Goal: Task Accomplishment & Management: Complete application form

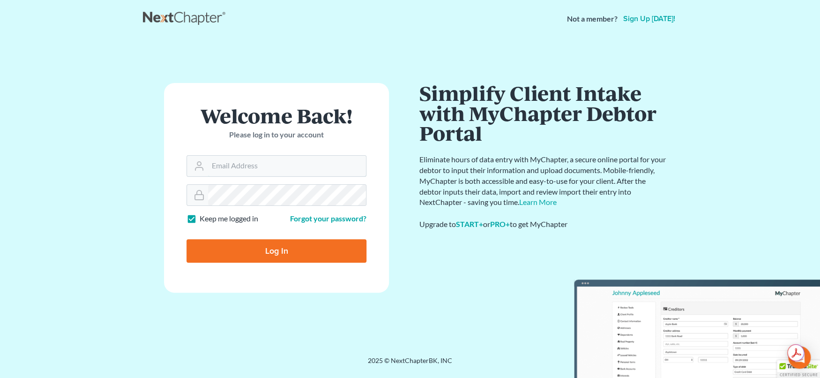
type input "svanhecke@atlasfirm.com"
click at [284, 247] on input "Log In" at bounding box center [277, 250] width 180 height 23
type input "Thinking..."
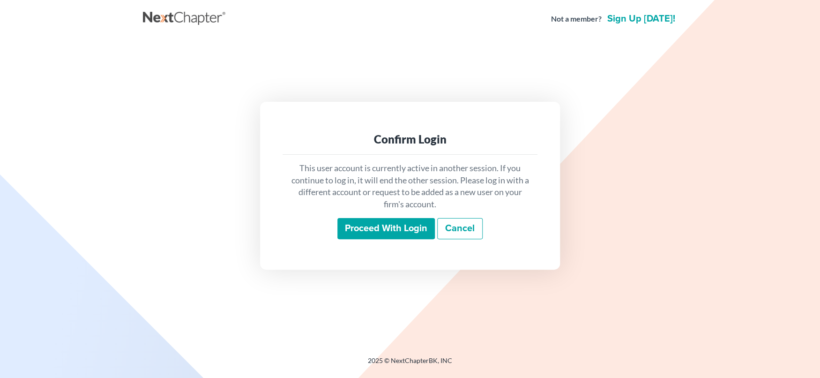
click at [371, 227] on input "Proceed with login" at bounding box center [385, 229] width 97 height 22
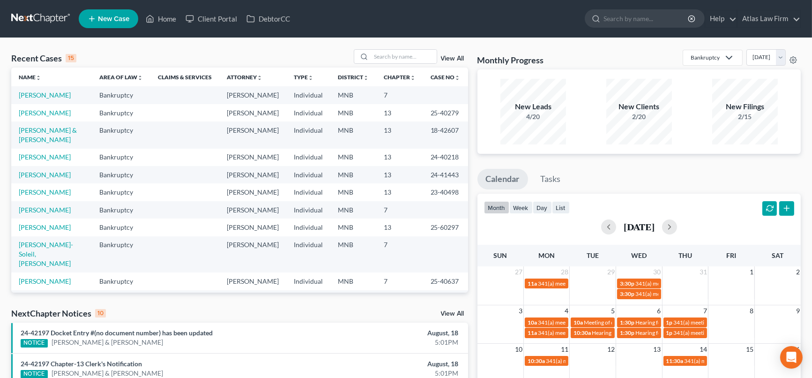
scroll to position [104, 0]
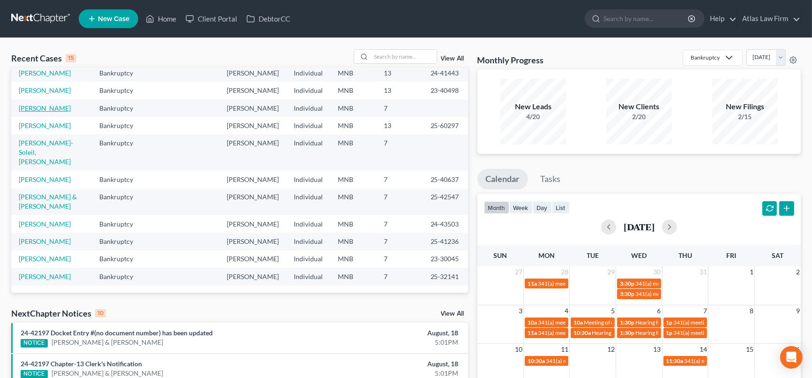
click at [46, 112] on link "[PERSON_NAME]" at bounding box center [45, 108] width 52 height 8
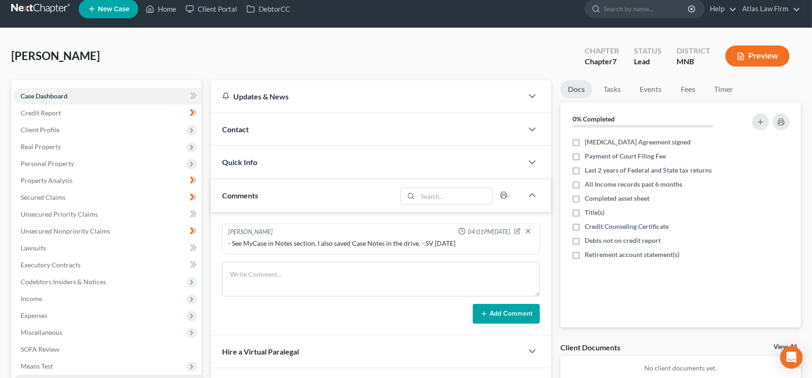
scroll to position [104, 0]
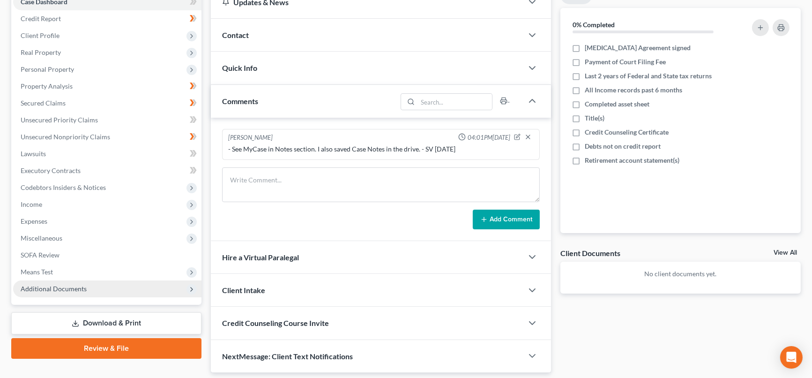
click at [82, 288] on span "Additional Documents" at bounding box center [54, 288] width 66 height 8
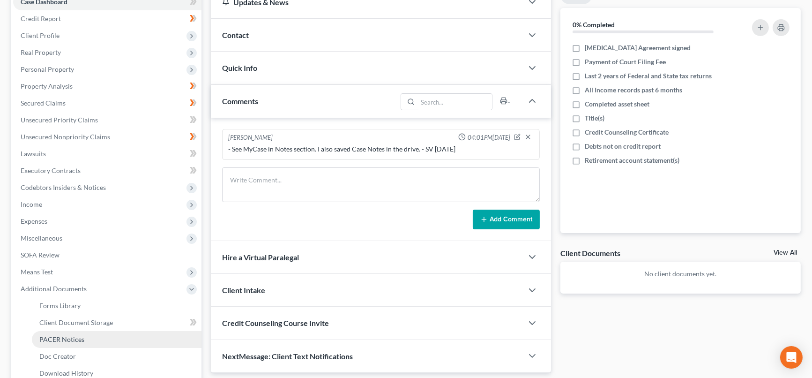
click at [87, 336] on link "PACER Notices" at bounding box center [117, 339] width 170 height 17
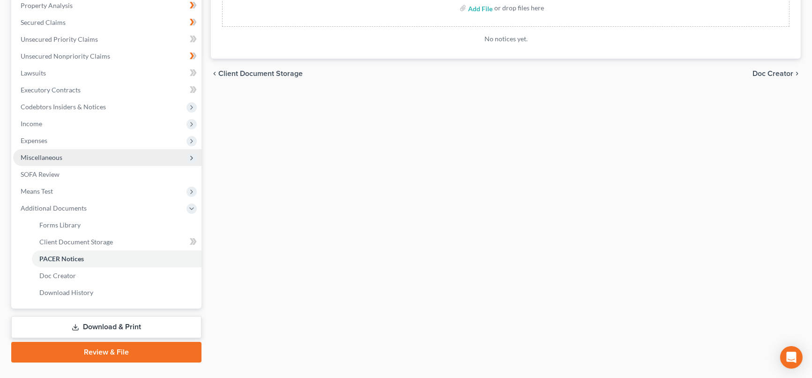
scroll to position [203, 0]
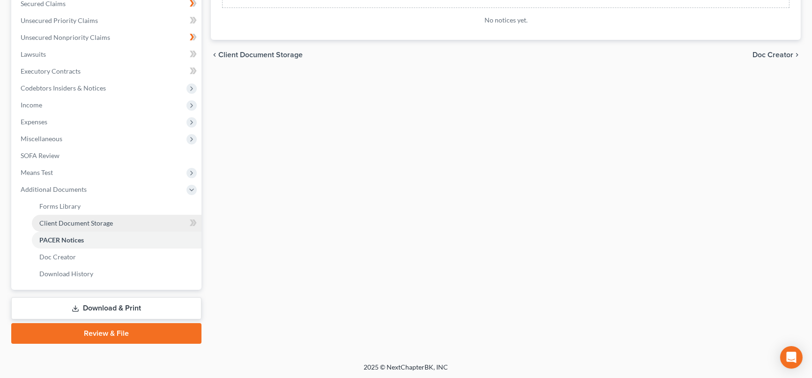
click at [91, 225] on span "Client Document Storage" at bounding box center [76, 223] width 74 height 8
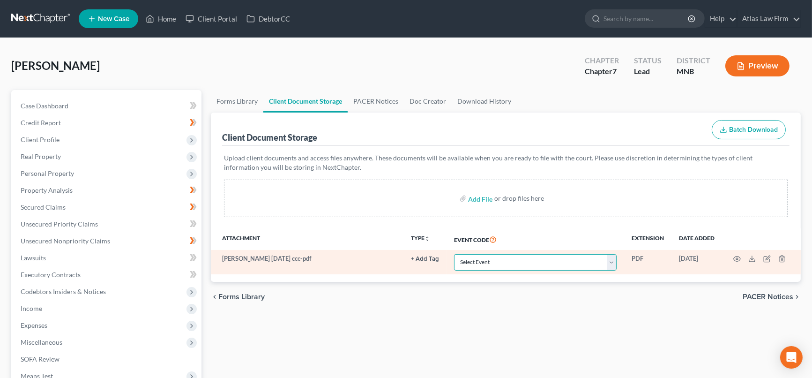
click at [611, 263] on select "Select Event Chapter 13 Plan Credit Counseling Certificate for Debtor Credit Co…" at bounding box center [535, 262] width 163 height 16
select select "1"
click at [454, 254] on select "Select Event Chapter 13 Plan Credit Counseling Certificate for Debtor Credit Co…" at bounding box center [535, 262] width 163 height 16
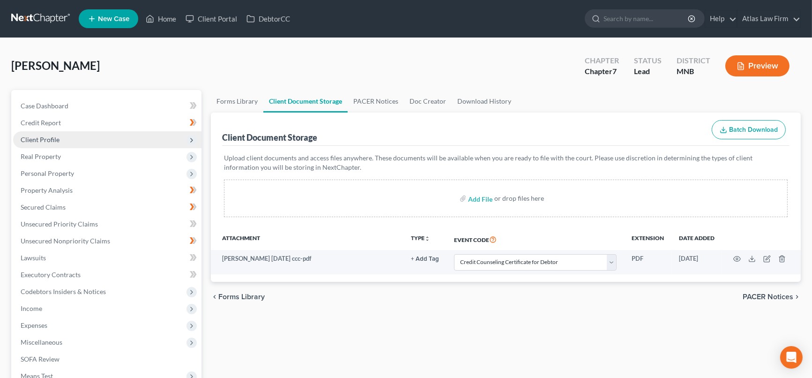
click at [47, 139] on span "Client Profile" at bounding box center [40, 139] width 39 height 8
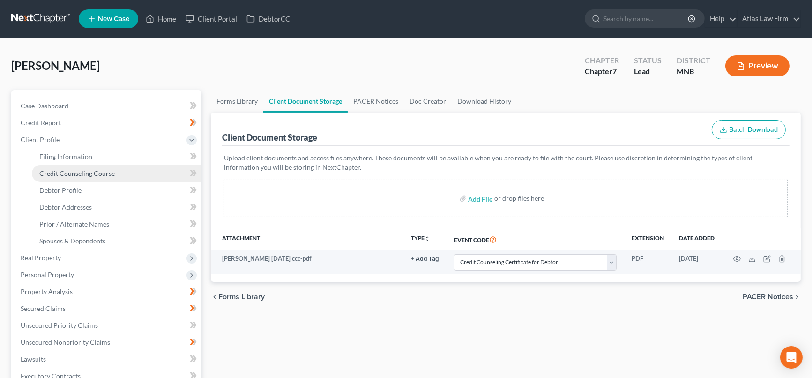
click at [76, 172] on span "Credit Counseling Course" at bounding box center [76, 173] width 75 height 8
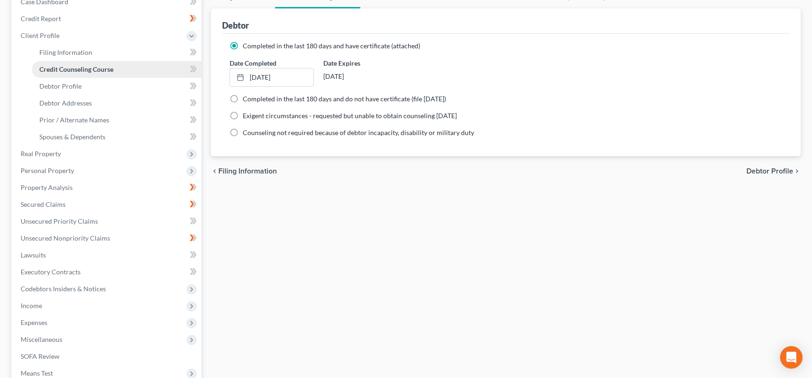
scroll to position [208, 0]
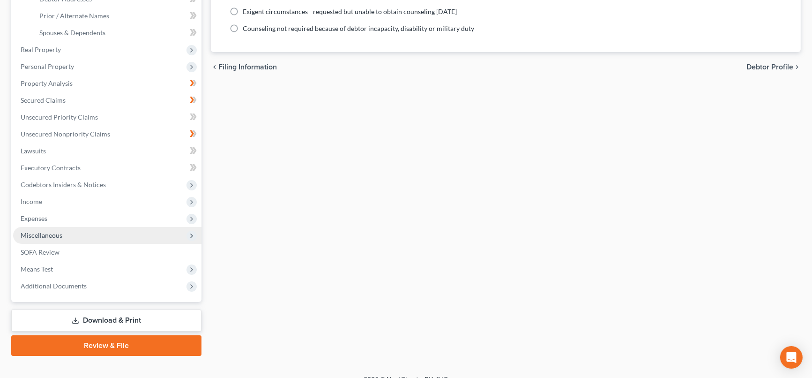
click at [58, 238] on span "Miscellaneous" at bounding box center [107, 235] width 188 height 17
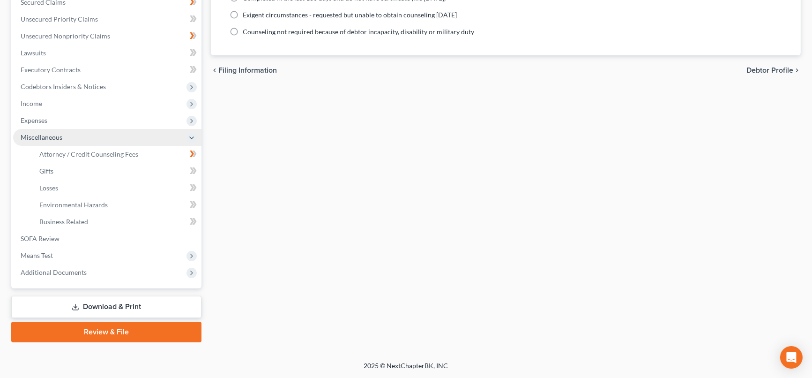
scroll to position [203, 0]
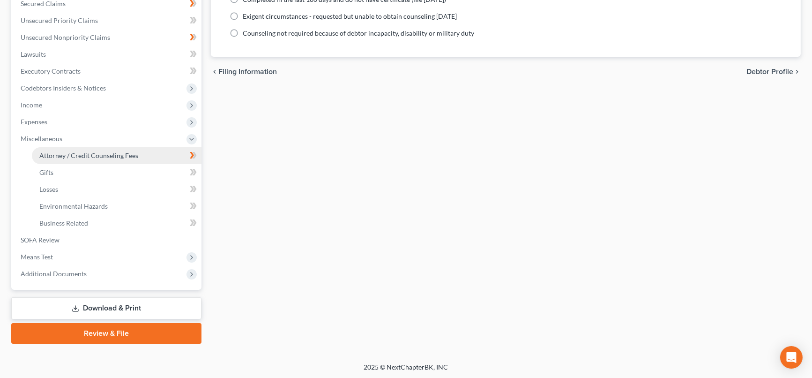
click at [109, 155] on span "Attorney / Credit Counseling Fees" at bounding box center [88, 155] width 99 height 8
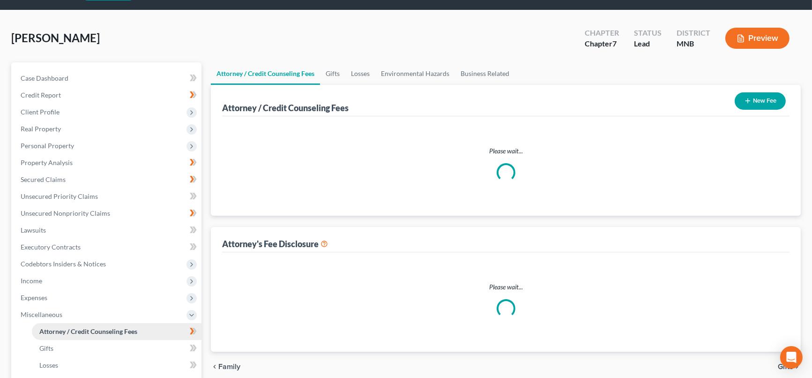
select select "0"
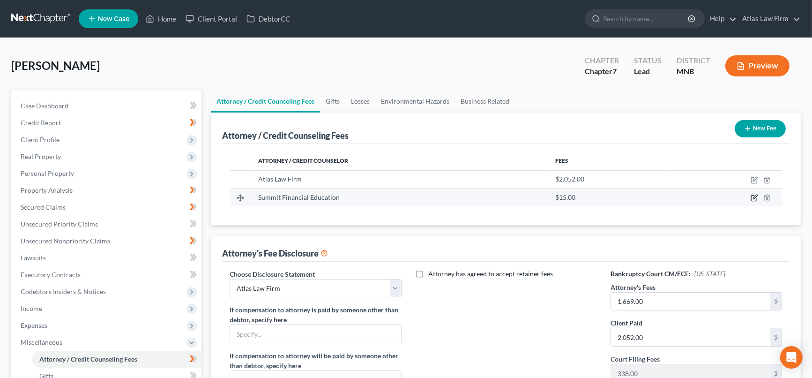
click at [755, 198] on icon "button" at bounding box center [754, 197] width 7 height 7
select select "3"
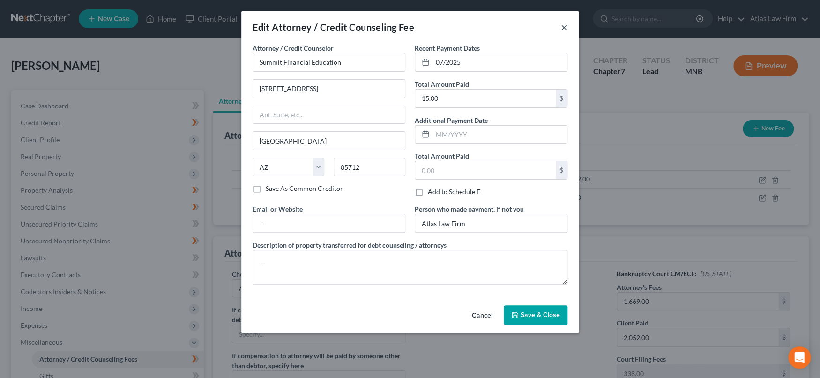
click at [565, 28] on button "×" at bounding box center [564, 27] width 7 height 11
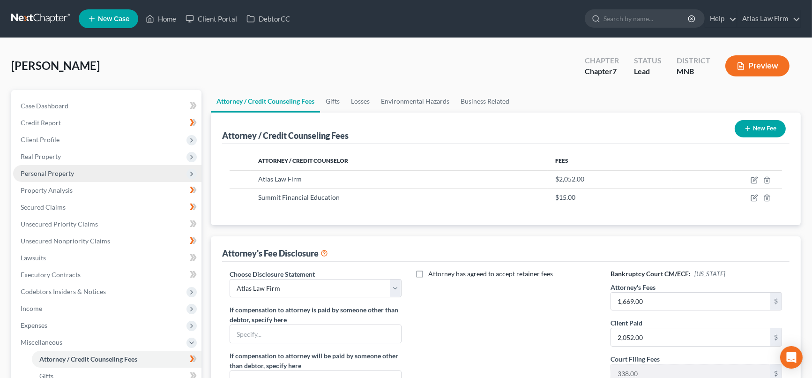
click at [57, 174] on span "Personal Property" at bounding box center [47, 173] width 53 height 8
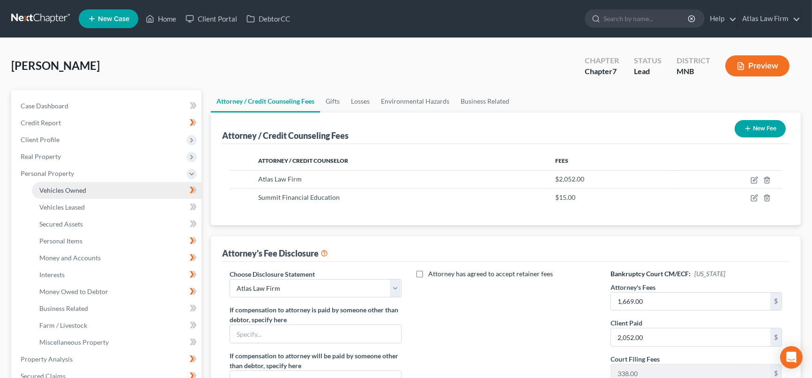
click at [66, 190] on span "Vehicles Owned" at bounding box center [62, 190] width 47 height 8
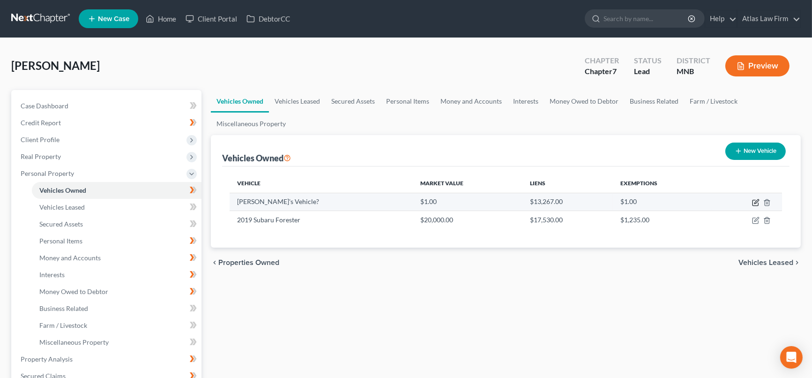
click at [757, 202] on icon "button" at bounding box center [755, 202] width 7 height 7
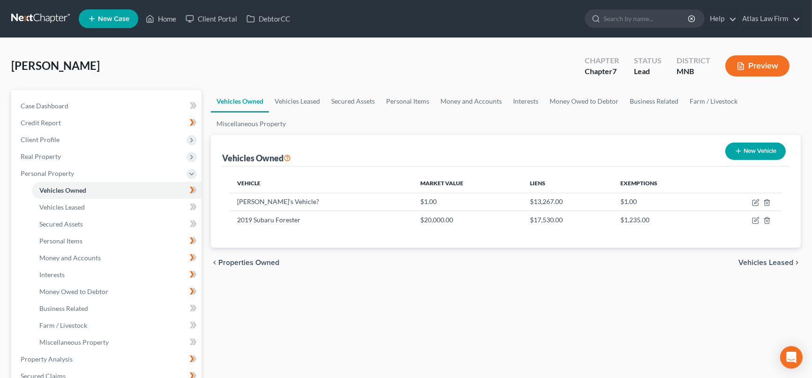
select select "0"
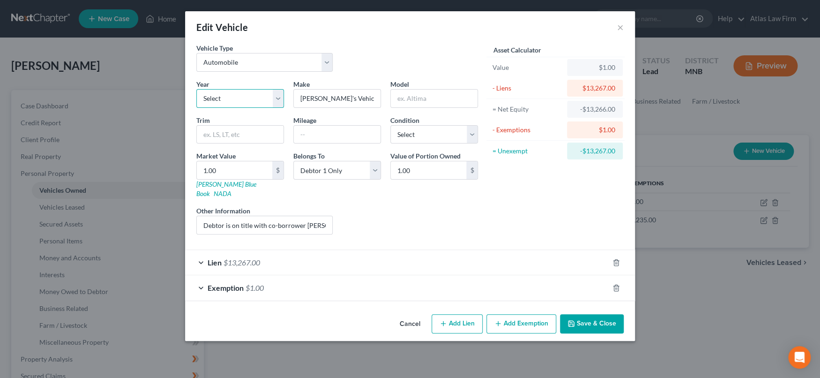
click at [281, 94] on select "Select 2026 2025 2024 2023 2022 2021 2020 2019 2018 2017 2016 2015 2014 2013 20…" at bounding box center [240, 98] width 88 height 19
select select "12"
click at [196, 89] on select "Select 2026 2025 2024 2023 2022 2021 2020 2019 2018 2017 2016 2015 2014 2013 20…" at bounding box center [240, 98] width 88 height 19
drag, startPoint x: 354, startPoint y: 97, endPoint x: 280, endPoint y: 84, distance: 75.1
click at [280, 84] on div "Year Select 2026 2025 2024 2023 2022 2021 2020 2019 2018 2017 2016 2015 2014 20…" at bounding box center [337, 160] width 291 height 163
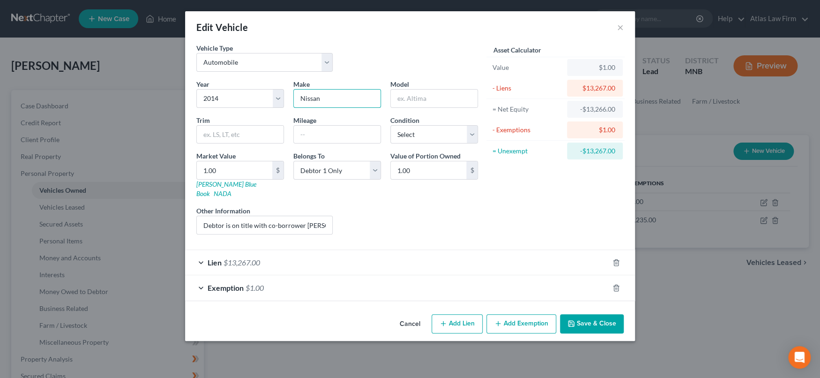
type input "Nissan"
type input "Rogue"
click at [352, 136] on input "text" at bounding box center [337, 135] width 87 height 18
type input "95,000"
select select "2"
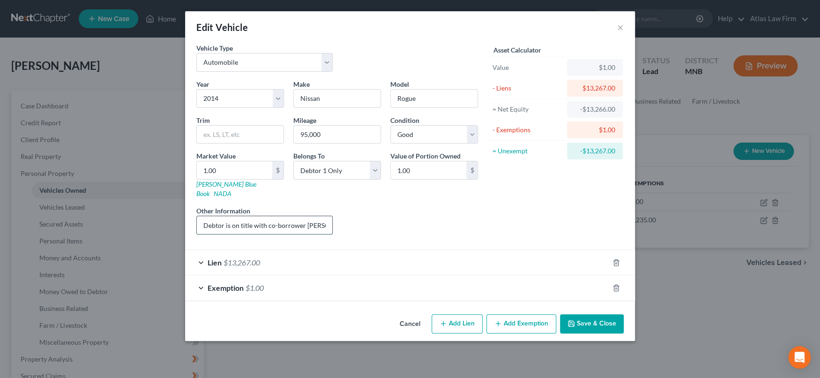
click at [251, 216] on input "Debtor is on title with co-borrower [PERSON_NAME]." at bounding box center [264, 225] width 135 height 18
drag, startPoint x: 232, startPoint y: 212, endPoint x: 340, endPoint y: 216, distance: 108.3
click at [340, 216] on div "Year Select 2026 2025 2024 2023 2022 2021 2020 2019 2018 2017 2016 2015 2014 20…" at bounding box center [337, 160] width 291 height 163
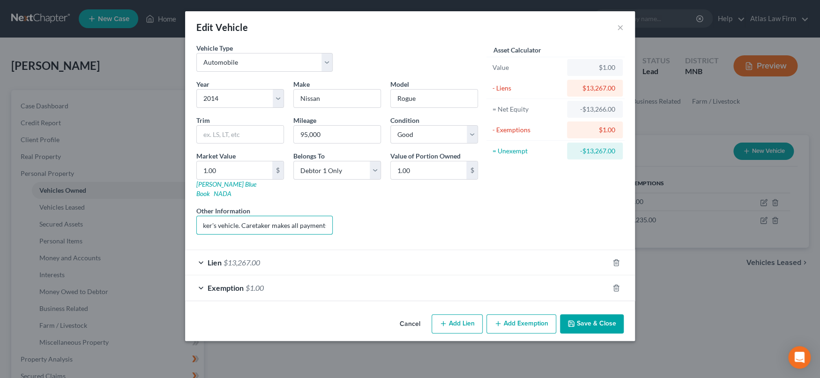
type input "Debtor is cosigner on caretaker's vehicle. Caretaker makes all payments."
click at [602, 314] on button "Save & Close" at bounding box center [592, 324] width 64 height 20
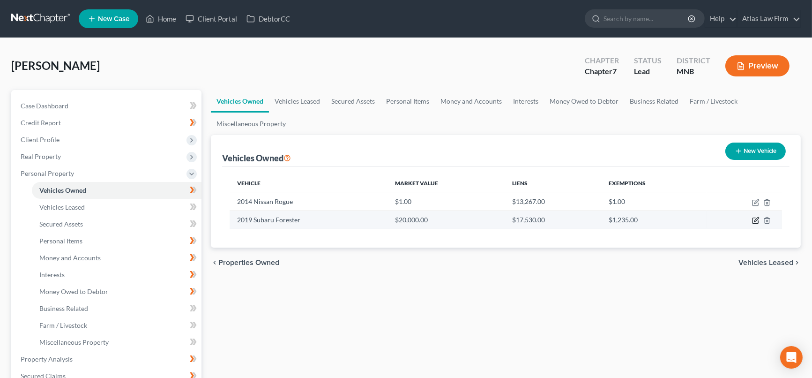
click at [754, 220] on icon "button" at bounding box center [755, 219] width 7 height 7
select select "0"
select select "7"
select select "1"
select select "3"
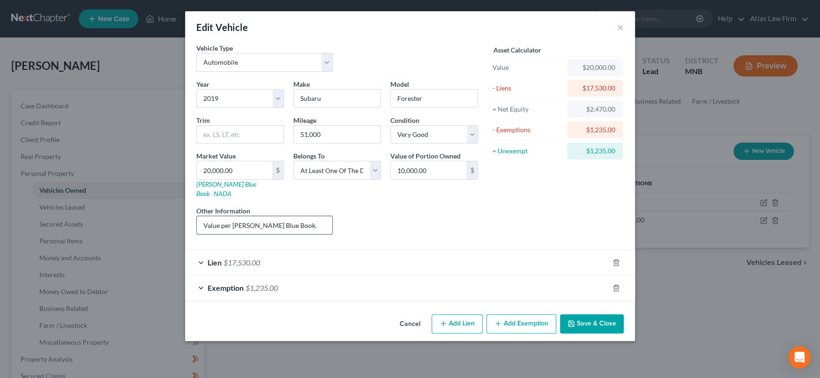
click at [296, 219] on input "Value per [PERSON_NAME] Blue Book." at bounding box center [264, 225] width 135 height 18
type input "Value per [PERSON_NAME] Blue Book. Vehicle has been modified to accommodate tra…"
click at [429, 276] on div "Exemption $1,235.00" at bounding box center [397, 287] width 424 height 25
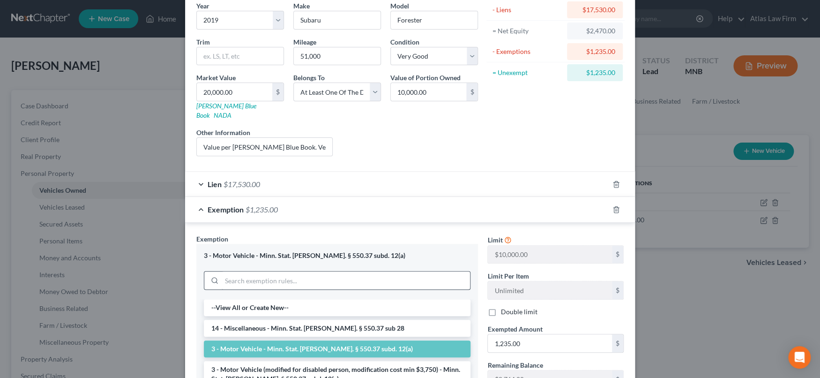
scroll to position [206, 0]
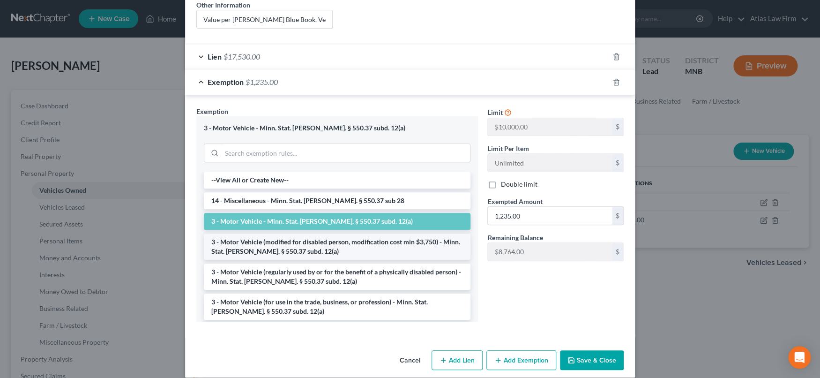
click at [410, 242] on li "3 - Motor Vehicle (modified for disabled person, modification cost min $3,750) …" at bounding box center [337, 246] width 267 height 26
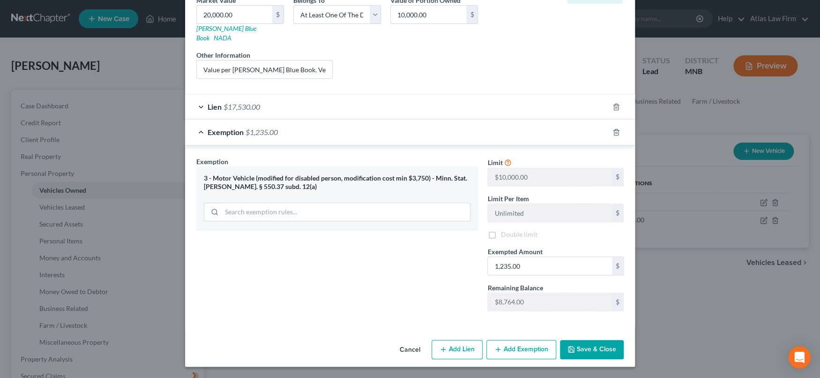
scroll to position [145, 0]
click at [297, 210] on div "3 - Motor Vehicle (modified for disabled person, modification cost min $3,750) …" at bounding box center [337, 198] width 282 height 64
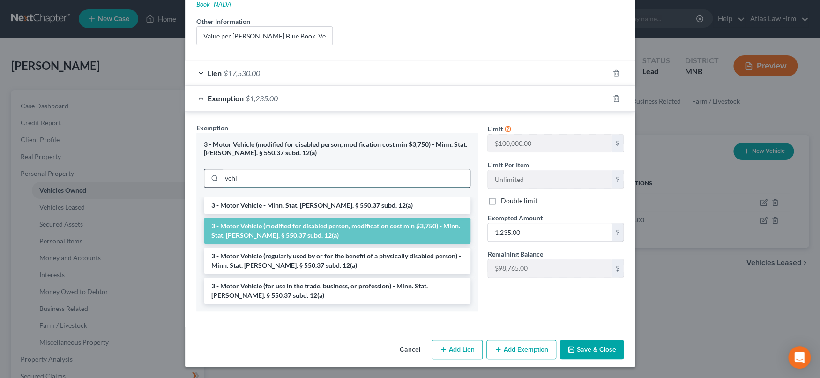
scroll to position [179, 0]
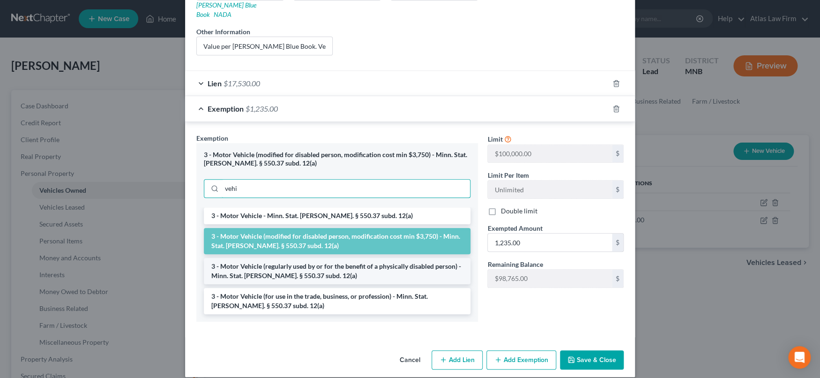
type input "vehi"
click at [306, 261] on li "3 - Motor Vehicle (regularly used by or for the benefit of a physically disable…" at bounding box center [337, 271] width 267 height 26
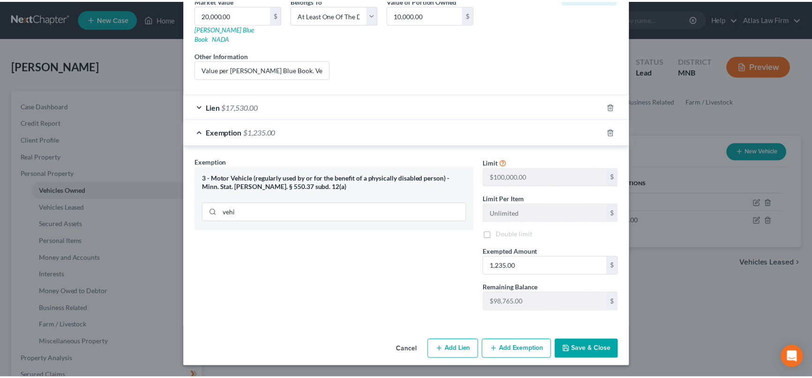
scroll to position [145, 0]
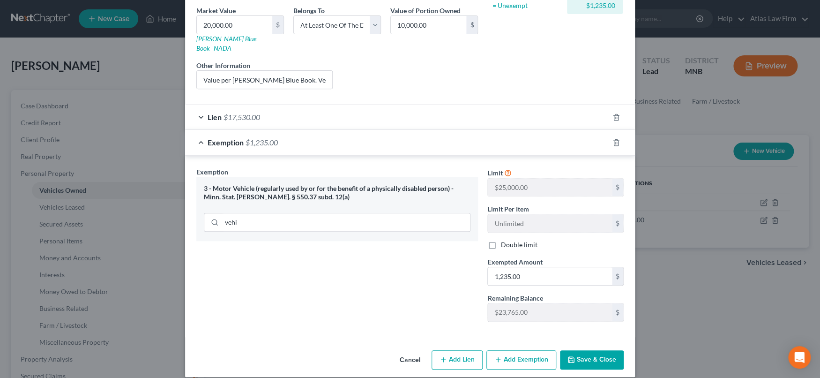
click at [589, 352] on button "Save & Close" at bounding box center [592, 360] width 64 height 20
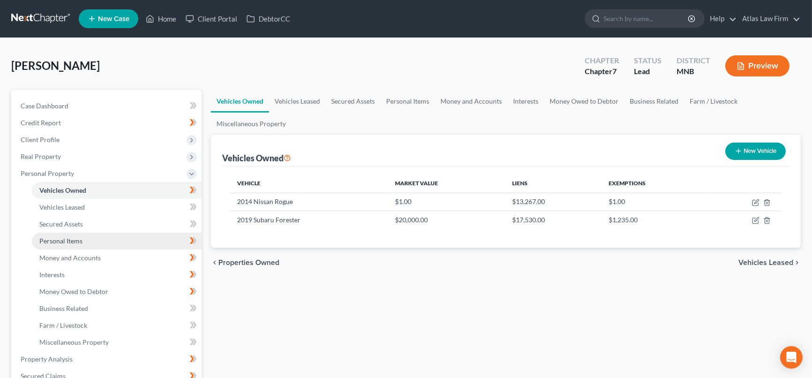
click at [84, 242] on link "Personal Items" at bounding box center [117, 240] width 170 height 17
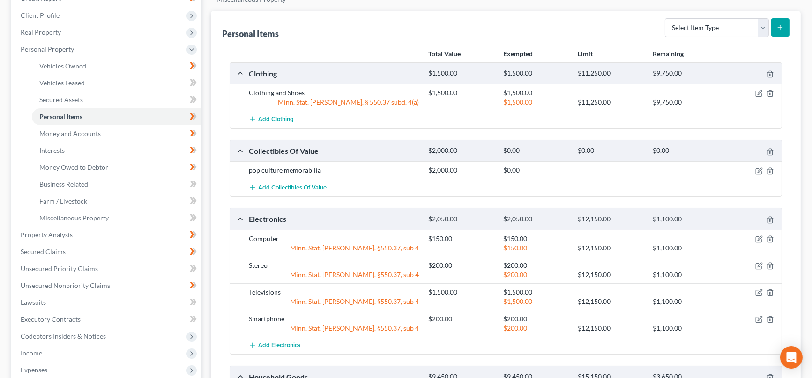
scroll to position [208, 0]
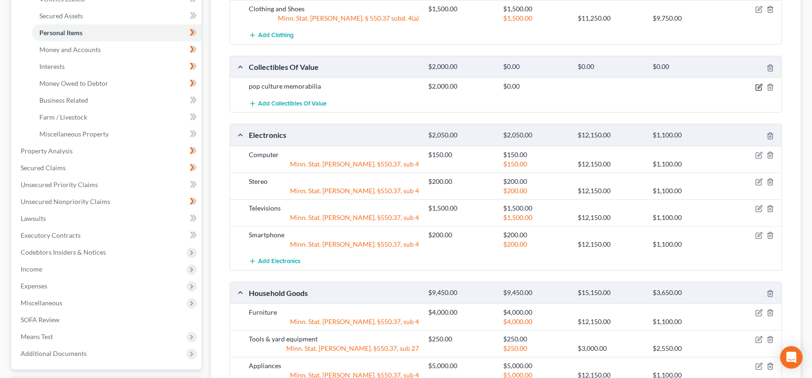
click at [757, 84] on icon "button" at bounding box center [758, 86] width 7 height 7
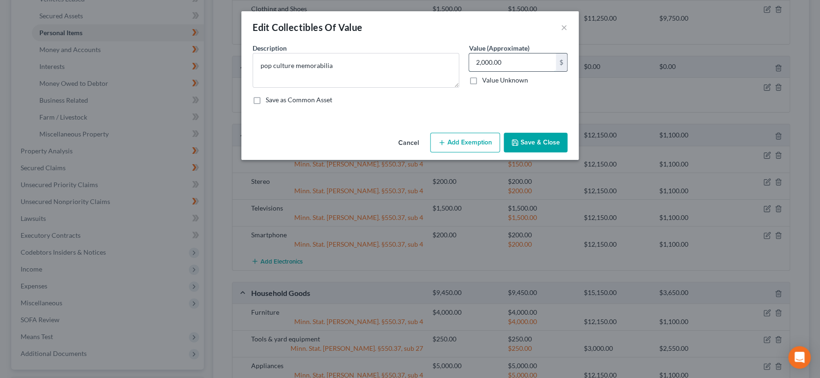
click at [535, 61] on input "2,000.00" at bounding box center [512, 62] width 87 height 18
type input "1,500"
click at [545, 137] on button "Save & Close" at bounding box center [536, 143] width 64 height 20
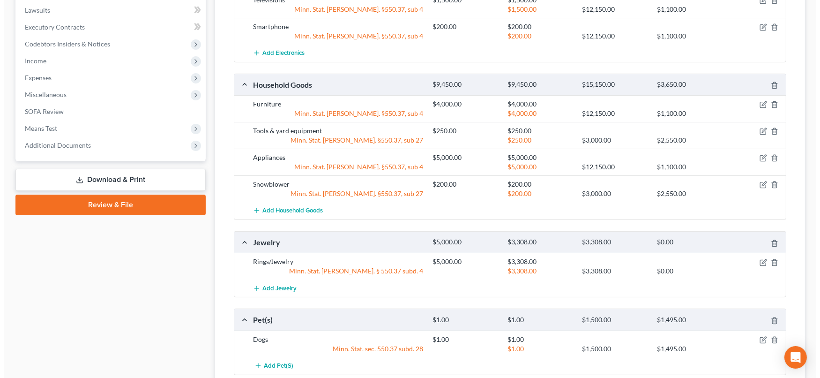
scroll to position [521, 0]
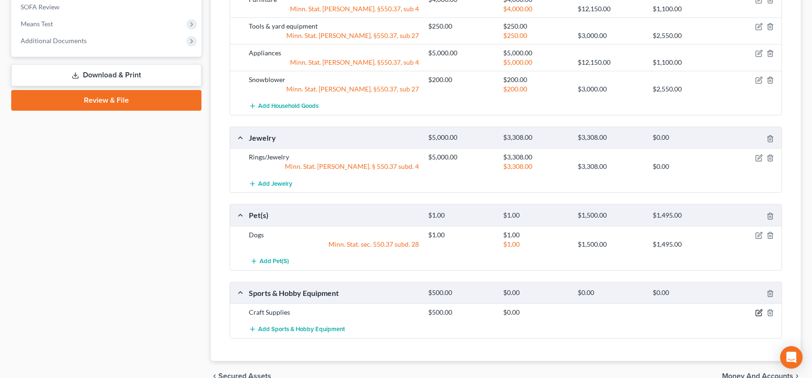
click at [757, 309] on icon "button" at bounding box center [758, 312] width 7 height 7
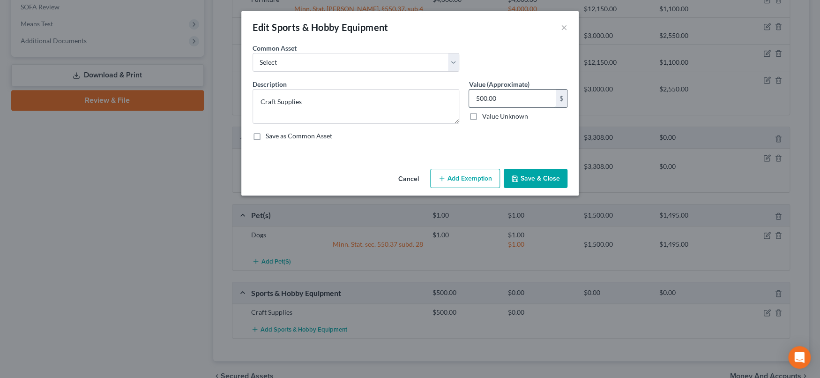
click at [509, 96] on input "500.00" at bounding box center [512, 99] width 87 height 18
type input "200"
click at [535, 176] on button "Save & Close" at bounding box center [536, 179] width 64 height 20
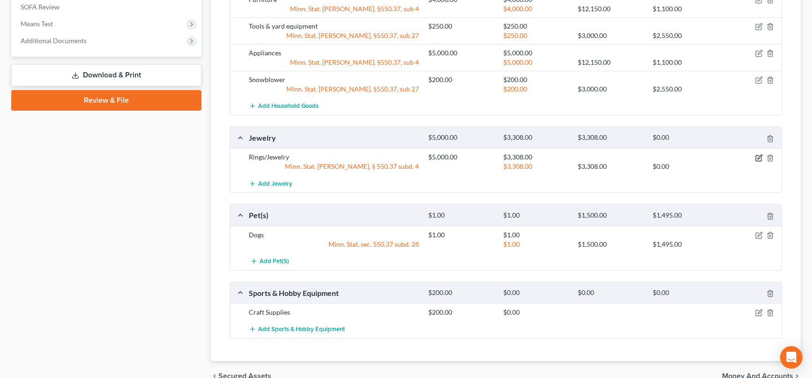
click at [758, 157] on icon "button" at bounding box center [760, 157] width 4 height 4
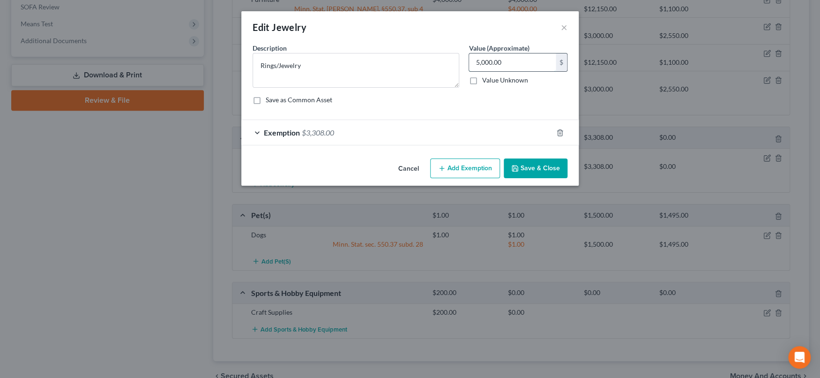
click at [545, 55] on input "5,000.00" at bounding box center [512, 62] width 87 height 18
type input "30"
click at [416, 134] on div "Exemption $3,308.00" at bounding box center [396, 132] width 311 height 25
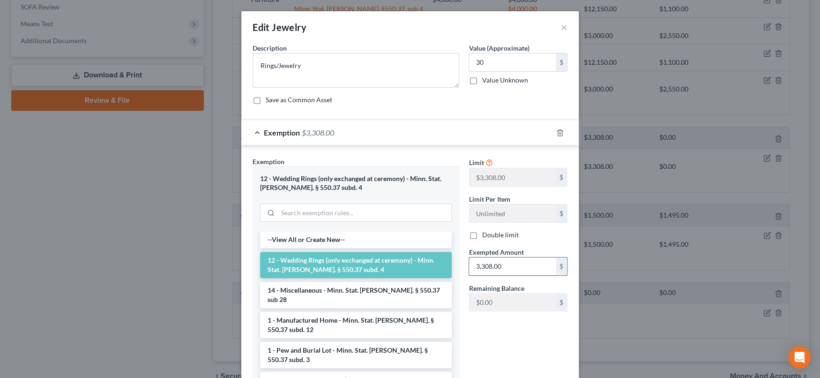
click at [527, 263] on input "3,308.00" at bounding box center [512, 266] width 87 height 18
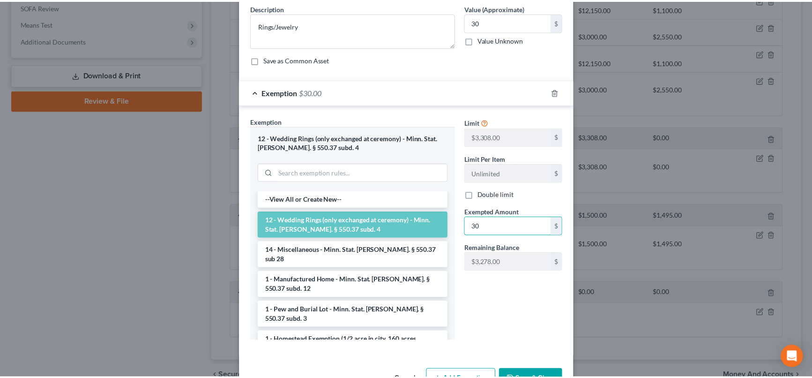
scroll to position [70, 0]
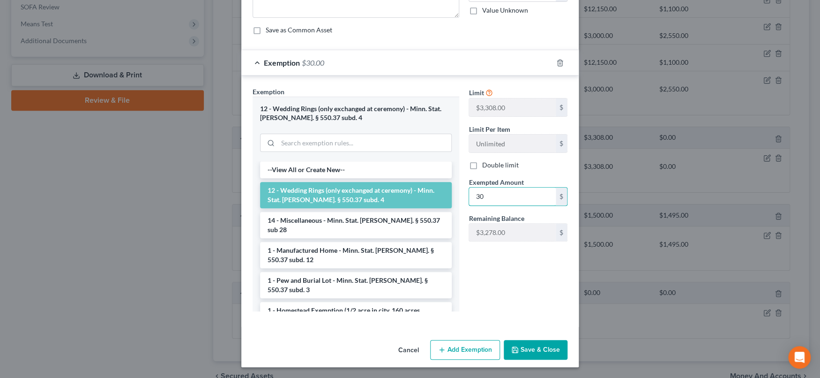
type input "30"
click at [526, 355] on button "Save & Close" at bounding box center [536, 350] width 64 height 20
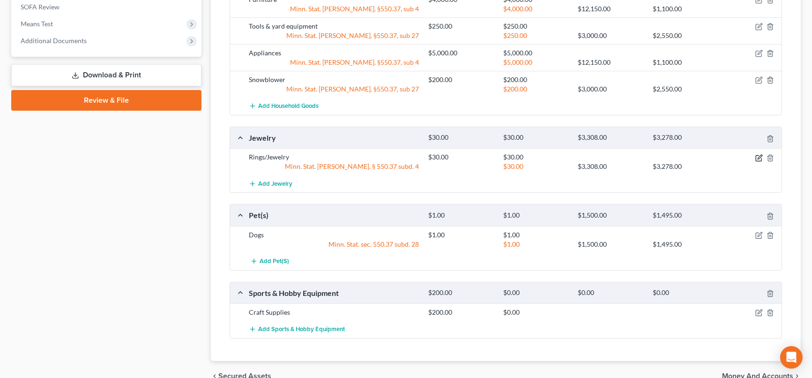
click at [760, 155] on icon "button" at bounding box center [760, 157] width 4 height 4
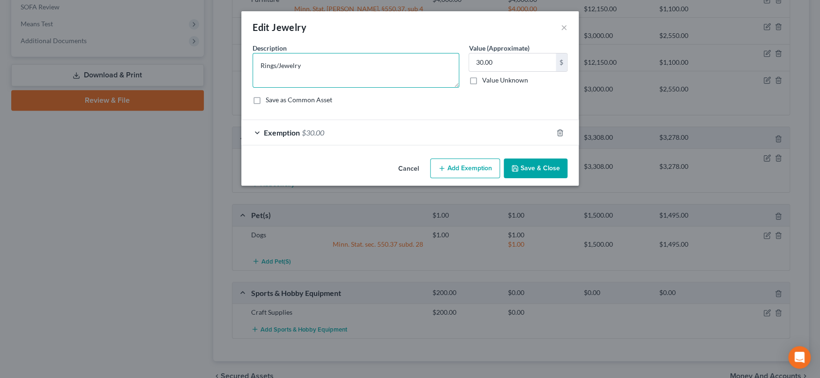
click at [258, 64] on textarea "Rings/Jewelry" at bounding box center [356, 70] width 207 height 35
type textarea "Costume Rings/Jewelry"
click at [547, 169] on button "Save & Close" at bounding box center [536, 168] width 64 height 20
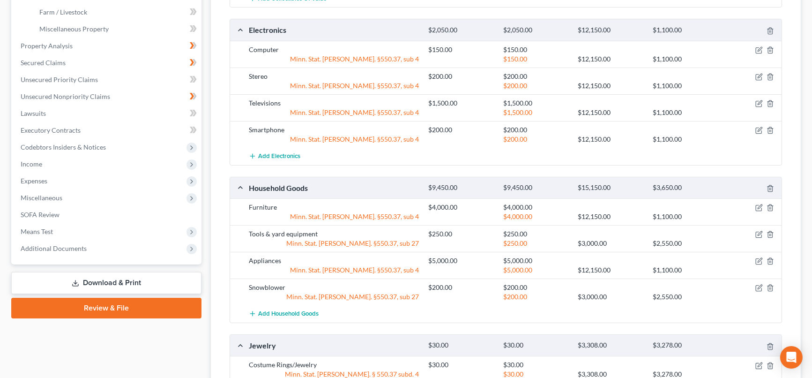
scroll to position [0, 0]
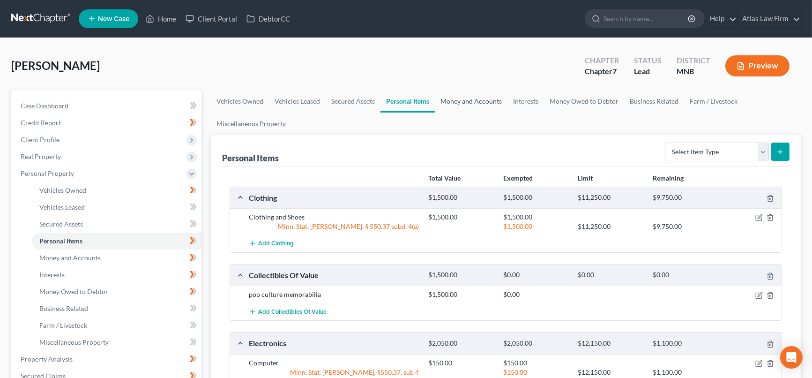
click at [495, 96] on link "Money and Accounts" at bounding box center [471, 101] width 73 height 22
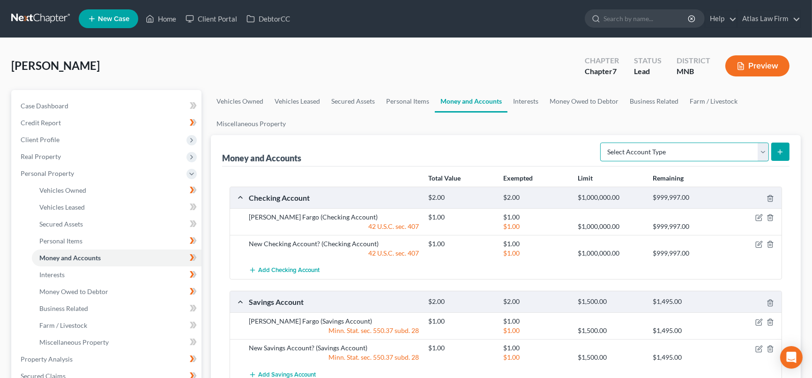
click at [764, 150] on select "Select Account Type Brokerage Cash on Hand Certificates of Deposit Checking Acc…" at bounding box center [684, 151] width 169 height 19
select select "cash_on_hand"
click at [602, 142] on select "Select Account Type Brokerage Cash on Hand Certificates of Deposit Checking Acc…" at bounding box center [684, 151] width 169 height 19
click at [780, 148] on icon "submit" at bounding box center [779, 151] width 7 height 7
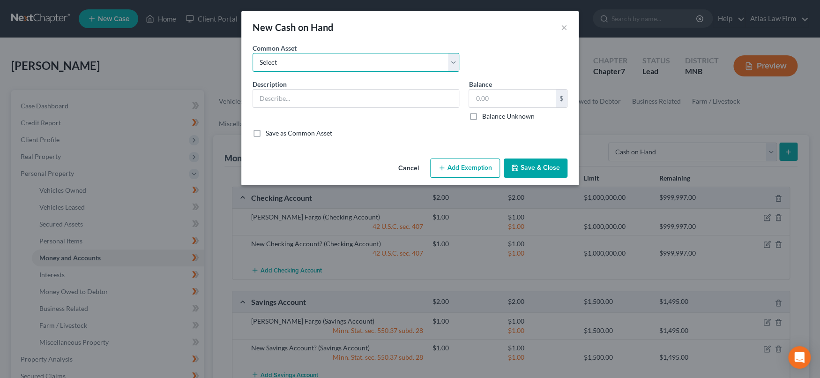
click at [336, 63] on select "Select Cash" at bounding box center [356, 62] width 207 height 19
select select "0"
click at [253, 53] on select "Select Cash" at bounding box center [356, 62] width 207 height 19
type input "Cash"
click at [513, 100] on input "text" at bounding box center [512, 99] width 87 height 18
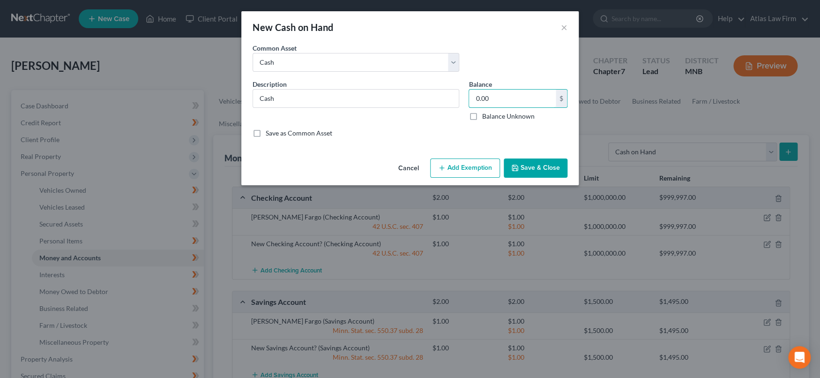
type input "0.00"
click at [526, 172] on button "Save & Close" at bounding box center [536, 168] width 64 height 20
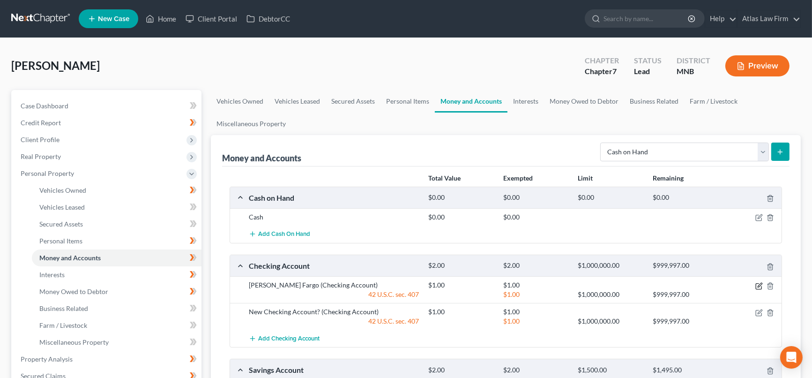
click at [759, 283] on icon "button" at bounding box center [760, 285] width 4 height 4
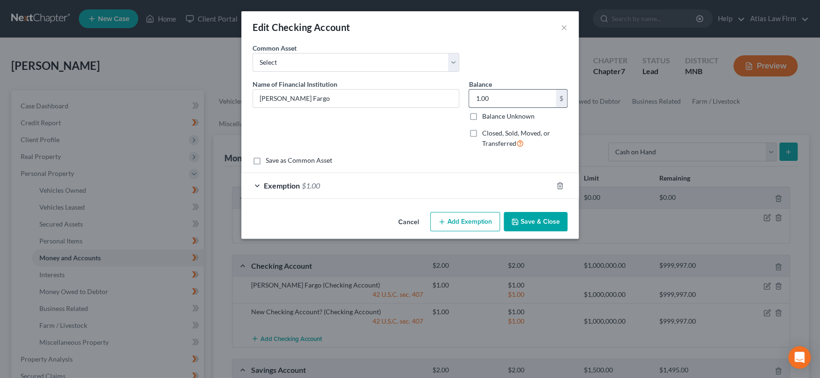
click at [522, 94] on input "1.00" at bounding box center [512, 99] width 87 height 18
type input "160.37"
click at [442, 181] on div "Exemption $1.00" at bounding box center [396, 185] width 311 height 25
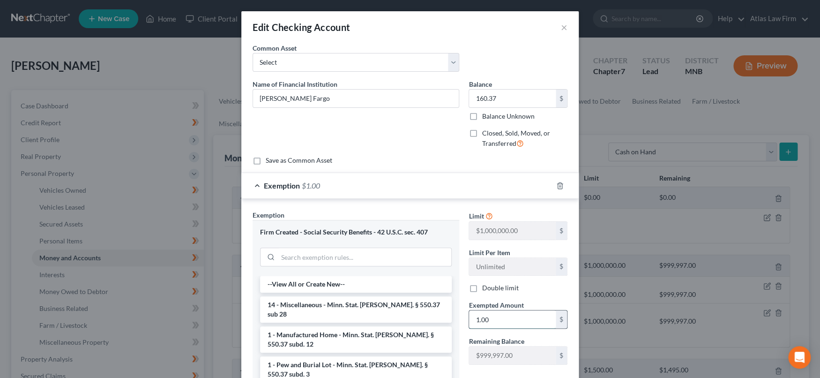
click at [506, 317] on input "1.00" at bounding box center [512, 319] width 87 height 18
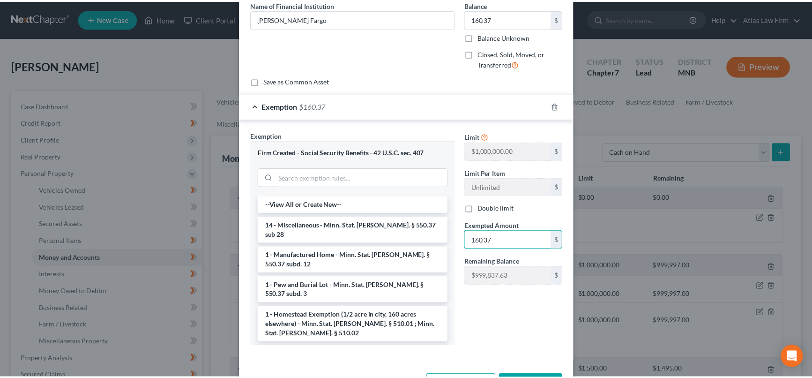
scroll to position [114, 0]
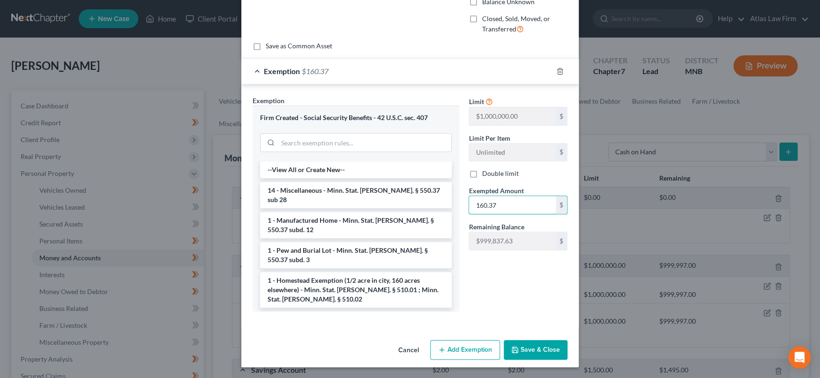
type input "160.37"
click at [529, 341] on button "Save & Close" at bounding box center [536, 350] width 64 height 20
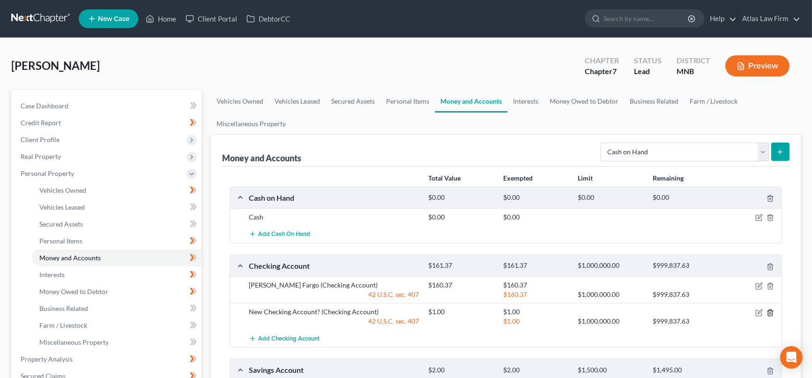
click at [772, 309] on icon "button" at bounding box center [770, 312] width 4 height 6
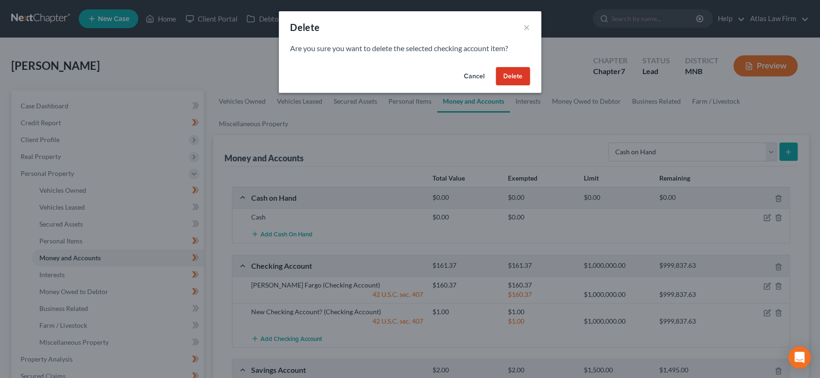
click at [521, 75] on button "Delete" at bounding box center [513, 76] width 34 height 19
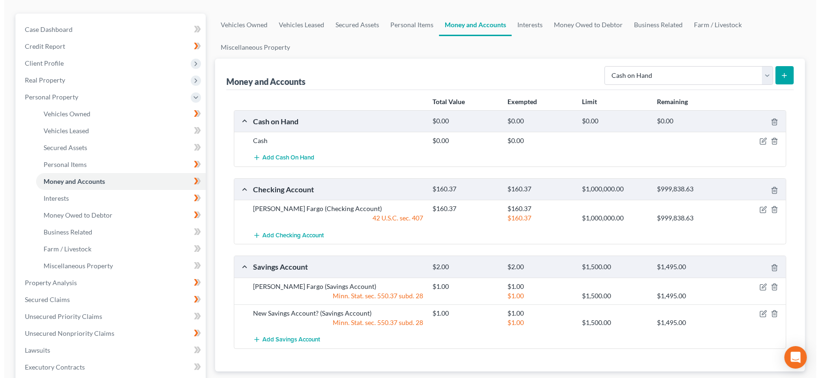
scroll to position [104, 0]
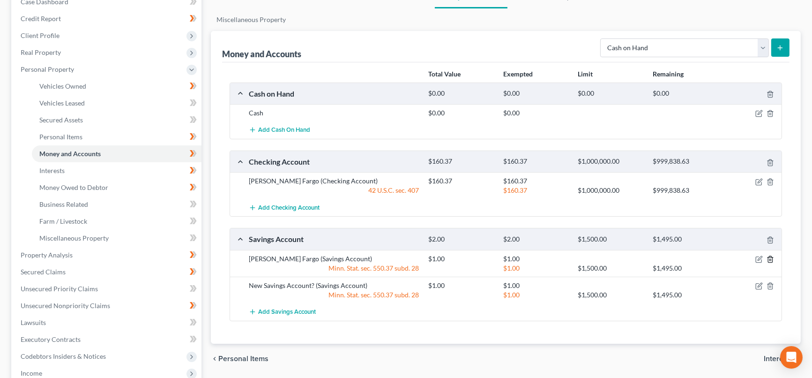
click at [768, 256] on icon "button" at bounding box center [770, 259] width 4 height 6
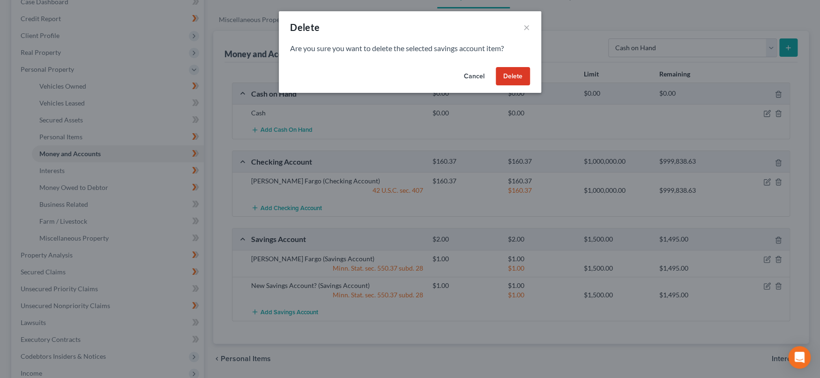
click at [512, 78] on button "Delete" at bounding box center [513, 76] width 34 height 19
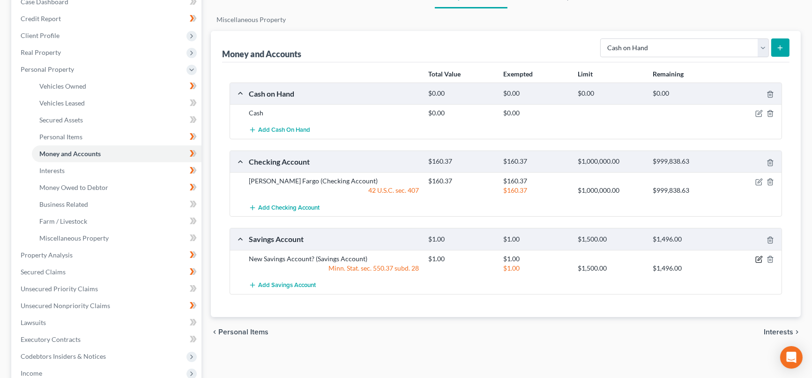
click at [758, 258] on icon "button" at bounding box center [760, 258] width 4 height 4
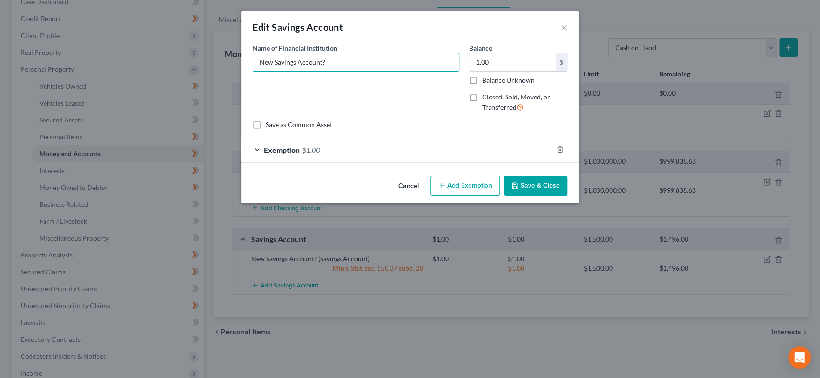
drag, startPoint x: 345, startPoint y: 63, endPoint x: 188, endPoint y: 60, distance: 156.5
click at [191, 66] on div "Edit Savings Account × An exemption set must first be selected from the Filing …" at bounding box center [410, 189] width 820 height 378
type input "Royal Credit Union"
click at [512, 64] on input "1.00" at bounding box center [512, 62] width 87 height 18
type input "5.00"
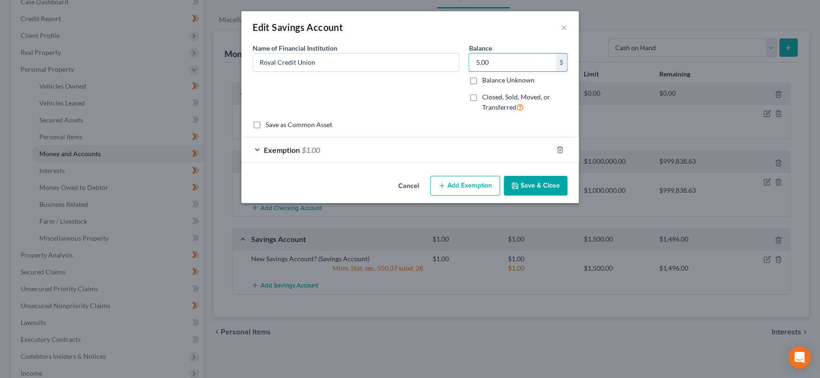
click at [513, 150] on div "Exemption $1.00" at bounding box center [396, 149] width 311 height 25
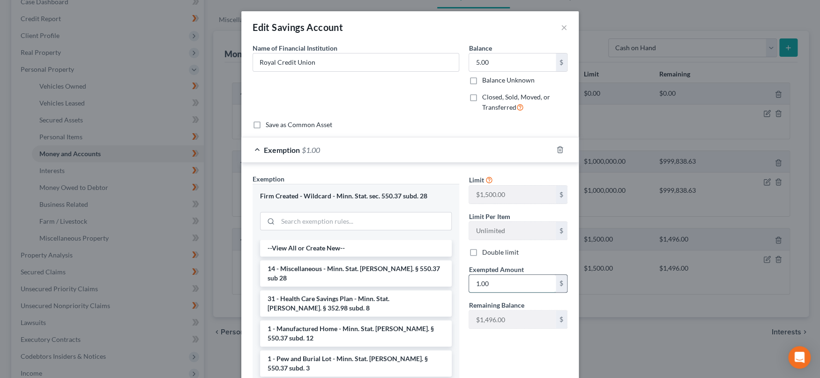
click at [508, 286] on input "1.00" at bounding box center [512, 284] width 87 height 18
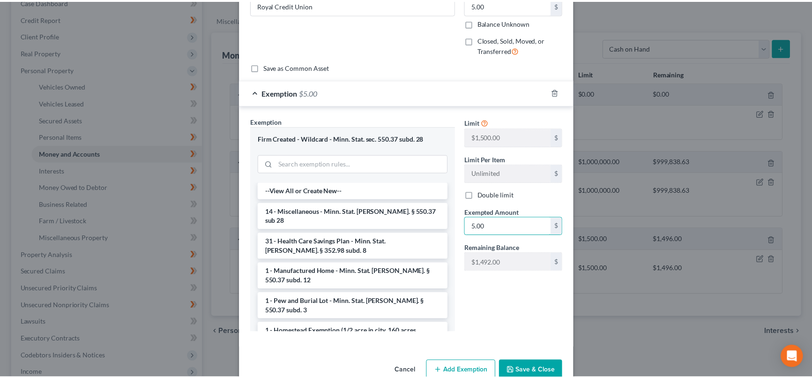
scroll to position [78, 0]
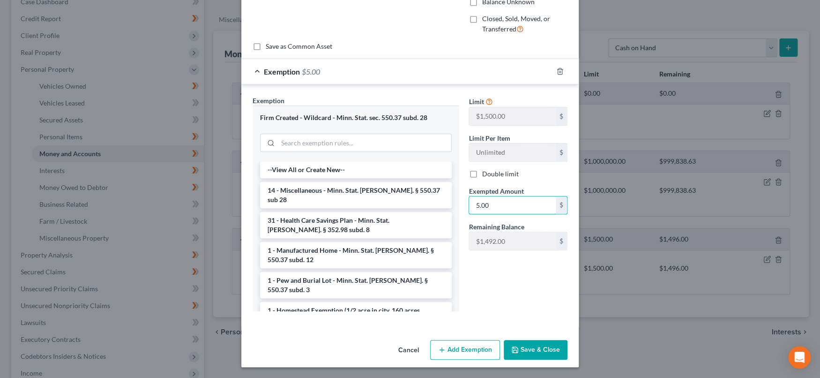
type input "5.00"
click at [537, 351] on button "Save & Close" at bounding box center [536, 350] width 64 height 20
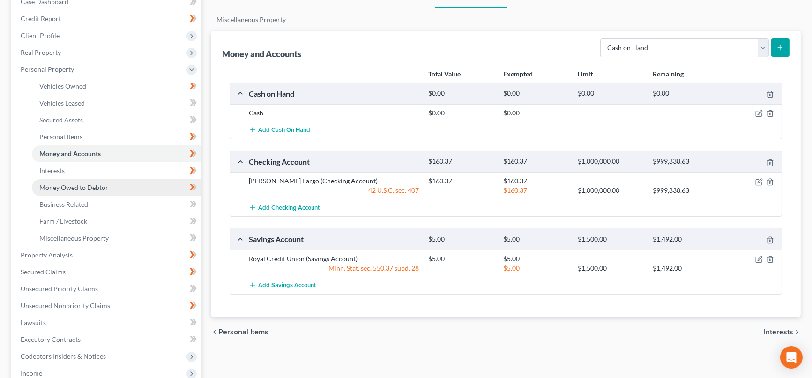
click at [86, 187] on span "Money Owed to Debtor" at bounding box center [73, 187] width 69 height 8
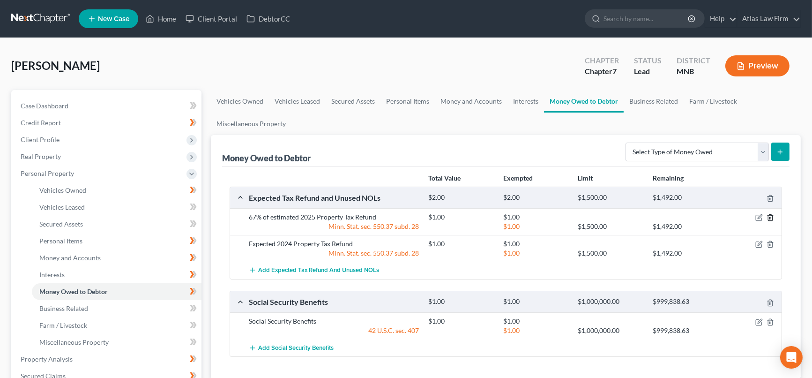
click at [770, 215] on icon "button" at bounding box center [770, 217] width 7 height 7
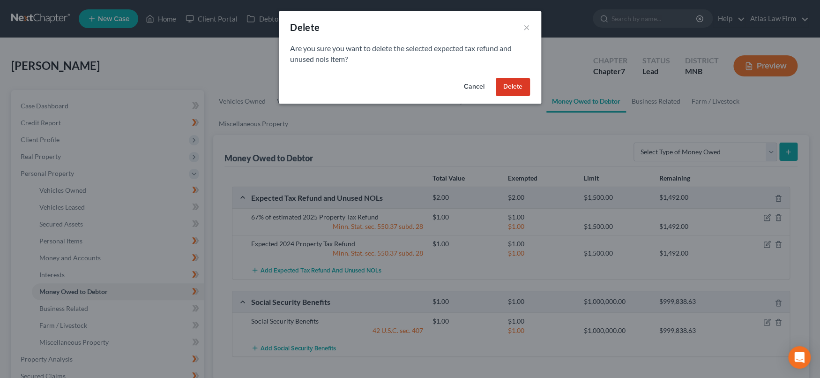
click at [503, 89] on button "Delete" at bounding box center [513, 87] width 34 height 19
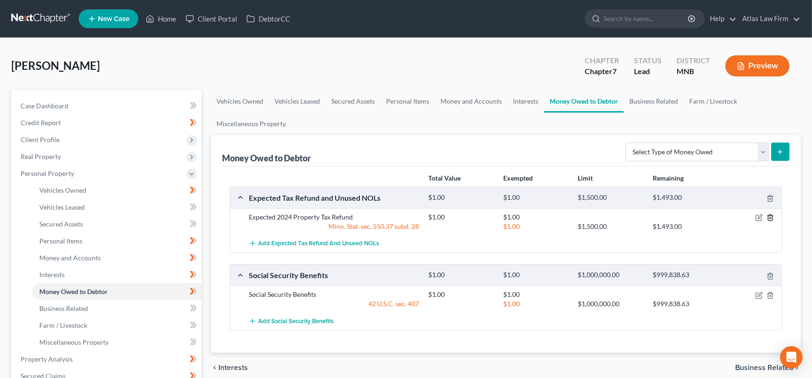
click at [767, 217] on icon "button" at bounding box center [770, 217] width 7 height 7
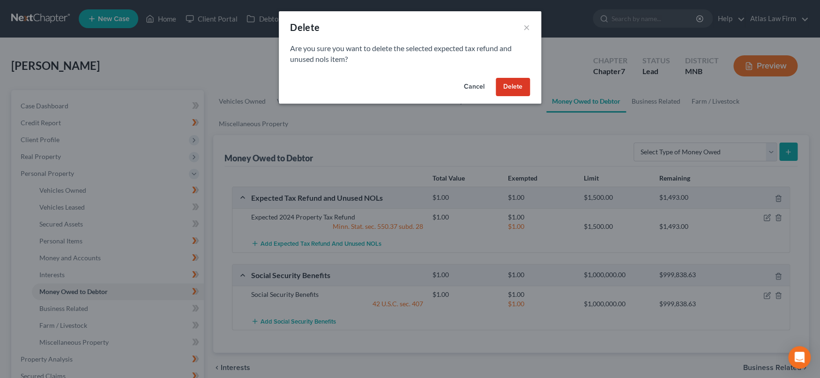
click at [523, 88] on button "Delete" at bounding box center [513, 87] width 34 height 19
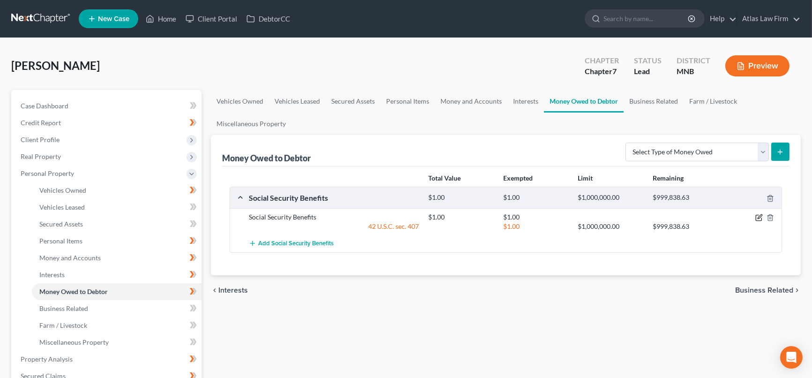
click at [757, 215] on icon "button" at bounding box center [758, 217] width 7 height 7
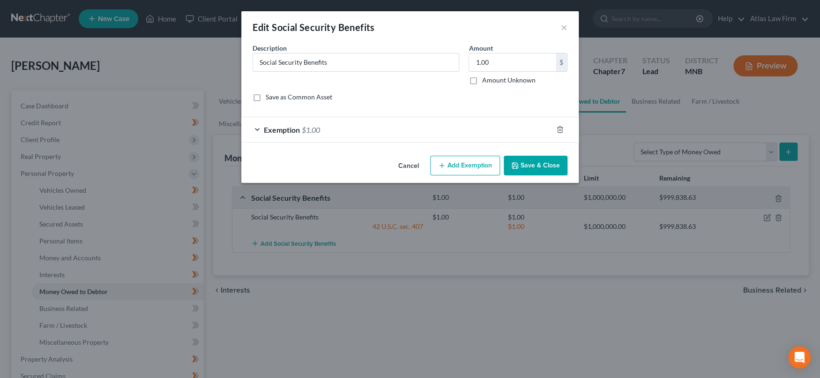
click at [482, 80] on label "Amount Unknown" at bounding box center [508, 79] width 53 height 9
click at [485, 80] on input "Amount Unknown" at bounding box center [488, 78] width 6 height 6
checkbox input "true"
type input "0.00"
click at [534, 167] on button "Save & Close" at bounding box center [536, 166] width 64 height 20
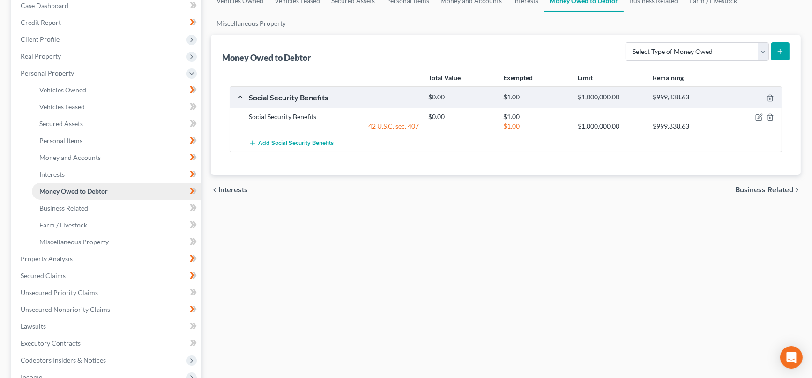
scroll to position [208, 0]
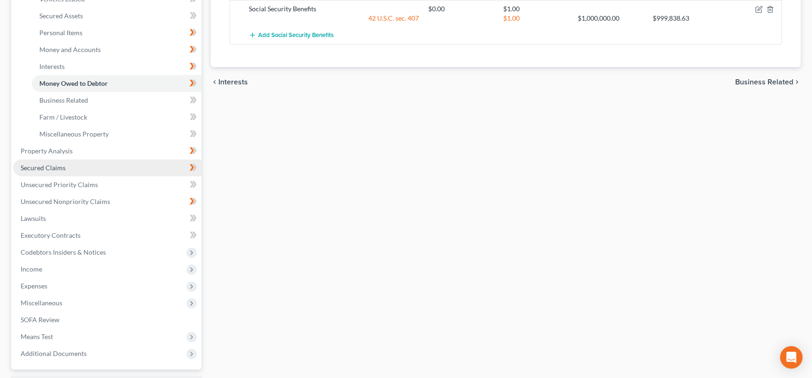
click at [67, 168] on link "Secured Claims" at bounding box center [107, 167] width 188 height 17
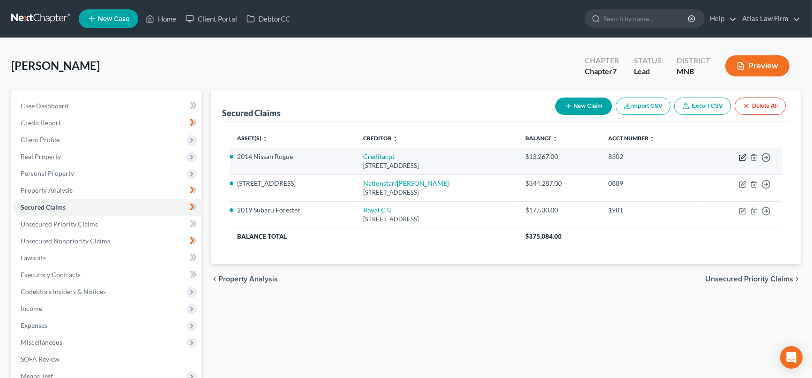
click at [743, 154] on icon "button" at bounding box center [742, 157] width 7 height 7
select select "23"
select select "18"
select select "4"
select select "0"
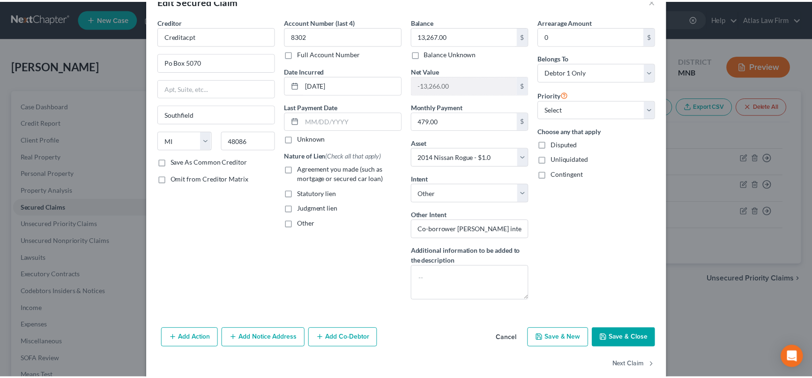
scroll to position [41, 0]
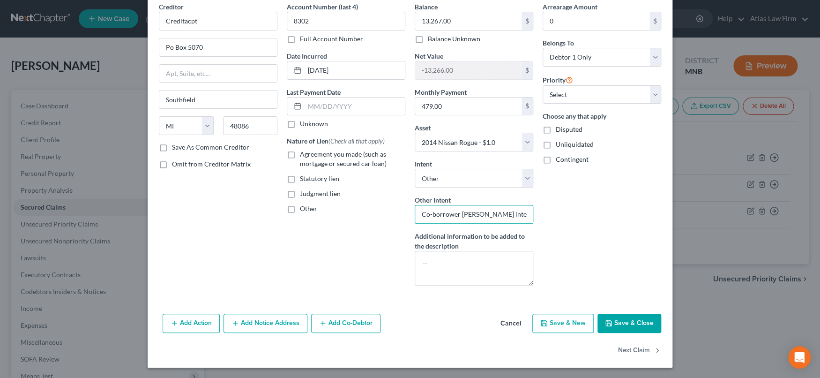
click at [507, 216] on input "Co-borrower [PERSON_NAME] intends to retain collateral and make voluntary payme…" at bounding box center [474, 214] width 119 height 19
drag, startPoint x: 628, startPoint y: 321, endPoint x: 569, endPoint y: 245, distance: 96.2
click at [628, 321] on button "Save & Close" at bounding box center [629, 323] width 64 height 20
select select
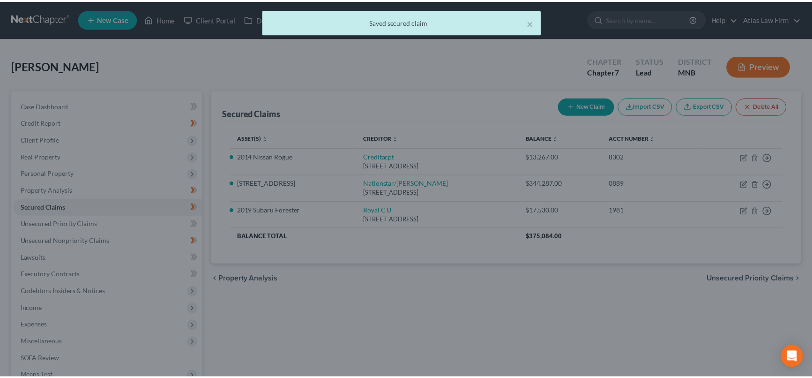
scroll to position [0, 0]
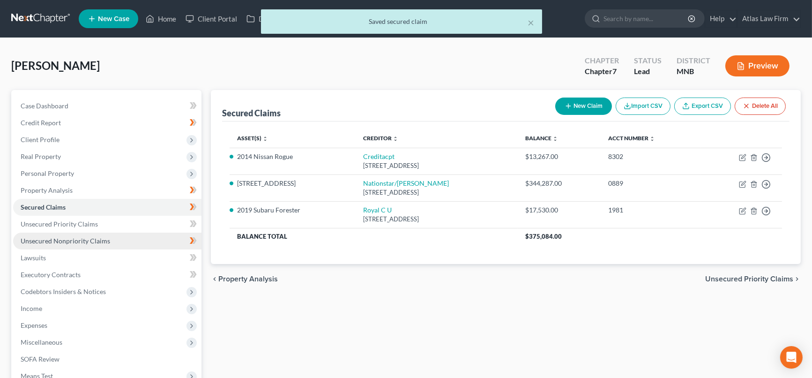
click at [76, 239] on span "Unsecured Nonpriority Claims" at bounding box center [66, 241] width 90 height 8
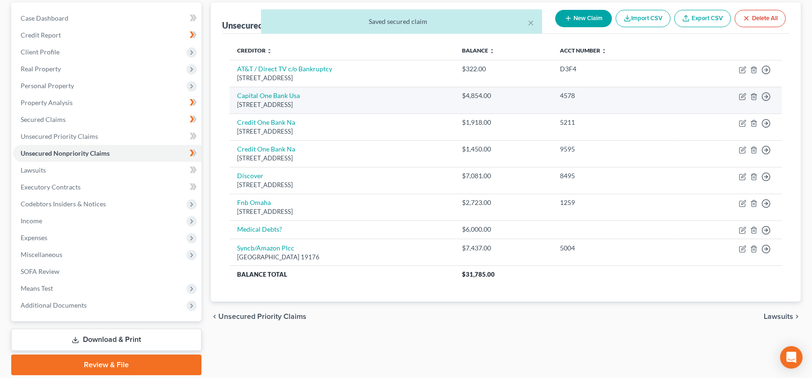
scroll to position [104, 0]
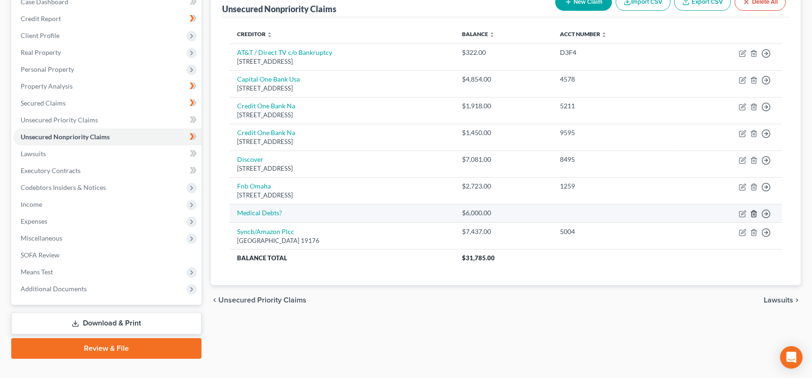
click at [753, 213] on line "button" at bounding box center [753, 214] width 0 height 2
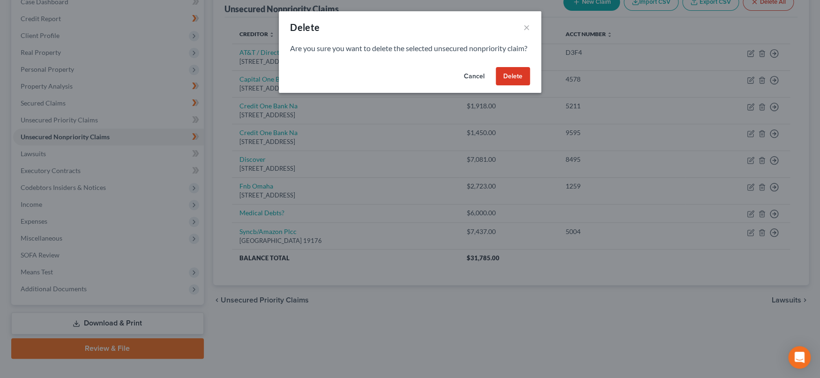
click at [515, 86] on button "Delete" at bounding box center [513, 76] width 34 height 19
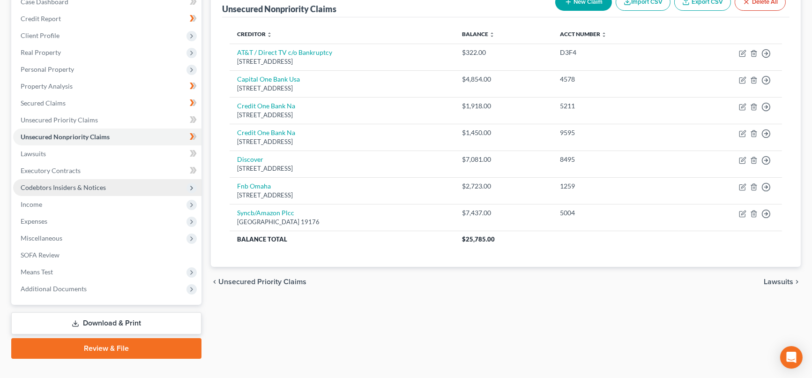
click at [63, 191] on span "Codebtors Insiders & Notices" at bounding box center [107, 187] width 188 height 17
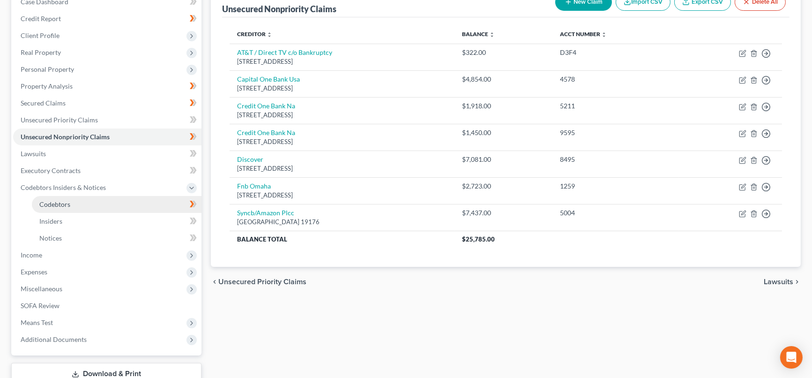
click at [107, 203] on link "Codebtors" at bounding box center [117, 204] width 170 height 17
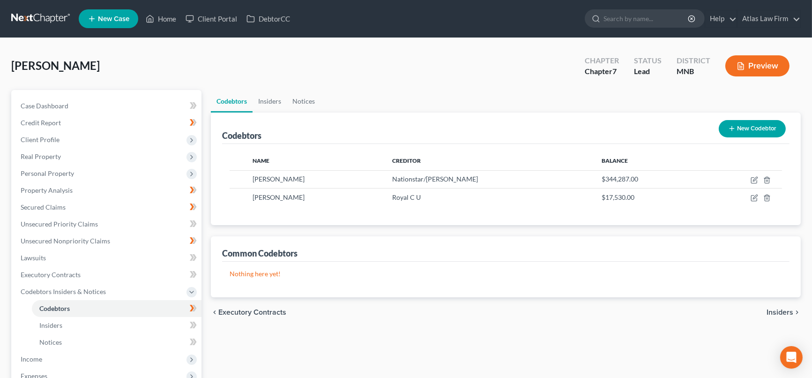
click at [746, 126] on button "New Codebtor" at bounding box center [752, 128] width 67 height 17
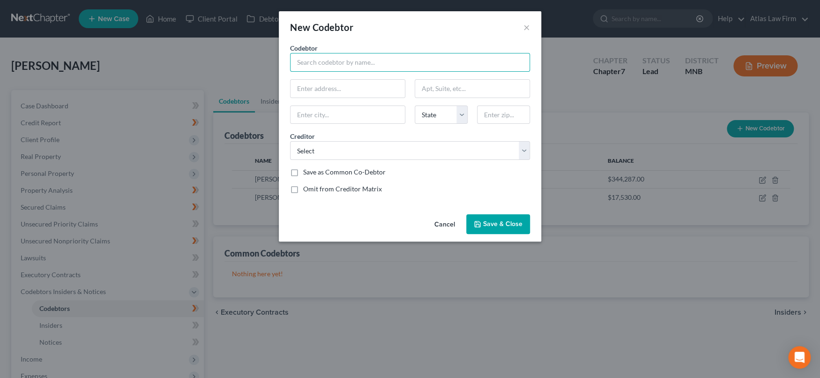
click at [316, 66] on input "text" at bounding box center [410, 62] width 240 height 19
type input "/"
type input "[PERSON_NAME]"
click at [333, 87] on input "text" at bounding box center [348, 89] width 114 height 18
type input "[STREET_ADDRESS]"
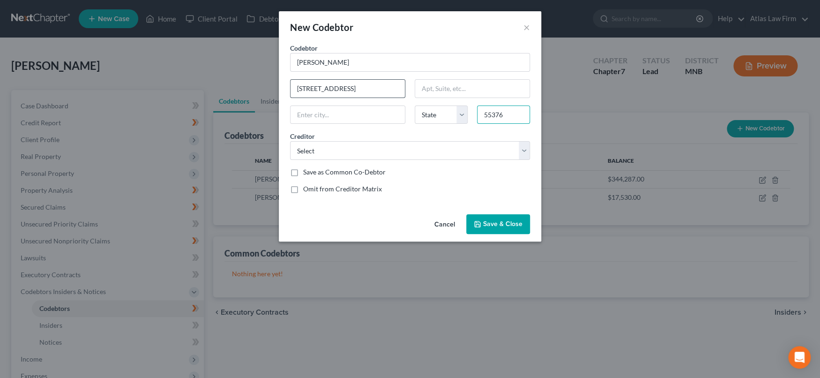
type input "55376"
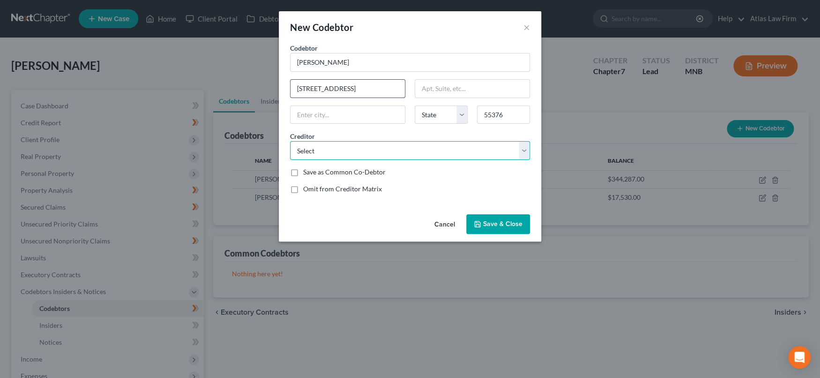
type input "[DATE][PERSON_NAME]"
select select "24"
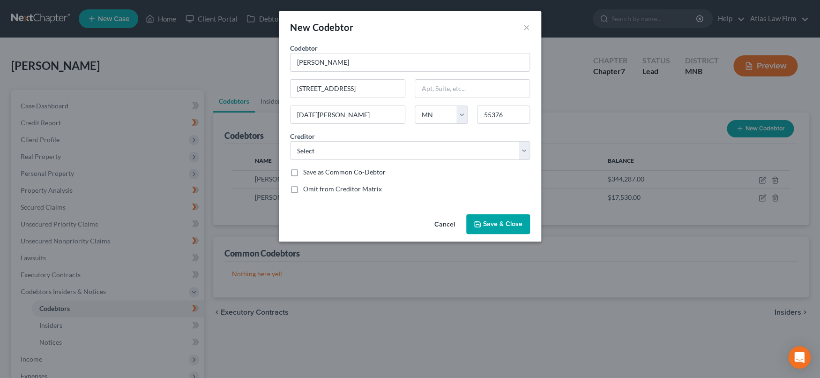
click at [484, 223] on span "Save & Close" at bounding box center [502, 224] width 39 height 8
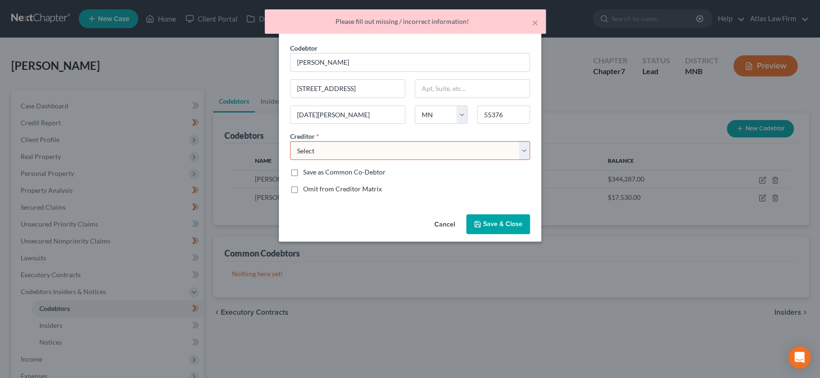
click at [523, 153] on select "Select Syncb/Amazon Plcc Discover Capital One Bank Usa Fnb Omaha Credit One Ban…" at bounding box center [410, 150] width 240 height 19
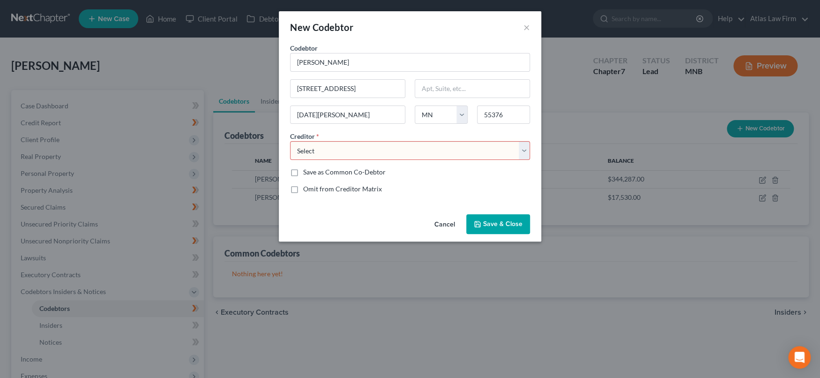
select select "9"
click at [290, 141] on select "Select Syncb/Amazon Plcc Discover Capital One Bank Usa Fnb Omaha Credit One Ban…" at bounding box center [410, 150] width 240 height 19
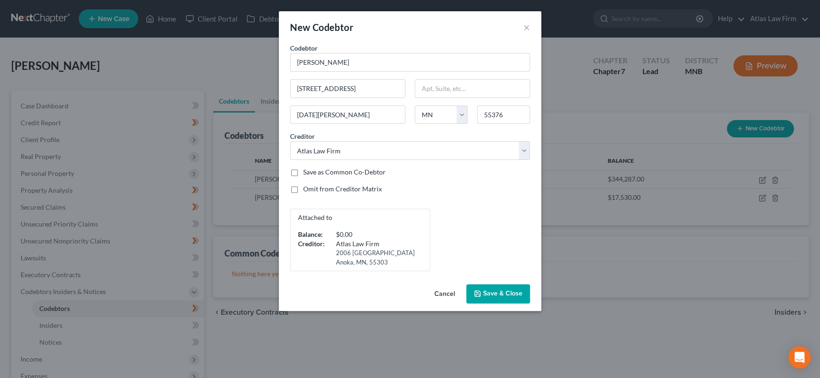
click at [501, 291] on span "Save & Close" at bounding box center [502, 294] width 39 height 8
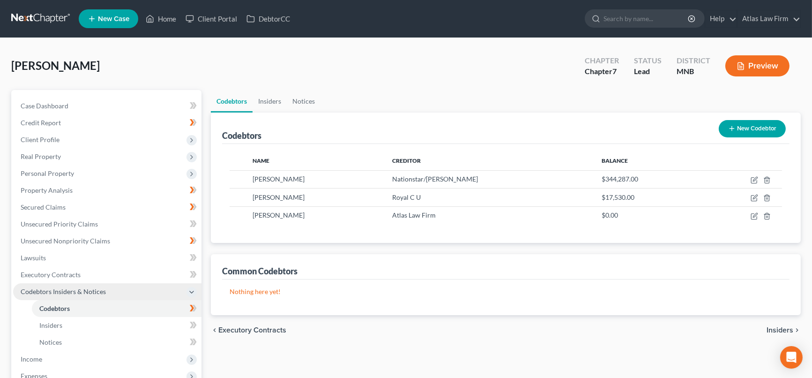
scroll to position [104, 0]
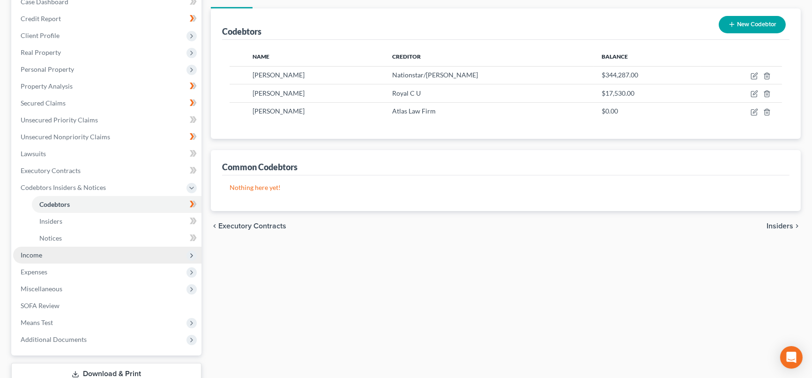
click at [60, 259] on span "Income" at bounding box center [107, 254] width 188 height 17
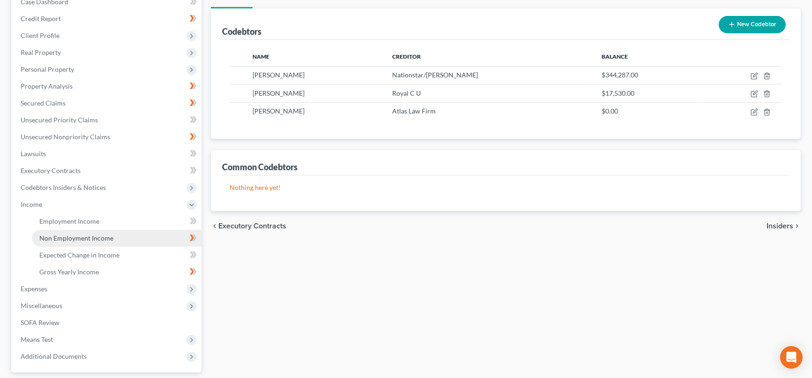
click at [94, 236] on span "Non Employment Income" at bounding box center [76, 238] width 74 height 8
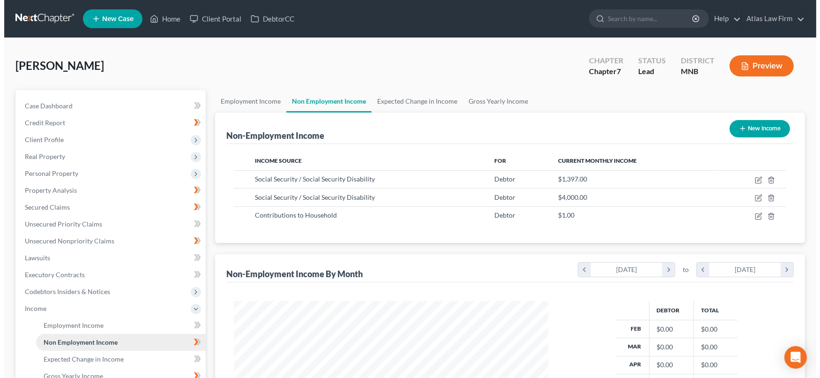
scroll to position [167, 333]
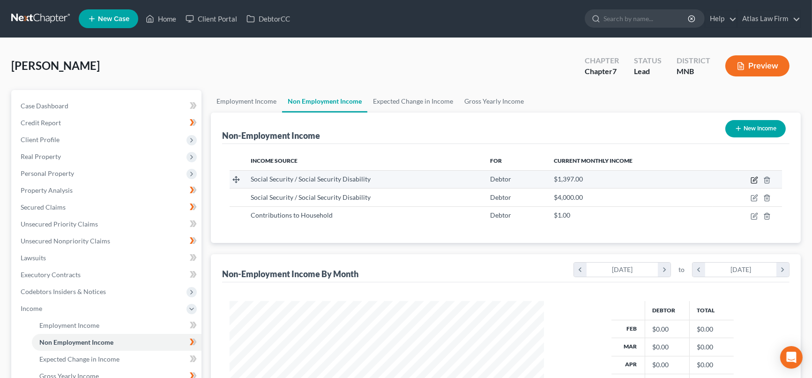
click at [755, 179] on icon "button" at bounding box center [755, 179] width 4 height 4
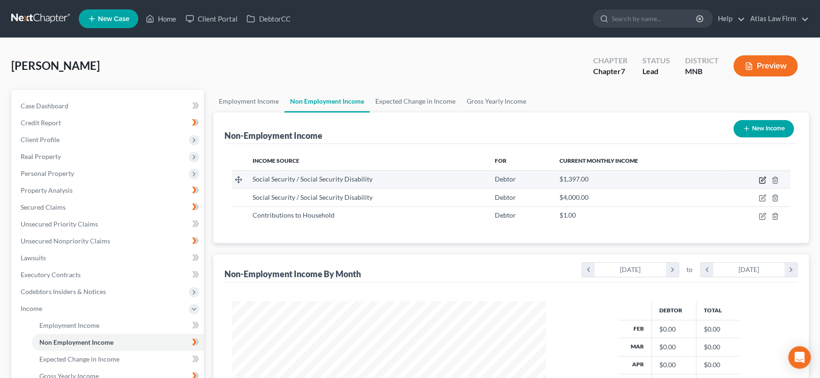
select select "4"
select select "0"
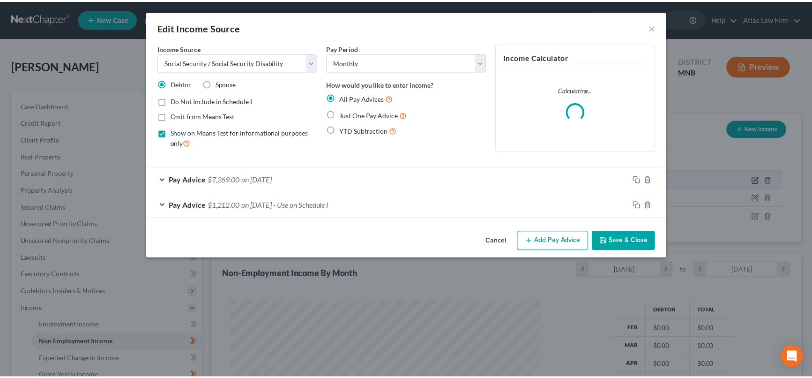
scroll to position [167, 336]
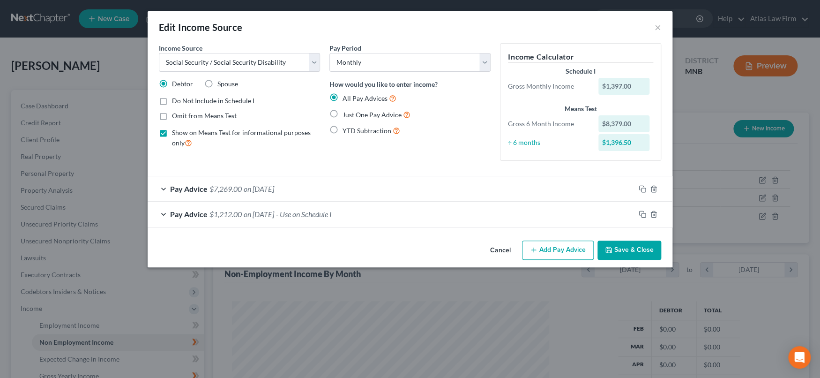
click at [413, 187] on div "Pay Advice $7,269.00 on [DATE]" at bounding box center [391, 188] width 487 height 25
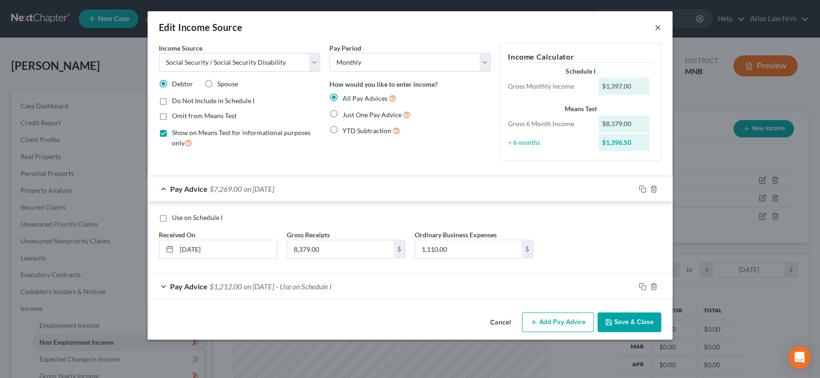
click at [656, 24] on button "×" at bounding box center [658, 27] width 7 height 11
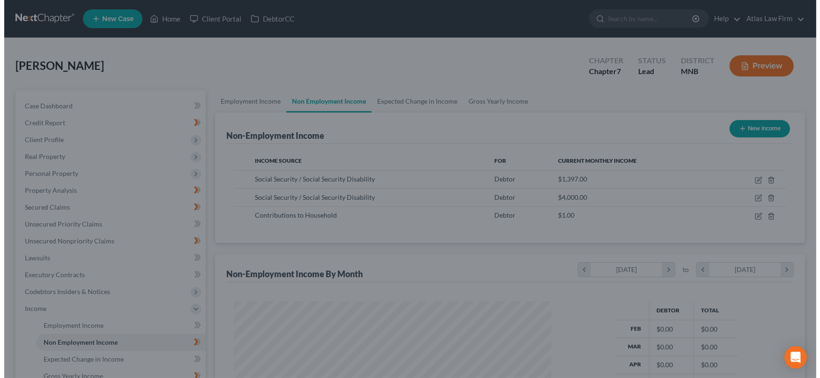
scroll to position [468425, 468259]
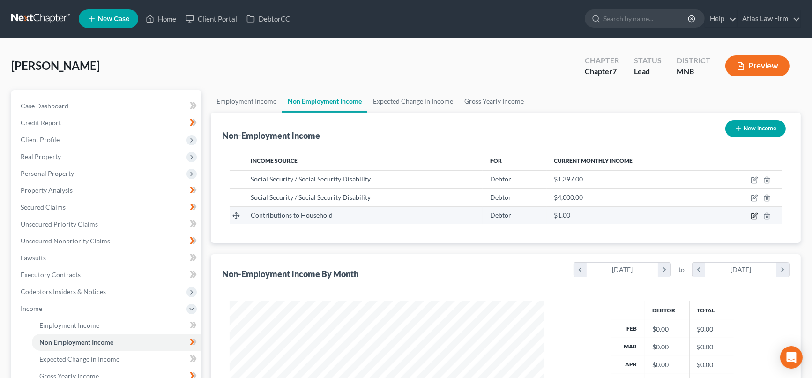
click at [755, 213] on icon "button" at bounding box center [755, 215] width 4 height 4
select select "8"
select select "0"
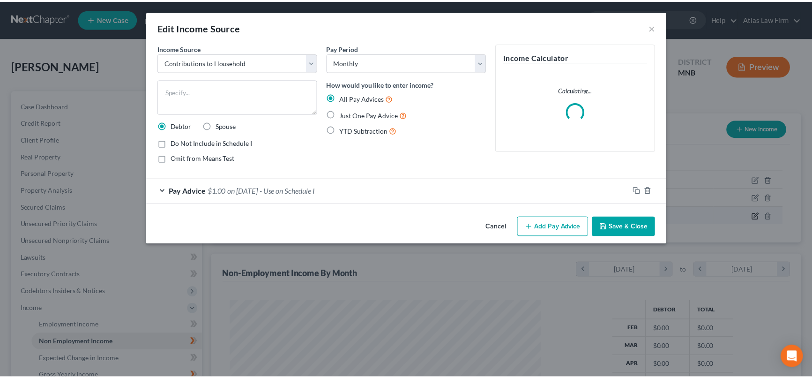
scroll to position [167, 336]
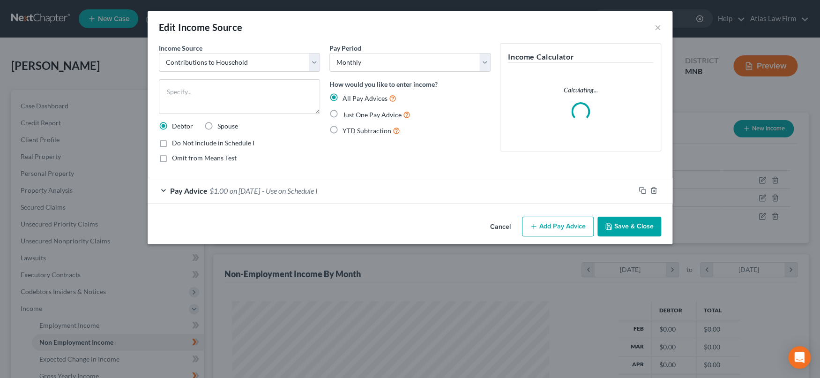
click at [371, 196] on div "Pay Advice $1.00 on [DATE] - Use on Schedule I" at bounding box center [391, 190] width 487 height 25
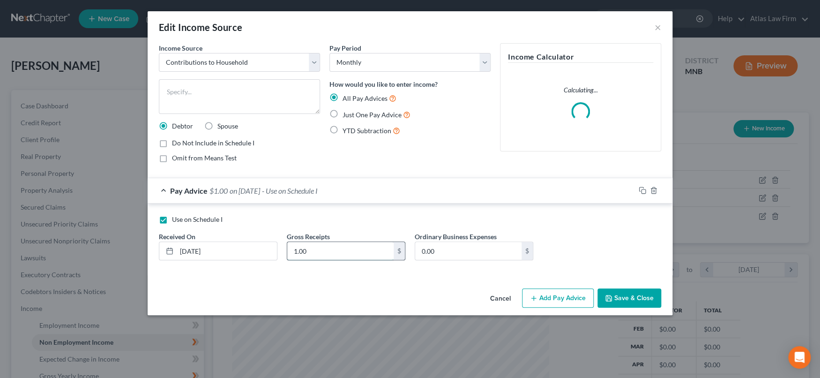
click at [374, 253] on input "1.00" at bounding box center [340, 251] width 106 height 18
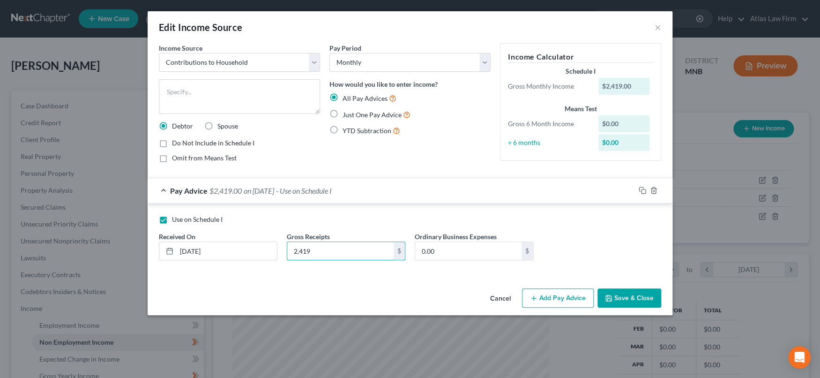
type input "2,419"
click at [613, 298] on button "Save & Close" at bounding box center [629, 298] width 64 height 20
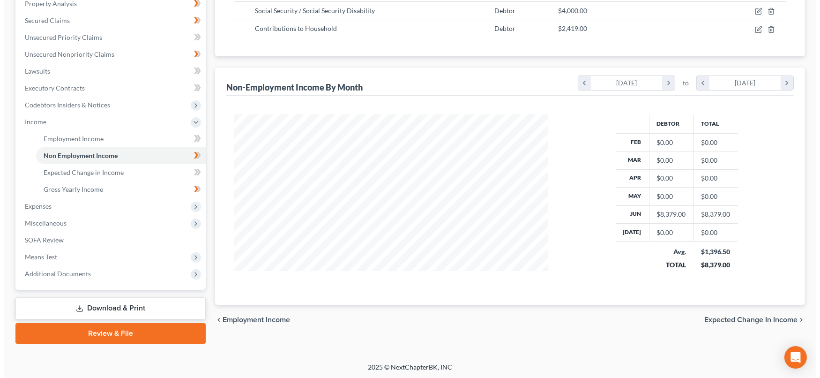
scroll to position [0, 0]
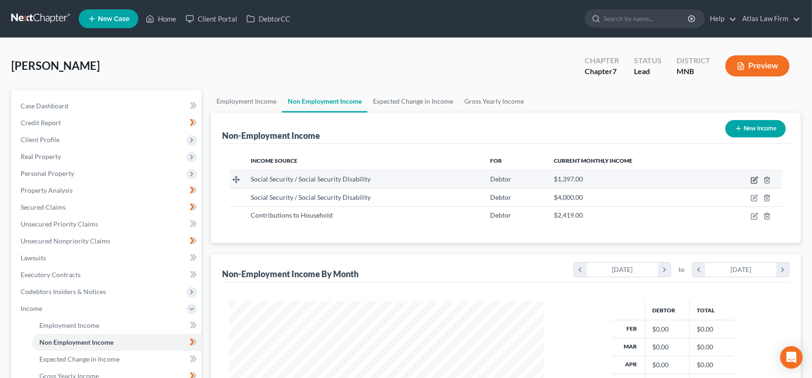
click at [755, 180] on icon "button" at bounding box center [754, 179] width 7 height 7
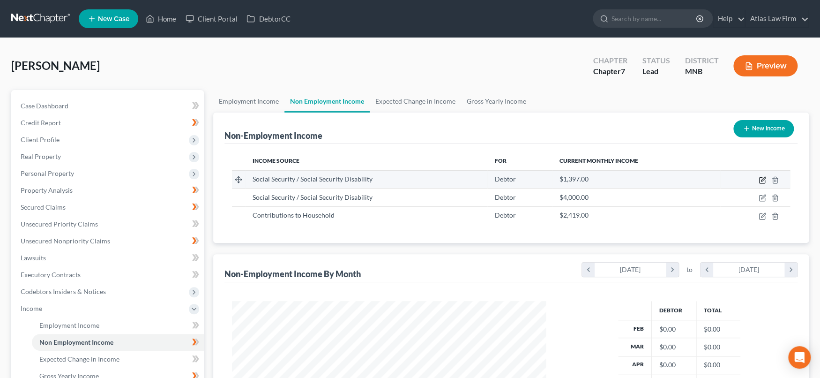
select select "4"
select select "0"
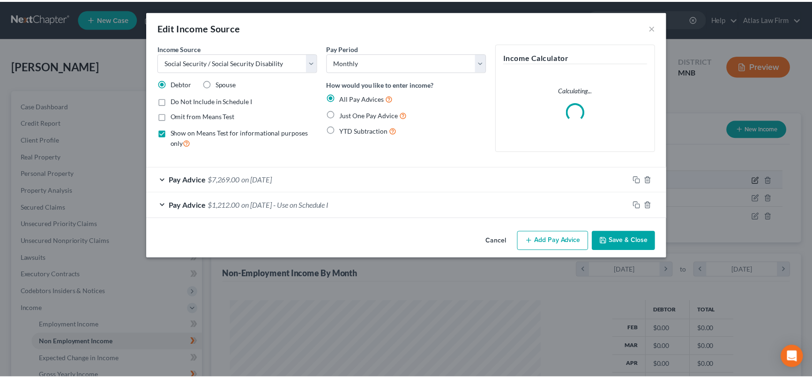
scroll to position [167, 336]
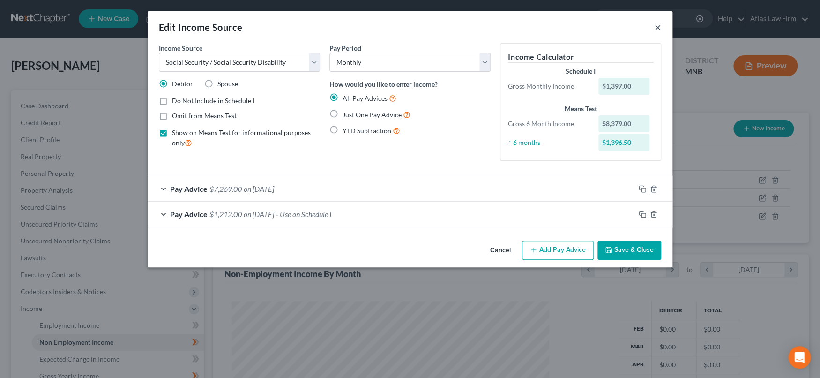
click at [660, 27] on button "×" at bounding box center [658, 27] width 7 height 11
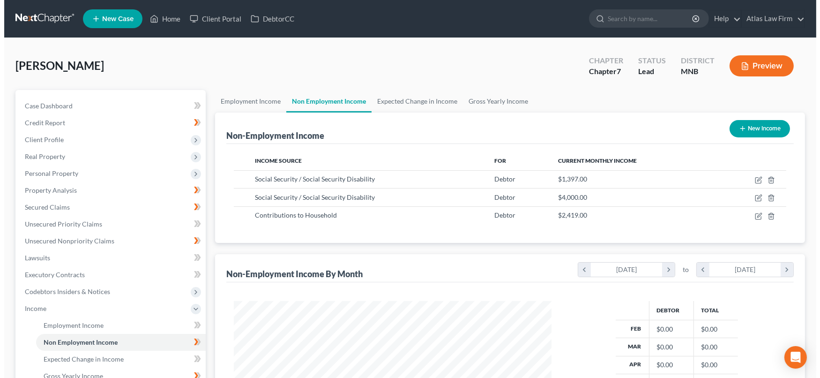
scroll to position [468425, 468259]
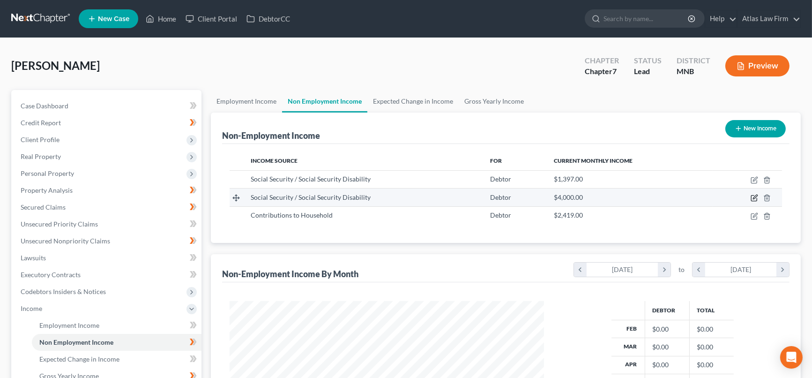
click at [754, 197] on icon "button" at bounding box center [754, 197] width 7 height 7
select select "4"
select select "0"
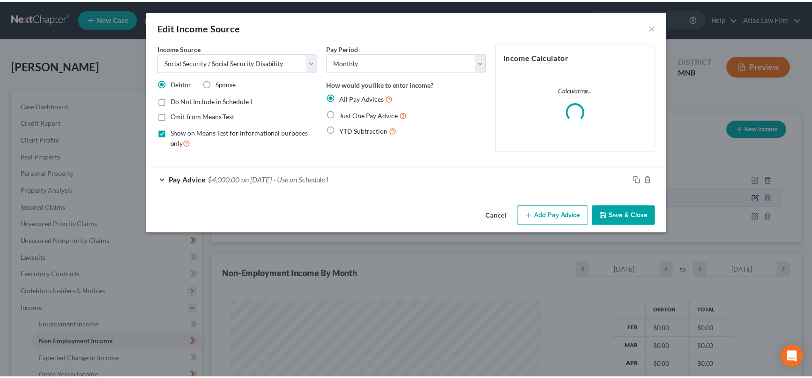
scroll to position [167, 336]
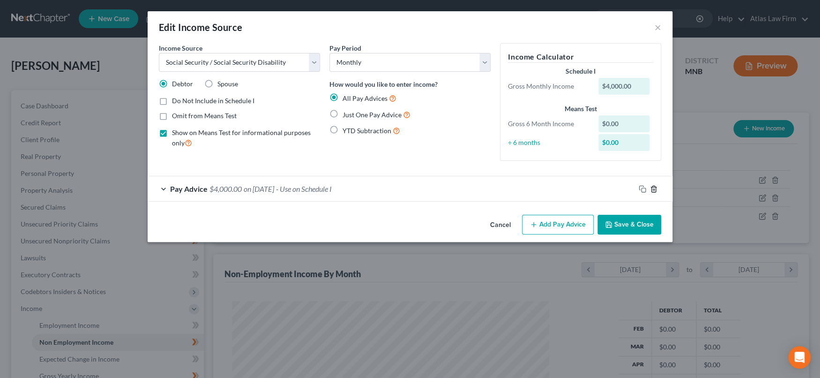
click at [655, 191] on icon "button" at bounding box center [653, 189] width 4 height 6
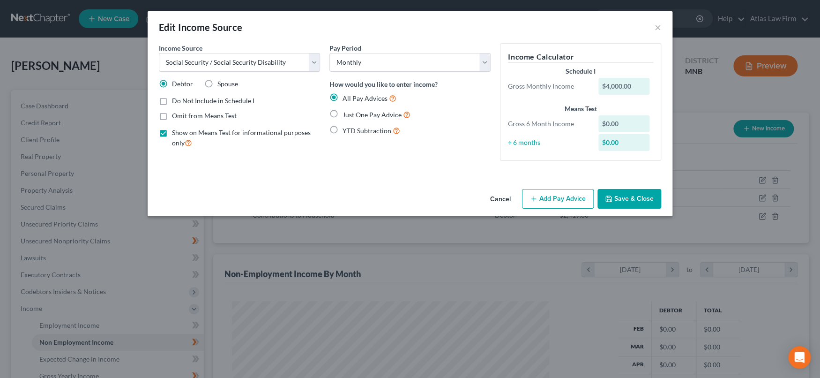
click at [648, 198] on button "Save & Close" at bounding box center [629, 199] width 64 height 20
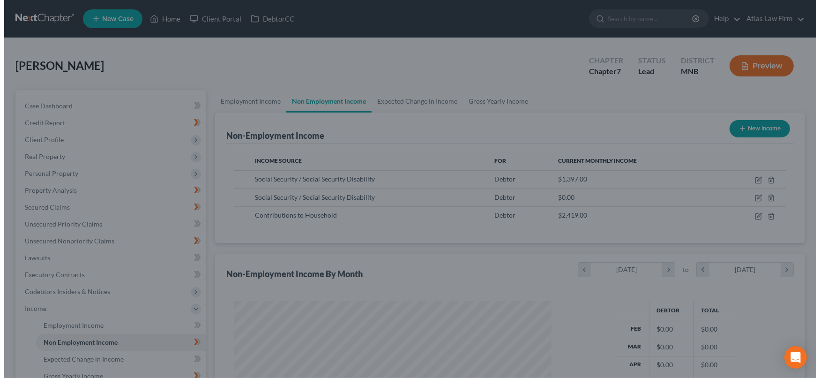
scroll to position [468425, 468259]
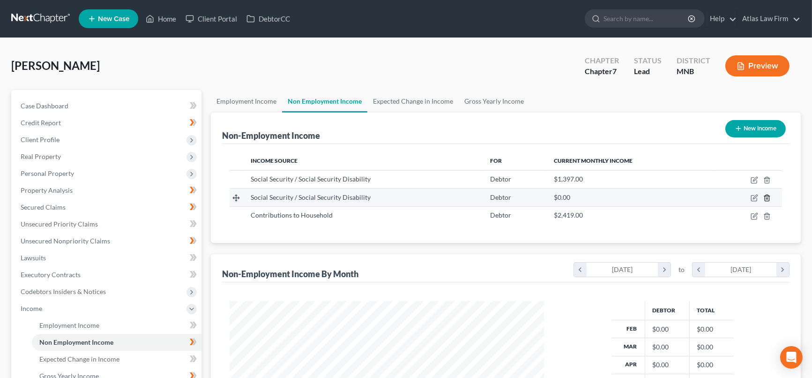
click at [767, 198] on icon "button" at bounding box center [766, 197] width 7 height 7
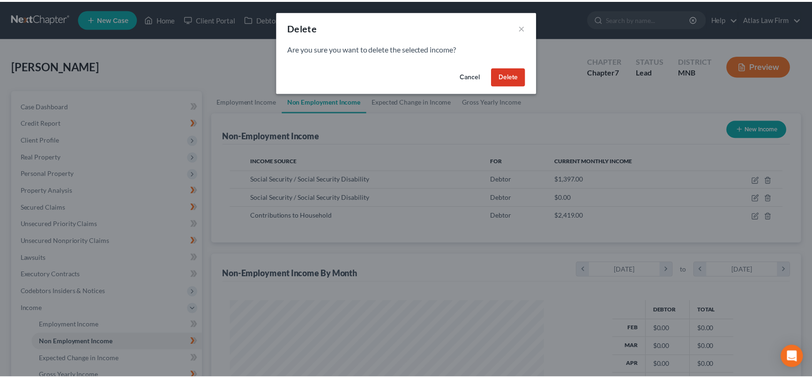
scroll to position [167, 336]
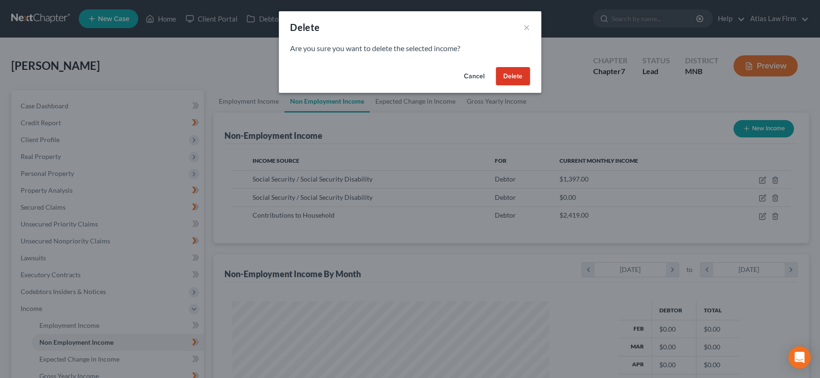
click at [520, 87] on div "Cancel Delete" at bounding box center [410, 78] width 262 height 30
click at [518, 81] on button "Delete" at bounding box center [513, 76] width 34 height 19
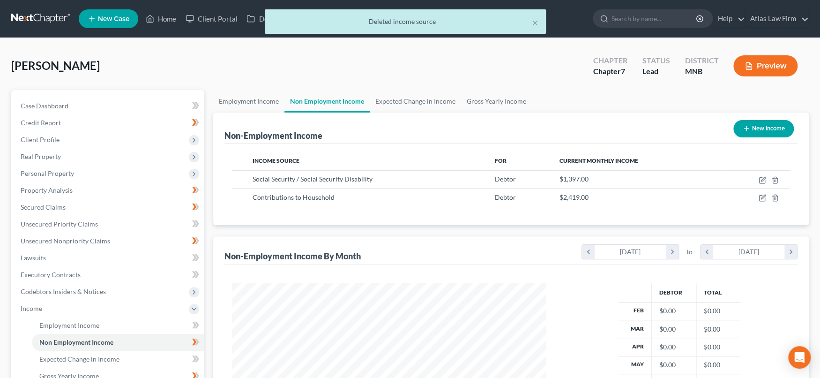
scroll to position [468425, 468259]
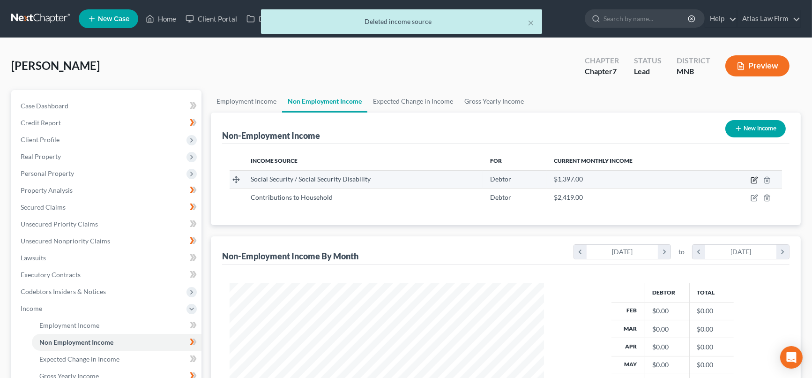
click at [755, 178] on icon "button" at bounding box center [755, 179] width 4 height 4
select select "4"
select select "0"
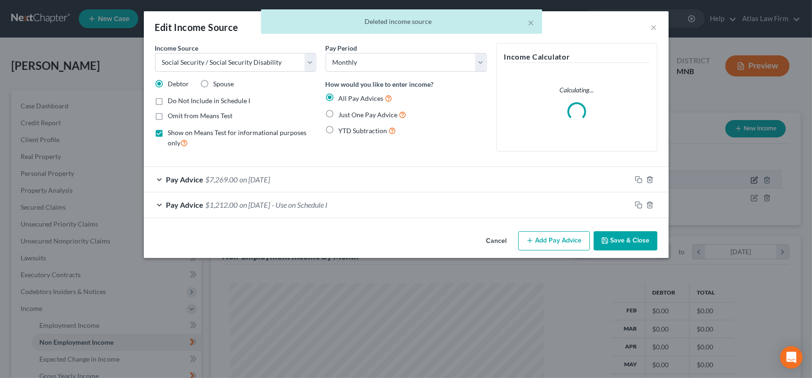
scroll to position [167, 336]
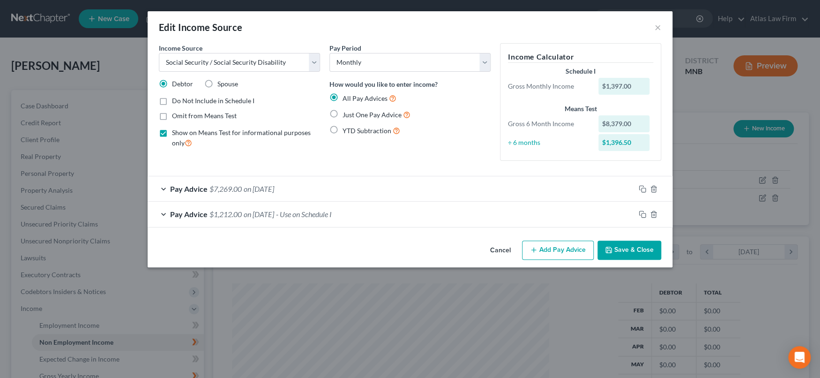
click at [485, 220] on div "Pay Advice $1,212.00 on [DATE] - Use on Schedule I" at bounding box center [391, 213] width 487 height 25
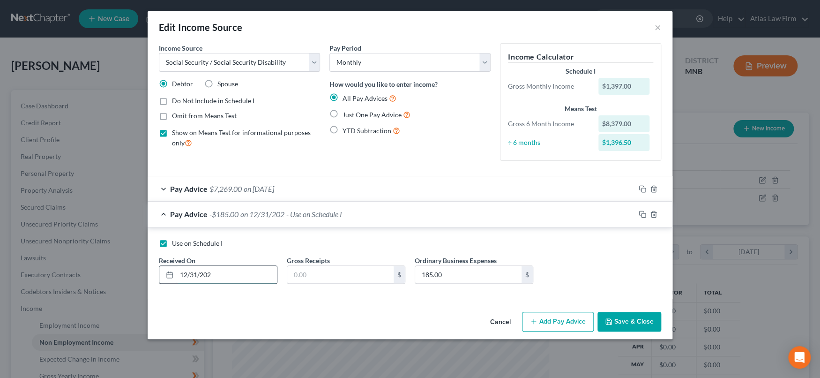
type input "[DATE]"
click at [306, 276] on input "text" at bounding box center [340, 275] width 106 height 18
type input "2,064"
click at [373, 273] on input "0" at bounding box center [340, 275] width 106 height 18
click at [275, 267] on div "Use on Schedule I Received On * [DATE] Gross Receipts 02,064 $ Ordinary Busines…" at bounding box center [410, 265] width 512 height 53
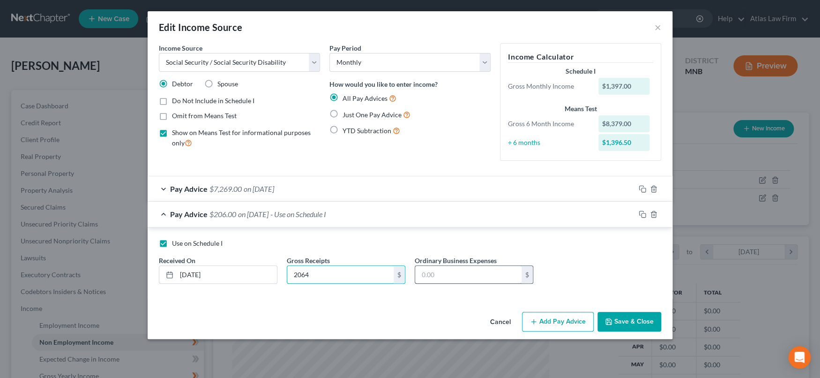
type input "2,064"
click at [455, 279] on input "text" at bounding box center [468, 275] width 106 height 18
type input "0"
click at [627, 313] on button "Save & Close" at bounding box center [629, 322] width 64 height 20
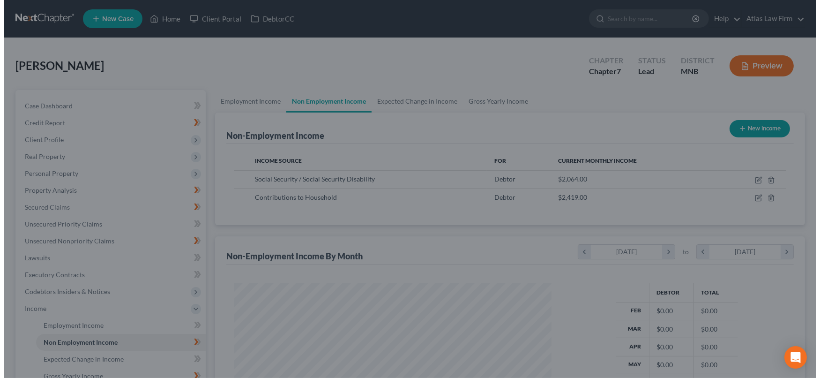
scroll to position [468425, 468259]
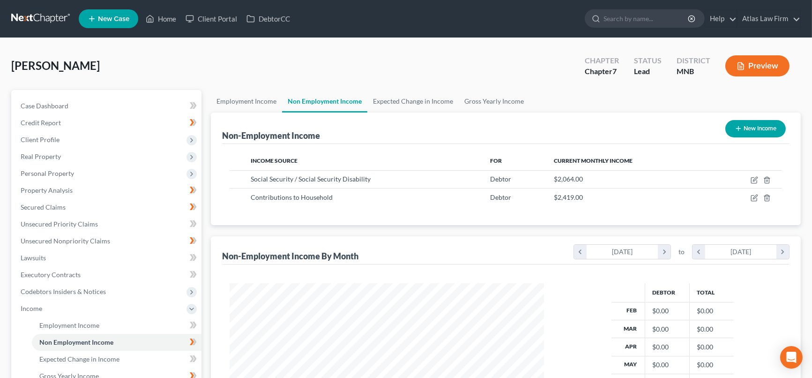
click at [762, 60] on button "Preview" at bounding box center [757, 65] width 64 height 21
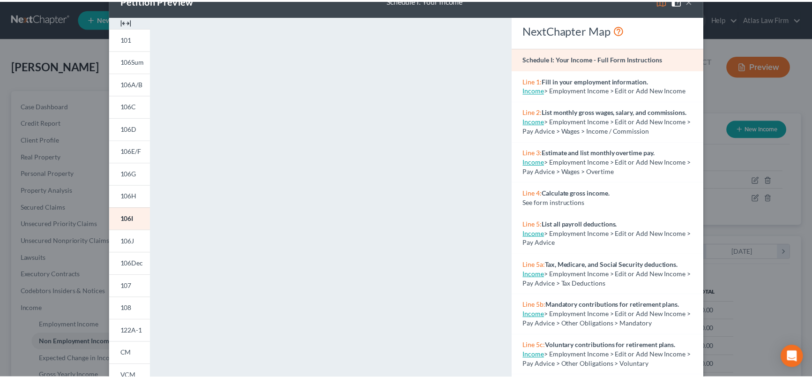
scroll to position [0, 0]
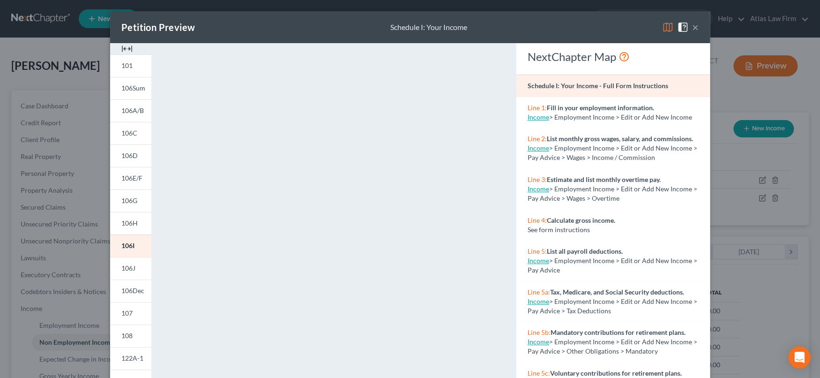
click at [692, 27] on button "×" at bounding box center [695, 27] width 7 height 11
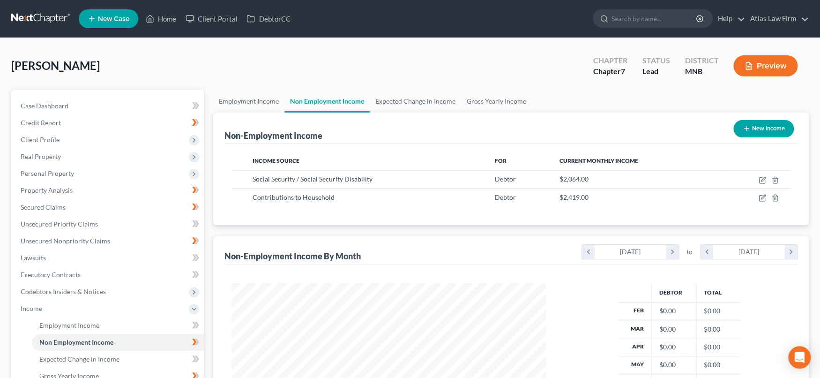
scroll to position [468425, 468259]
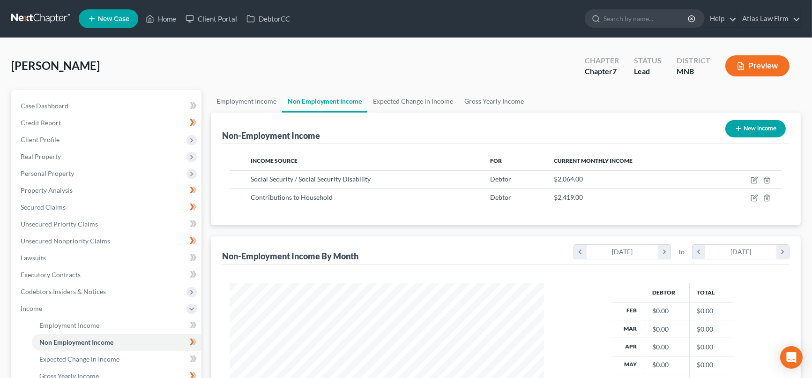
click at [747, 67] on button "Preview" at bounding box center [757, 65] width 64 height 21
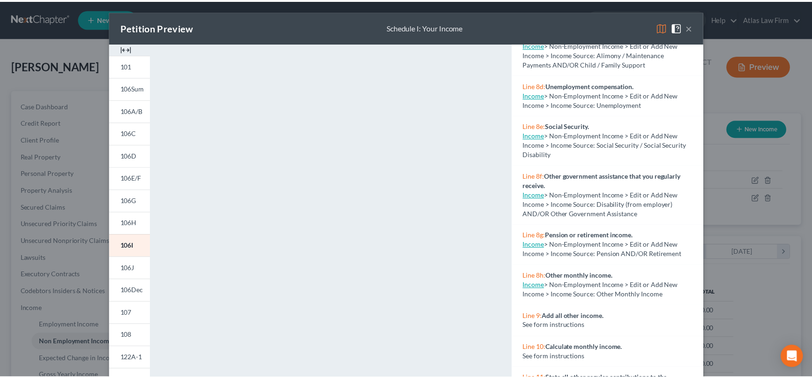
scroll to position [104, 0]
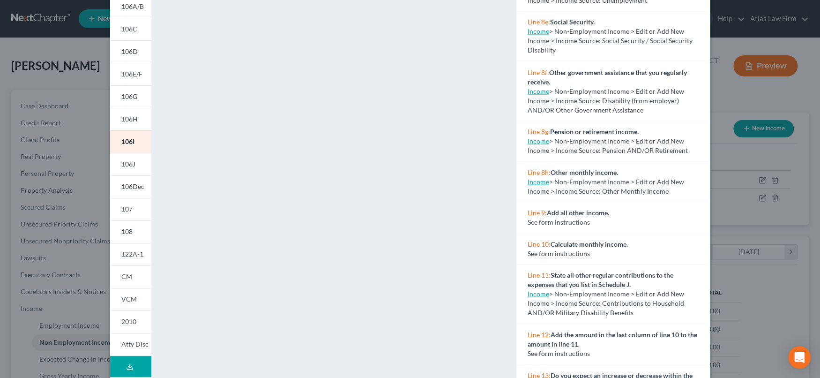
click at [535, 296] on link "Income" at bounding box center [539, 293] width 22 height 8
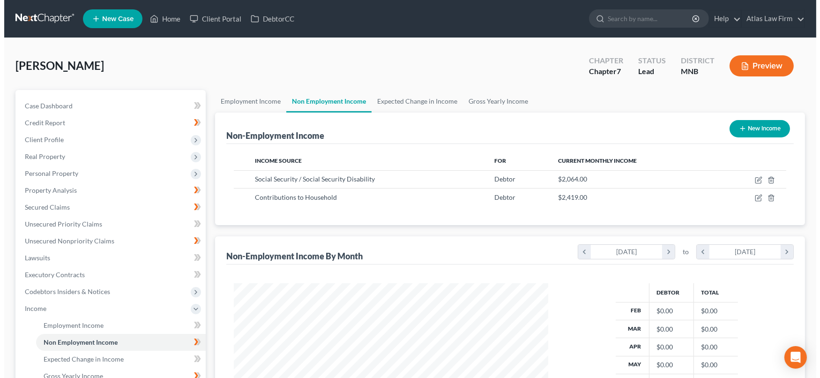
scroll to position [167, 333]
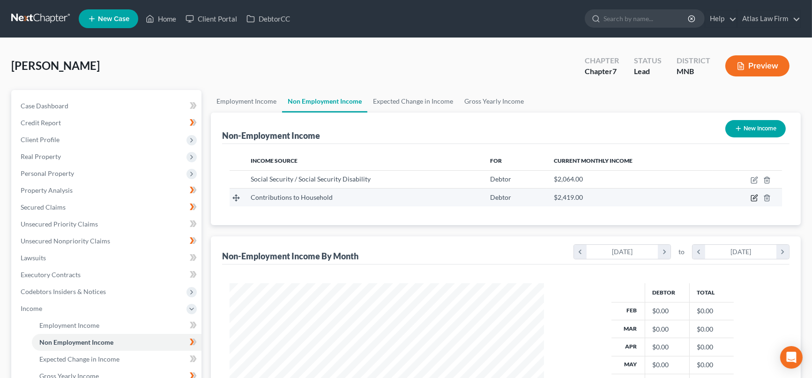
click at [754, 199] on icon "button" at bounding box center [754, 197] width 7 height 7
select select "8"
select select "0"
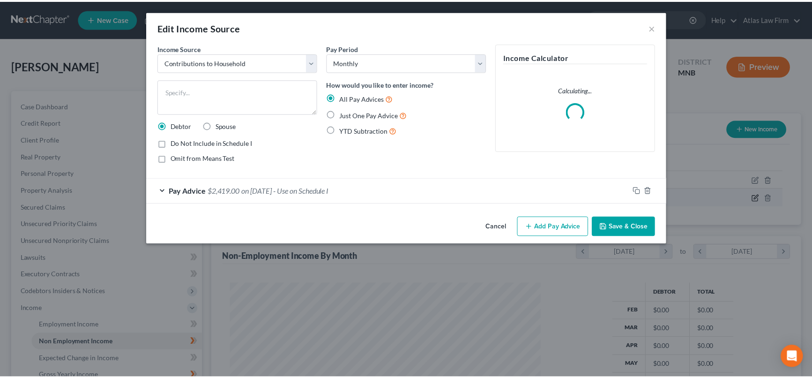
scroll to position [167, 336]
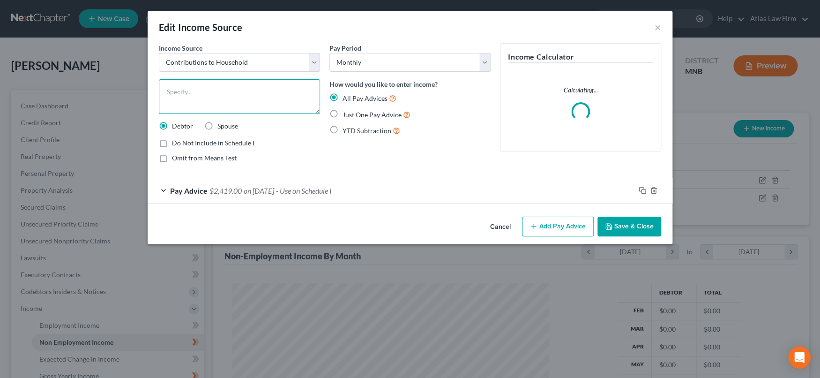
click at [254, 94] on textarea at bounding box center [239, 96] width 161 height 35
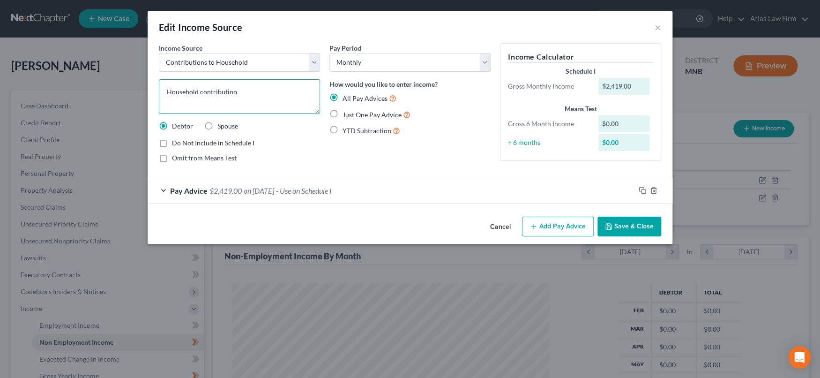
type textarea "Household contribution"
click at [634, 226] on button "Save & Close" at bounding box center [629, 226] width 64 height 20
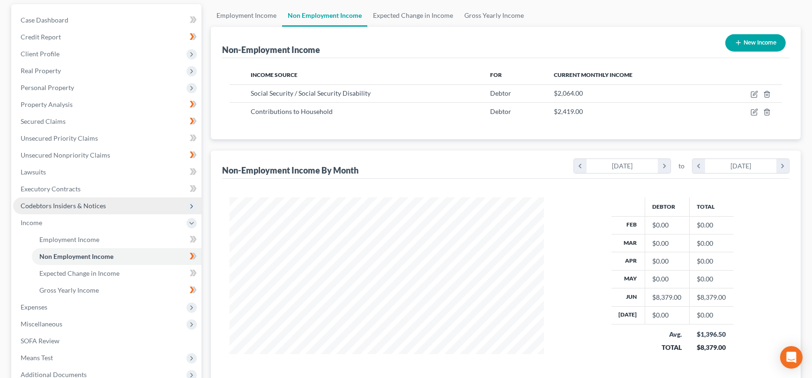
scroll to position [104, 0]
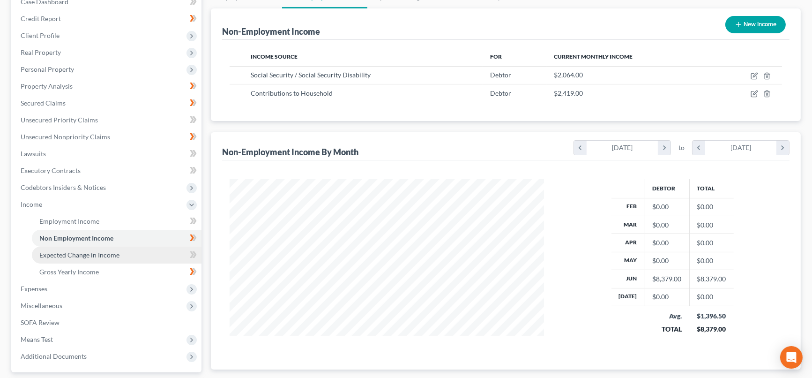
click at [116, 253] on span "Expected Change in Income" at bounding box center [79, 255] width 80 height 8
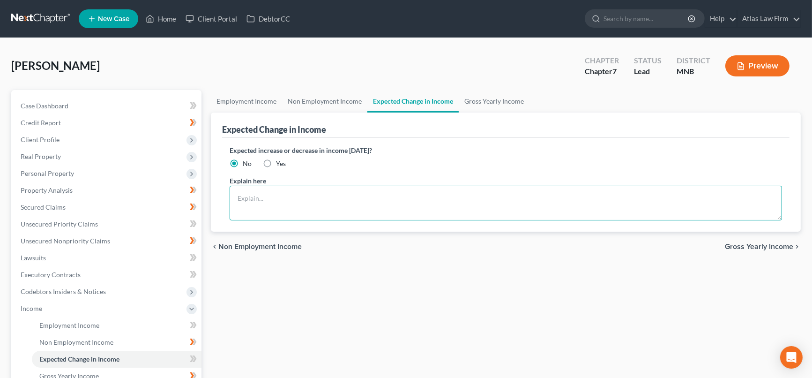
click at [277, 198] on textarea at bounding box center [506, 203] width 552 height 35
type textarea "Debtor lives with significant other and two caretakers. Household contributions…"
click at [479, 94] on link "Gross Yearly Income" at bounding box center [494, 101] width 71 height 22
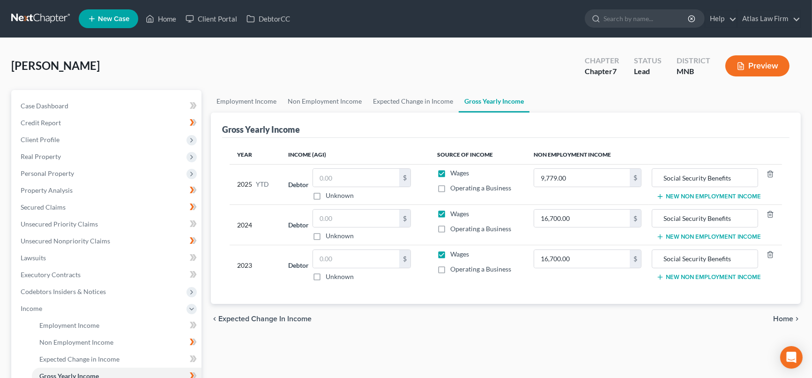
click at [747, 66] on button "Preview" at bounding box center [757, 65] width 64 height 21
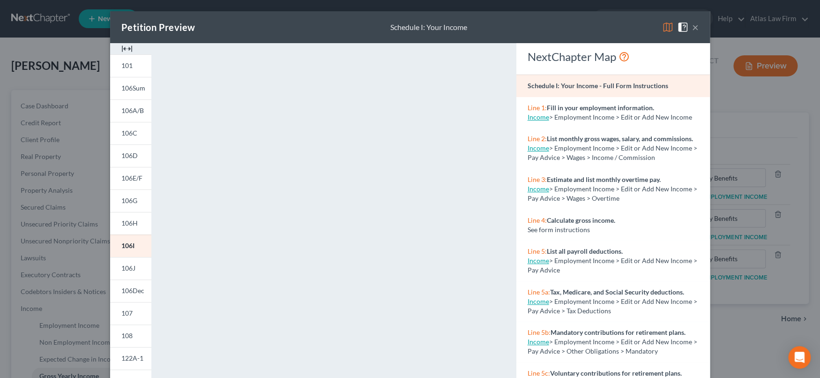
click at [692, 27] on button "×" at bounding box center [695, 27] width 7 height 11
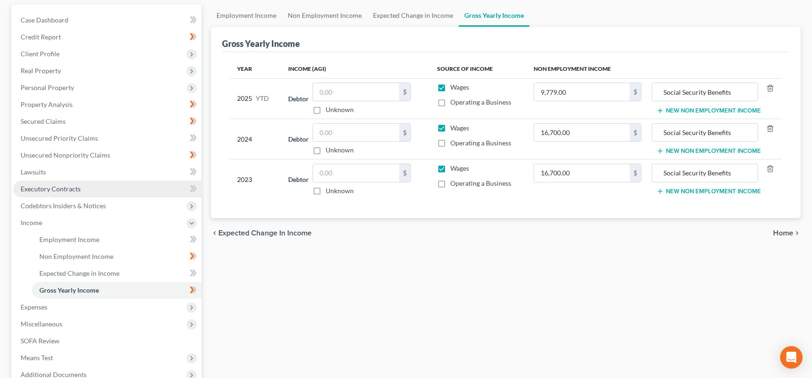
scroll to position [104, 0]
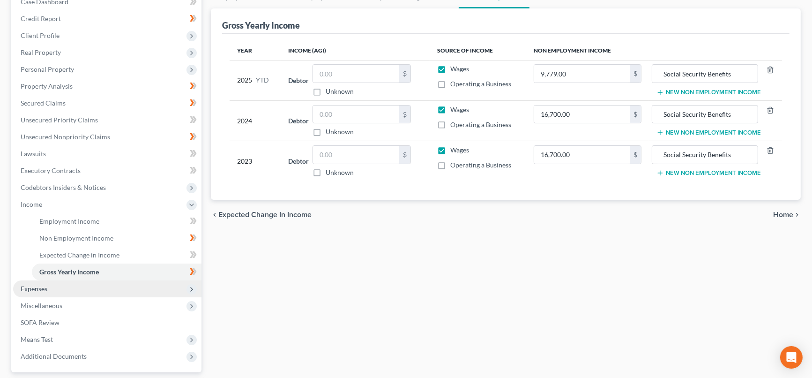
click at [67, 285] on span "Expenses" at bounding box center [107, 288] width 188 height 17
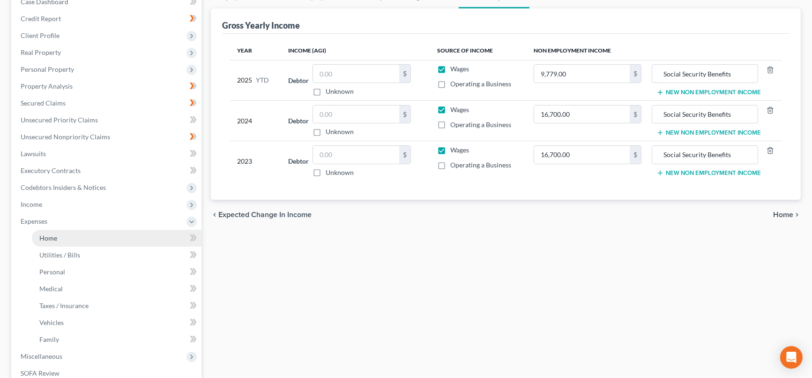
click at [83, 241] on link "Home" at bounding box center [117, 238] width 170 height 17
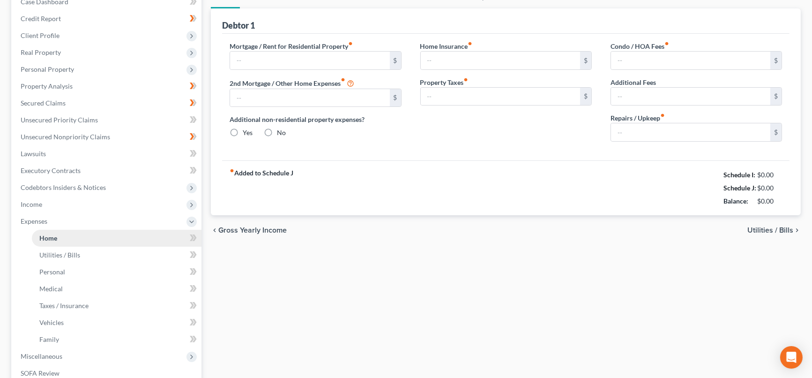
scroll to position [19, 0]
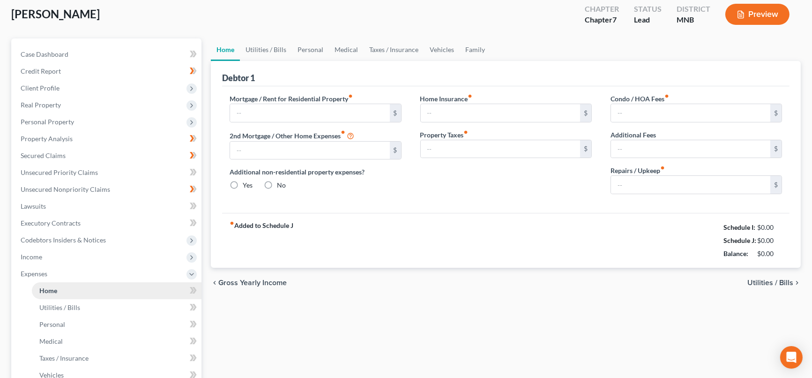
type input "0.00"
radio input "true"
type input "0.00"
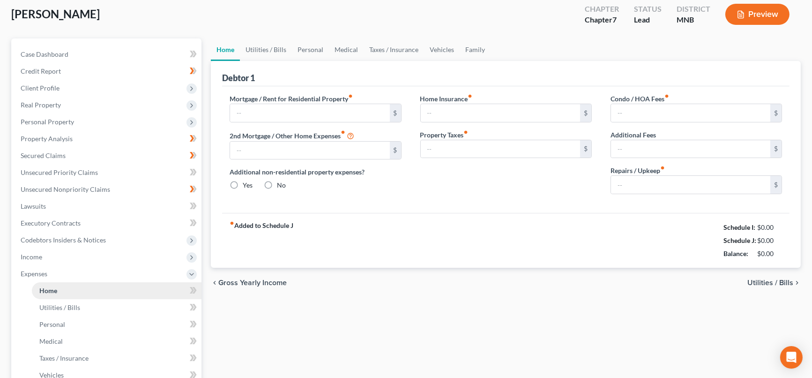
type input "0.00"
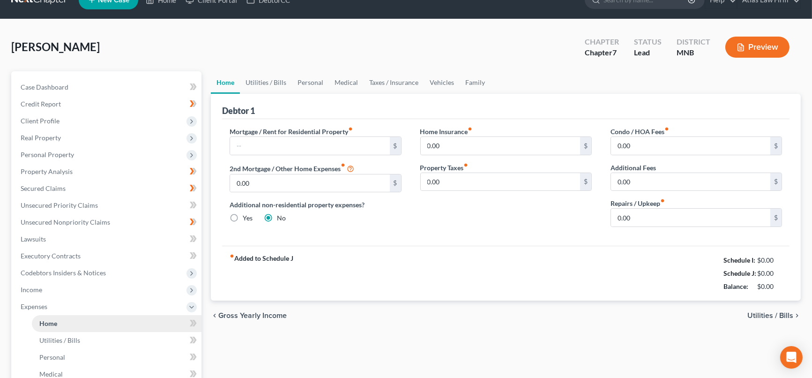
scroll to position [0, 0]
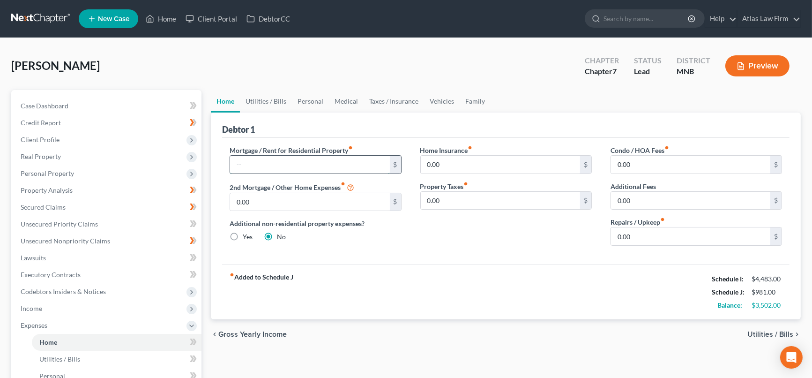
click at [255, 162] on input "text" at bounding box center [309, 165] width 159 height 18
type input "2,756"
click at [645, 229] on input "0.00" at bounding box center [690, 236] width 159 height 18
type input "100"
click at [270, 100] on link "Utilities / Bills" at bounding box center [266, 101] width 52 height 22
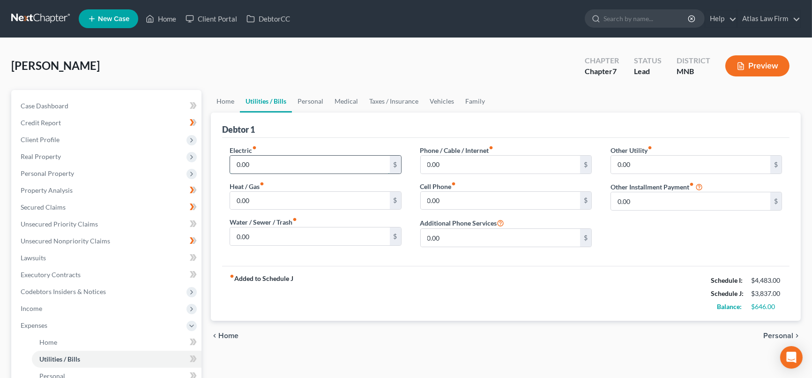
click at [291, 165] on input "0.00" at bounding box center [309, 165] width 159 height 18
type input "350"
click at [306, 231] on input "0.00" at bounding box center [309, 236] width 159 height 18
type input "75"
click at [485, 164] on input "0.00" at bounding box center [500, 165] width 159 height 18
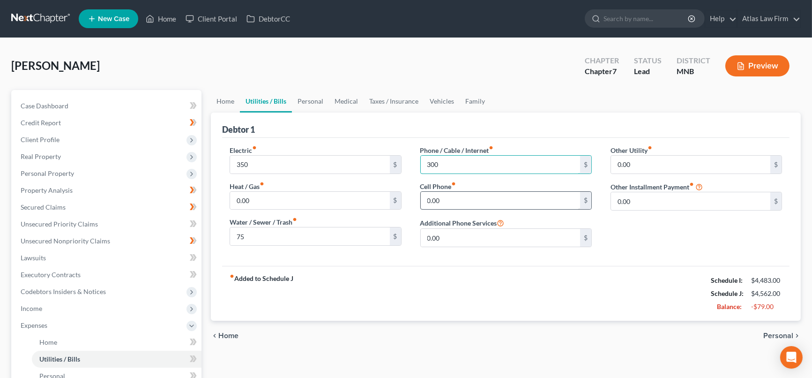
type input "300"
click at [470, 201] on input "0.00" at bounding box center [500, 201] width 159 height 18
drag, startPoint x: 470, startPoint y: 201, endPoint x: 358, endPoint y: 194, distance: 113.1
click at [358, 194] on div "Electric fiber_manual_record 350 $ Heat / Gas fiber_manual_record 0.00 $ Water …" at bounding box center [505, 199] width 571 height 109
type input "300"
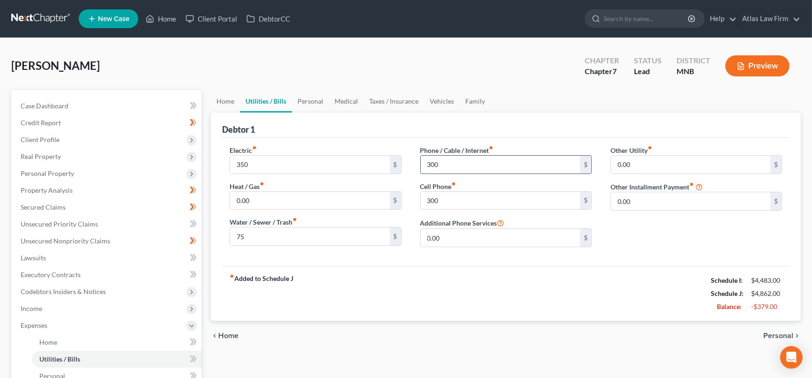
click at [463, 164] on input "300" at bounding box center [500, 165] width 159 height 18
type input "175"
click at [301, 94] on link "Personal" at bounding box center [310, 101] width 37 height 22
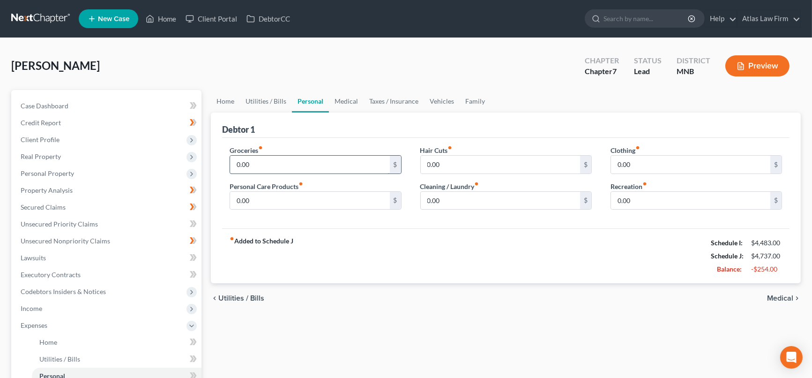
click at [308, 169] on input "0.00" at bounding box center [309, 165] width 159 height 18
type input "400"
click at [720, 164] on input "0.00" at bounding box center [690, 165] width 159 height 18
type input "150"
click at [322, 198] on input "0.00" at bounding box center [309, 201] width 159 height 18
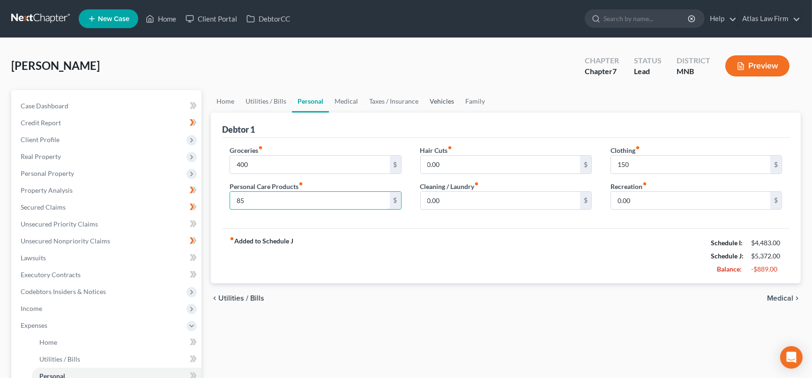
type input "85"
drag, startPoint x: 431, startPoint y: 102, endPoint x: 388, endPoint y: 128, distance: 50.3
click at [431, 102] on link "Vehicles" at bounding box center [442, 101] width 36 height 22
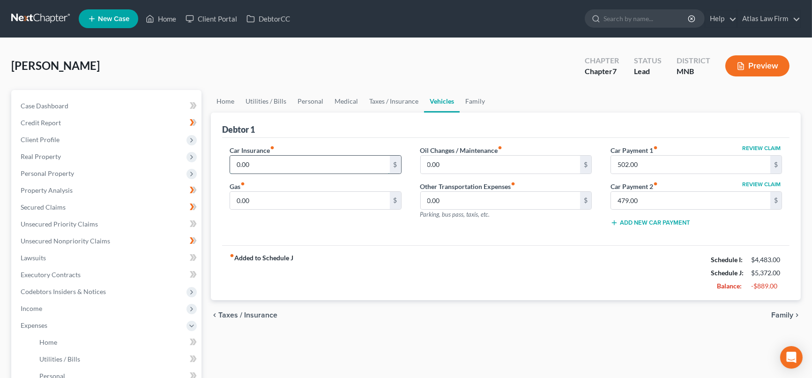
drag, startPoint x: 388, startPoint y: 128, endPoint x: 310, endPoint y: 165, distance: 85.9
click at [310, 165] on input "0.00" at bounding box center [309, 165] width 159 height 18
type input "100"
drag, startPoint x: 303, startPoint y: 100, endPoint x: 496, endPoint y: 130, distance: 195.4
click at [304, 100] on link "Personal" at bounding box center [310, 101] width 37 height 22
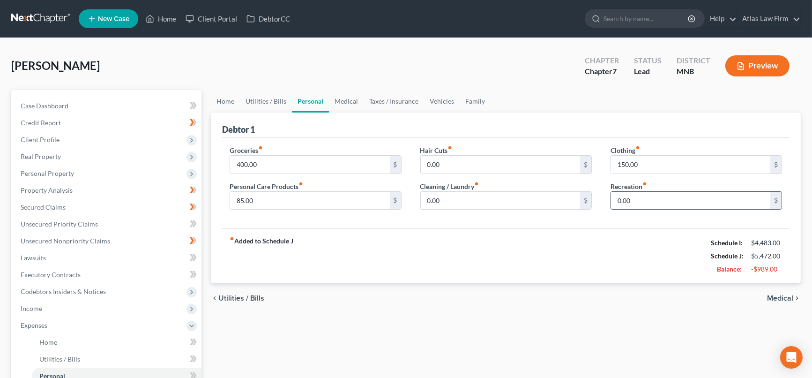
click at [680, 195] on input "0.00" at bounding box center [690, 201] width 159 height 18
type input "100"
click at [443, 101] on link "Vehicles" at bounding box center [442, 101] width 36 height 22
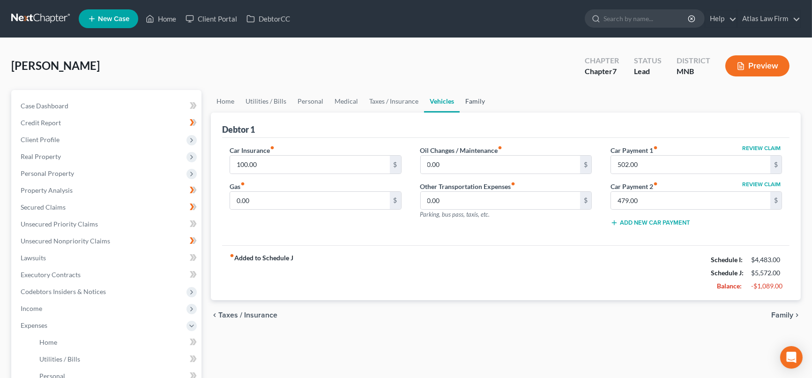
click at [477, 97] on link "Family" at bounding box center [475, 101] width 31 height 22
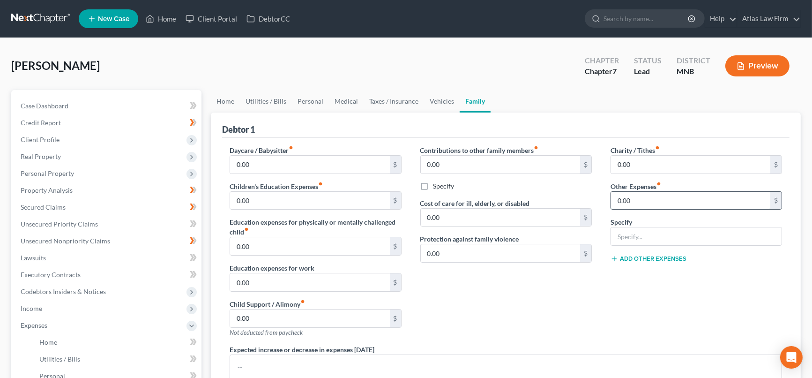
click at [660, 204] on input "0.00" at bounding box center [690, 201] width 159 height 18
type input "100"
drag, startPoint x: 650, startPoint y: 235, endPoint x: 654, endPoint y: 241, distance: 7.0
click at [650, 235] on input "text" at bounding box center [696, 236] width 171 height 18
type input "Pet care"
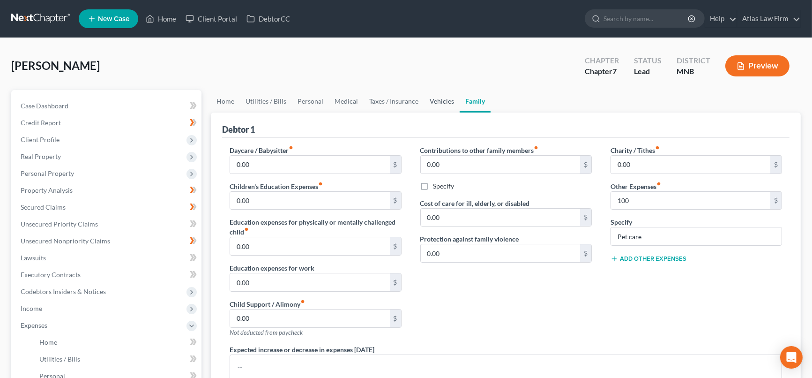
click at [438, 100] on link "Vehicles" at bounding box center [442, 101] width 36 height 22
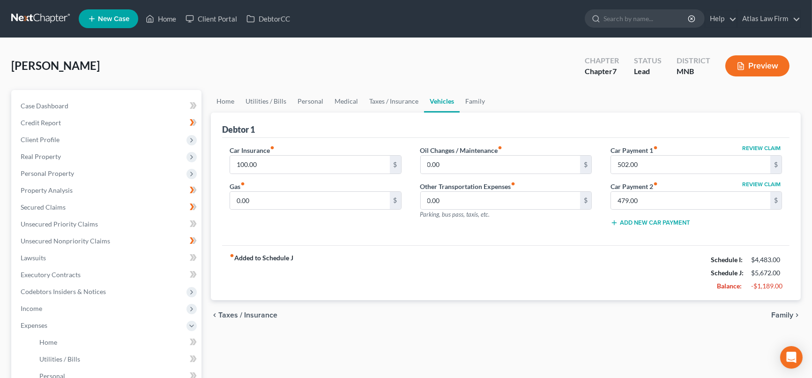
click at [766, 65] on button "Preview" at bounding box center [757, 65] width 64 height 21
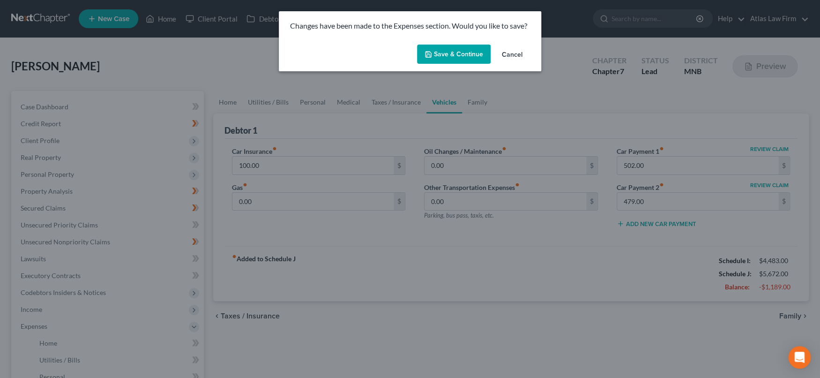
click at [442, 59] on button "Save & Continue" at bounding box center [454, 55] width 74 height 20
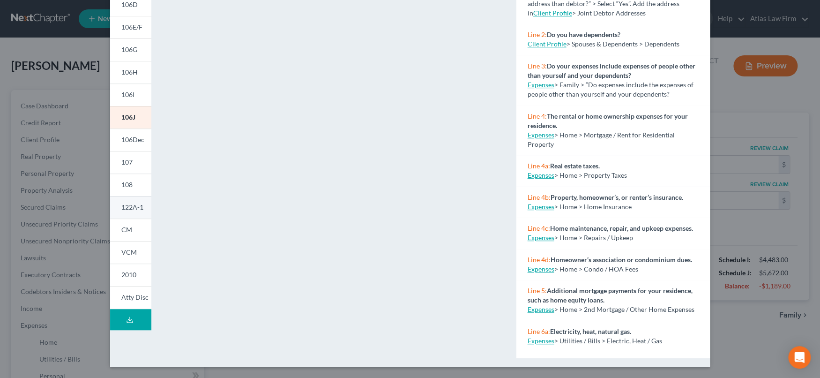
click at [130, 208] on span "122A-1" at bounding box center [132, 207] width 22 height 8
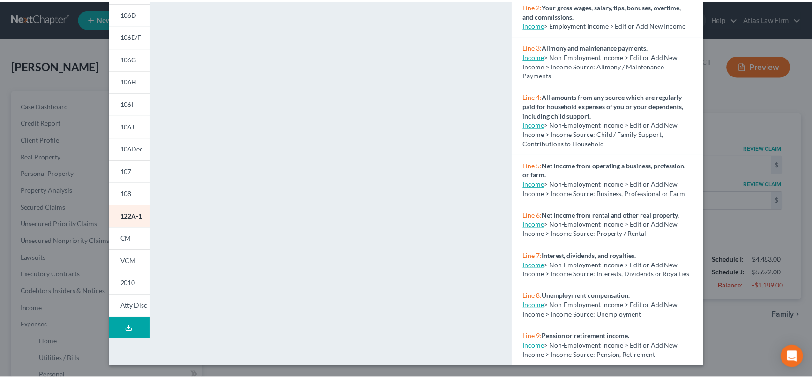
scroll to position [151, 0]
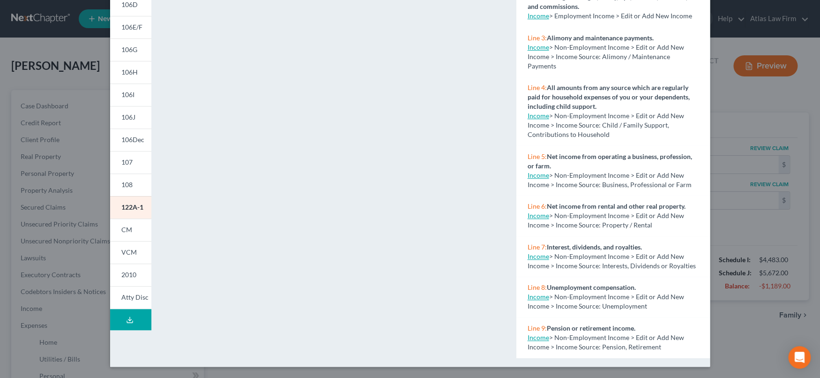
click at [535, 115] on link "Income" at bounding box center [539, 116] width 22 height 8
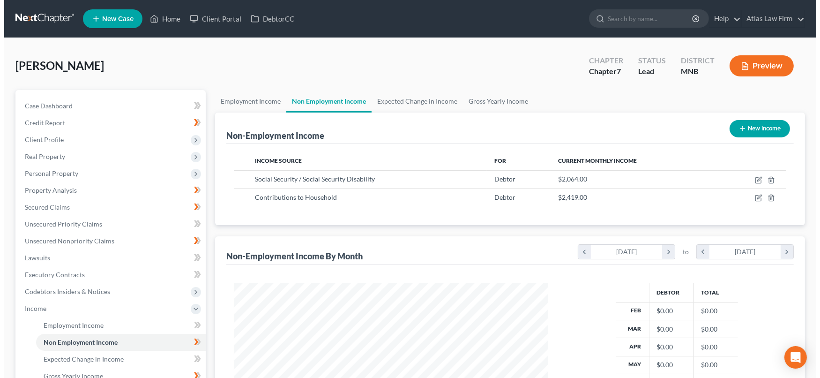
scroll to position [167, 333]
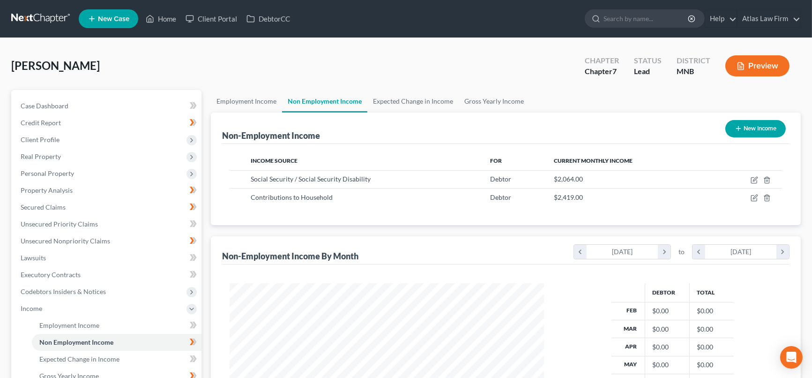
click at [760, 66] on button "Preview" at bounding box center [757, 65] width 64 height 21
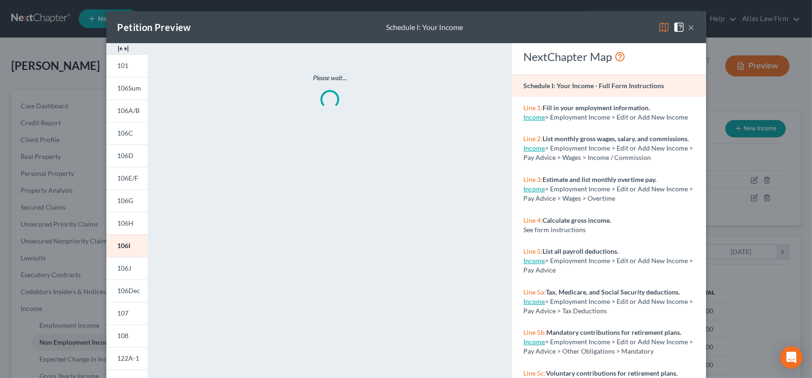
scroll to position [167, 336]
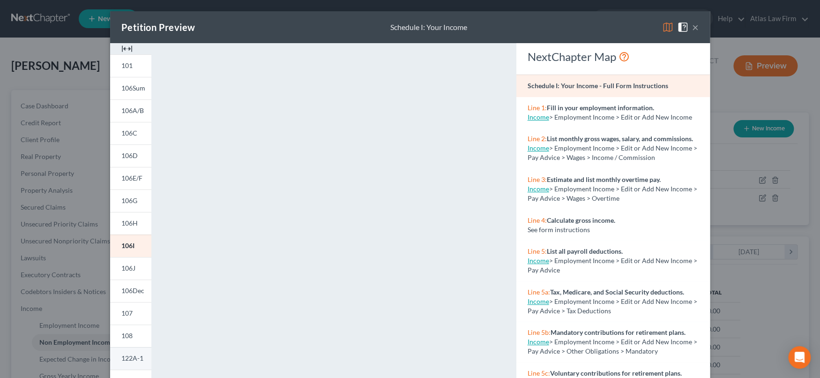
click at [121, 355] on span "122A-1" at bounding box center [132, 358] width 22 height 8
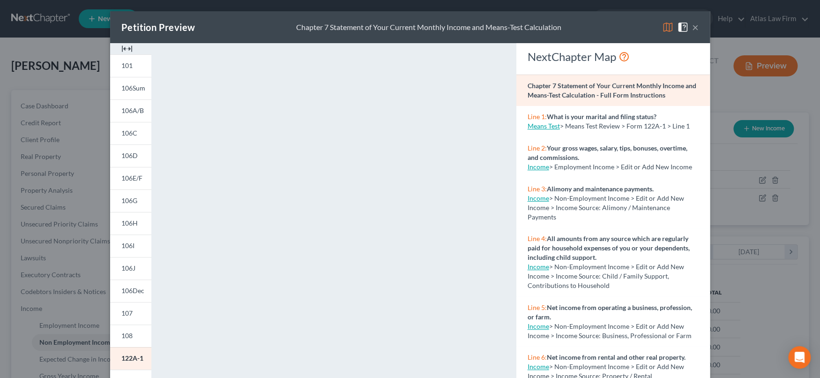
click at [530, 268] on link "Income" at bounding box center [539, 266] width 22 height 8
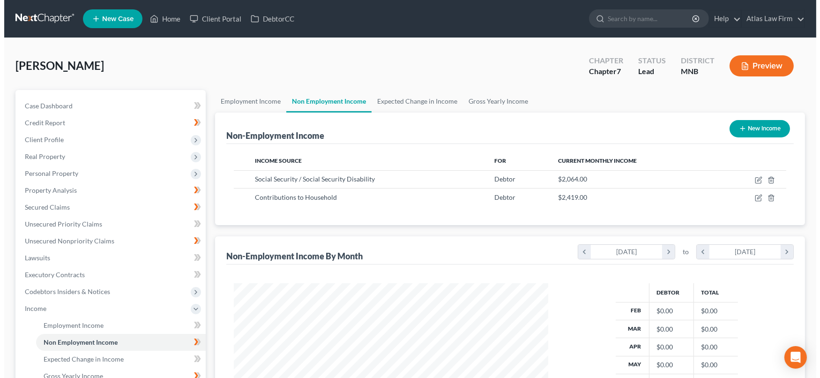
scroll to position [167, 333]
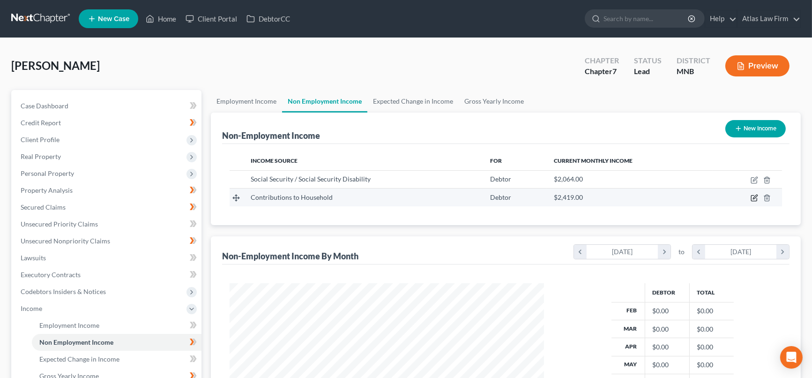
click at [752, 199] on icon "button" at bounding box center [754, 197] width 7 height 7
select select "8"
select select "0"
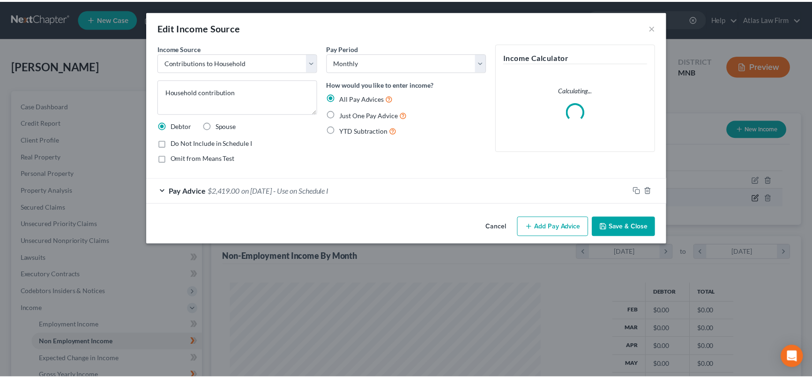
scroll to position [167, 336]
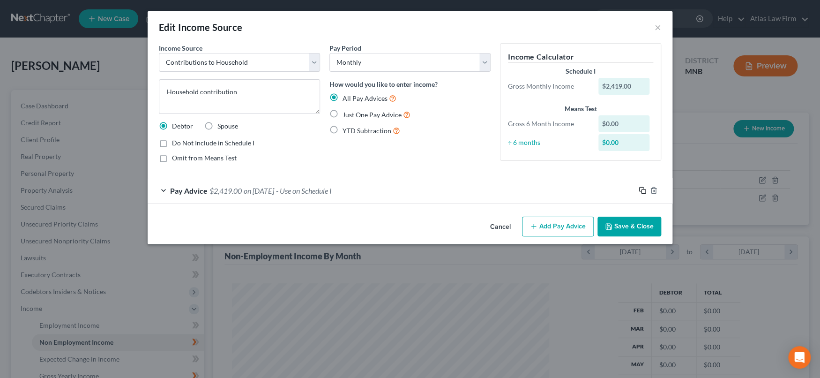
click at [643, 188] on icon "button" at bounding box center [642, 190] width 7 height 7
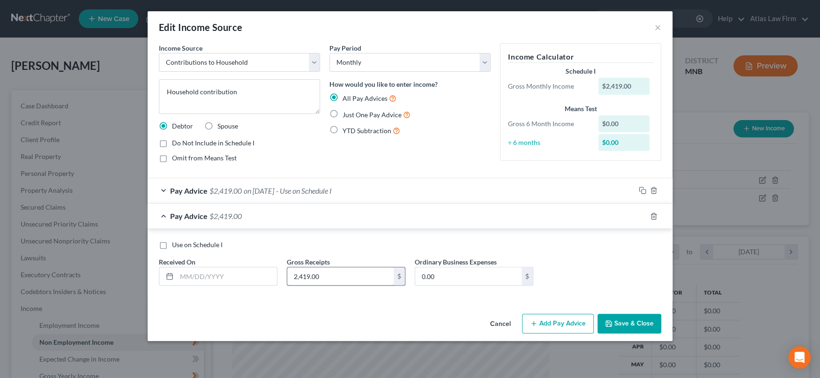
click at [343, 276] on input "2,419.00" at bounding box center [340, 276] width 106 height 18
paste input "14,514"
type input "14,514"
click at [240, 275] on input "text" at bounding box center [227, 276] width 100 height 18
type input "[DATE]"
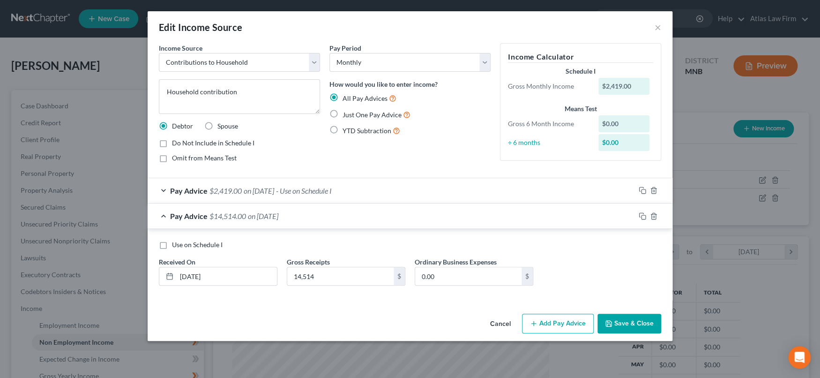
click at [626, 318] on button "Save & Close" at bounding box center [629, 323] width 64 height 20
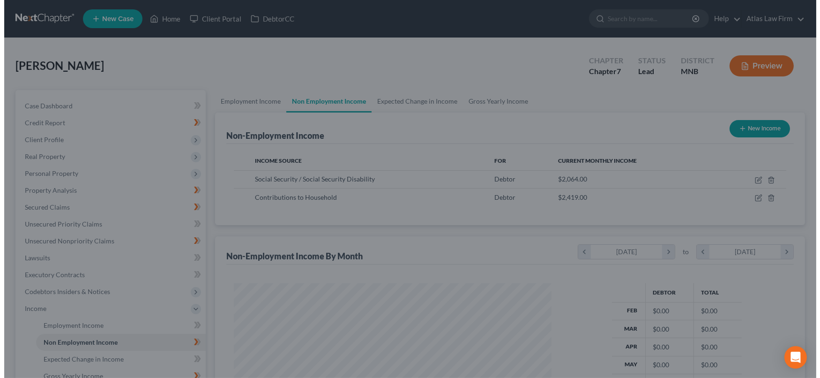
scroll to position [468425, 468259]
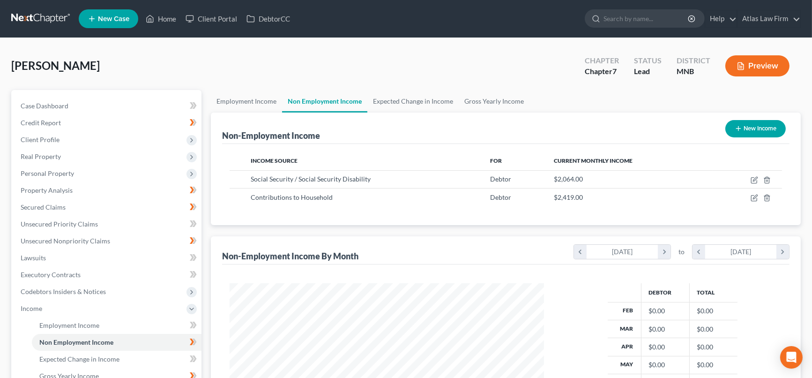
click at [775, 60] on button "Preview" at bounding box center [757, 65] width 64 height 21
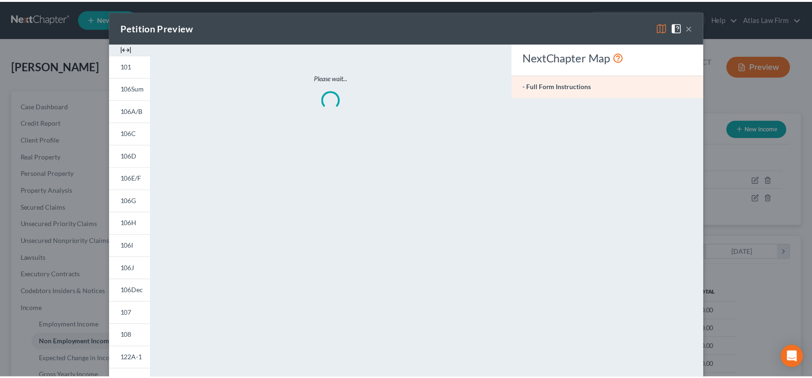
scroll to position [167, 336]
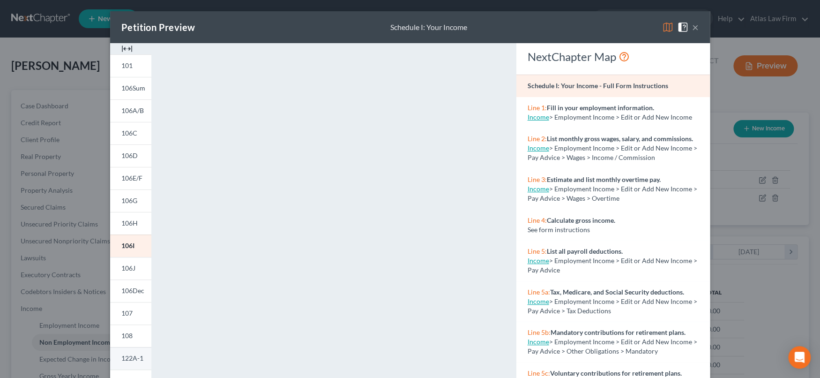
click at [127, 359] on span "122A-1" at bounding box center [132, 358] width 22 height 8
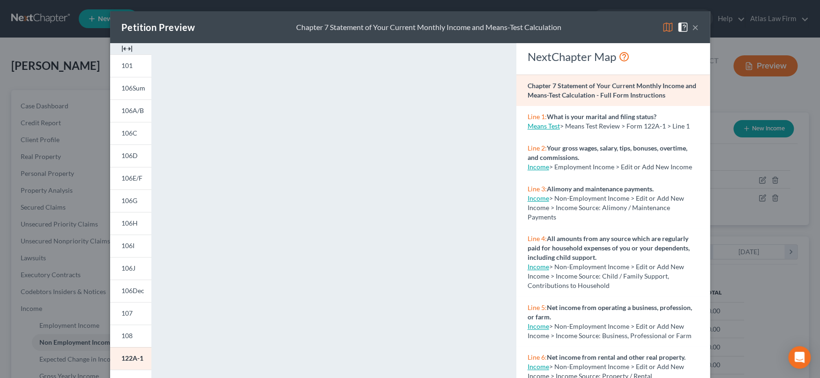
click at [692, 26] on button "×" at bounding box center [695, 27] width 7 height 11
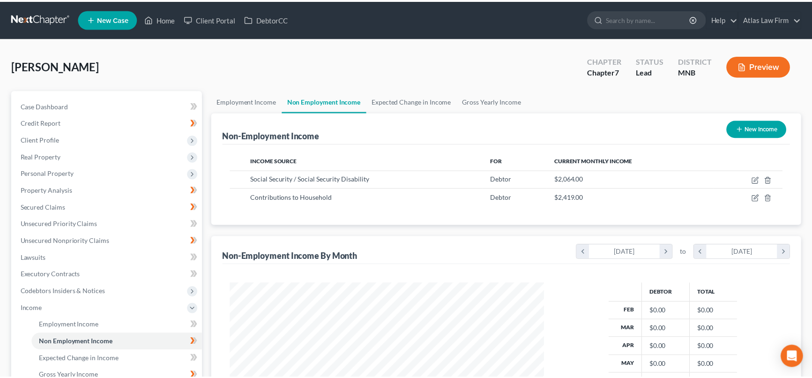
scroll to position [468425, 468259]
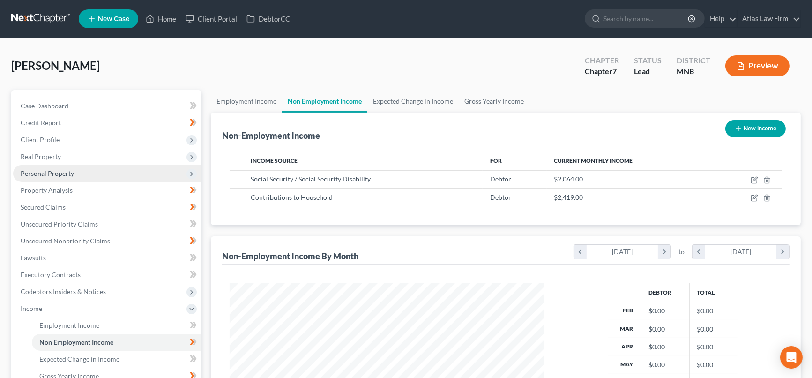
click at [85, 173] on span "Personal Property" at bounding box center [107, 173] width 188 height 17
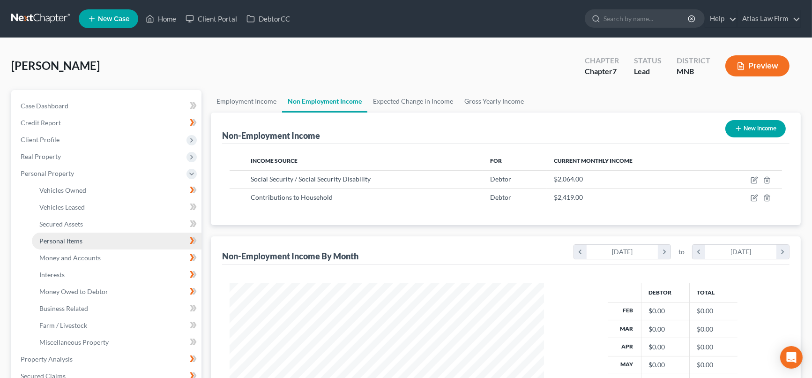
click at [85, 238] on link "Personal Items" at bounding box center [117, 240] width 170 height 17
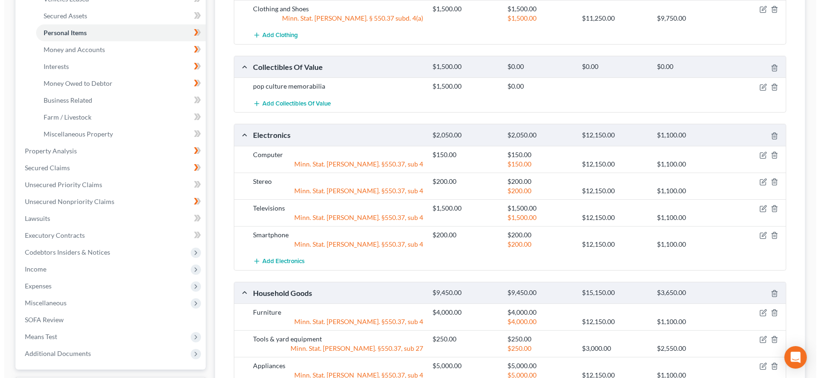
scroll to position [312, 0]
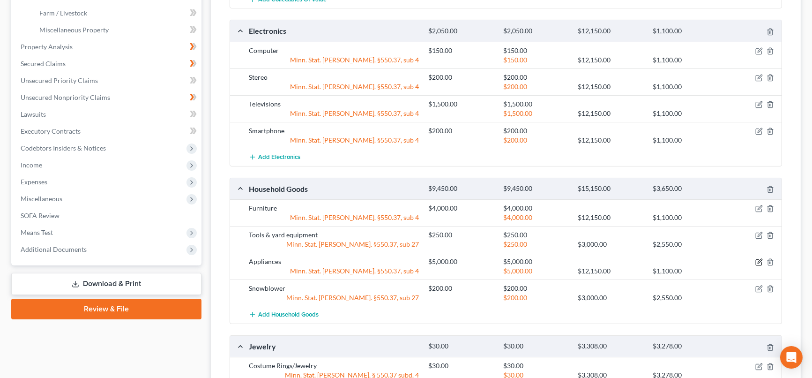
click at [759, 260] on icon "button" at bounding box center [759, 263] width 6 height 6
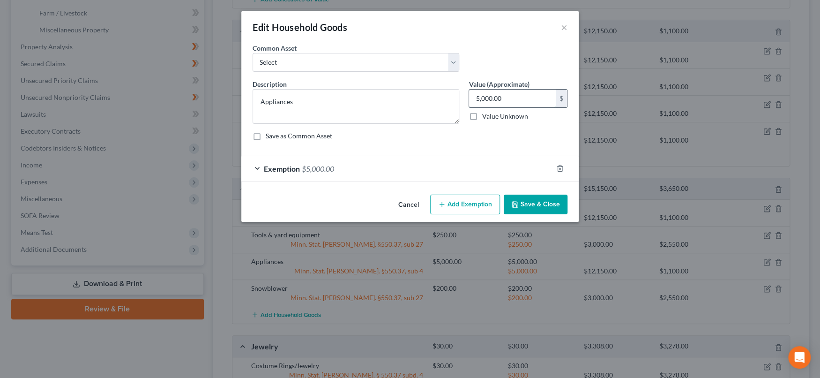
click at [540, 100] on input "5,000.00" at bounding box center [512, 99] width 87 height 18
type input "3,500"
click at [477, 163] on div "Exemption $5,000.00" at bounding box center [396, 168] width 311 height 25
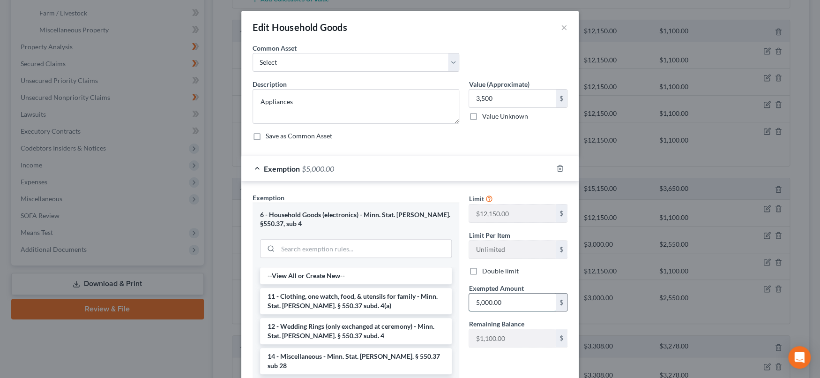
click at [524, 298] on input "5,000.00" at bounding box center [512, 302] width 87 height 18
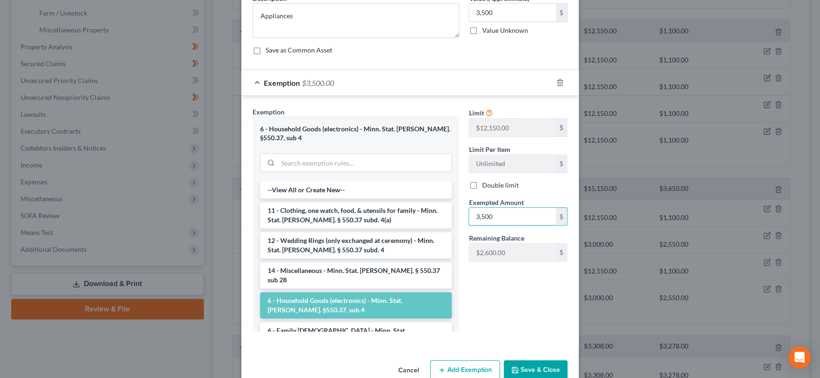
scroll to position [104, 0]
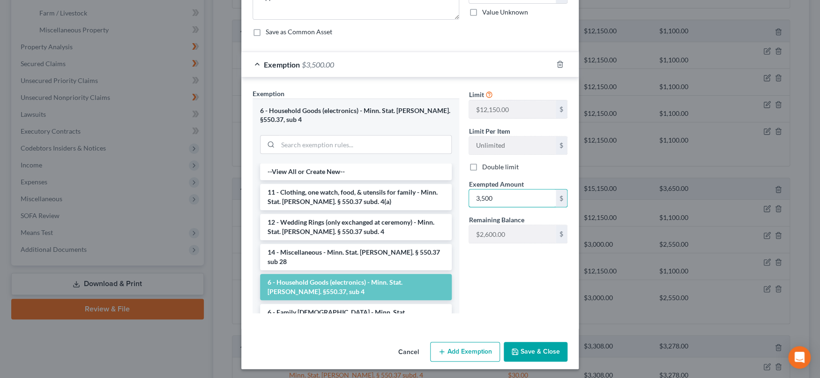
type input "3,500"
click at [522, 351] on button "Save & Close" at bounding box center [536, 352] width 64 height 20
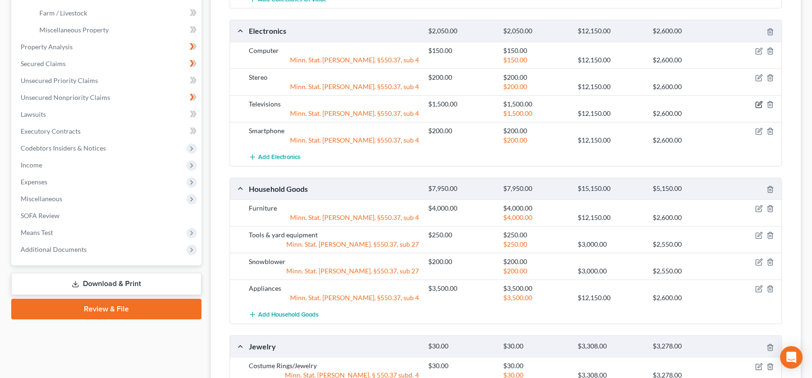
click at [758, 102] on icon "button" at bounding box center [758, 104] width 7 height 7
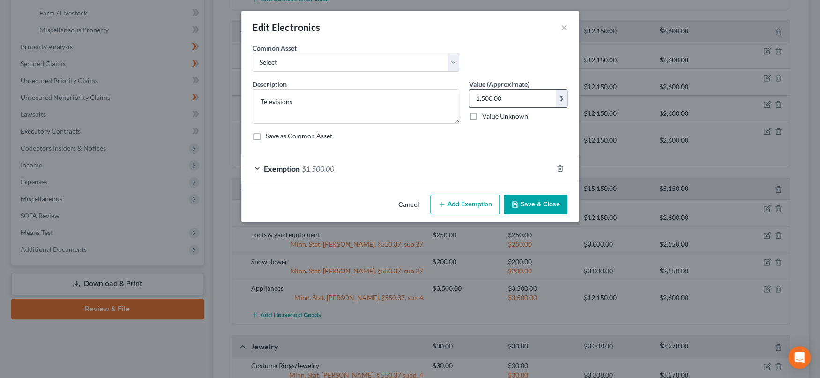
click at [537, 98] on input "1,500.00" at bounding box center [512, 99] width 87 height 18
type input "700"
click at [441, 160] on div "Exemption $1,500.00" at bounding box center [396, 168] width 311 height 25
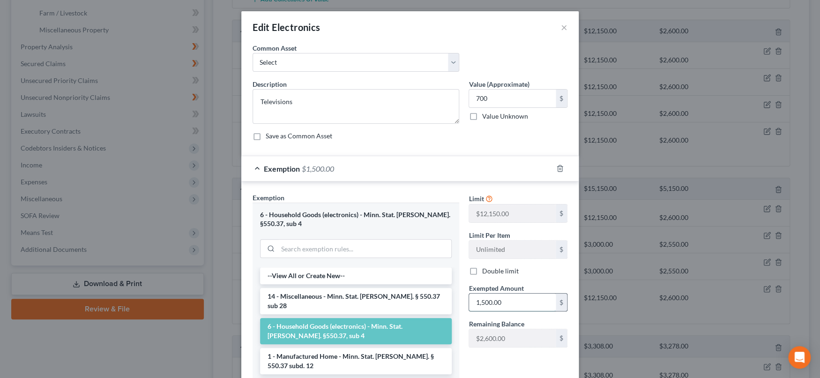
click at [525, 300] on input "1,500.00" at bounding box center [512, 302] width 87 height 18
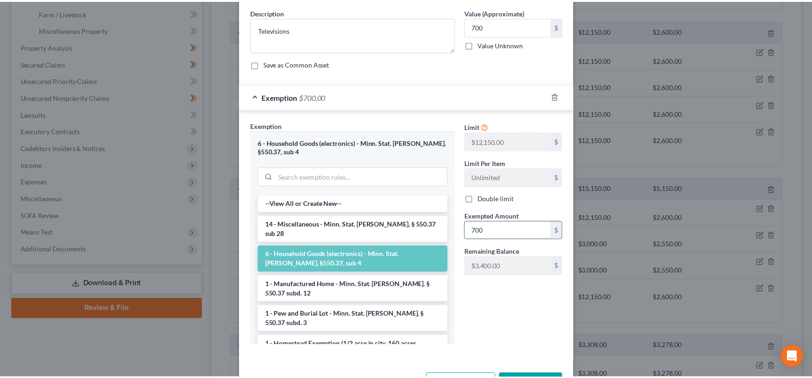
scroll to position [105, 0]
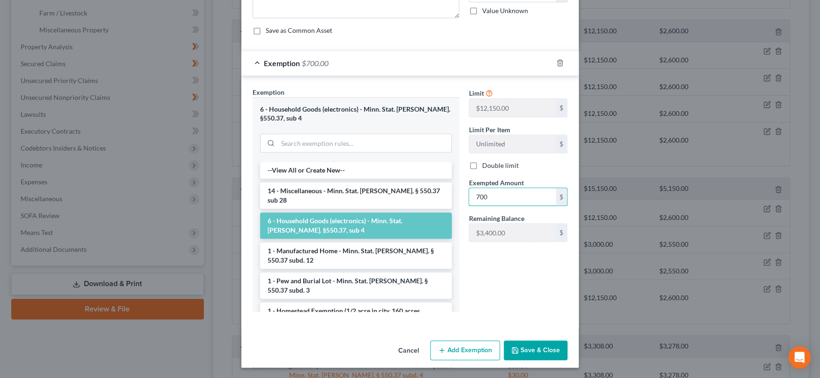
type input "700"
click at [496, 295] on div "Limit $12,150.00 $ Limit Per Item Unlimited $ Double limit Exempted Amount * 70…" at bounding box center [518, 203] width 108 height 232
click at [523, 351] on button "Save & Close" at bounding box center [536, 350] width 64 height 20
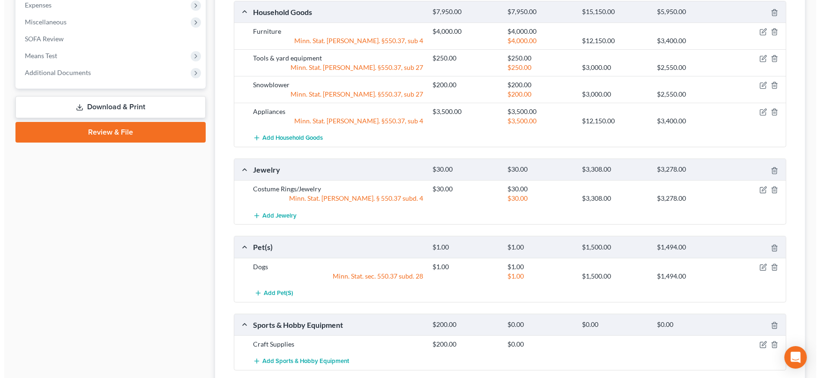
scroll to position [567, 0]
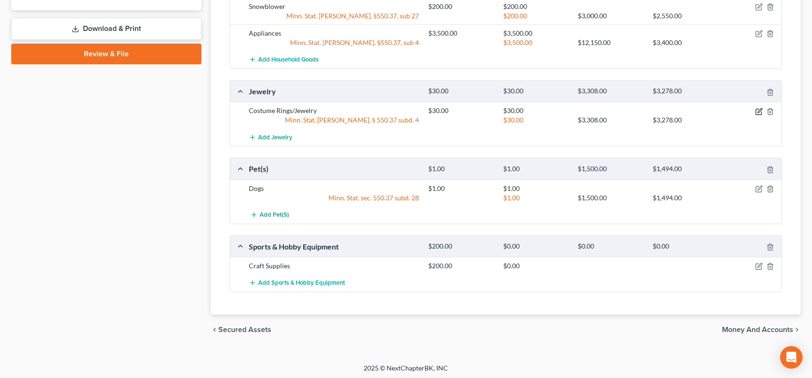
click at [759, 110] on icon "button" at bounding box center [760, 110] width 4 height 4
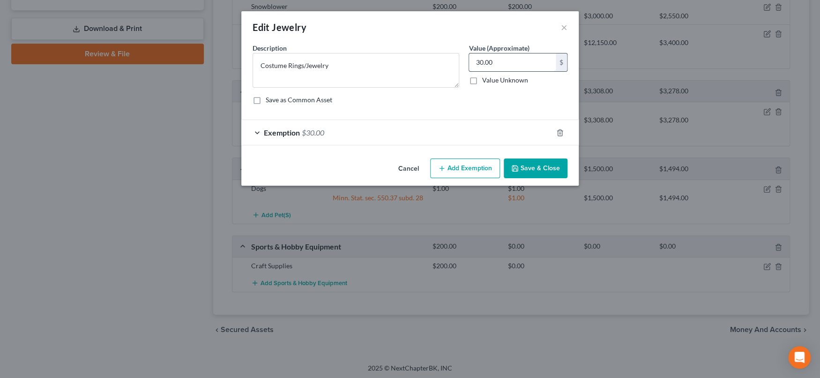
click at [529, 61] on input "30.00" at bounding box center [512, 62] width 87 height 18
type input "300"
click at [470, 133] on div "Exemption $30.00" at bounding box center [396, 132] width 311 height 25
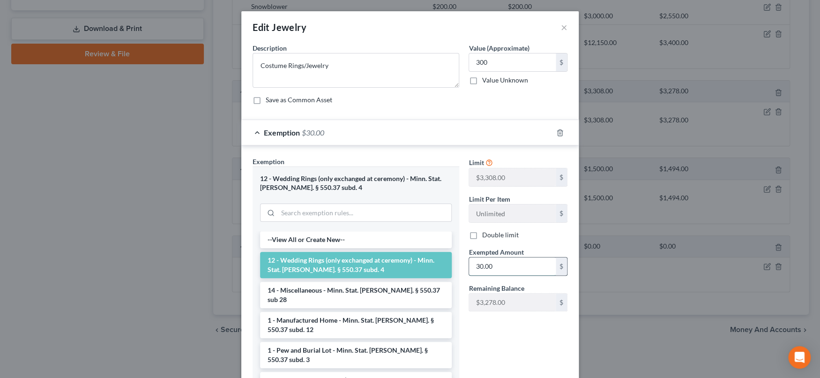
click at [530, 266] on input "30.00" at bounding box center [512, 266] width 87 height 18
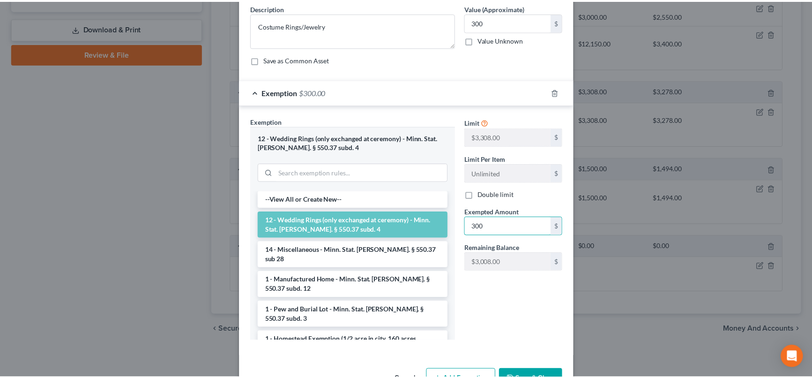
scroll to position [70, 0]
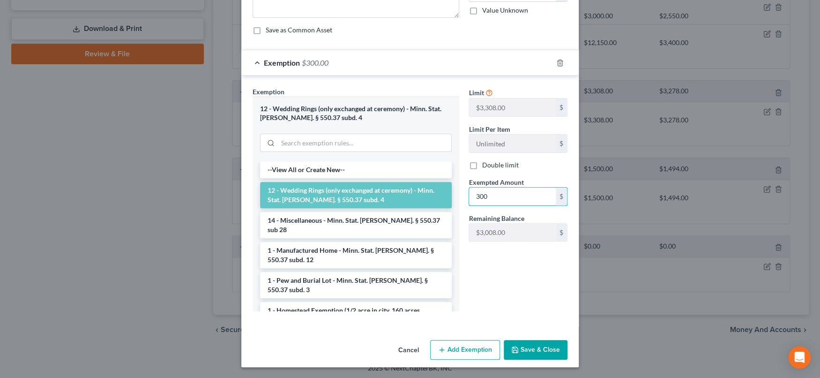
type input "300"
click at [536, 351] on button "Save & Close" at bounding box center [536, 350] width 64 height 20
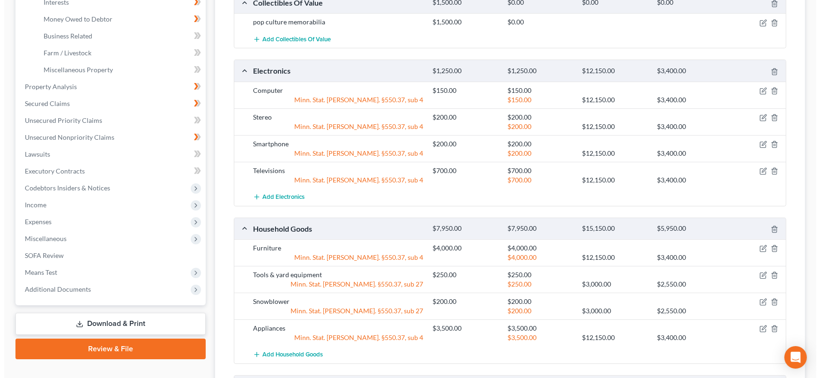
scroll to position [0, 0]
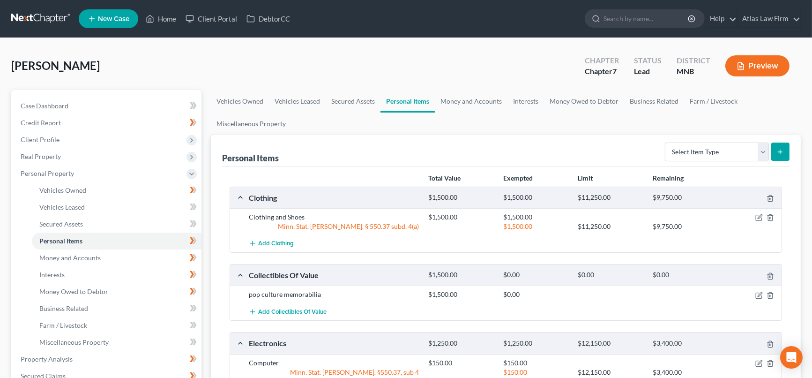
click at [749, 66] on button "Preview" at bounding box center [757, 65] width 64 height 21
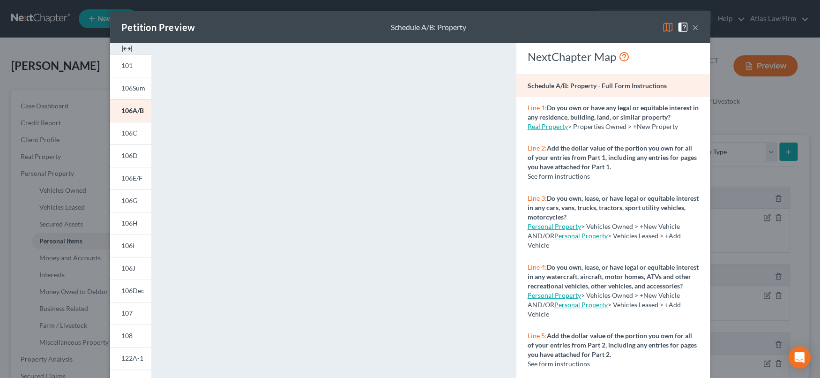
click at [692, 27] on button "×" at bounding box center [695, 27] width 7 height 11
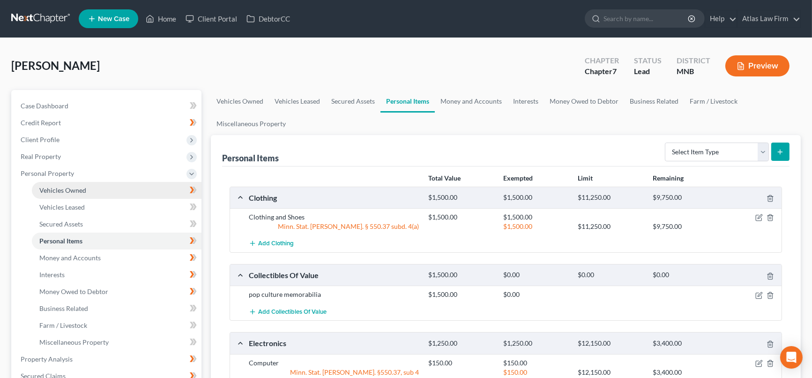
click at [64, 189] on span "Vehicles Owned" at bounding box center [62, 190] width 47 height 8
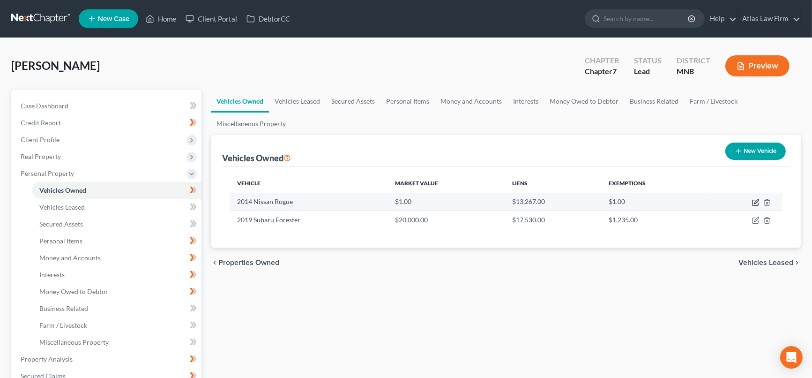
click at [755, 201] on icon "button" at bounding box center [755, 202] width 7 height 7
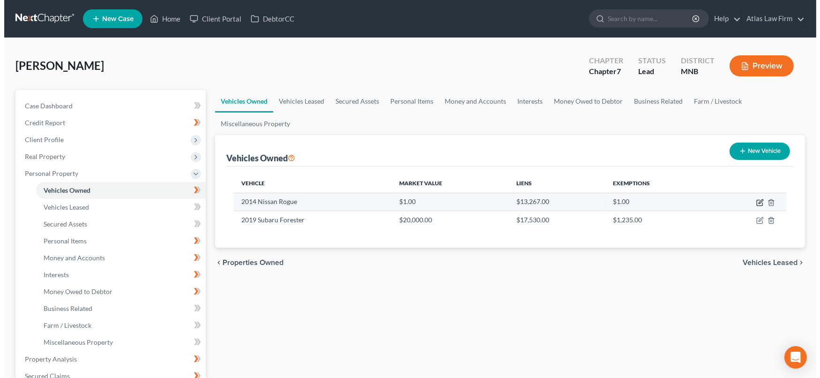
select select "0"
select select "12"
select select "2"
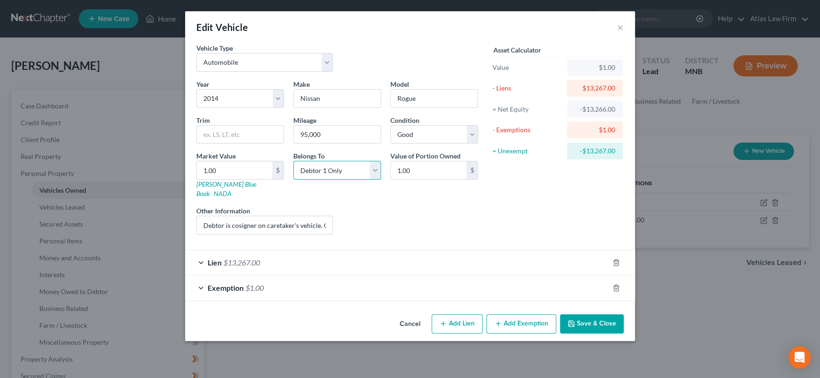
drag, startPoint x: 373, startPoint y: 164, endPoint x: 370, endPoint y: 179, distance: 14.8
click at [373, 164] on select "Select Debtor 1 Only Debtor 2 Only Debtor 1 And Debtor 2 Only At Least One Of T…" at bounding box center [337, 170] width 88 height 19
select select "3"
click at [293, 161] on select "Select Debtor 1 Only Debtor 2 Only Debtor 1 And Debtor 2 Only At Least One Of T…" at bounding box center [337, 170] width 88 height 19
click at [584, 314] on button "Save & Close" at bounding box center [592, 324] width 64 height 20
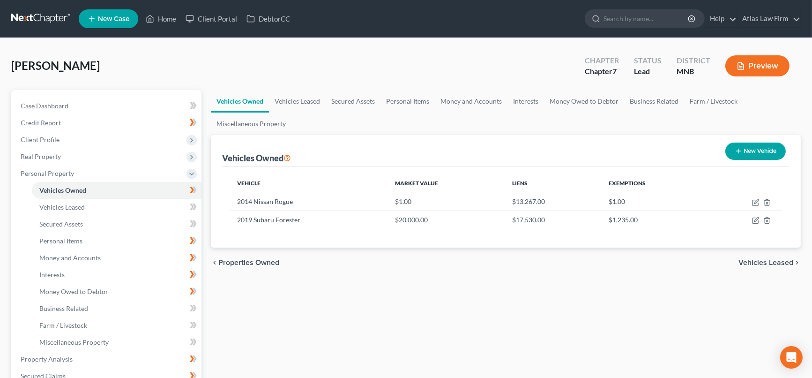
click at [760, 63] on button "Preview" at bounding box center [757, 65] width 64 height 21
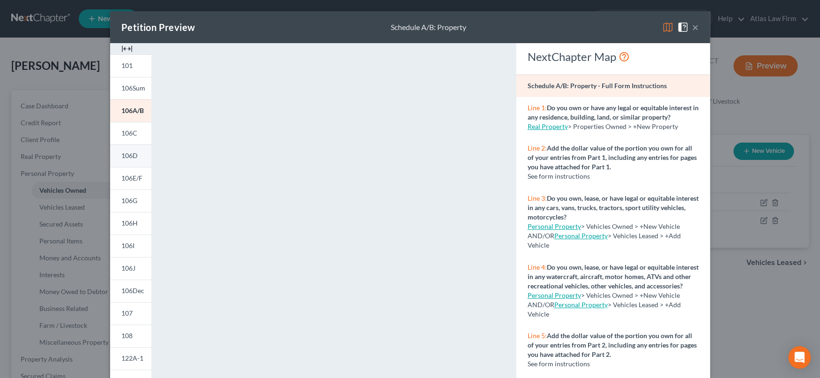
click at [126, 155] on span "106D" at bounding box center [129, 155] width 16 height 8
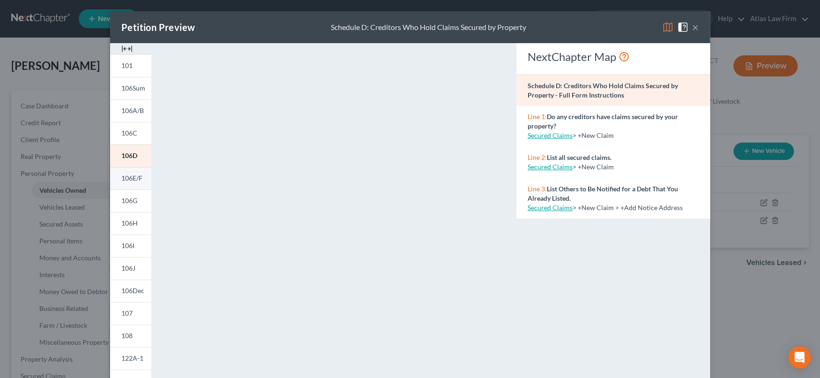
click at [132, 177] on span "106E/F" at bounding box center [131, 178] width 21 height 8
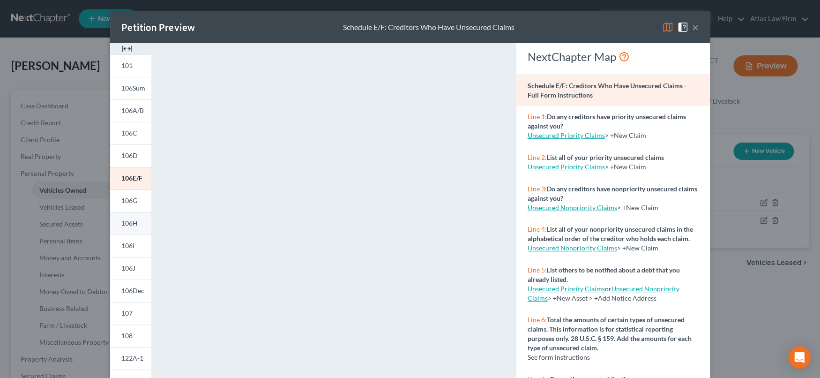
click at [127, 218] on link "106H" at bounding box center [130, 223] width 41 height 22
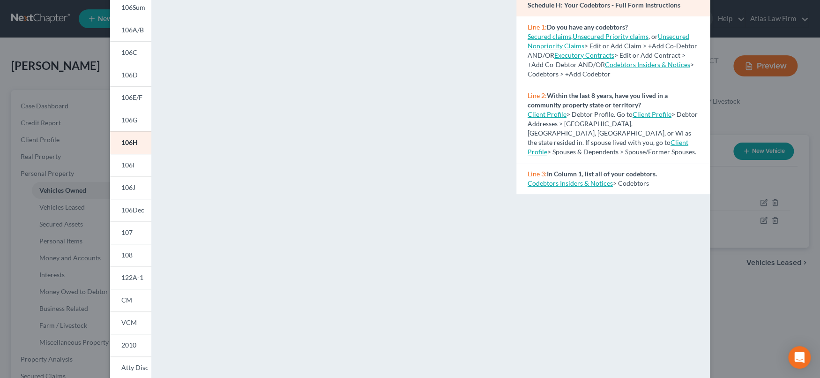
scroll to position [151, 0]
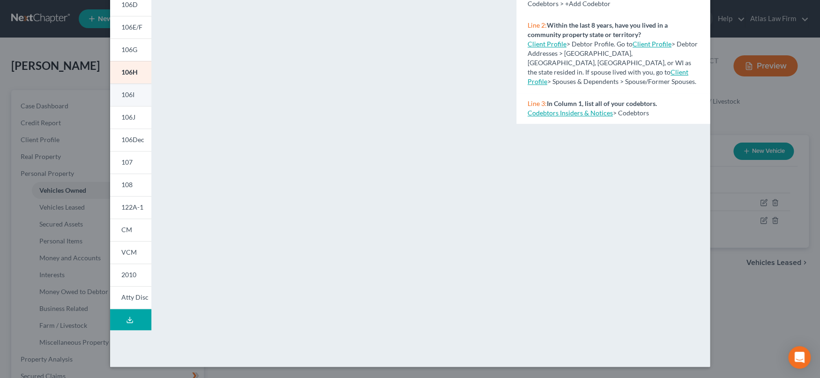
click at [123, 90] on span "106I" at bounding box center [127, 94] width 13 height 8
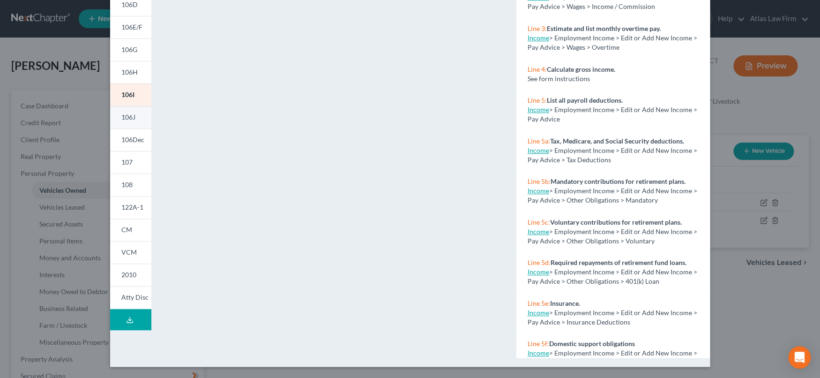
click at [127, 112] on link "106J" at bounding box center [130, 117] width 41 height 22
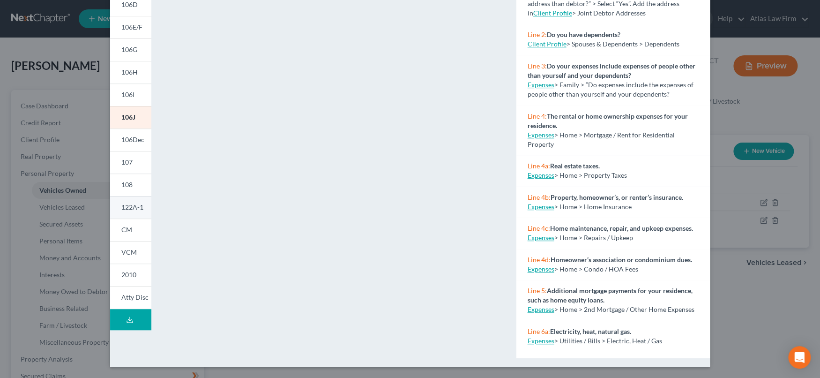
click at [132, 211] on link "122A-1" at bounding box center [130, 207] width 41 height 22
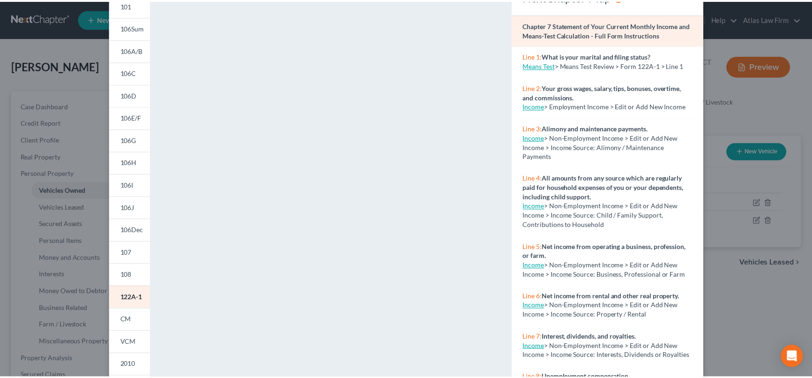
scroll to position [0, 0]
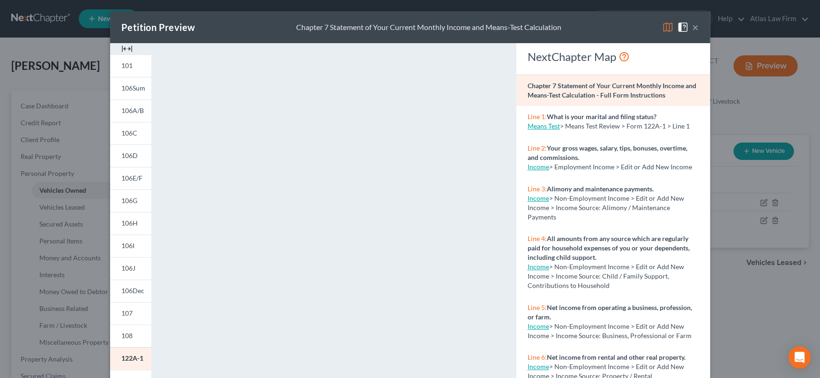
drag, startPoint x: 690, startPoint y: 29, endPoint x: 683, endPoint y: 30, distance: 7.3
click at [692, 29] on button "×" at bounding box center [695, 27] width 7 height 11
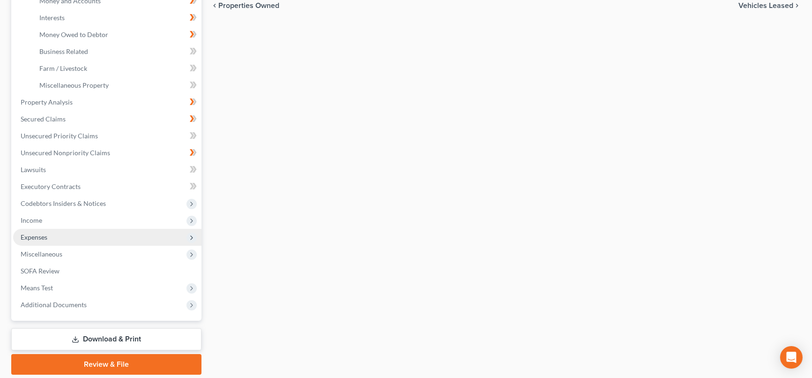
scroll to position [288, 0]
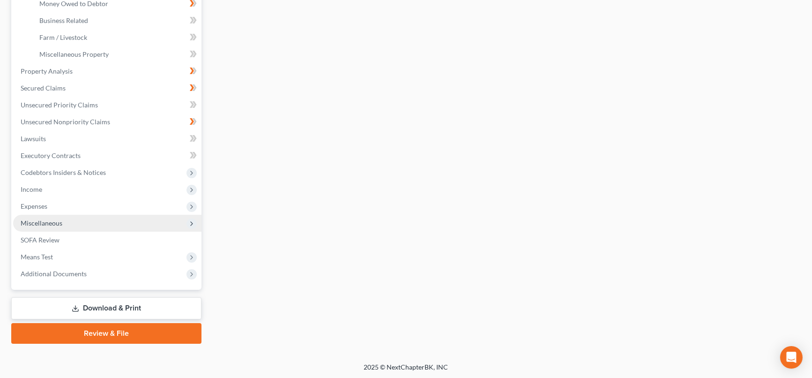
click at [57, 222] on span "Miscellaneous" at bounding box center [42, 223] width 42 height 8
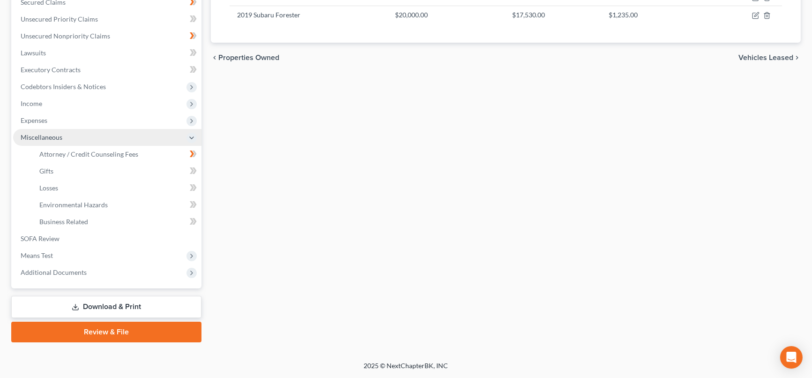
scroll to position [203, 0]
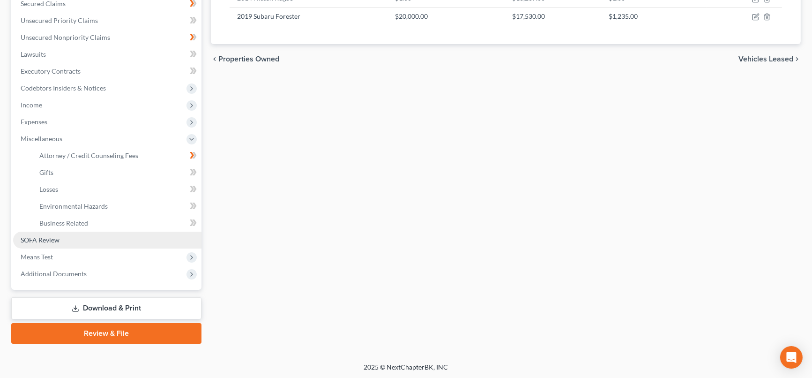
click at [45, 239] on span "SOFA Review" at bounding box center [40, 240] width 39 height 8
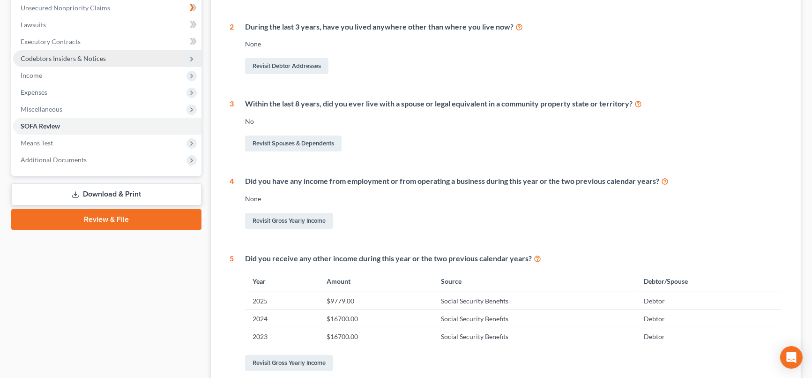
scroll to position [312, 0]
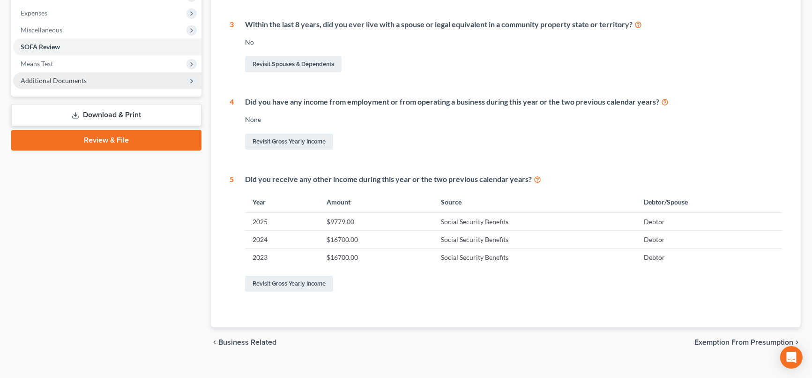
click at [60, 73] on span "Additional Documents" at bounding box center [107, 80] width 188 height 17
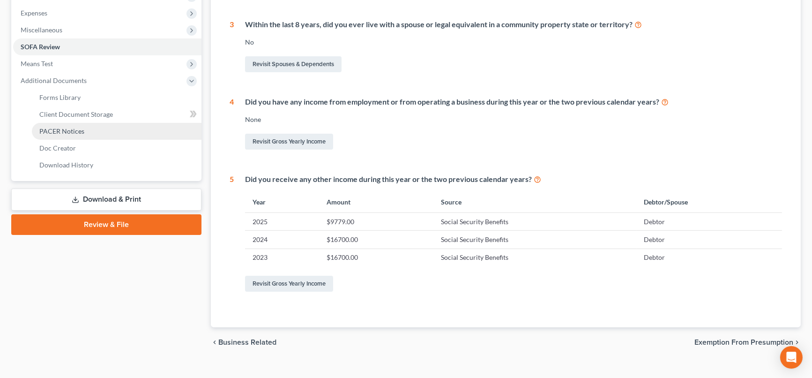
click at [80, 130] on span "PACER Notices" at bounding box center [61, 131] width 45 height 8
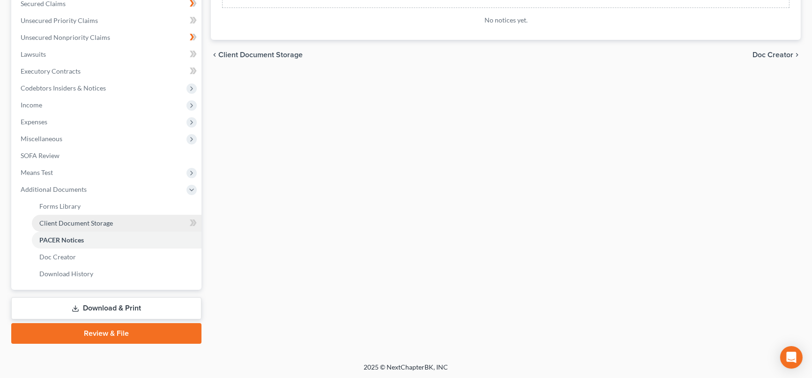
click at [84, 222] on span "Client Document Storage" at bounding box center [76, 223] width 74 height 8
select select "1"
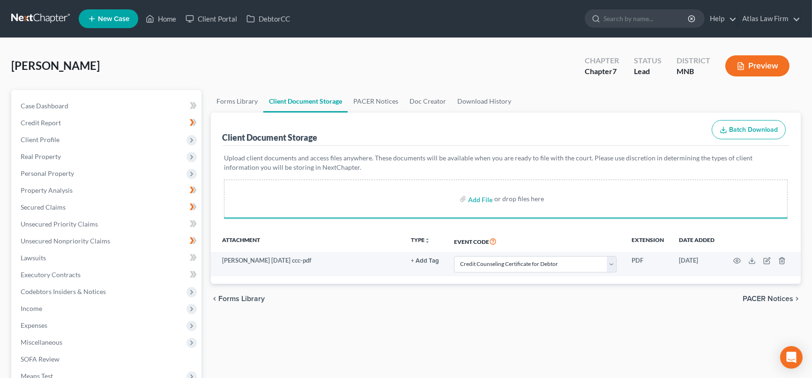
select select "1"
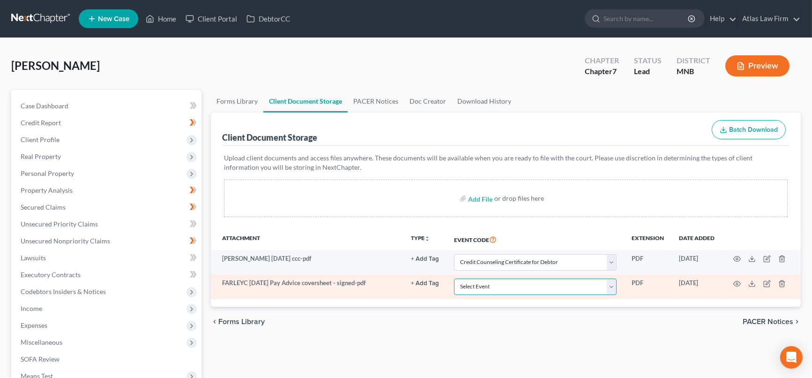
click at [613, 290] on select "Select Event Chapter 13 Plan Credit Counseling Certificate for Debtor Credit Co…" at bounding box center [535, 286] width 163 height 16
select select "7"
click at [454, 278] on select "Select Event Chapter 13 Plan Credit Counseling Certificate for Debtor Credit Co…" at bounding box center [535, 286] width 163 height 16
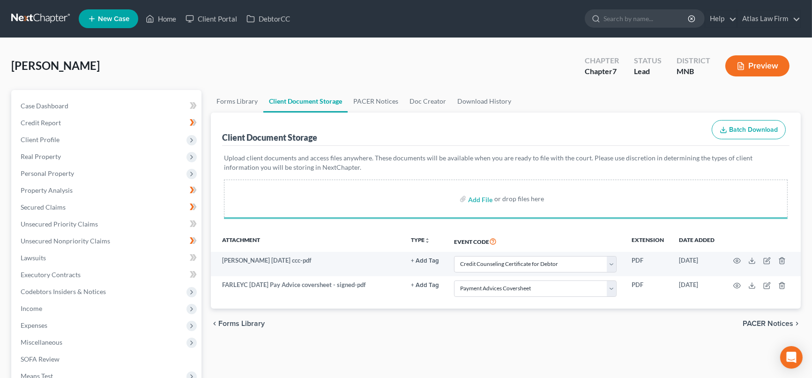
select select "1"
select select "7"
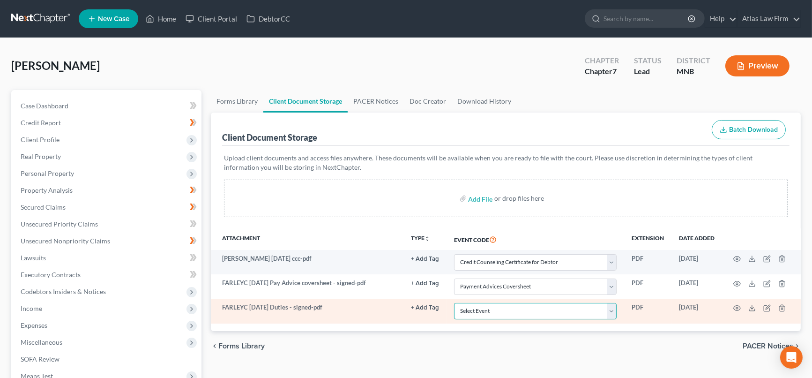
click at [612, 307] on select "Select Event Chapter 13 Plan Credit Counseling Certificate for Debtor Credit Co…" at bounding box center [535, 311] width 163 height 16
select select "6"
click at [454, 303] on select "Select Event Chapter 13 Plan Credit Counseling Certificate for Debtor Credit Co…" at bounding box center [535, 311] width 163 height 16
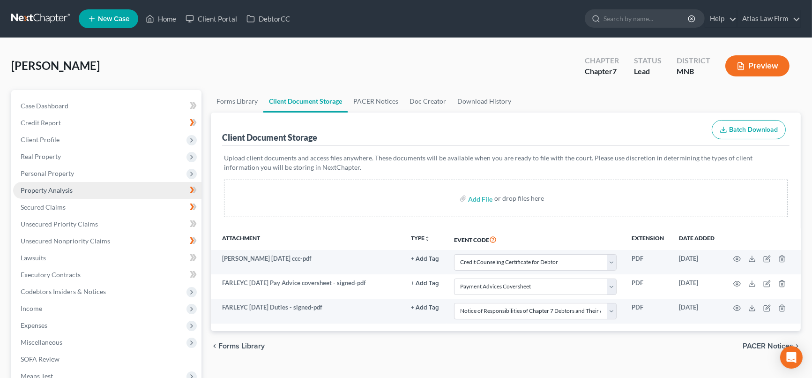
click at [62, 188] on span "Property Analysis" at bounding box center [47, 190] width 52 height 8
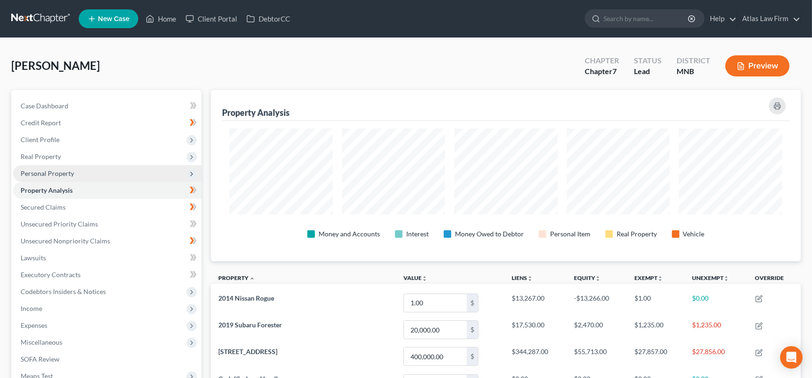
click at [77, 173] on span "Personal Property" at bounding box center [107, 173] width 188 height 17
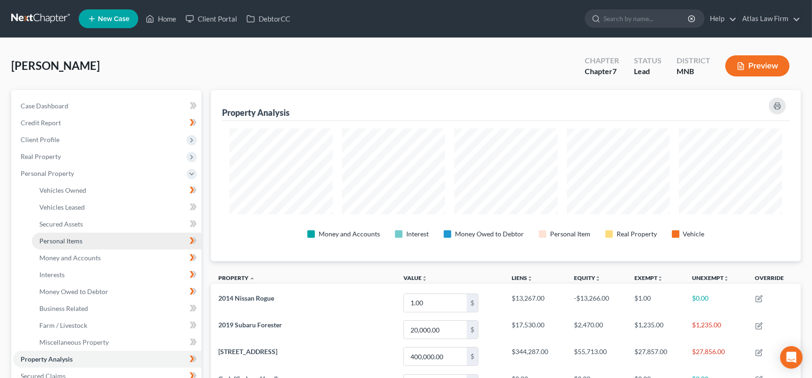
click at [84, 239] on link "Personal Items" at bounding box center [117, 240] width 170 height 17
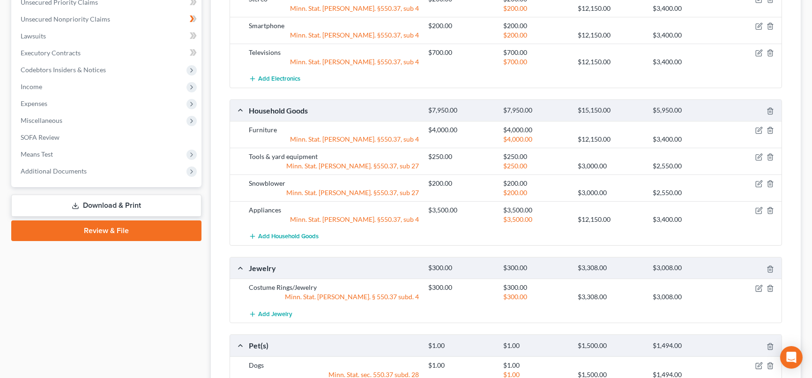
scroll to position [521, 0]
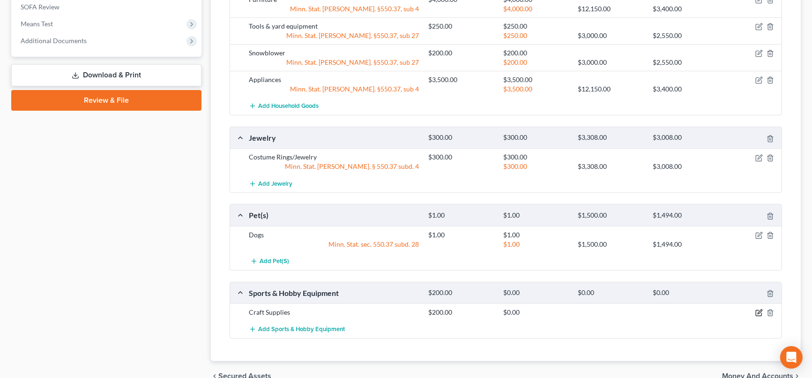
click at [760, 312] on icon "button" at bounding box center [758, 312] width 7 height 7
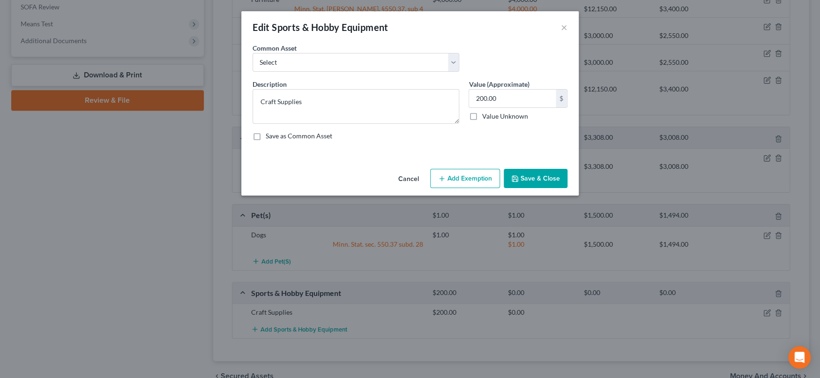
click at [465, 180] on button "Add Exemption" at bounding box center [465, 179] width 70 height 20
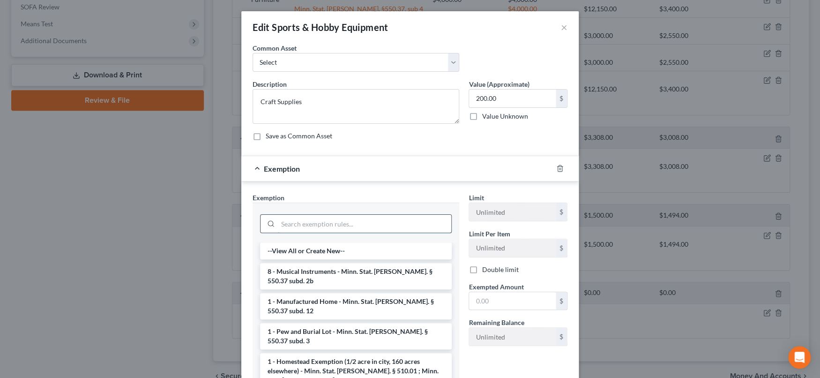
click at [388, 219] on input "search" at bounding box center [364, 224] width 173 height 18
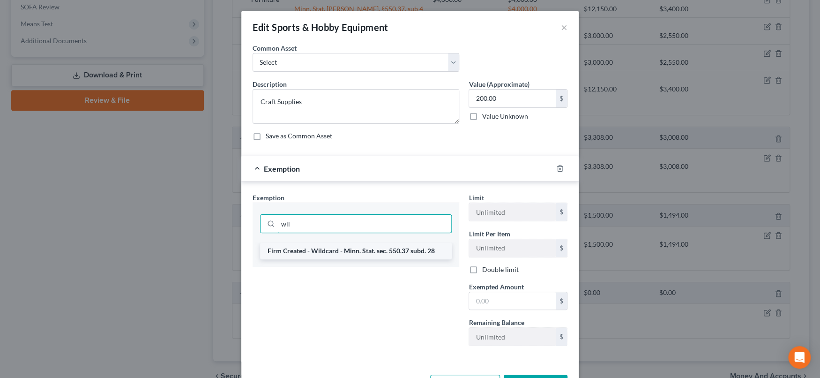
type input "wil"
click at [388, 247] on li "Firm Created - Wildcard - Minn. Stat. sec. 550.37 subd. 28" at bounding box center [356, 250] width 192 height 17
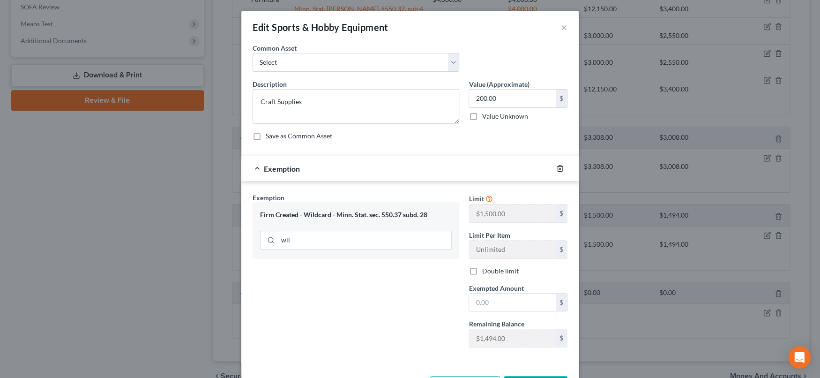
click at [559, 169] on icon "button" at bounding box center [559, 167] width 7 height 7
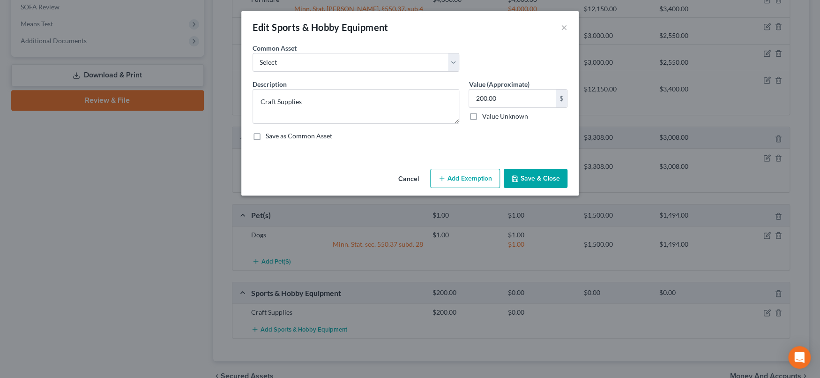
click at [553, 176] on button "Save & Close" at bounding box center [536, 179] width 64 height 20
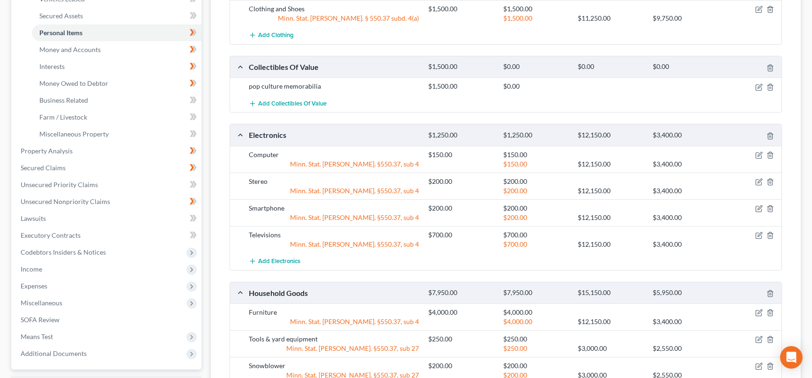
scroll to position [104, 0]
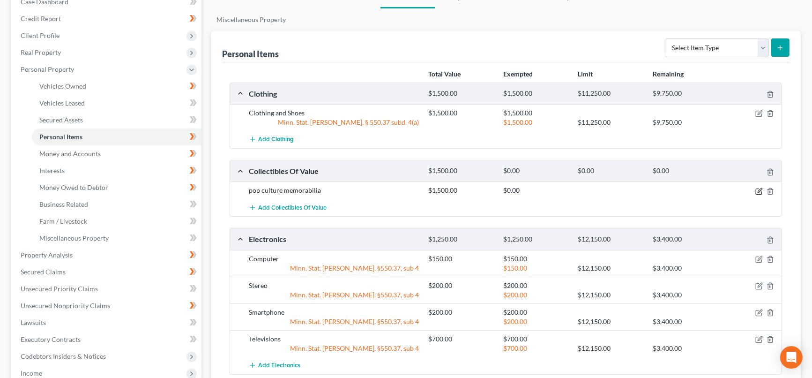
click at [760, 191] on icon "button" at bounding box center [758, 190] width 7 height 7
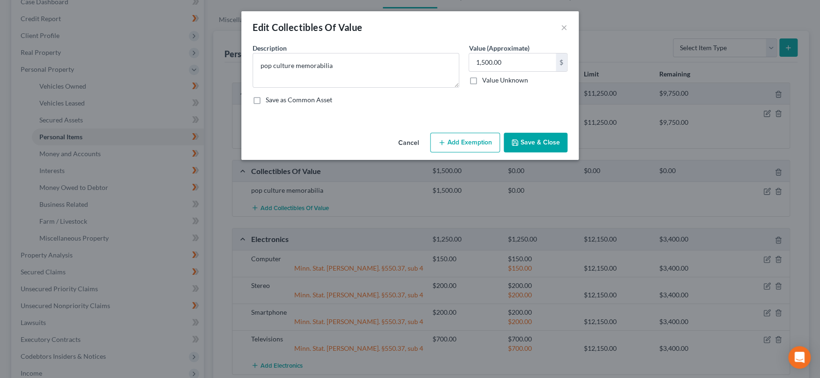
click at [469, 140] on button "Add Exemption" at bounding box center [465, 143] width 70 height 20
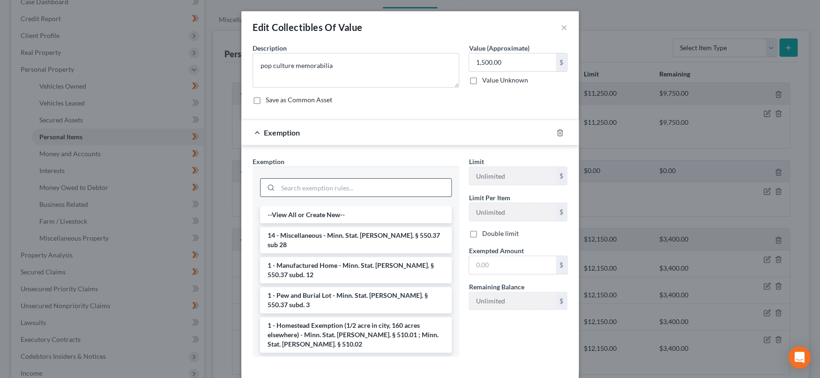
click at [382, 187] on input "search" at bounding box center [364, 188] width 173 height 18
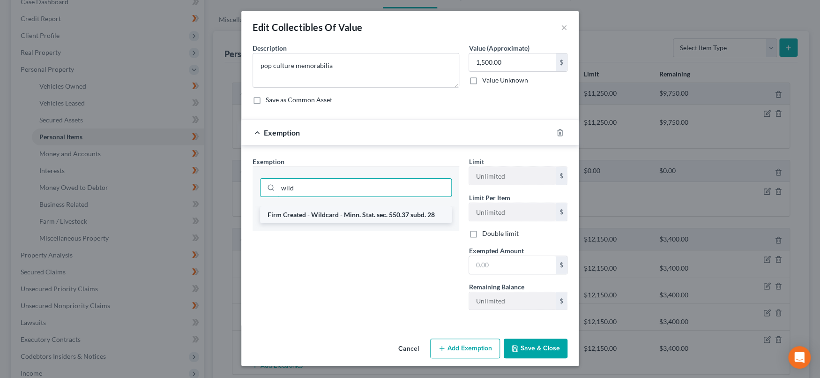
type input "wild"
click at [382, 208] on li "Firm Created - Wildcard - Minn. Stat. sec. 550.37 subd. 28" at bounding box center [356, 214] width 192 height 17
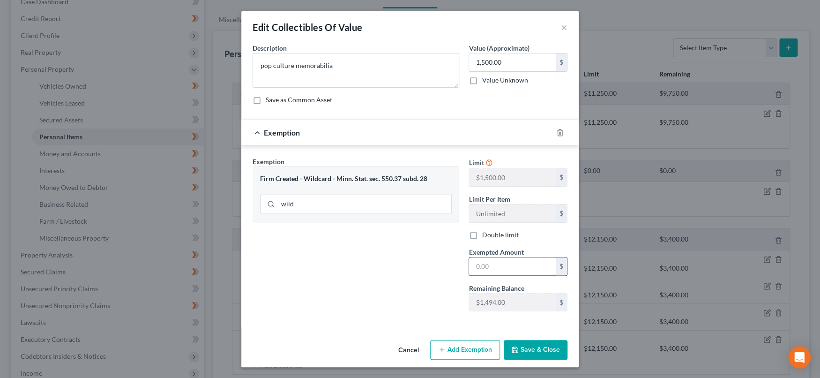
click at [516, 269] on input "text" at bounding box center [512, 266] width 87 height 18
type input "1,500"
click at [408, 316] on div "Exemption Set must be selected for CA. Exemption * Firm Created - Wildcard - Mi…" at bounding box center [356, 238] width 216 height 162
click at [534, 348] on button "Save & Close" at bounding box center [536, 350] width 64 height 20
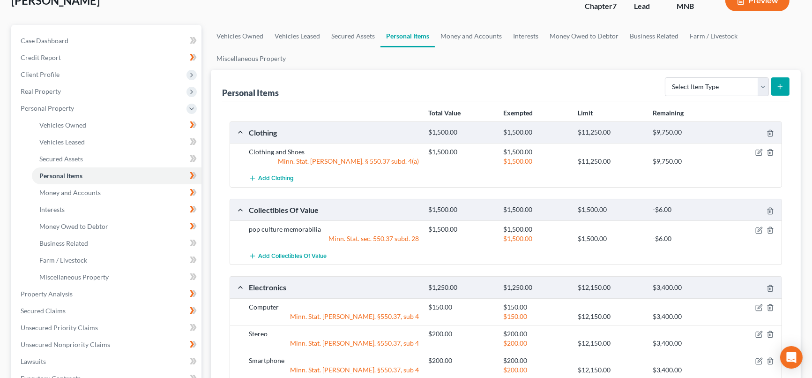
scroll to position [0, 0]
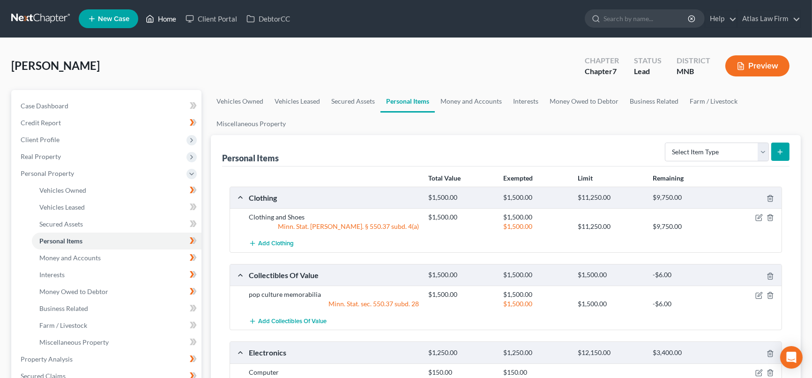
click at [167, 15] on link "Home" at bounding box center [161, 18] width 40 height 17
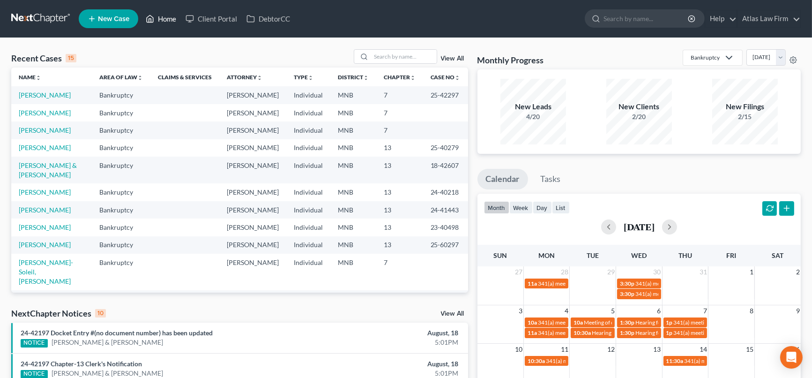
click at [163, 15] on link "Home" at bounding box center [161, 18] width 40 height 17
click at [373, 58] on input "search" at bounding box center [404, 57] width 66 height 14
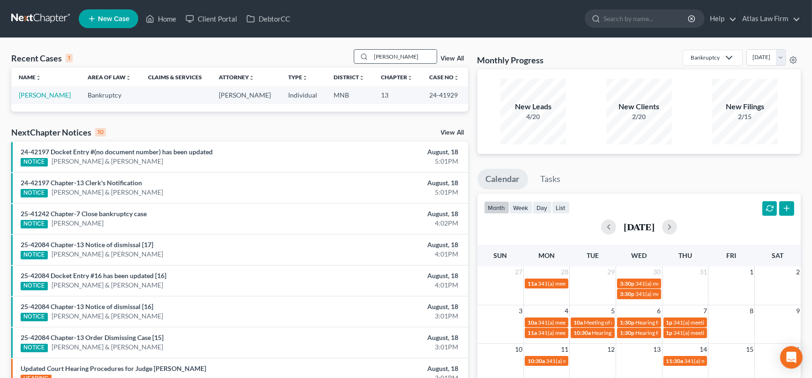
click at [416, 57] on input "[PERSON_NAME]" at bounding box center [404, 57] width 66 height 14
type input "m"
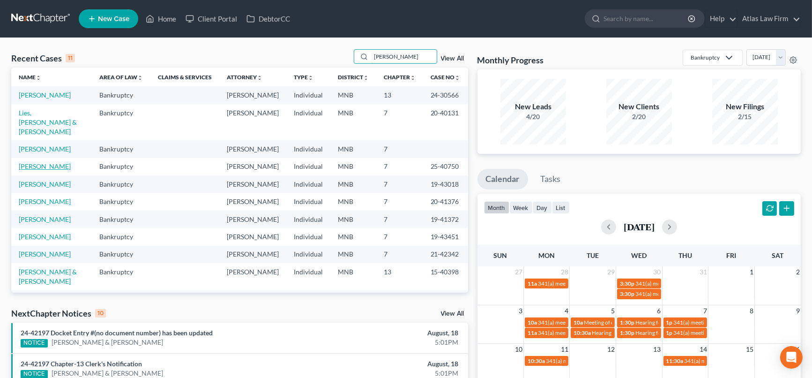
type input "[PERSON_NAME]"
click at [60, 170] on link "[PERSON_NAME]" at bounding box center [45, 166] width 52 height 8
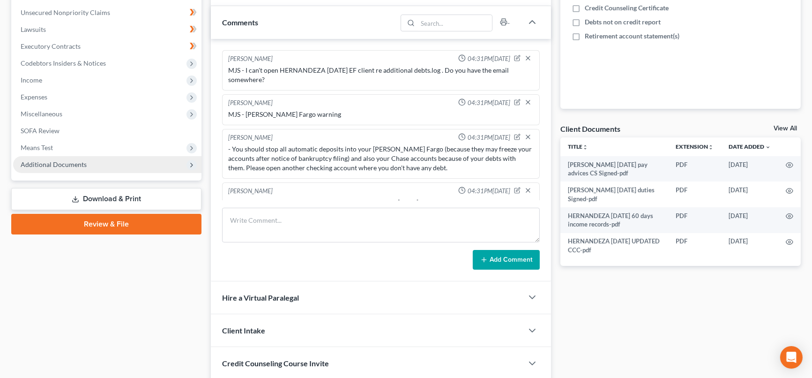
scroll to position [480, 0]
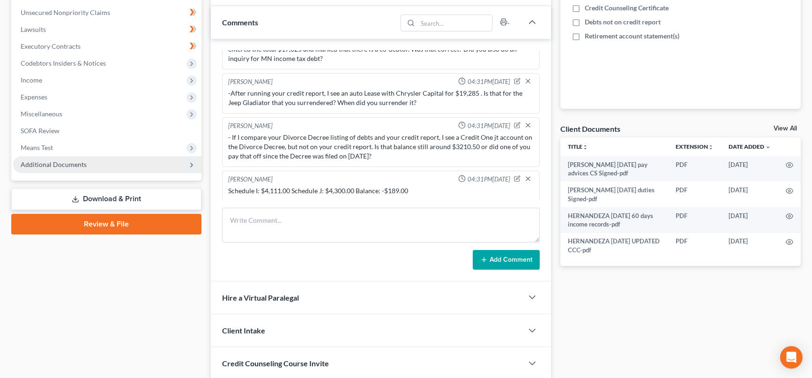
click at [66, 164] on span "Additional Documents" at bounding box center [54, 164] width 66 height 8
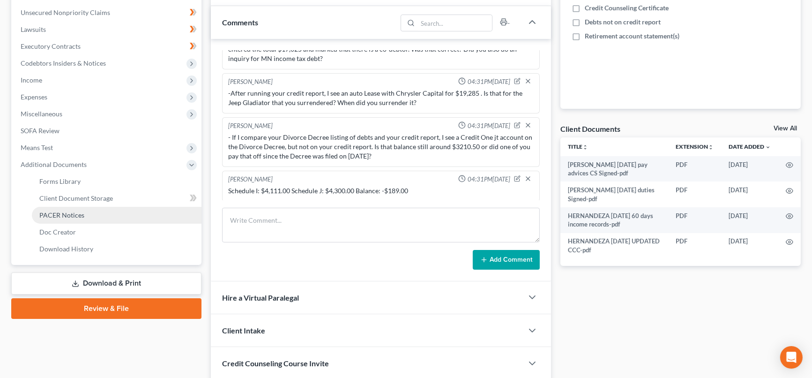
click at [82, 212] on span "PACER Notices" at bounding box center [61, 215] width 45 height 8
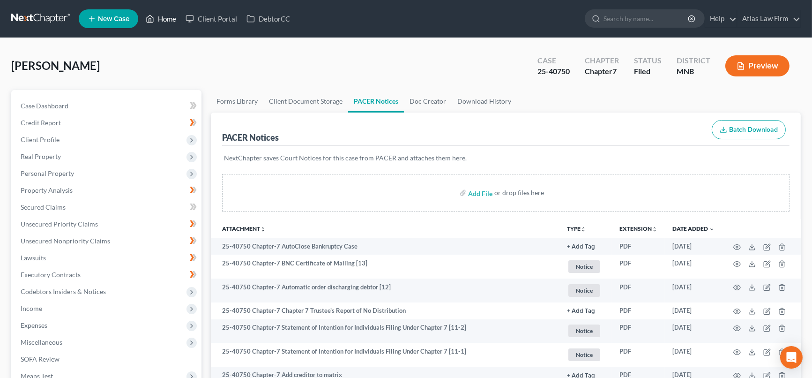
click at [162, 12] on link "Home" at bounding box center [161, 18] width 40 height 17
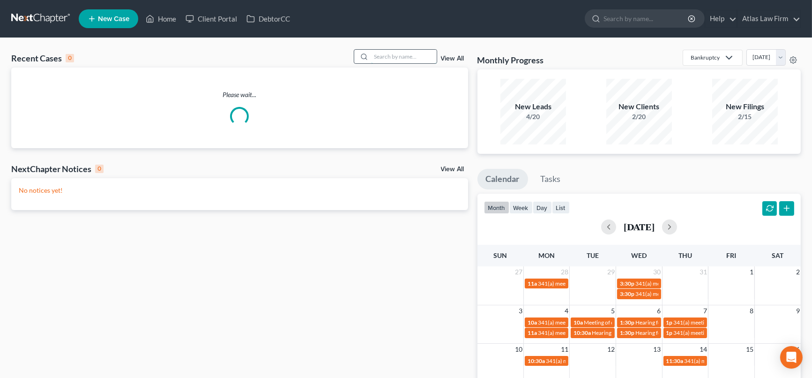
click at [378, 56] on input "search" at bounding box center [404, 57] width 66 height 14
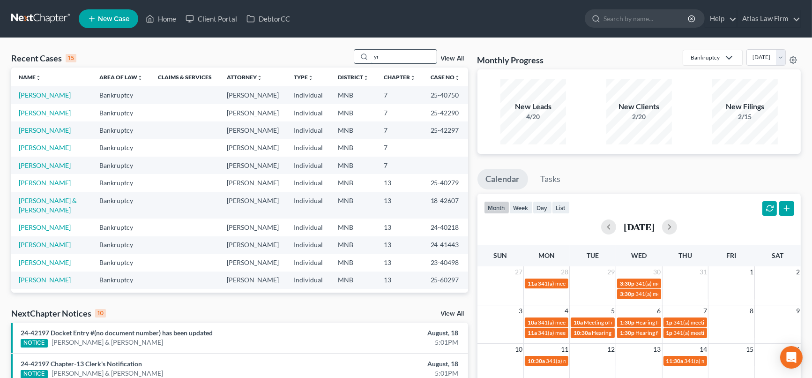
type input "y"
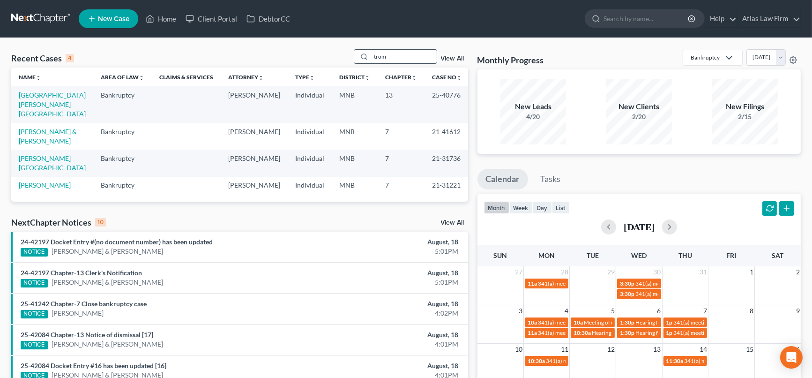
type input "trom"
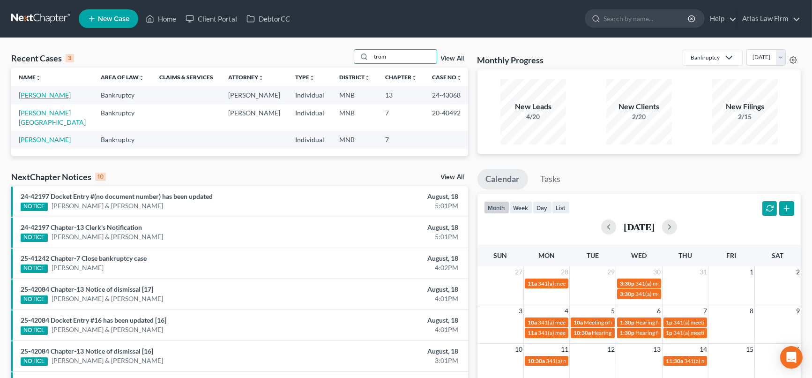
click at [52, 94] on link "[PERSON_NAME]" at bounding box center [45, 95] width 52 height 8
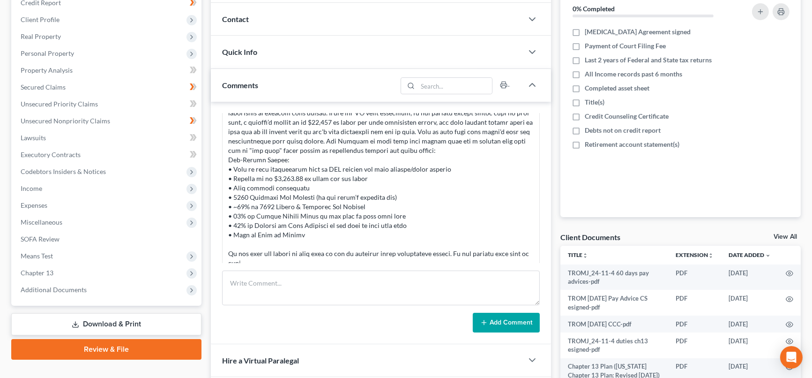
scroll to position [208, 0]
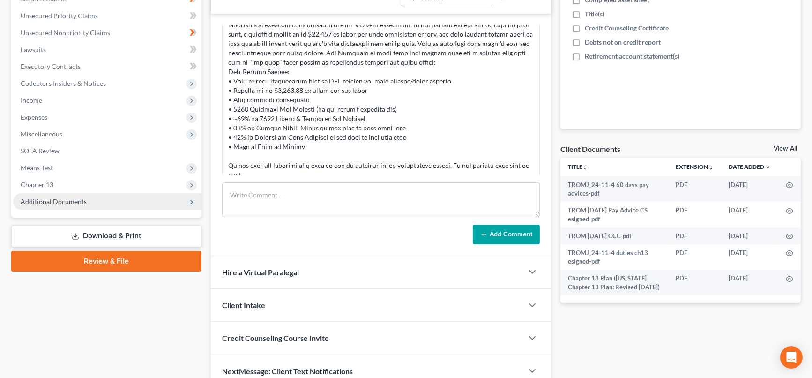
click at [52, 199] on span "Additional Documents" at bounding box center [54, 201] width 66 height 8
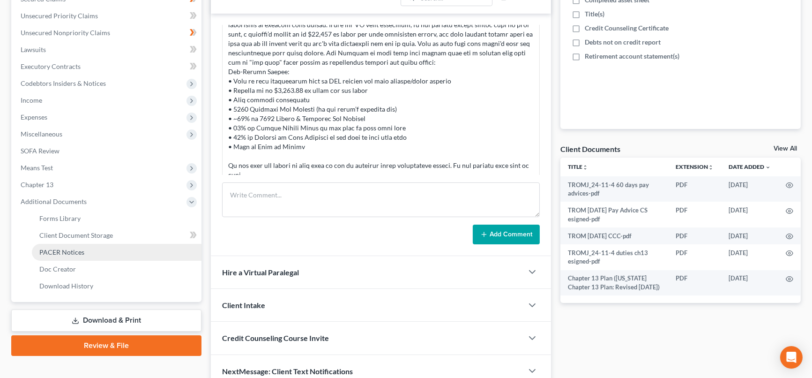
click at [73, 250] on span "PACER Notices" at bounding box center [61, 252] width 45 height 8
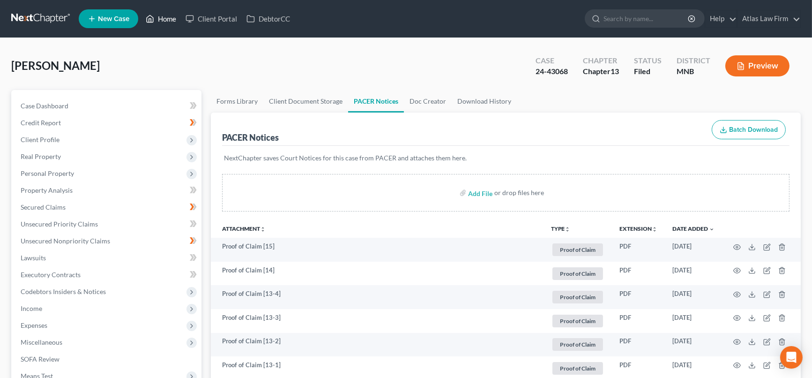
drag, startPoint x: 171, startPoint y: 14, endPoint x: 327, endPoint y: 51, distance: 160.3
click at [171, 14] on link "Home" at bounding box center [161, 18] width 40 height 17
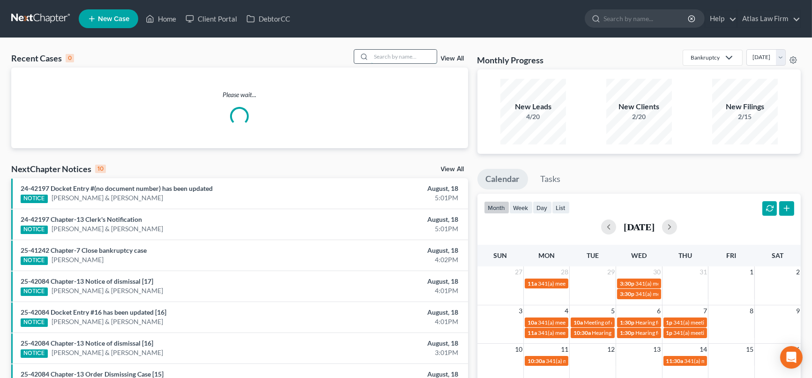
click at [381, 57] on input "search" at bounding box center [404, 57] width 66 height 14
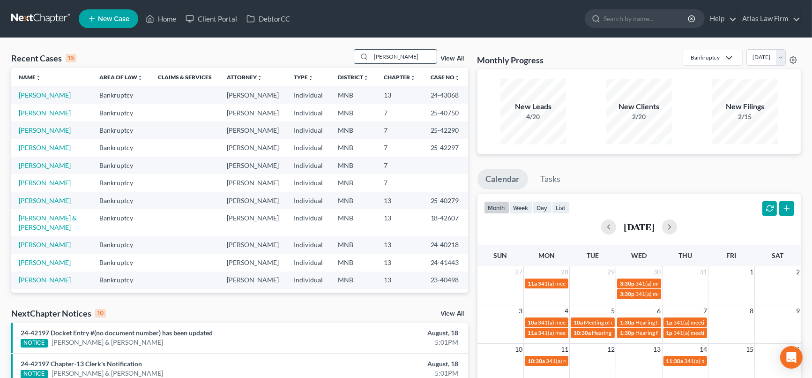
type input "[PERSON_NAME]"
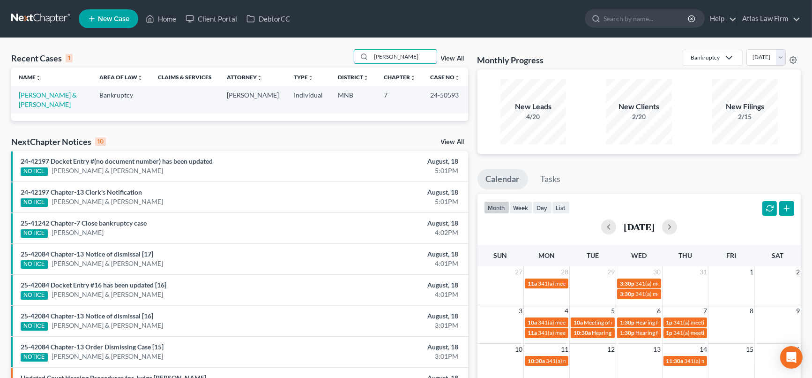
click at [56, 98] on td "[PERSON_NAME] & [PERSON_NAME]" at bounding box center [51, 99] width 81 height 27
click at [53, 94] on link "[PERSON_NAME] & [PERSON_NAME]" at bounding box center [48, 99] width 58 height 17
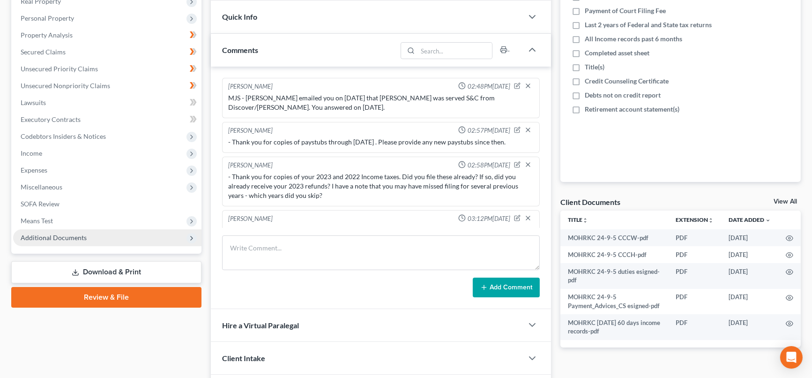
scroll to position [182, 0]
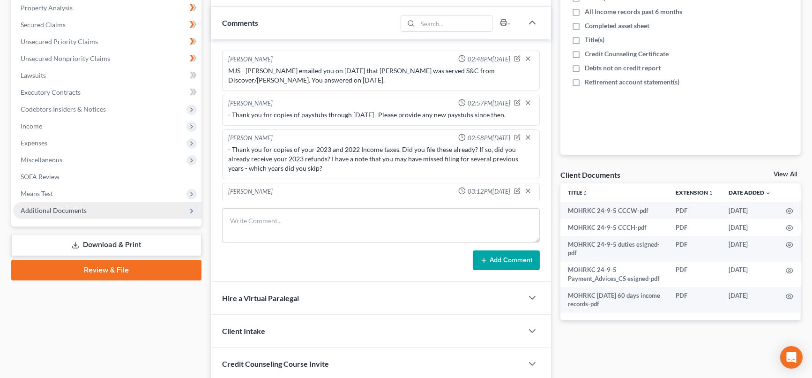
click at [74, 209] on span "Additional Documents" at bounding box center [54, 210] width 66 height 8
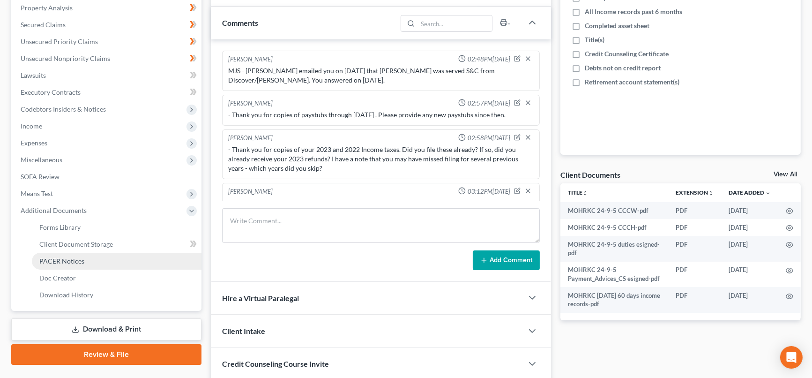
scroll to position [865, 0]
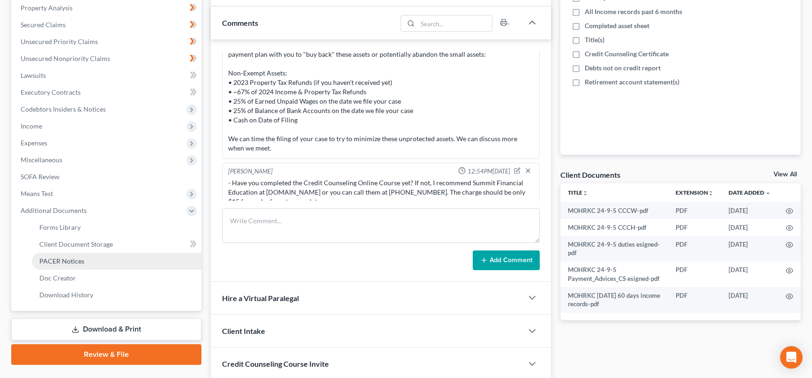
click at [67, 260] on span "PACER Notices" at bounding box center [61, 261] width 45 height 8
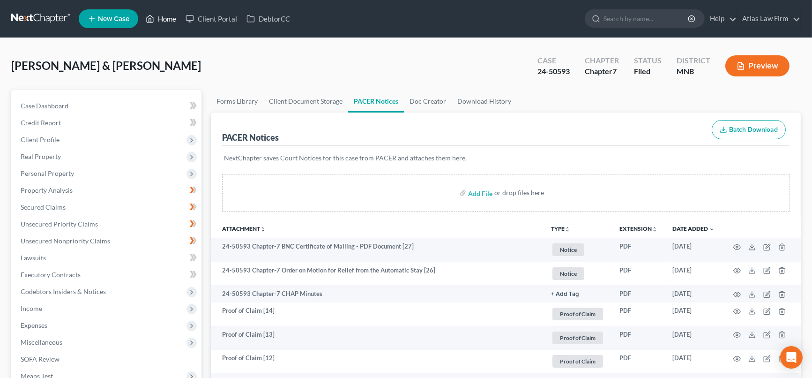
drag, startPoint x: 169, startPoint y: 24, endPoint x: 256, endPoint y: 45, distance: 89.5
click at [169, 24] on link "Home" at bounding box center [161, 18] width 40 height 17
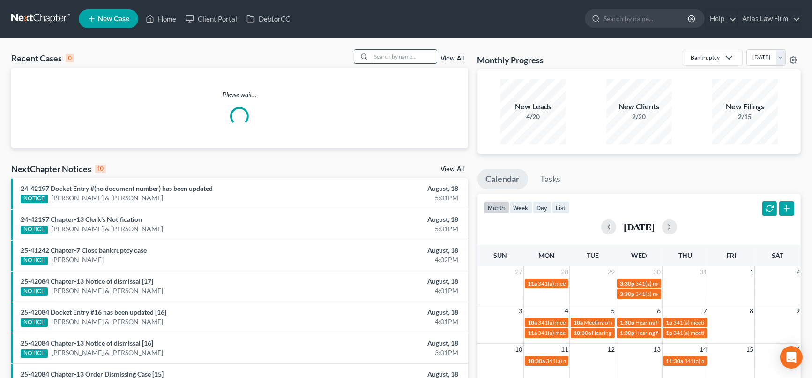
click at [412, 59] on input "search" at bounding box center [404, 57] width 66 height 14
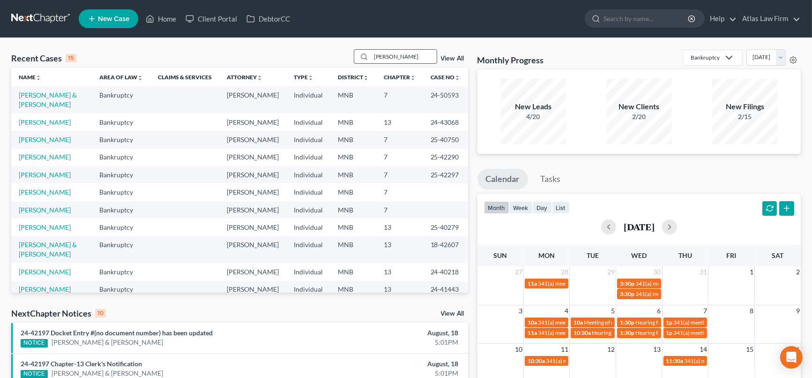
type input "[PERSON_NAME]"
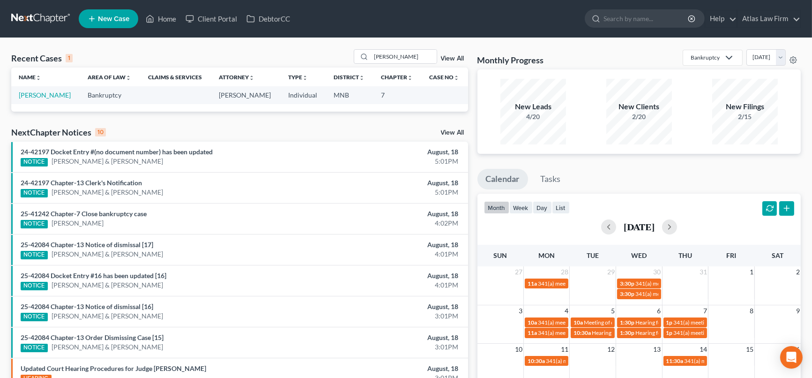
click at [40, 99] on td "[PERSON_NAME]" at bounding box center [45, 94] width 69 height 17
click at [40, 98] on link "[PERSON_NAME]" at bounding box center [45, 95] width 52 height 8
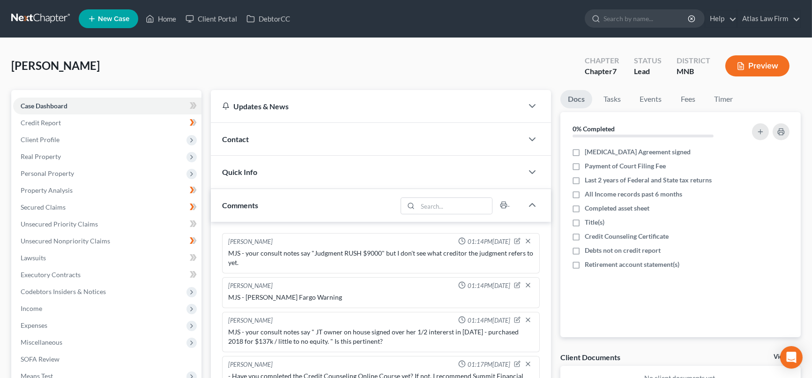
scroll to position [644, 0]
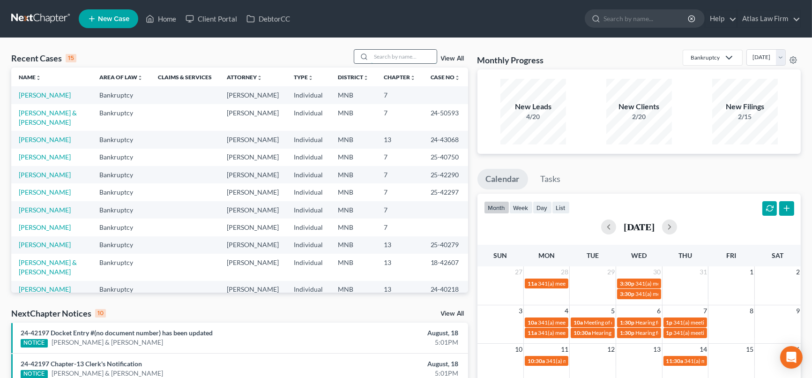
click at [408, 57] on input "search" at bounding box center [404, 57] width 66 height 14
type input "[PERSON_NAME]"
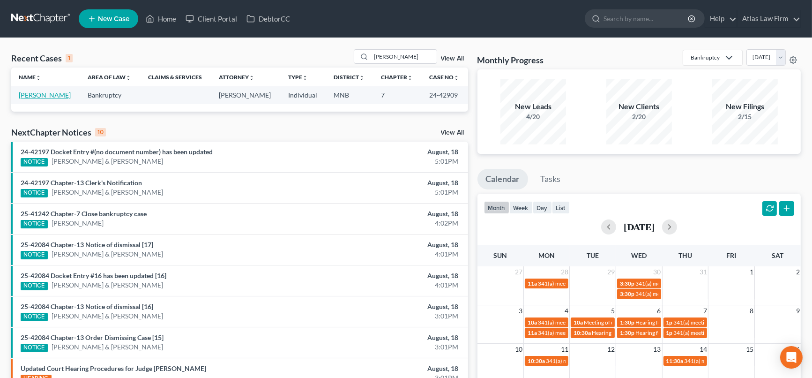
click at [45, 95] on link "[PERSON_NAME]" at bounding box center [45, 95] width 52 height 8
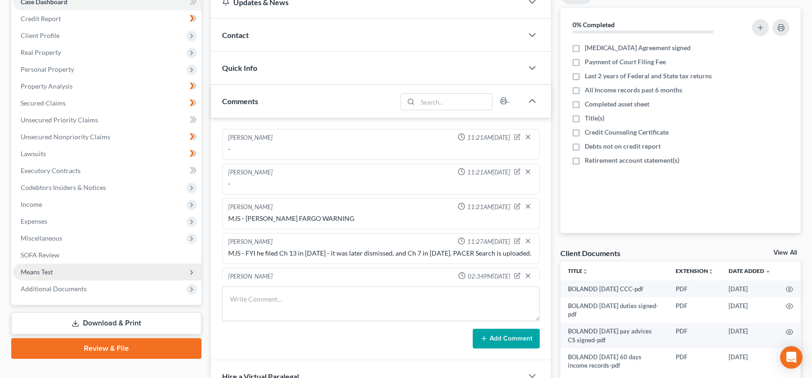
scroll to position [186, 0]
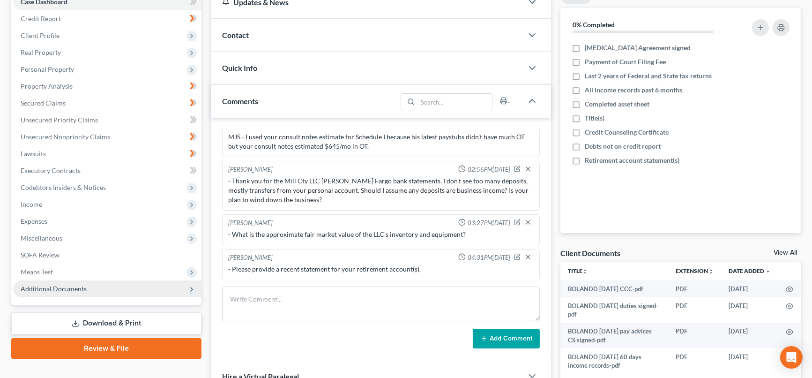
drag, startPoint x: 68, startPoint y: 283, endPoint x: 82, endPoint y: 294, distance: 17.6
click at [68, 284] on span "Additional Documents" at bounding box center [54, 288] width 66 height 8
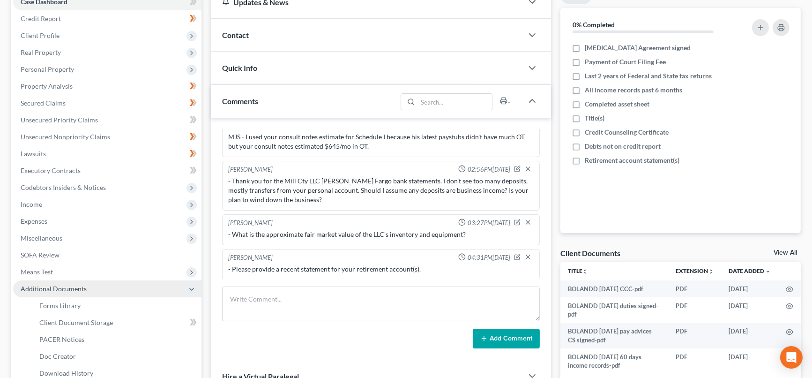
click at [79, 289] on span "Additional Documents" at bounding box center [54, 288] width 66 height 8
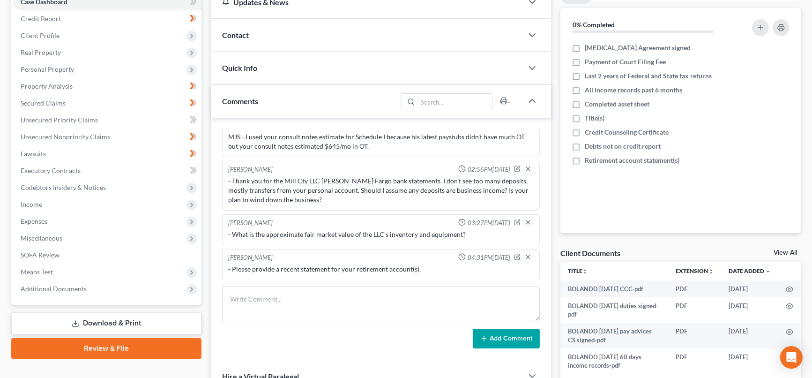
click at [77, 336] on div "Case Dashboard Payments Invoices Payments Payments Credit Report Client Profile" at bounding box center [107, 239] width 200 height 506
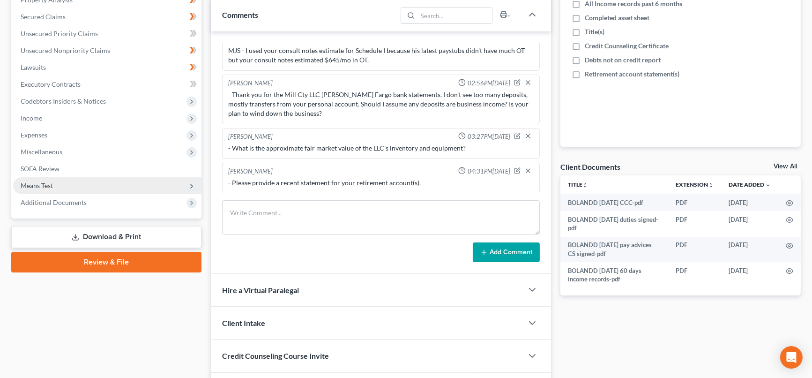
scroll to position [208, 0]
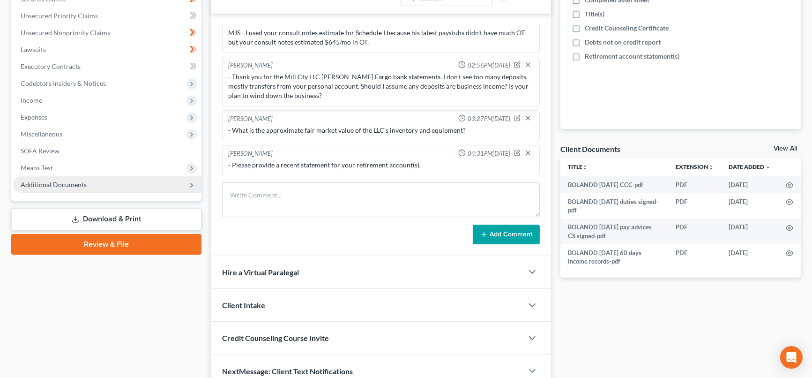
click at [71, 187] on span "Additional Documents" at bounding box center [54, 184] width 66 height 8
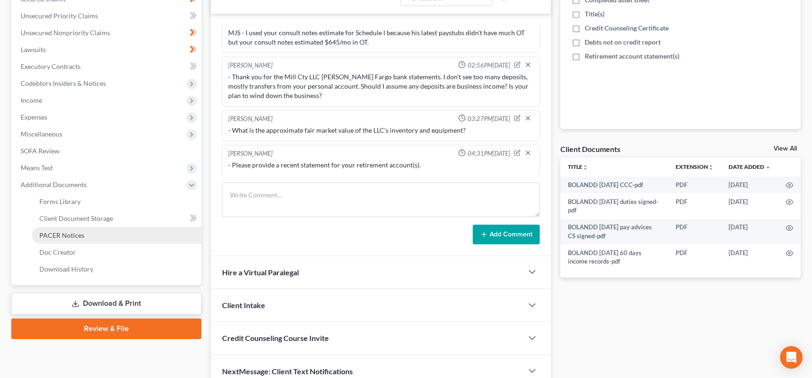
click at [76, 231] on span "PACER Notices" at bounding box center [61, 235] width 45 height 8
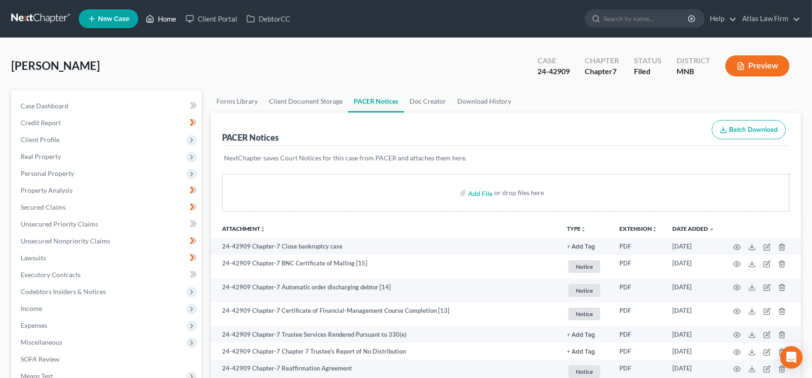
click at [167, 23] on link "Home" at bounding box center [161, 18] width 40 height 17
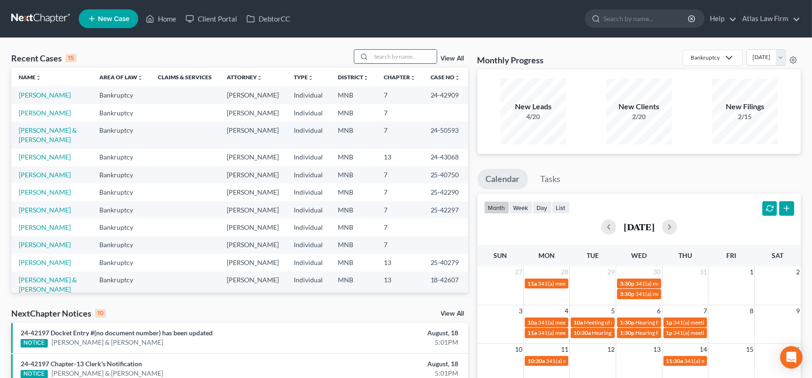
click at [398, 59] on input "search" at bounding box center [404, 57] width 66 height 14
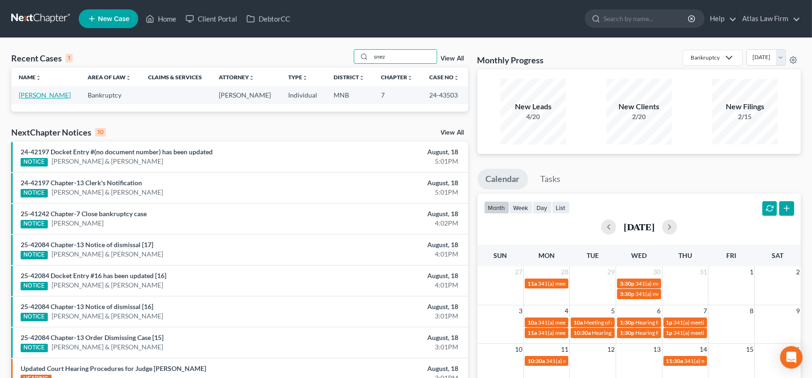
type input "snez"
click at [66, 92] on link "[PERSON_NAME]" at bounding box center [45, 95] width 52 height 8
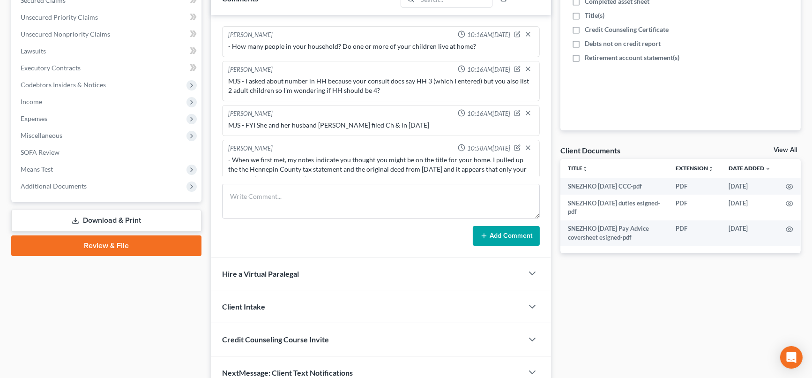
scroll to position [499, 0]
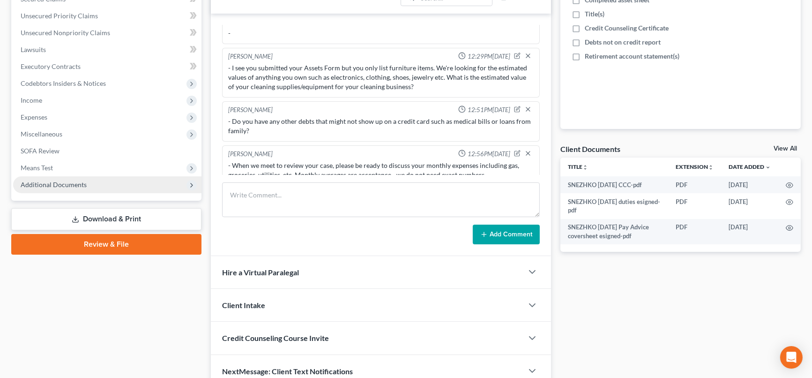
click at [63, 180] on span "Additional Documents" at bounding box center [54, 184] width 66 height 8
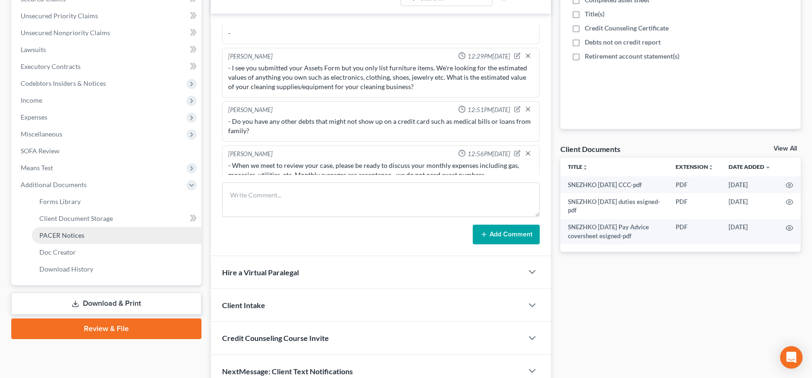
click at [67, 231] on span "PACER Notices" at bounding box center [61, 235] width 45 height 8
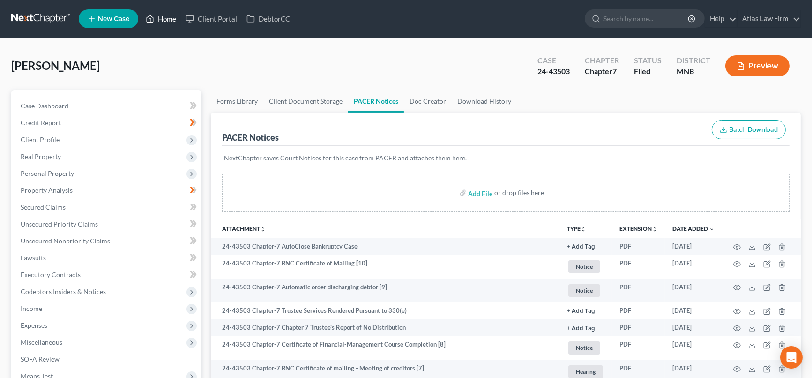
click at [169, 18] on link "Home" at bounding box center [161, 18] width 40 height 17
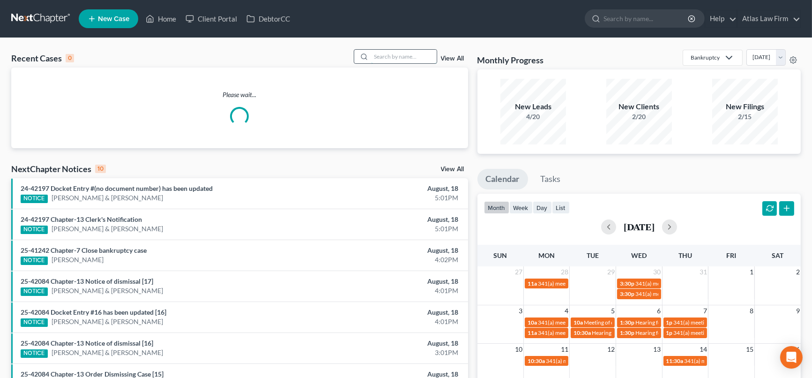
click at [420, 58] on input "search" at bounding box center [404, 57] width 66 height 14
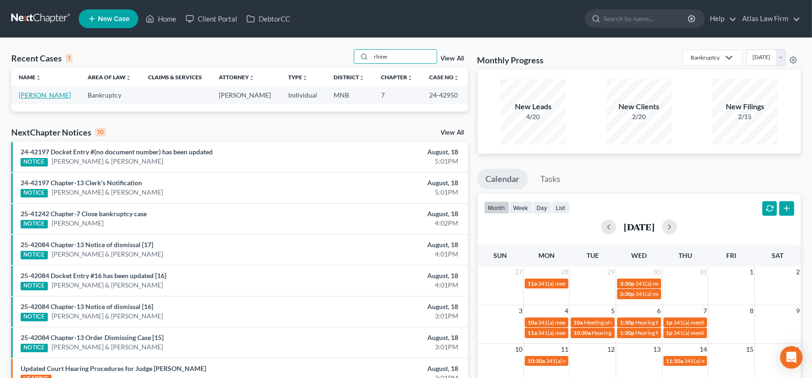
type input "rhine"
click at [51, 95] on link "[PERSON_NAME]" at bounding box center [45, 95] width 52 height 8
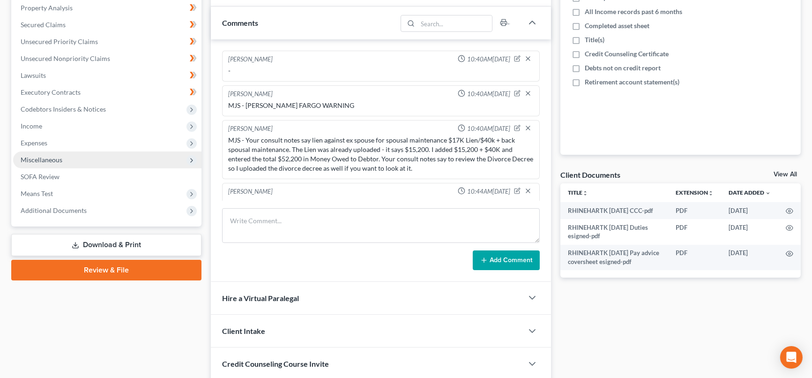
scroll to position [524, 0]
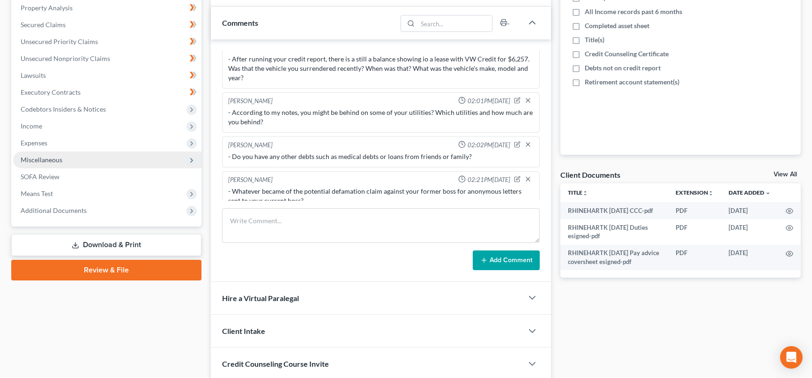
click at [44, 159] on span "Miscellaneous" at bounding box center [42, 160] width 42 height 8
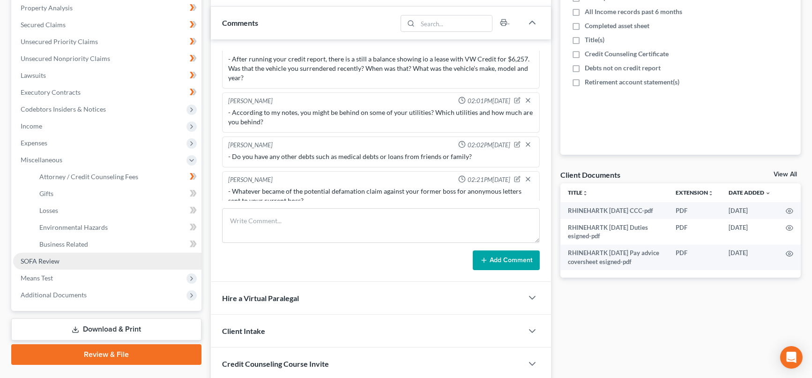
click at [50, 264] on link "SOFA Review" at bounding box center [107, 261] width 188 height 17
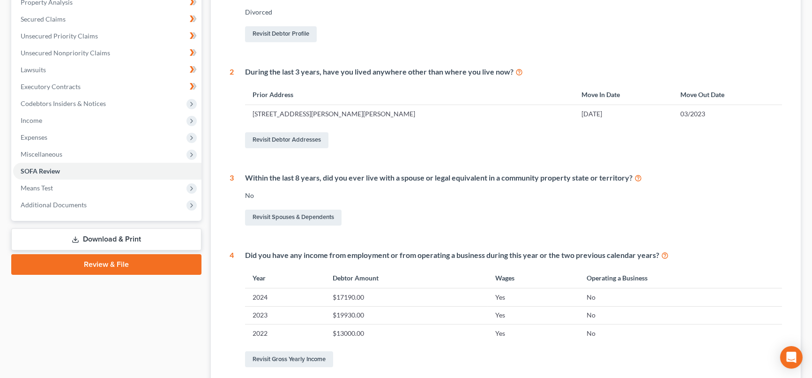
scroll to position [119, 0]
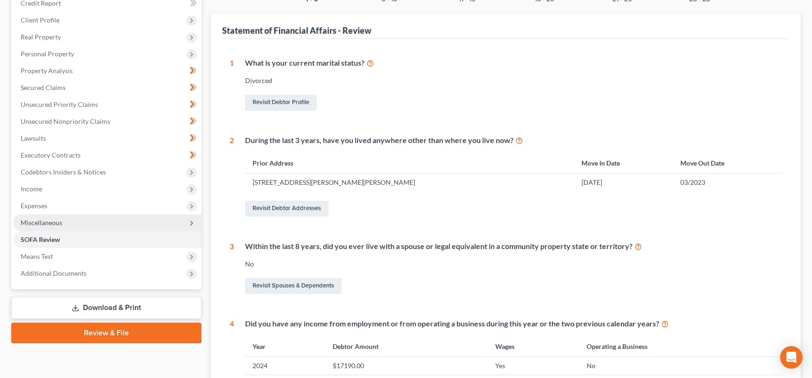
click at [48, 220] on span "Miscellaneous" at bounding box center [42, 222] width 42 height 8
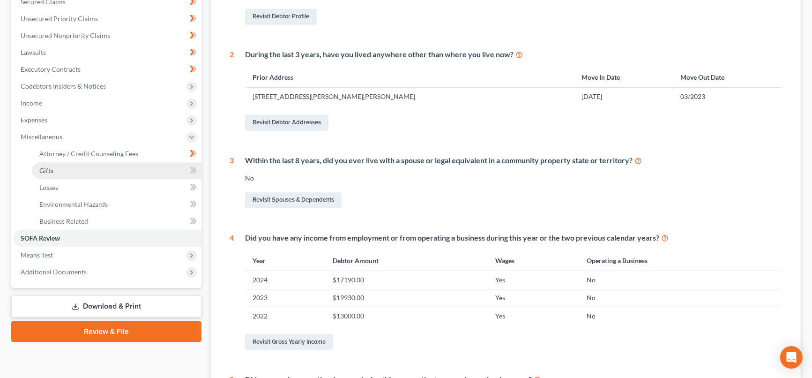
scroll to position [224, 0]
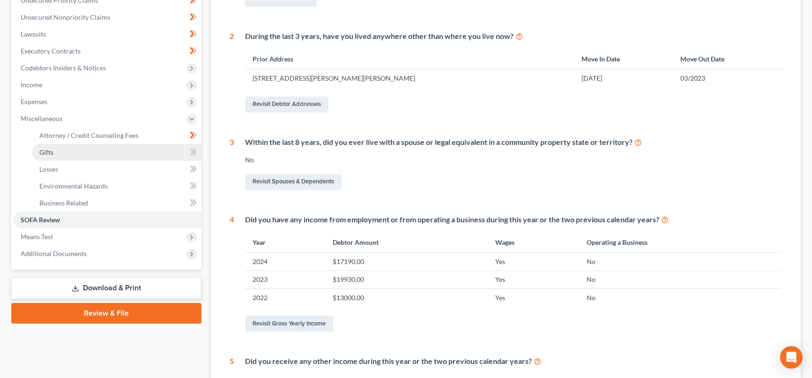
click at [47, 250] on span "Additional Documents" at bounding box center [54, 253] width 66 height 8
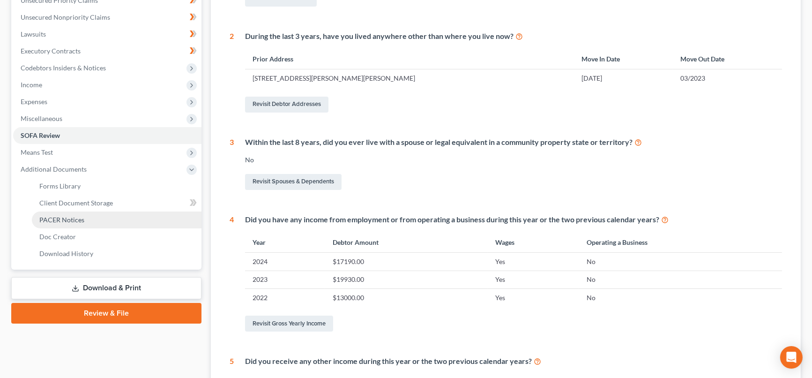
click at [67, 218] on span "PACER Notices" at bounding box center [61, 220] width 45 height 8
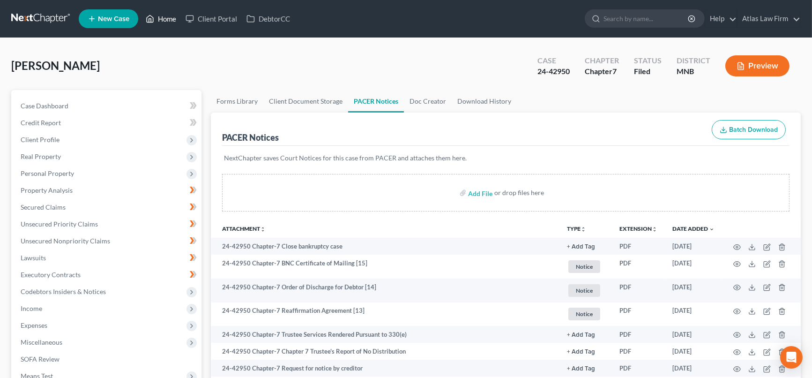
click at [165, 20] on link "Home" at bounding box center [161, 18] width 40 height 17
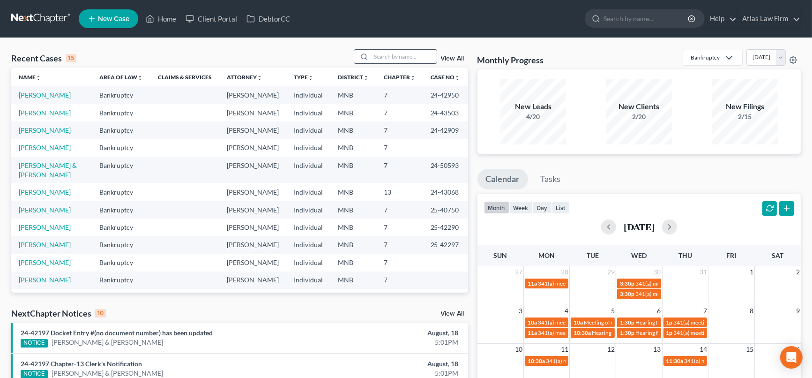
click at [385, 52] on input "search" at bounding box center [404, 57] width 66 height 14
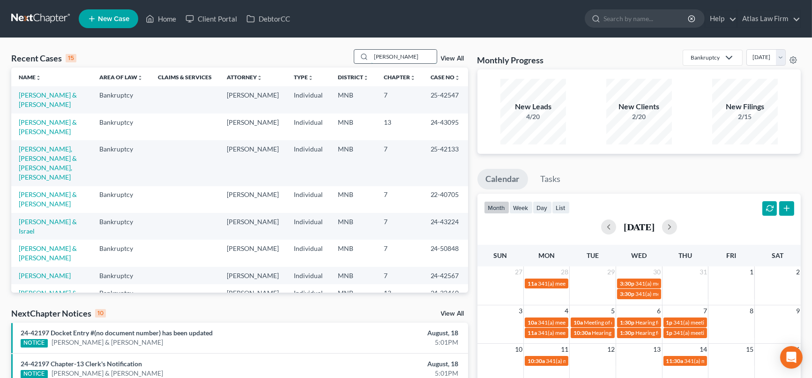
type input "[PERSON_NAME]"
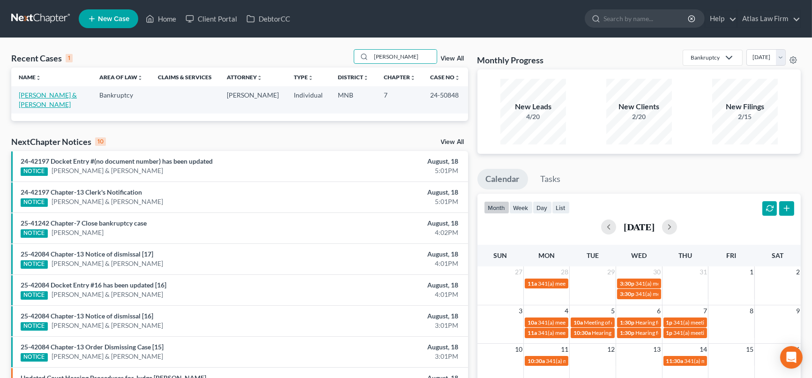
click at [60, 93] on link "[PERSON_NAME] & [PERSON_NAME]" at bounding box center [48, 99] width 58 height 17
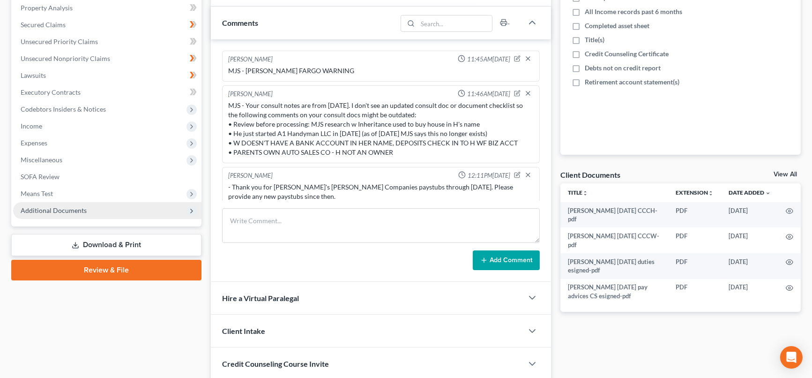
scroll to position [1022, 0]
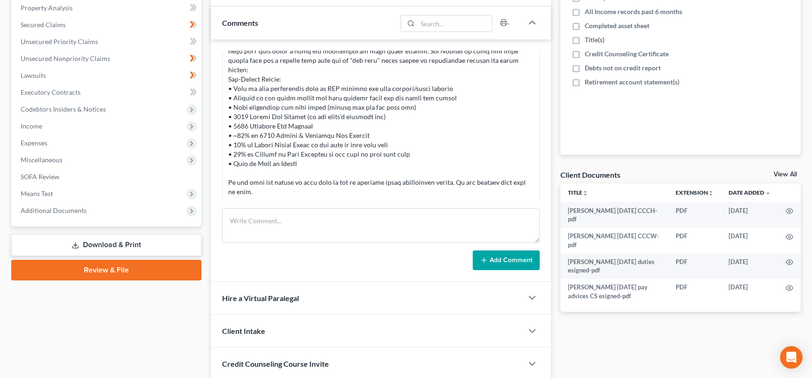
click at [59, 212] on span "Additional Documents" at bounding box center [54, 210] width 66 height 8
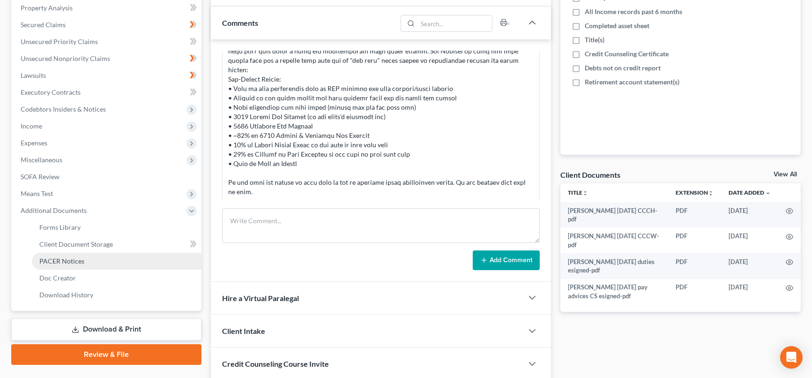
click at [75, 259] on span "PACER Notices" at bounding box center [61, 261] width 45 height 8
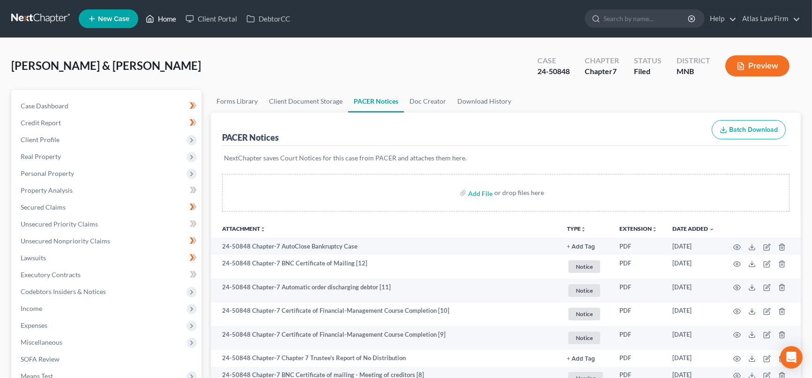
click at [163, 19] on link "Home" at bounding box center [161, 18] width 40 height 17
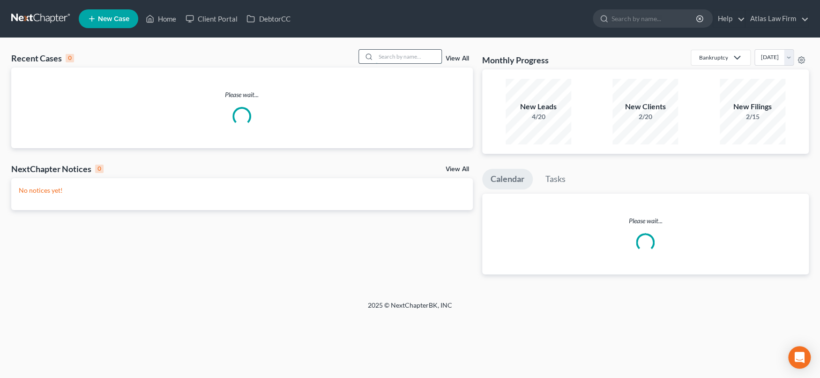
click at [383, 61] on input "search" at bounding box center [409, 57] width 66 height 14
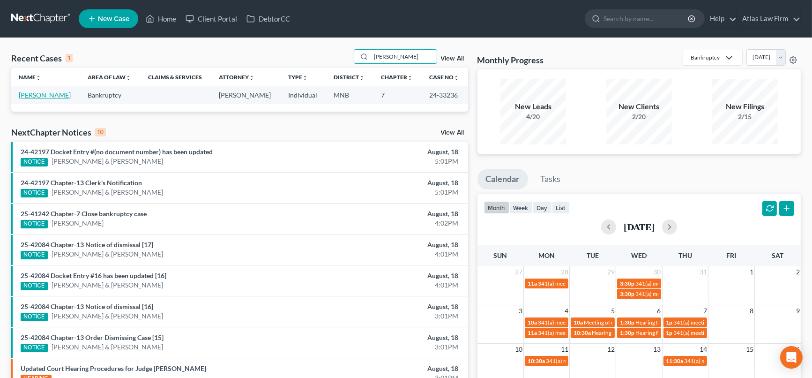
type input "[PERSON_NAME]"
click at [39, 97] on link "[PERSON_NAME]" at bounding box center [45, 95] width 52 height 8
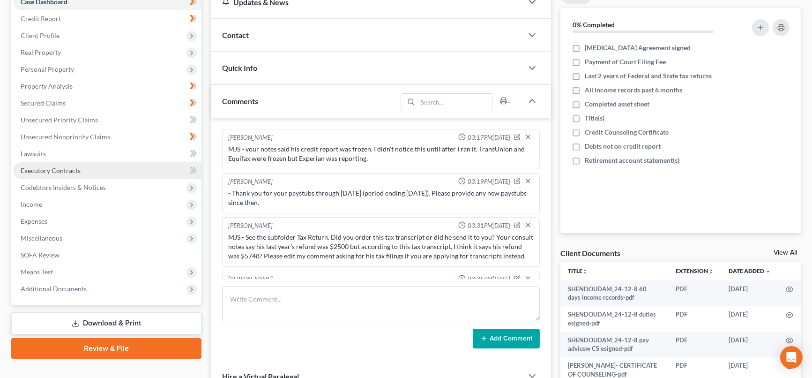
scroll to position [746, 0]
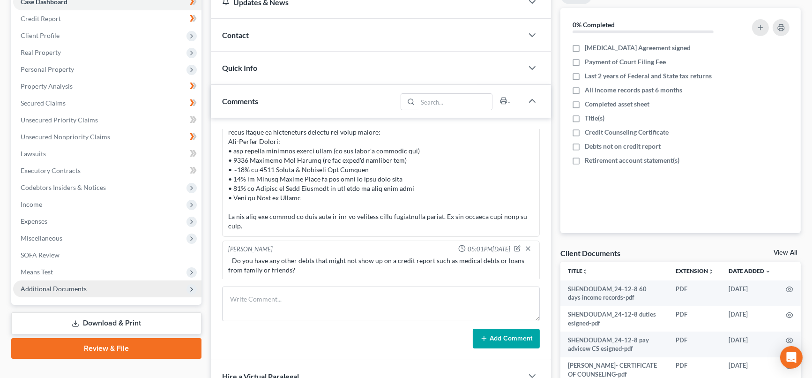
drag, startPoint x: 62, startPoint y: 288, endPoint x: 85, endPoint y: 298, distance: 25.2
click at [62, 288] on span "Additional Documents" at bounding box center [54, 288] width 66 height 8
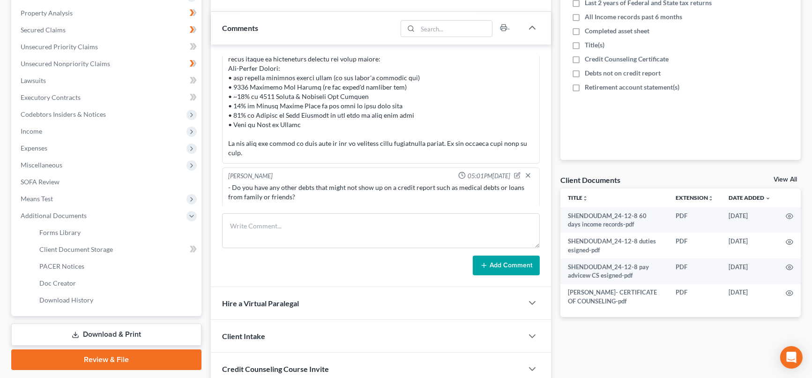
scroll to position [252, 0]
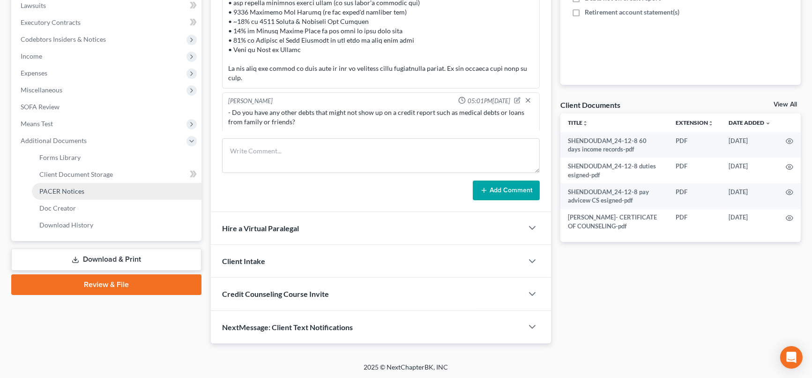
click at [82, 192] on span "PACER Notices" at bounding box center [61, 191] width 45 height 8
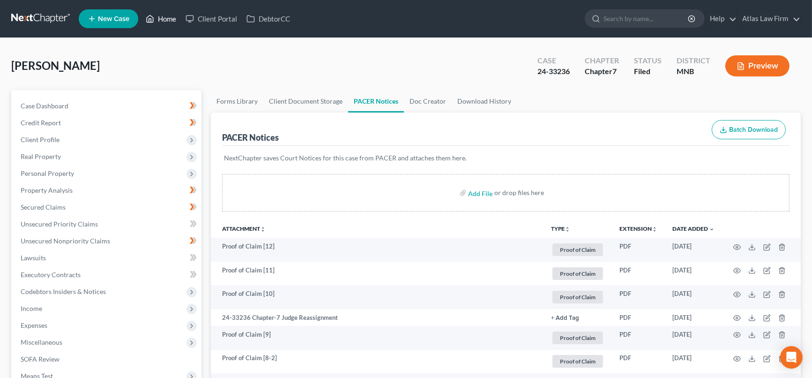
drag, startPoint x: 173, startPoint y: 17, endPoint x: 374, endPoint y: 63, distance: 206.6
click at [173, 17] on link "Home" at bounding box center [161, 18] width 40 height 17
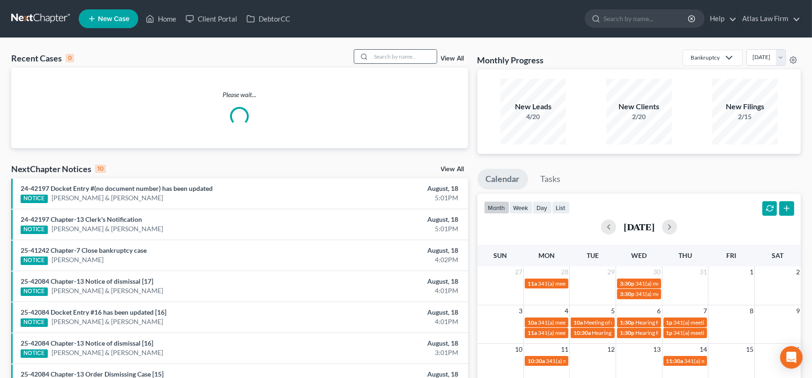
click at [380, 59] on input "search" at bounding box center [404, 57] width 66 height 14
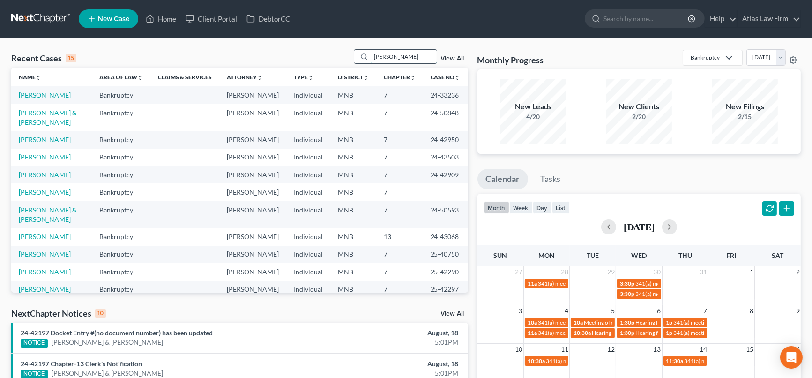
type input "[PERSON_NAME]"
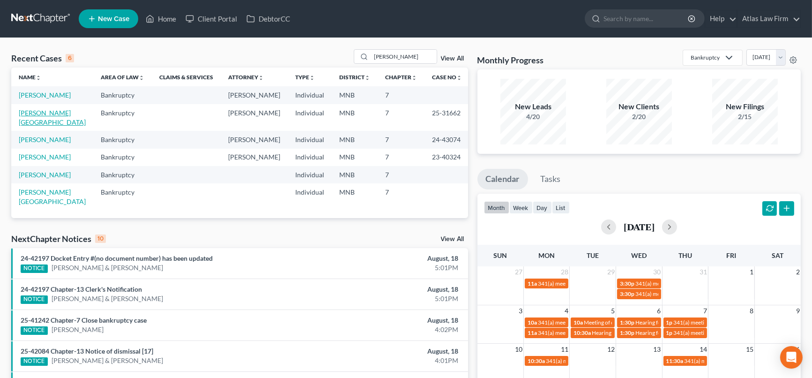
click at [48, 111] on link "[PERSON_NAME][GEOGRAPHIC_DATA]" at bounding box center [52, 117] width 67 height 17
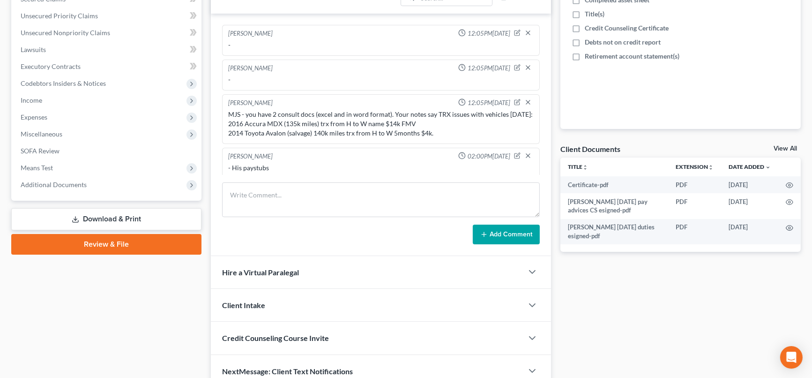
scroll to position [718, 0]
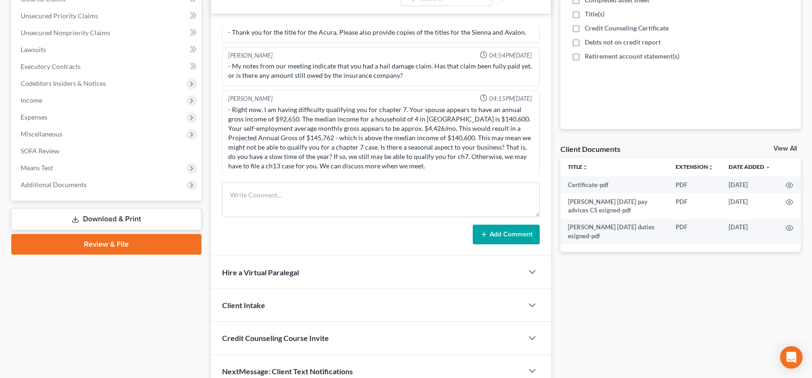
drag, startPoint x: 61, startPoint y: 188, endPoint x: 61, endPoint y: 216, distance: 28.6
click at [61, 187] on span "Additional Documents" at bounding box center [107, 184] width 188 height 17
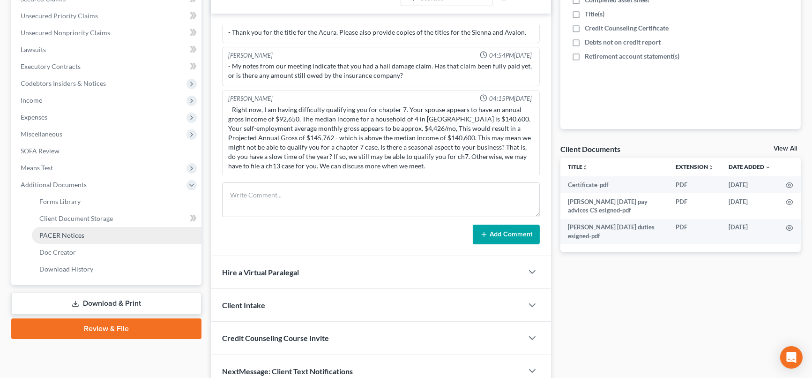
click at [67, 233] on span "PACER Notices" at bounding box center [61, 235] width 45 height 8
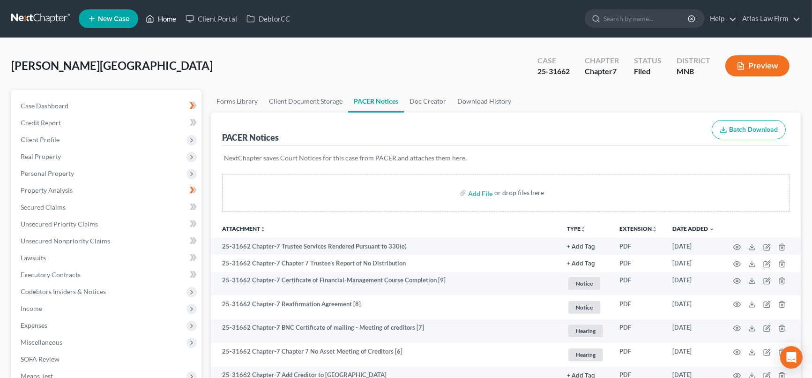
click at [155, 22] on link "Home" at bounding box center [161, 18] width 40 height 17
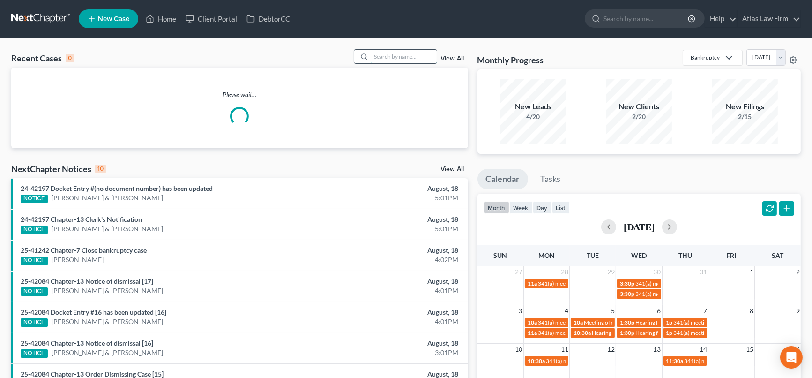
click at [392, 62] on input "search" at bounding box center [404, 57] width 66 height 14
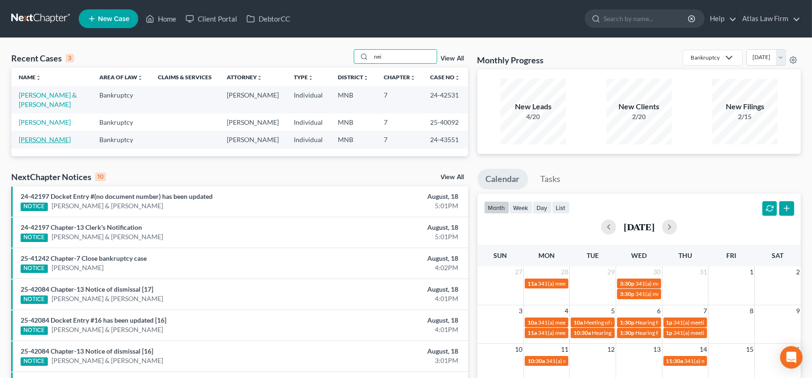
type input "nei"
click at [42, 143] on link "[PERSON_NAME]" at bounding box center [45, 139] width 52 height 8
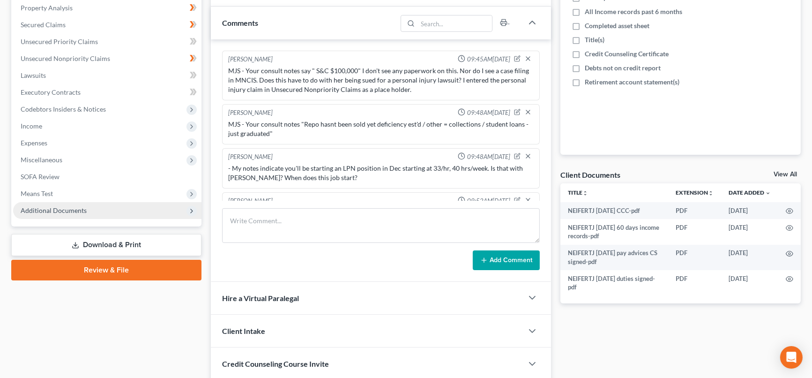
scroll to position [775, 0]
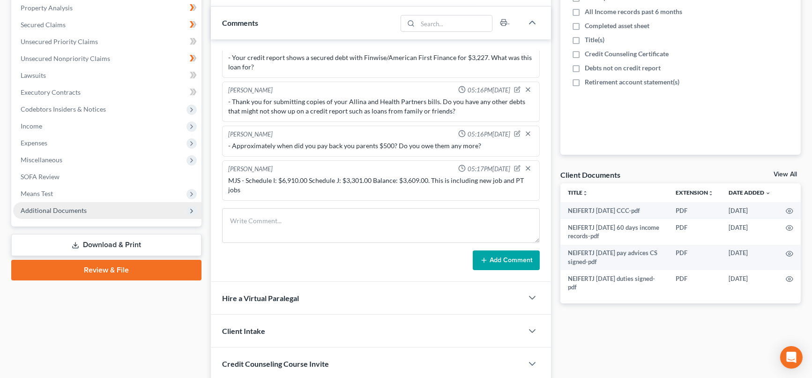
click at [46, 202] on span "Additional Documents" at bounding box center [107, 210] width 188 height 17
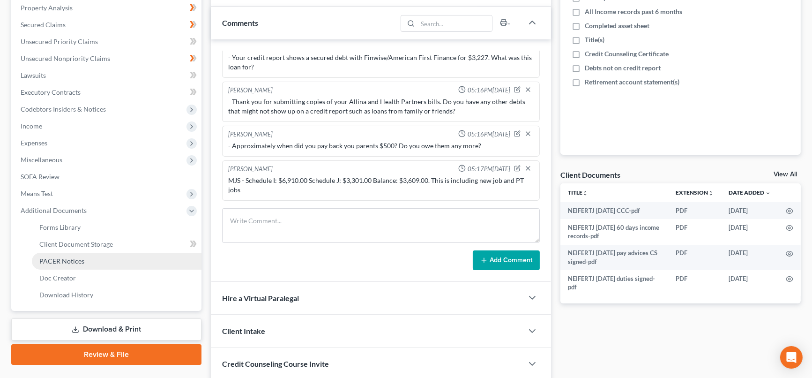
click at [83, 257] on link "PACER Notices" at bounding box center [117, 261] width 170 height 17
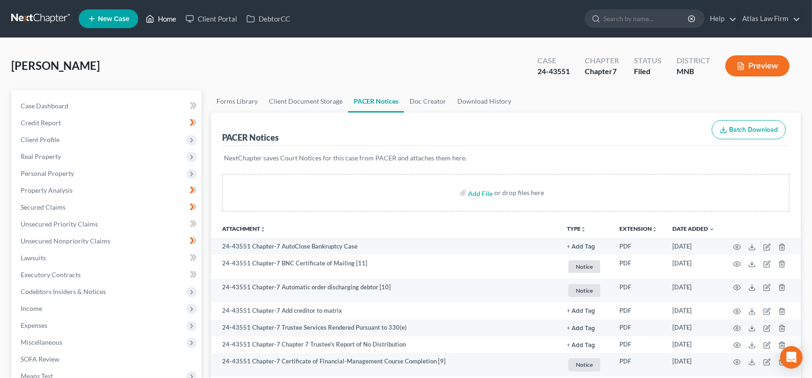
click at [172, 19] on link "Home" at bounding box center [161, 18] width 40 height 17
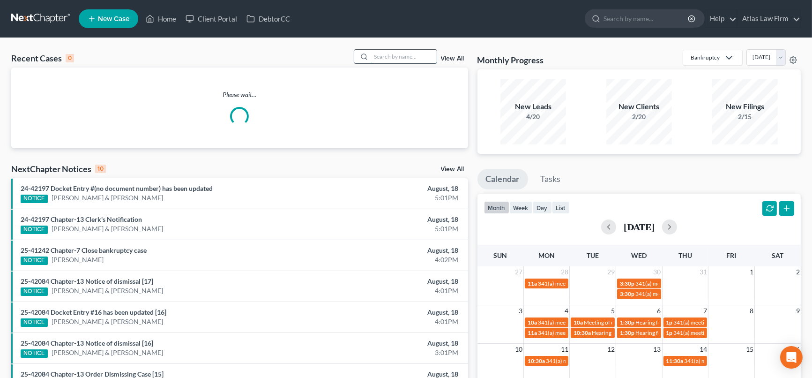
click at [426, 59] on input "search" at bounding box center [404, 57] width 66 height 14
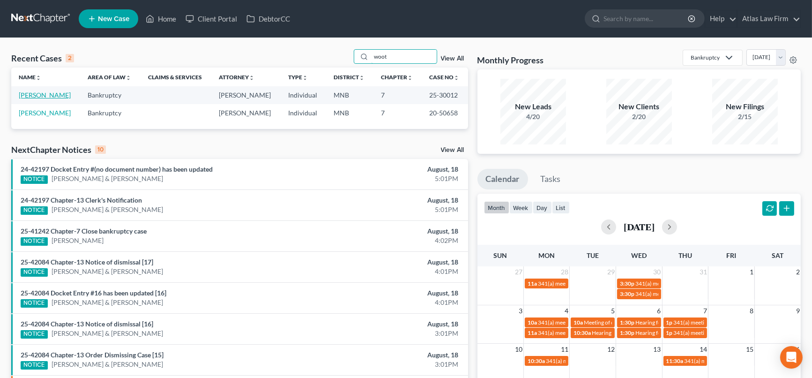
type input "woot"
click at [33, 97] on link "[PERSON_NAME]" at bounding box center [45, 95] width 52 height 8
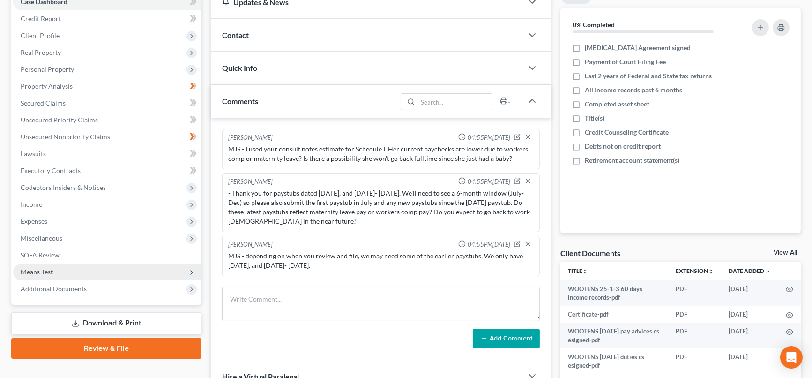
scroll to position [411, 0]
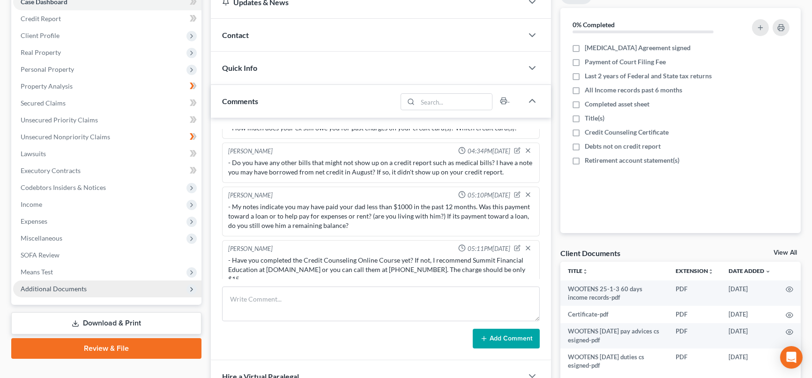
click at [47, 286] on span "Additional Documents" at bounding box center [54, 288] width 66 height 8
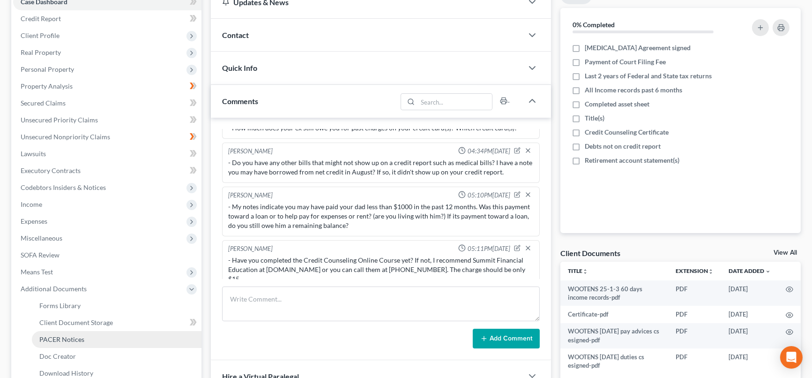
click at [69, 338] on span "PACER Notices" at bounding box center [61, 339] width 45 height 8
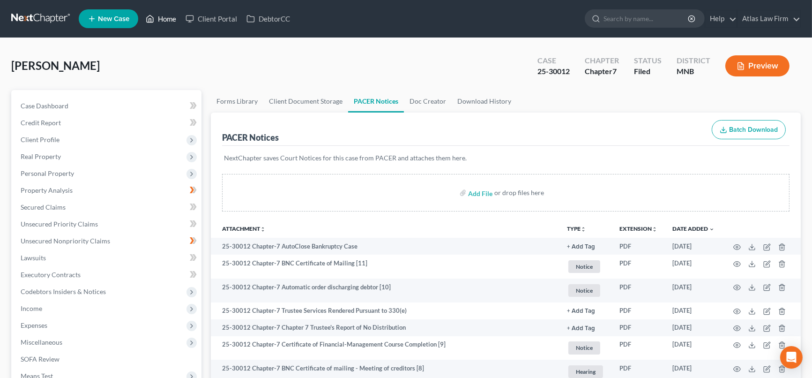
drag, startPoint x: 174, startPoint y: 16, endPoint x: 460, endPoint y: 41, distance: 286.9
click at [174, 16] on link "Home" at bounding box center [161, 18] width 40 height 17
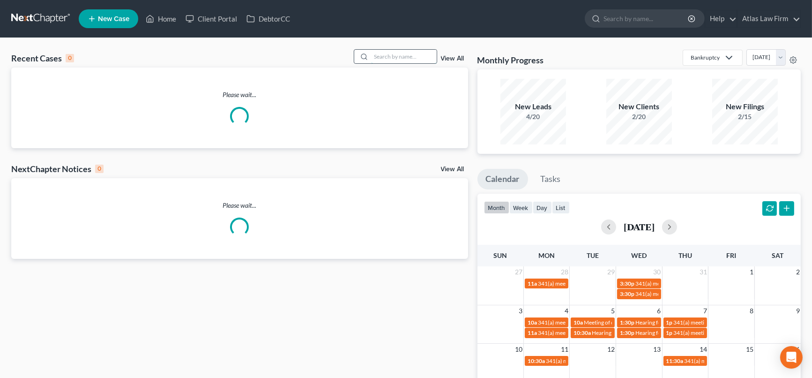
click at [407, 53] on input "search" at bounding box center [404, 57] width 66 height 14
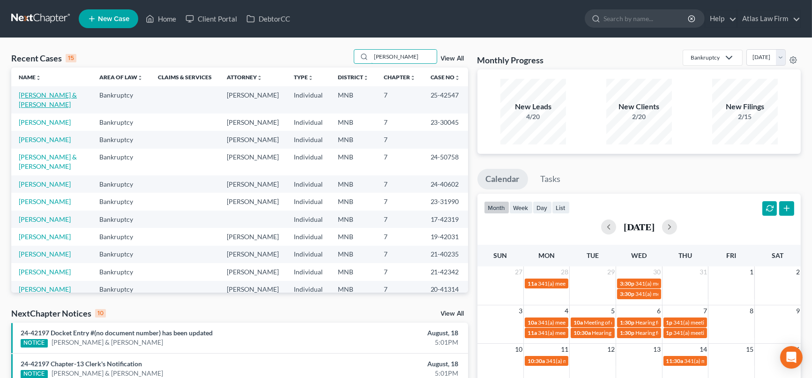
type input "[PERSON_NAME]"
click at [52, 97] on link "[PERSON_NAME] & [PERSON_NAME]" at bounding box center [48, 99] width 58 height 17
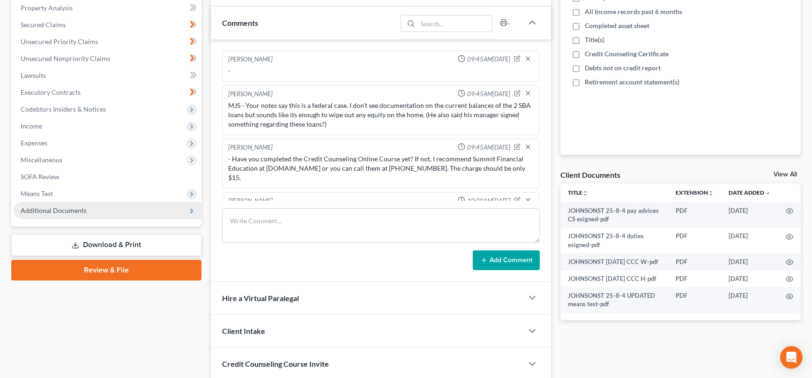
scroll to position [1067, 0]
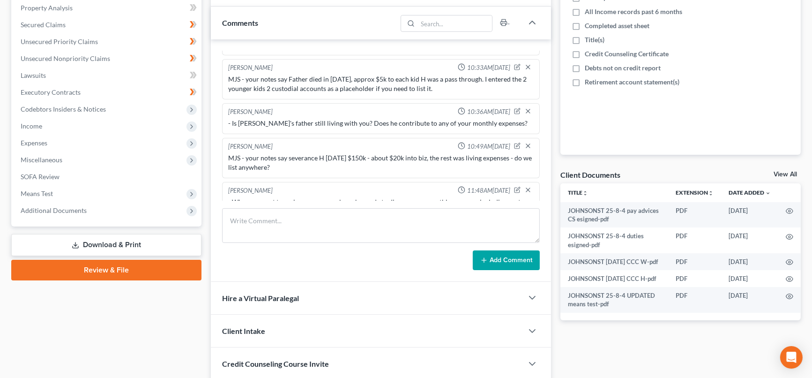
drag, startPoint x: 64, startPoint y: 207, endPoint x: 75, endPoint y: 239, distance: 34.5
click at [63, 207] on span "Additional Documents" at bounding box center [54, 210] width 66 height 8
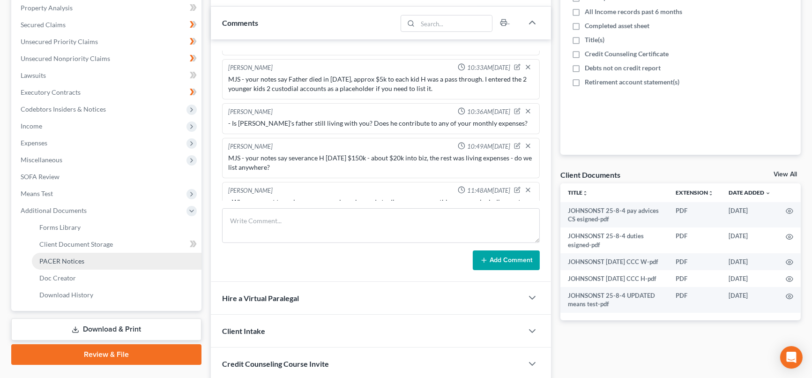
click at [85, 260] on link "PACER Notices" at bounding box center [117, 261] width 170 height 17
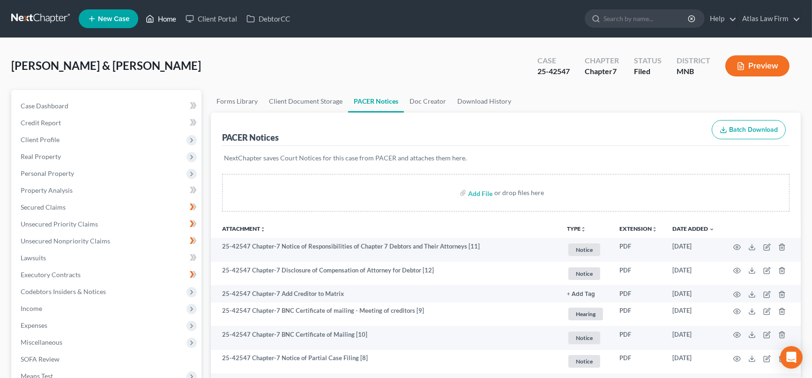
click at [169, 21] on link "Home" at bounding box center [161, 18] width 40 height 17
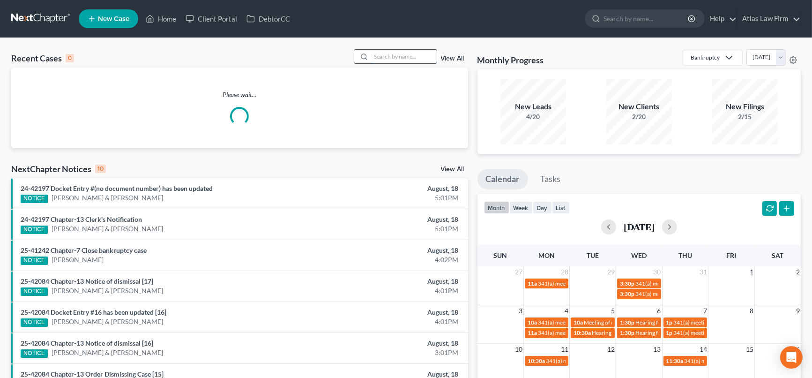
click at [375, 53] on input "search" at bounding box center [404, 57] width 66 height 14
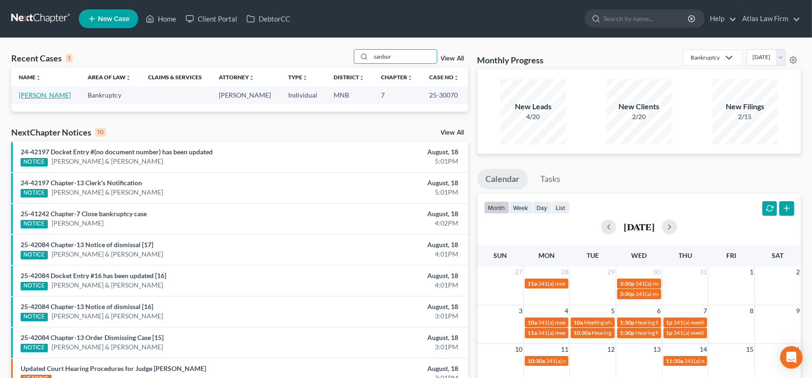
type input "sanbur"
click at [52, 94] on link "[PERSON_NAME]" at bounding box center [45, 95] width 52 height 8
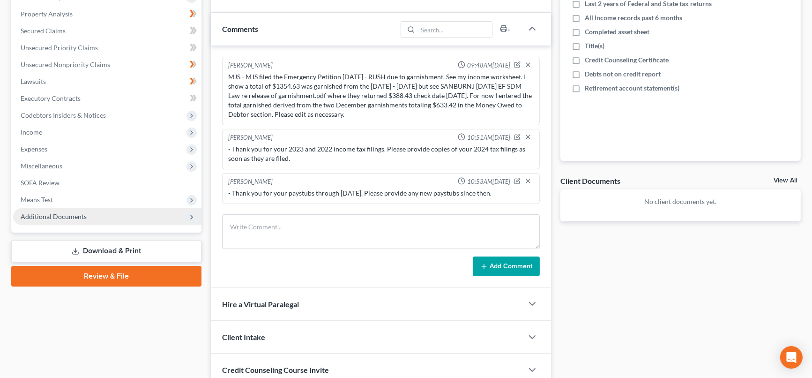
scroll to position [182, 0]
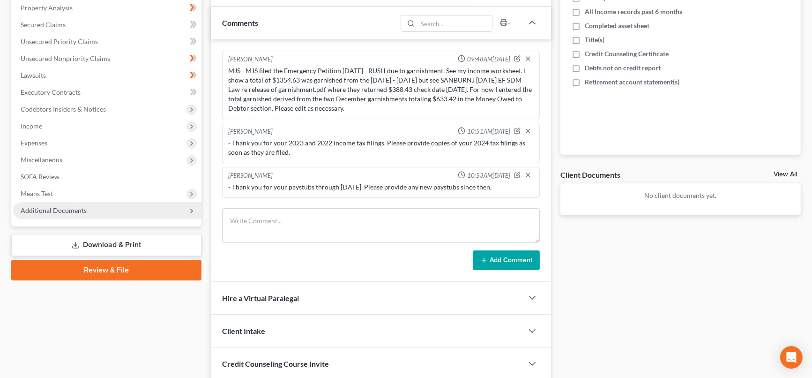
click at [60, 210] on span "Additional Documents" at bounding box center [54, 210] width 66 height 8
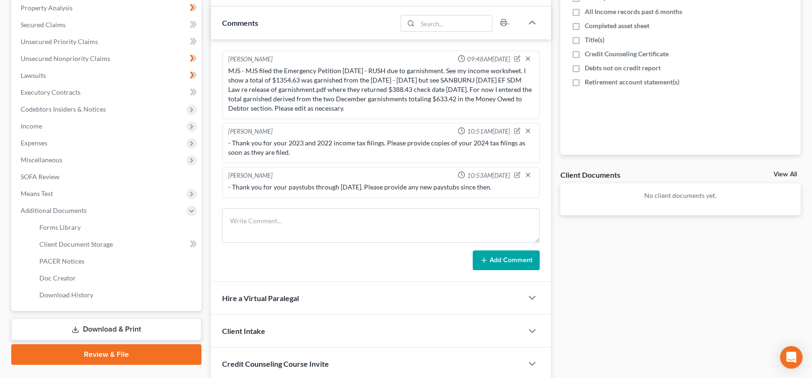
scroll to position [559, 0]
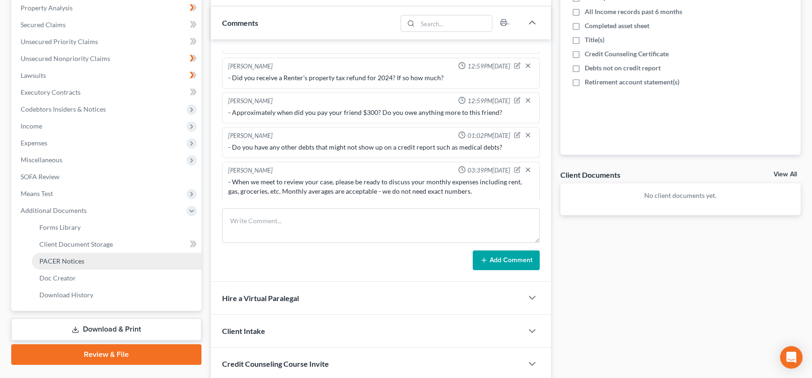
click at [69, 261] on span "PACER Notices" at bounding box center [61, 261] width 45 height 8
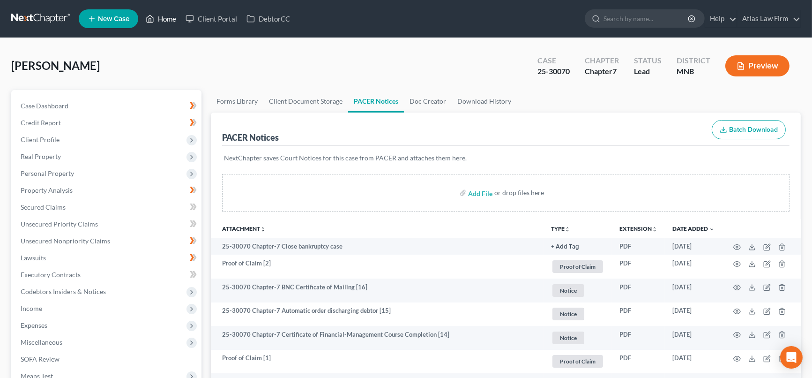
click at [157, 15] on link "Home" at bounding box center [161, 18] width 40 height 17
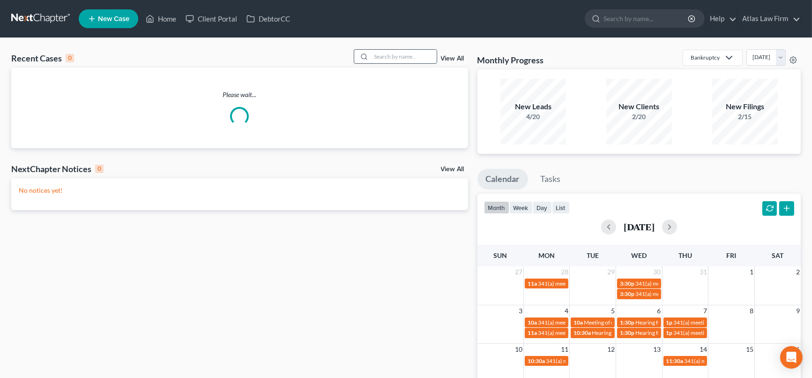
click at [404, 59] on input "search" at bounding box center [404, 57] width 66 height 14
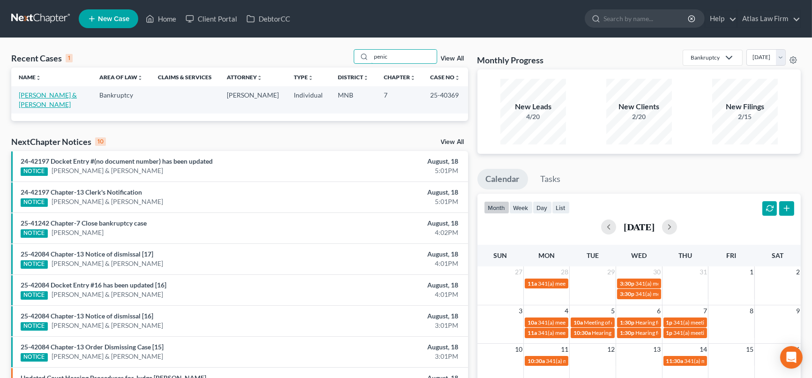
type input "penic"
click at [42, 95] on link "[PERSON_NAME] & [PERSON_NAME]" at bounding box center [48, 99] width 58 height 17
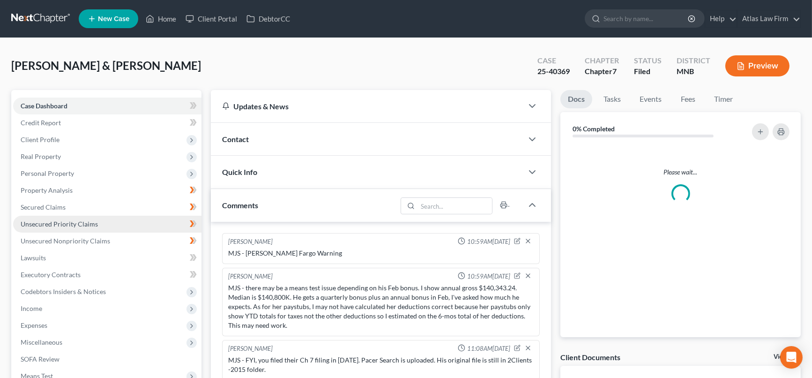
scroll to position [455, 0]
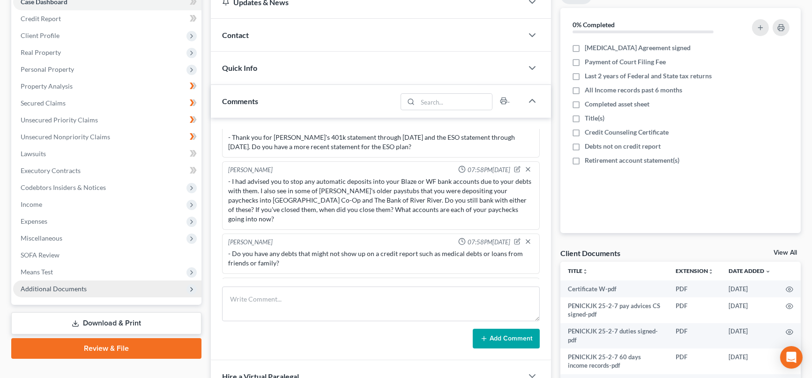
click at [46, 288] on span "Additional Documents" at bounding box center [54, 288] width 66 height 8
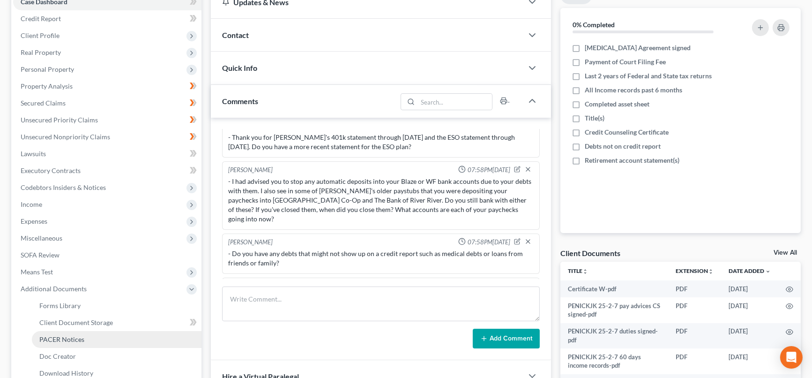
click at [79, 336] on span "PACER Notices" at bounding box center [61, 339] width 45 height 8
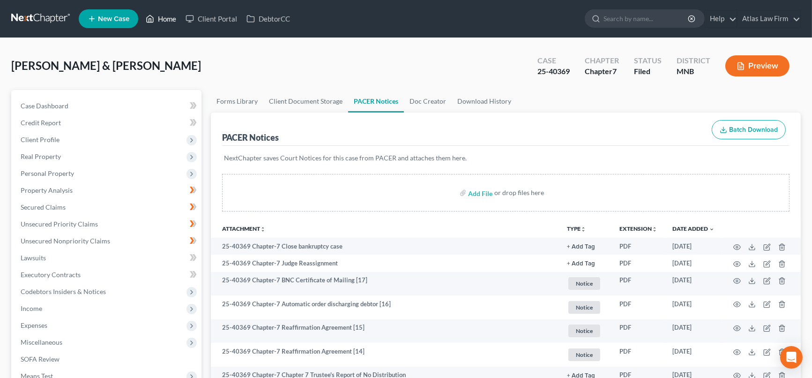
click at [168, 18] on link "Home" at bounding box center [161, 18] width 40 height 17
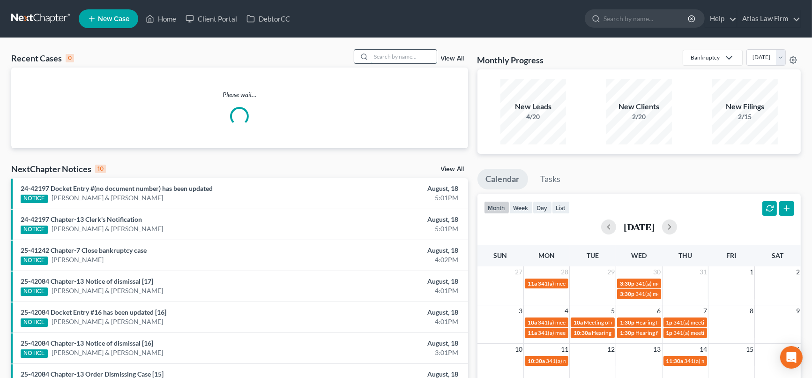
click at [373, 61] on input "search" at bounding box center [404, 57] width 66 height 14
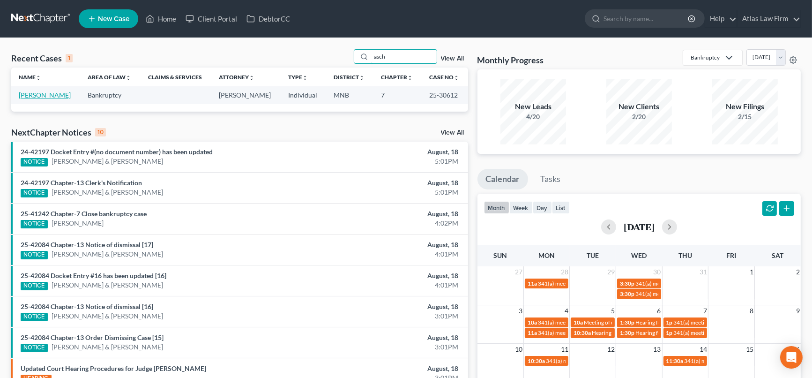
type input "asch"
click at [29, 95] on link "[PERSON_NAME]" at bounding box center [45, 95] width 52 height 8
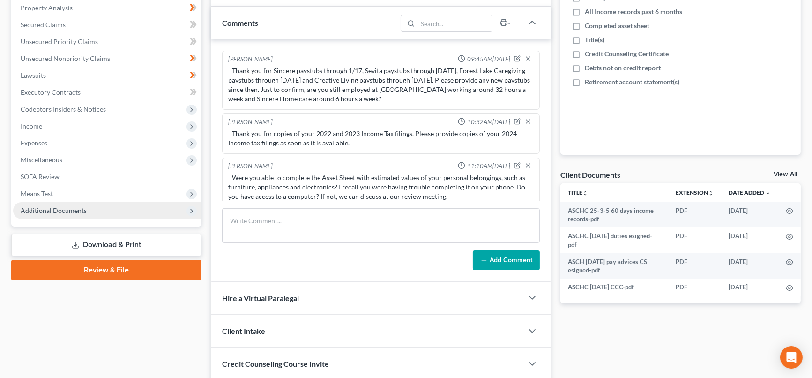
scroll to position [191, 0]
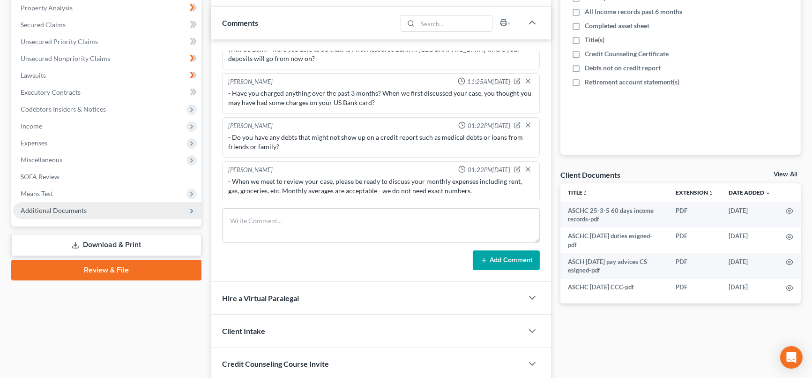
click at [41, 206] on span "Additional Documents" at bounding box center [54, 210] width 66 height 8
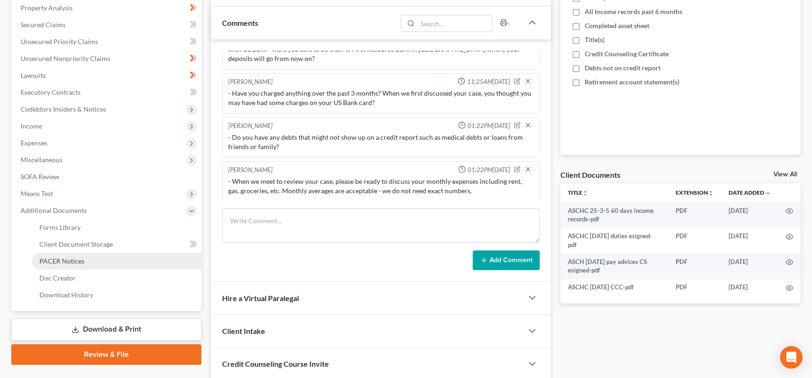
click at [66, 261] on span "PACER Notices" at bounding box center [61, 261] width 45 height 8
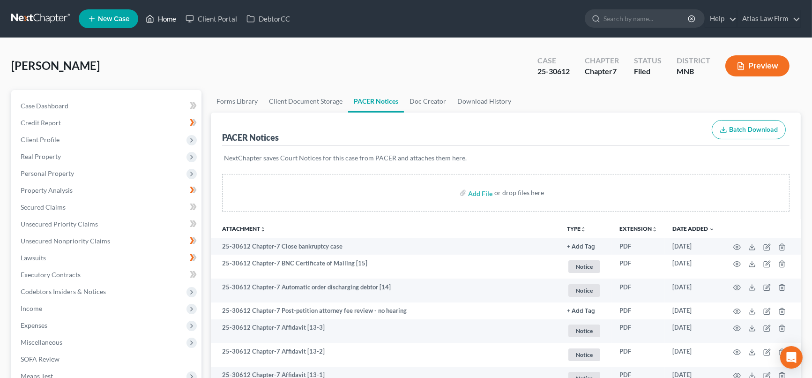
click at [159, 15] on link "Home" at bounding box center [161, 18] width 40 height 17
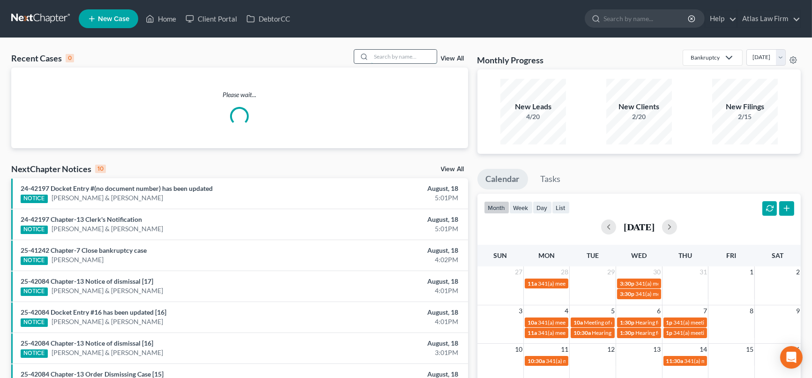
click at [412, 59] on input "search" at bounding box center [404, 57] width 66 height 14
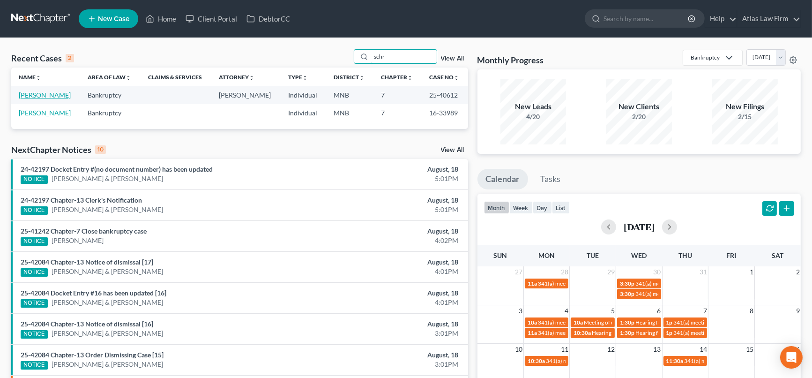
type input "schr"
click at [62, 96] on link "[PERSON_NAME]" at bounding box center [45, 95] width 52 height 8
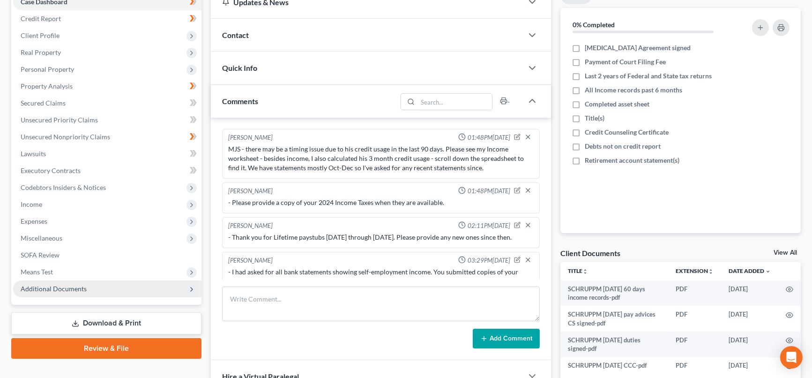
scroll to position [641, 0]
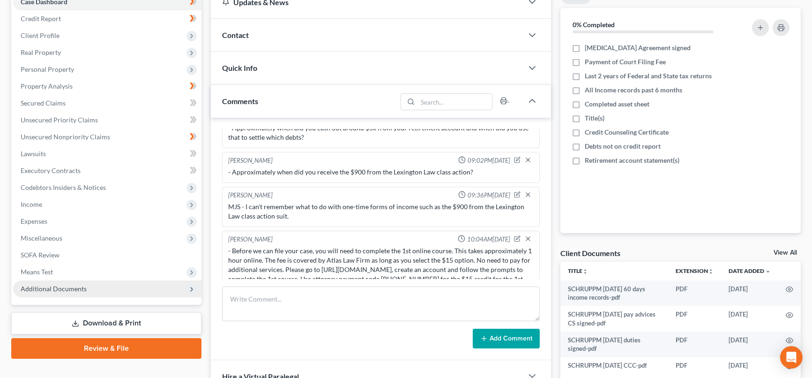
click at [47, 288] on span "Additional Documents" at bounding box center [54, 288] width 66 height 8
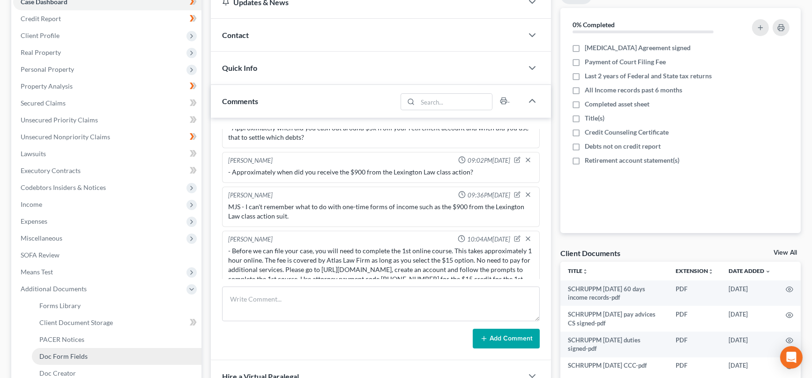
scroll to position [208, 0]
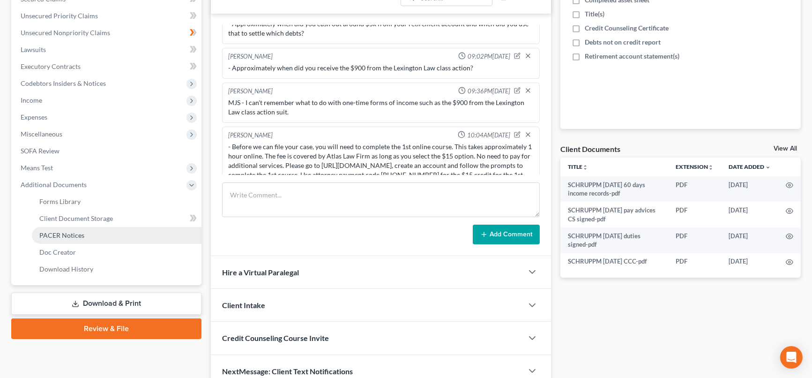
click at [80, 227] on link "PACER Notices" at bounding box center [117, 235] width 170 height 17
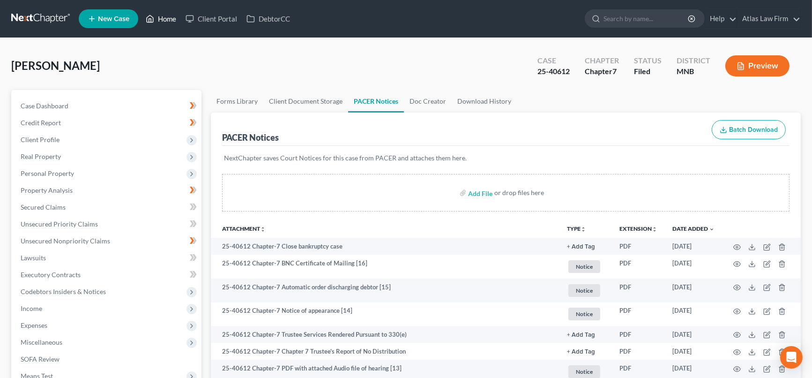
click at [162, 20] on link "Home" at bounding box center [161, 18] width 40 height 17
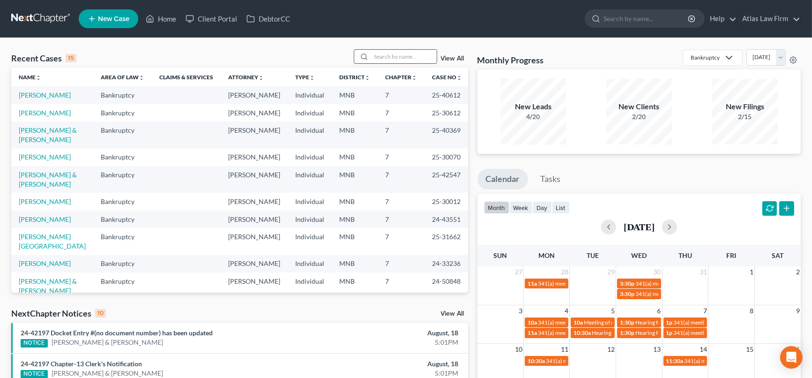
click at [418, 59] on input "search" at bounding box center [404, 57] width 66 height 14
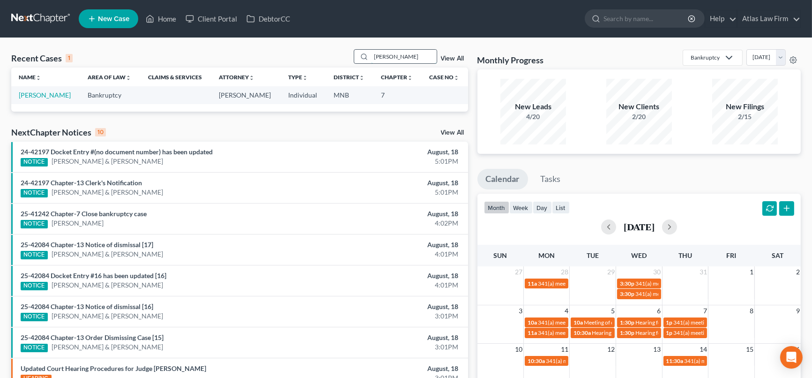
drag, startPoint x: 399, startPoint y: 55, endPoint x: 358, endPoint y: 54, distance: 40.8
click at [358, 54] on div "[PERSON_NAME]" at bounding box center [395, 56] width 83 height 15
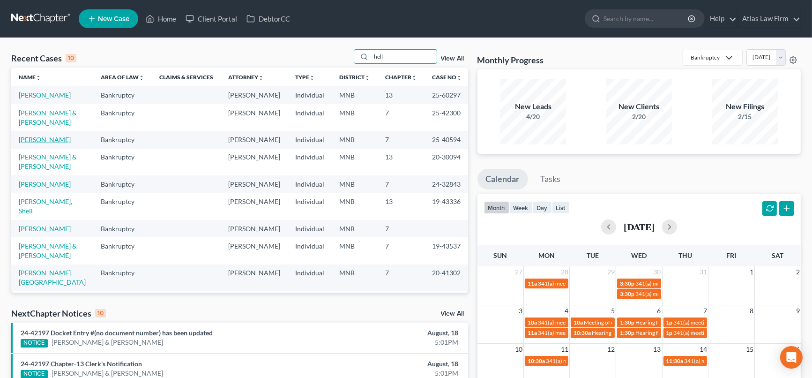
type input "hell"
click at [49, 143] on link "[PERSON_NAME]" at bounding box center [45, 139] width 52 height 8
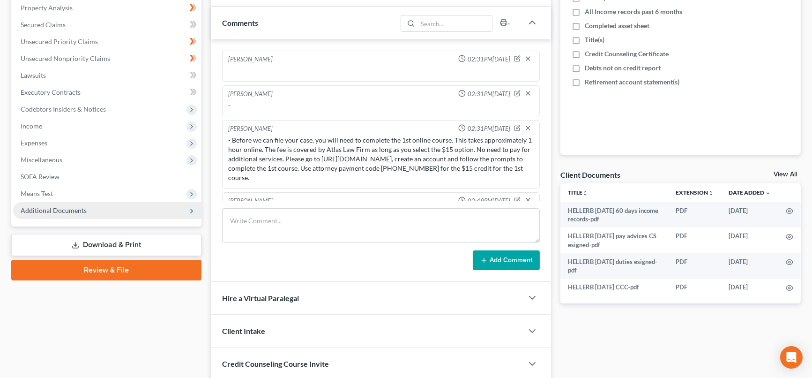
scroll to position [364, 0]
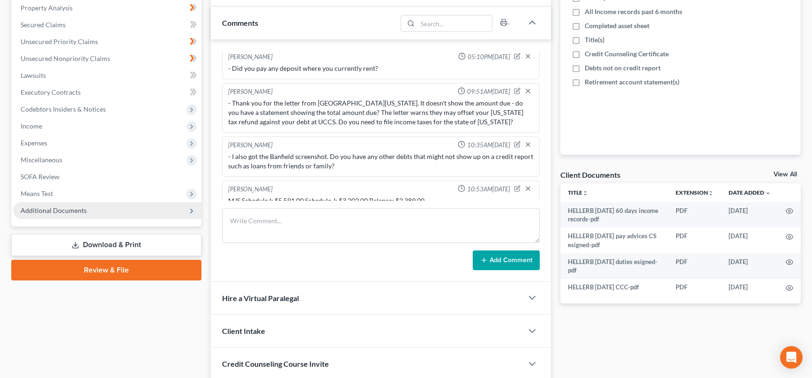
drag, startPoint x: 52, startPoint y: 204, endPoint x: 56, endPoint y: 213, distance: 9.5
click at [52, 206] on span "Additional Documents" at bounding box center [54, 210] width 66 height 8
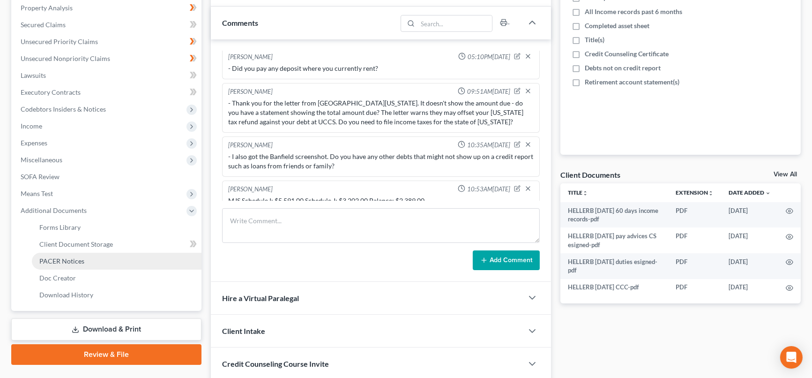
click at [79, 263] on span "PACER Notices" at bounding box center [61, 261] width 45 height 8
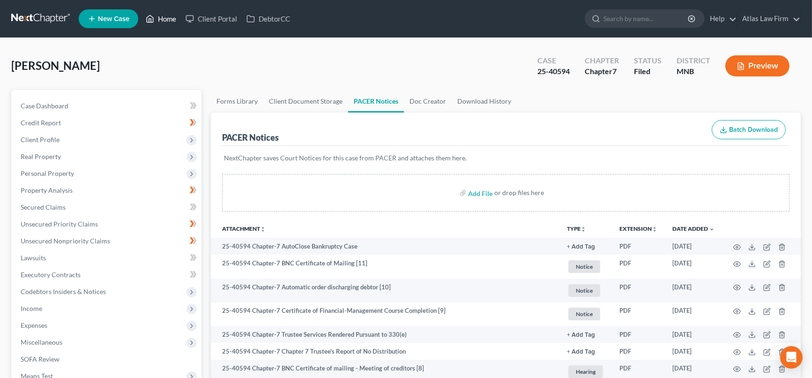
click at [177, 18] on link "Home" at bounding box center [161, 18] width 40 height 17
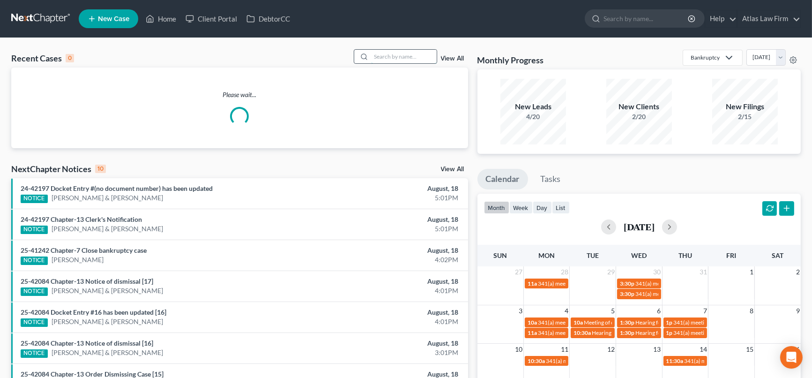
click at [379, 58] on input "search" at bounding box center [404, 57] width 66 height 14
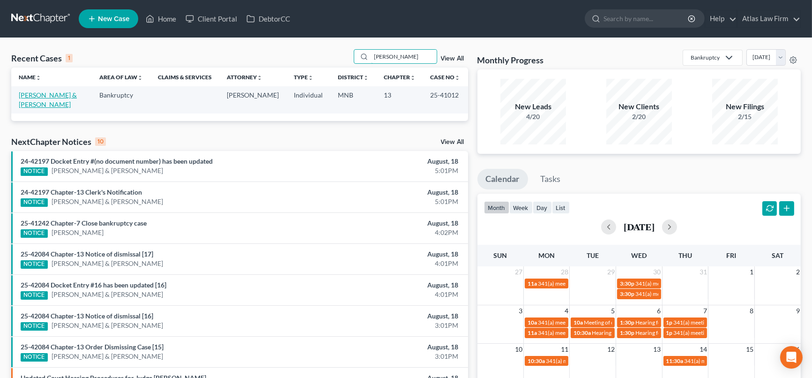
type input "[PERSON_NAME]"
click at [46, 96] on link "[PERSON_NAME] & [PERSON_NAME]" at bounding box center [48, 99] width 58 height 17
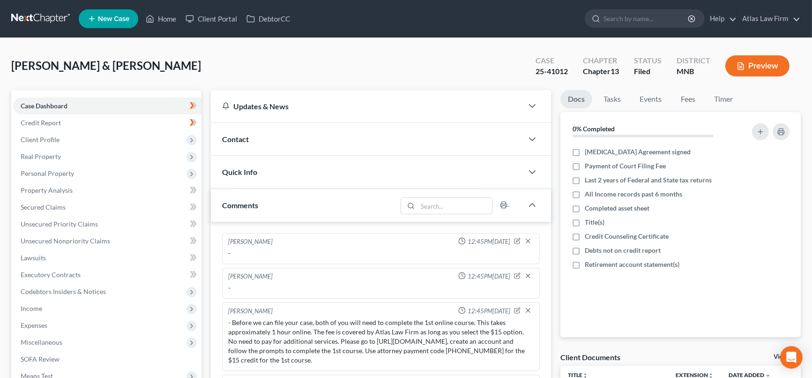
scroll to position [753, 0]
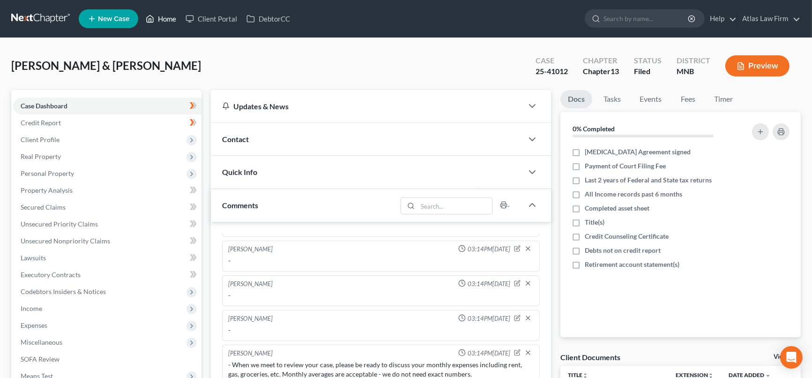
click at [156, 18] on link "Home" at bounding box center [161, 18] width 40 height 17
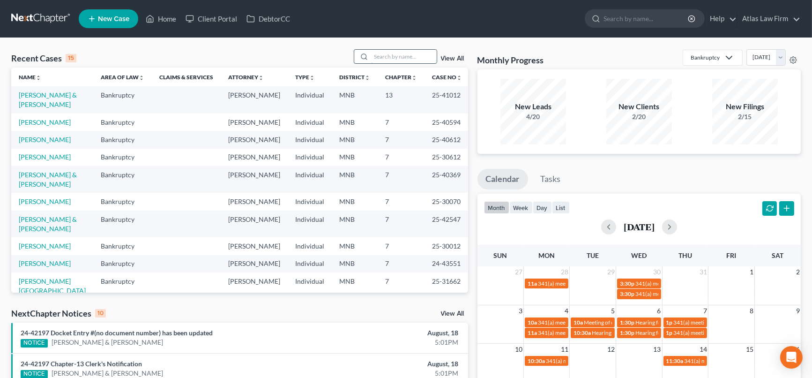
click at [389, 53] on input "search" at bounding box center [404, 57] width 66 height 14
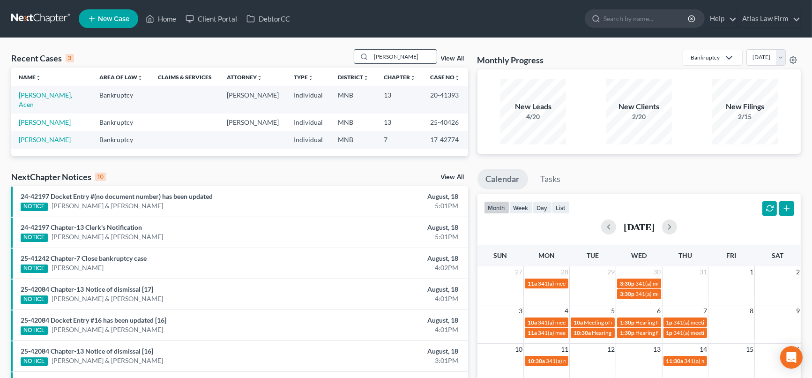
click at [395, 50] on input "[PERSON_NAME]" at bounding box center [404, 57] width 66 height 14
type input "t"
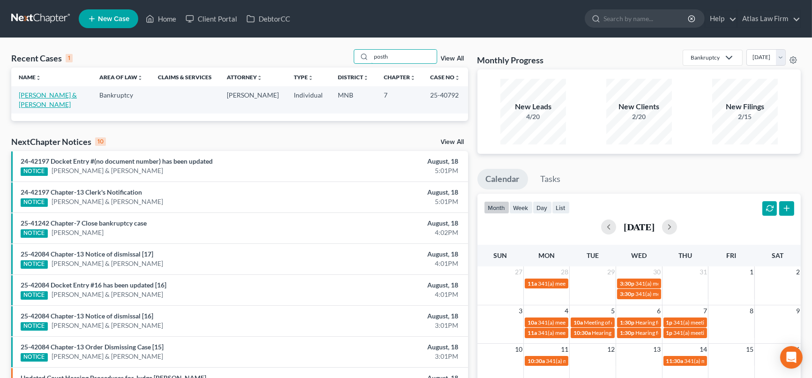
type input "posth"
click at [42, 97] on link "[PERSON_NAME] & [PERSON_NAME]" at bounding box center [48, 99] width 58 height 17
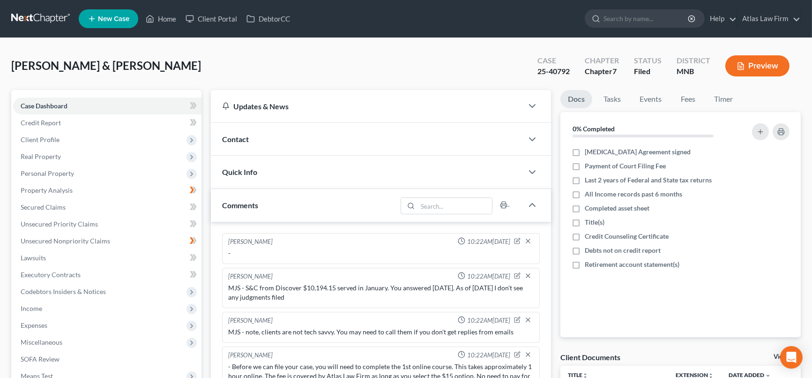
scroll to position [104, 0]
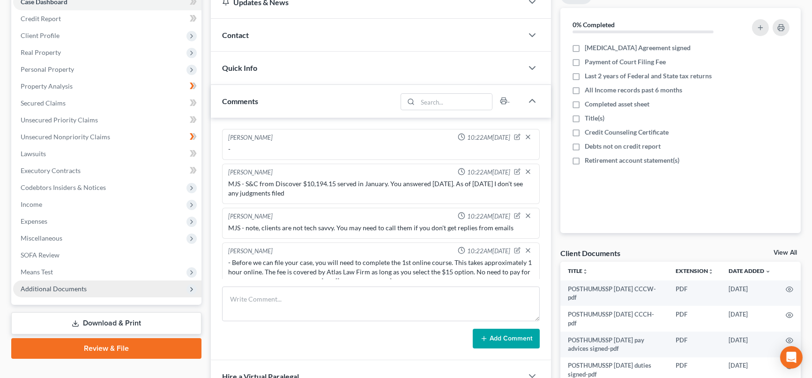
click at [67, 284] on span "Additional Documents" at bounding box center [54, 288] width 66 height 8
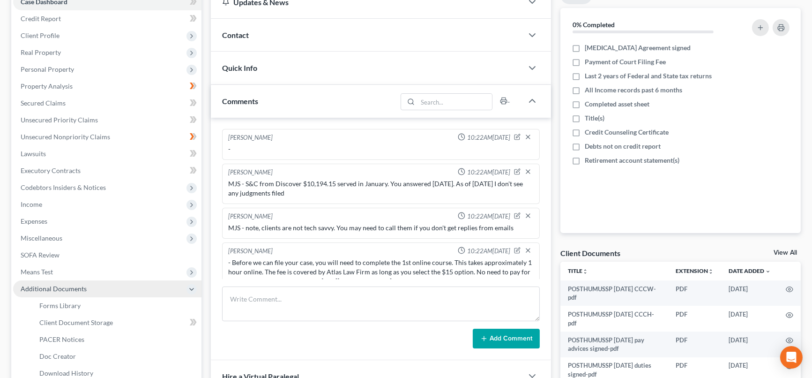
scroll to position [208, 0]
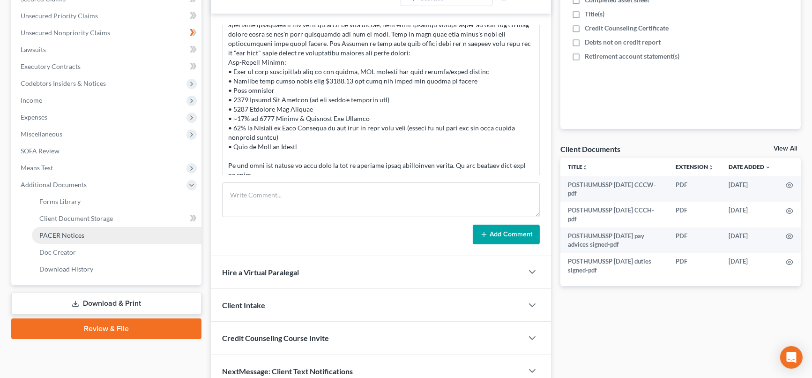
click at [65, 231] on span "PACER Notices" at bounding box center [61, 235] width 45 height 8
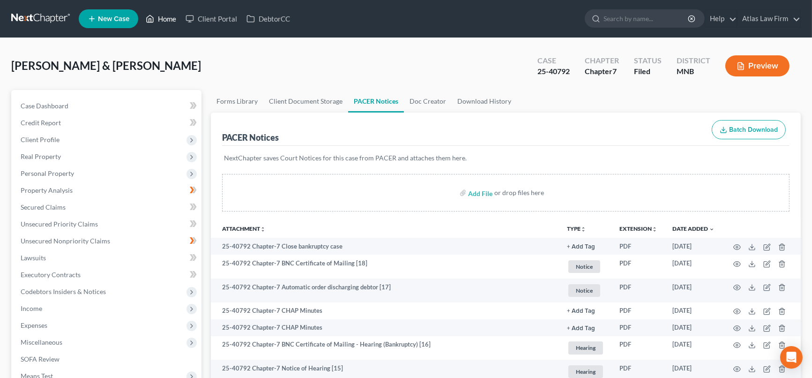
click at [167, 15] on link "Home" at bounding box center [161, 18] width 40 height 17
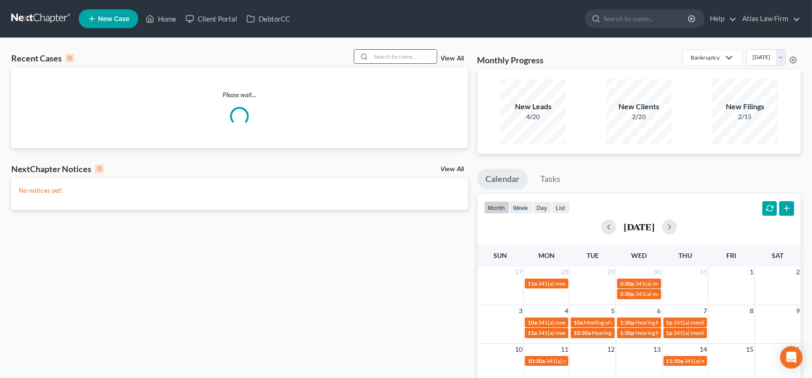
click at [387, 55] on input "search" at bounding box center [404, 57] width 66 height 14
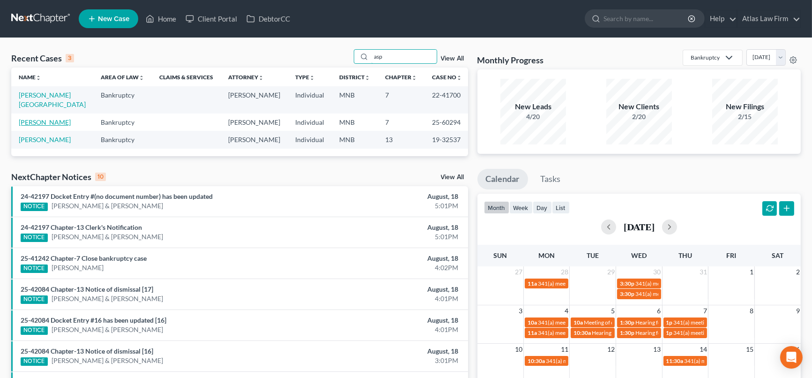
type input "asp"
click at [50, 118] on link "[PERSON_NAME]" at bounding box center [45, 122] width 52 height 8
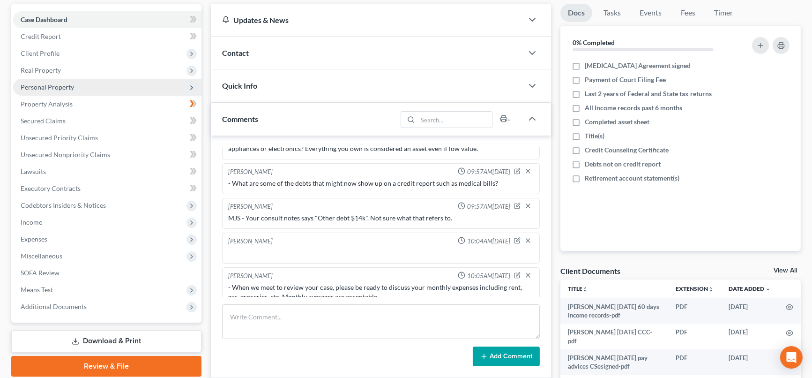
scroll to position [104, 0]
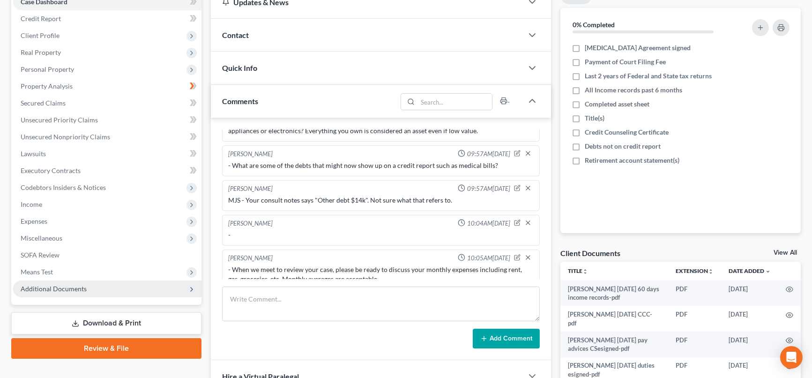
click at [52, 289] on span "Additional Documents" at bounding box center [54, 288] width 66 height 8
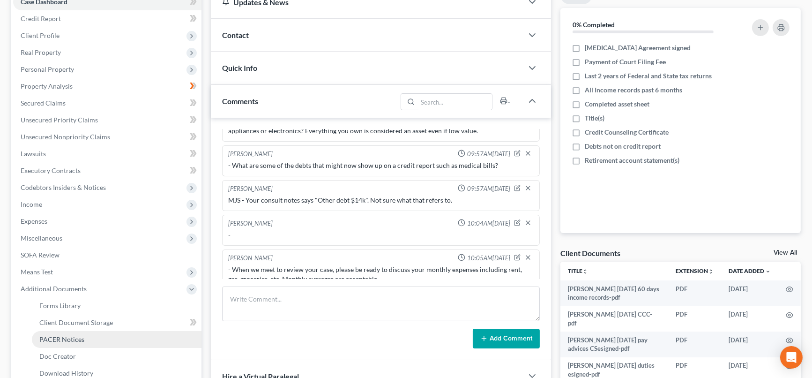
click at [83, 335] on link "PACER Notices" at bounding box center [117, 339] width 170 height 17
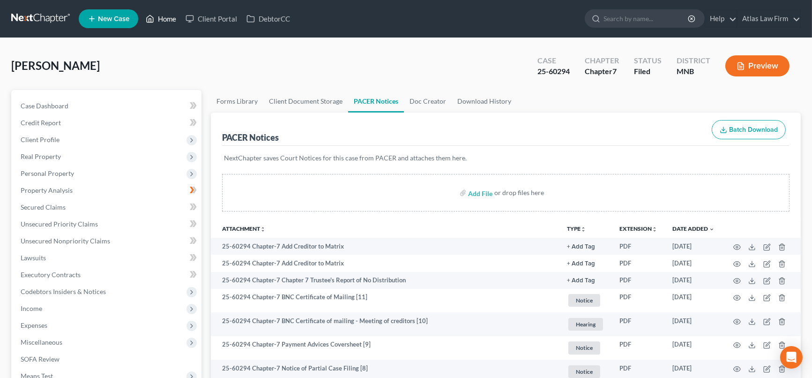
click at [171, 17] on link "Home" at bounding box center [161, 18] width 40 height 17
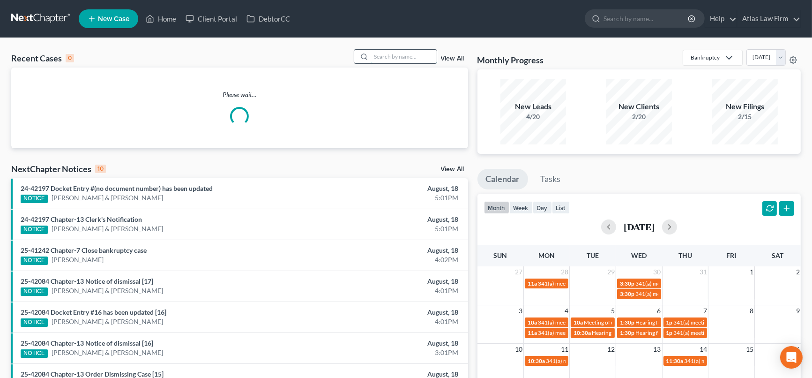
click at [397, 53] on input "search" at bounding box center [404, 57] width 66 height 14
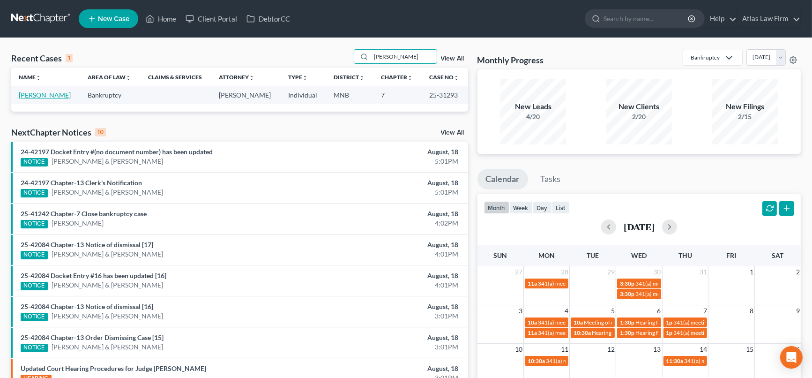
type input "[PERSON_NAME]"
click at [47, 97] on link "[PERSON_NAME]" at bounding box center [45, 95] width 52 height 8
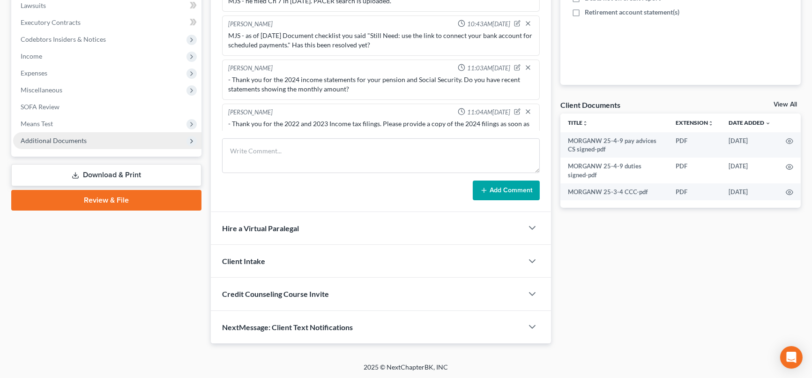
scroll to position [495, 0]
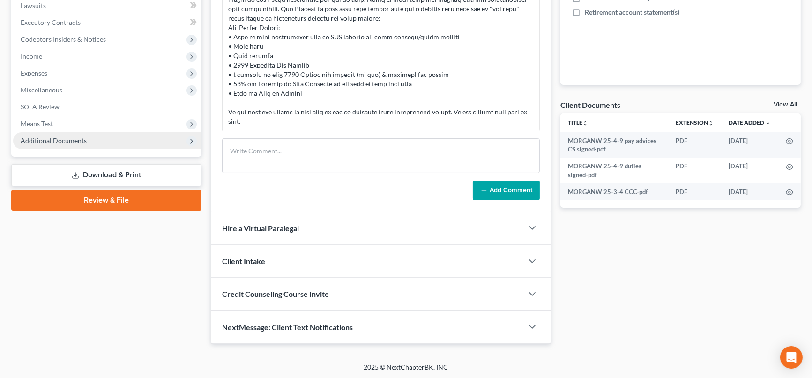
click at [63, 134] on span "Additional Documents" at bounding box center [107, 140] width 188 height 17
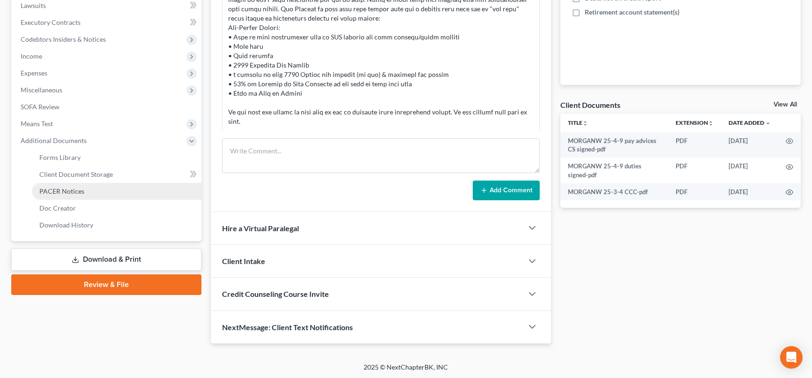
click at [75, 194] on link "PACER Notices" at bounding box center [117, 191] width 170 height 17
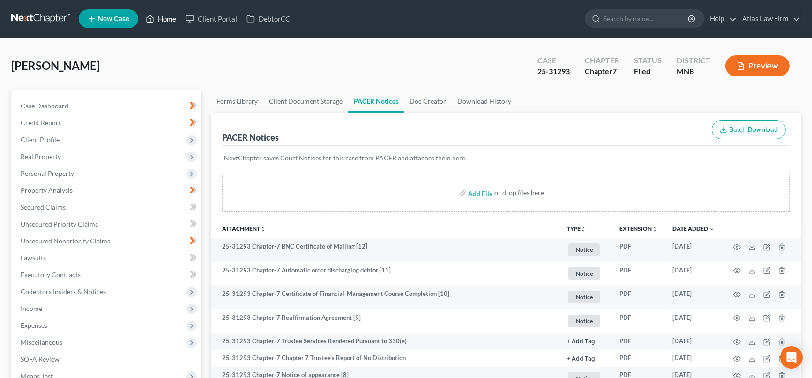
click at [168, 22] on link "Home" at bounding box center [161, 18] width 40 height 17
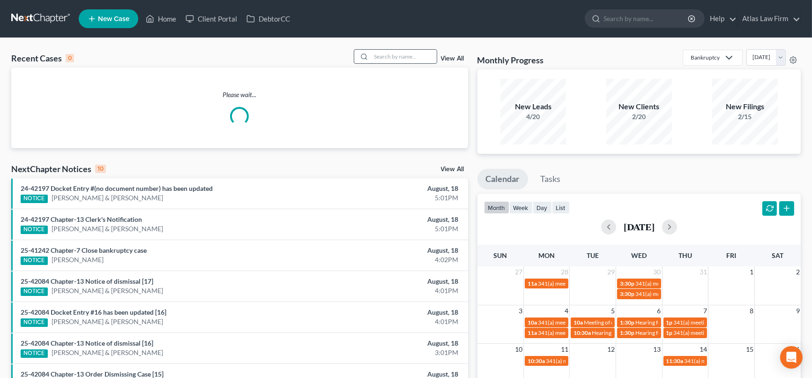
click at [375, 56] on input "search" at bounding box center [404, 57] width 66 height 14
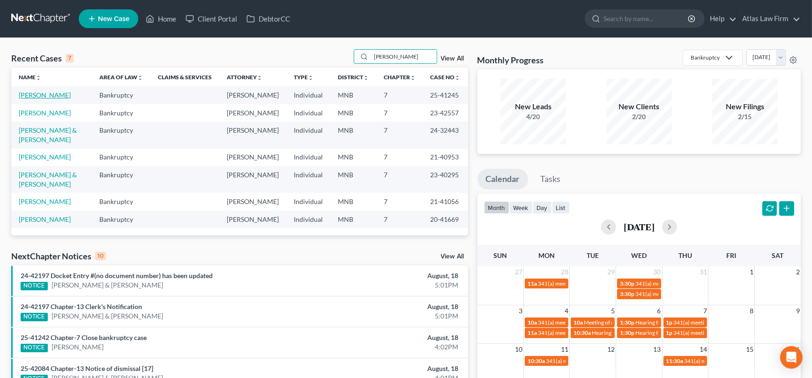
type input "[PERSON_NAME]"
click at [45, 97] on link "[PERSON_NAME]" at bounding box center [45, 95] width 52 height 8
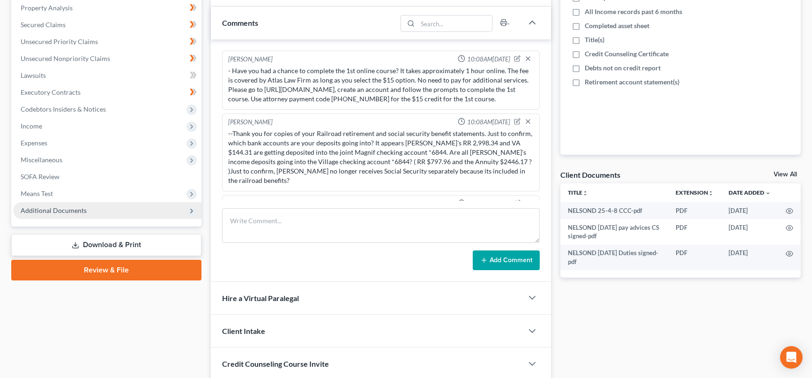
scroll to position [884, 0]
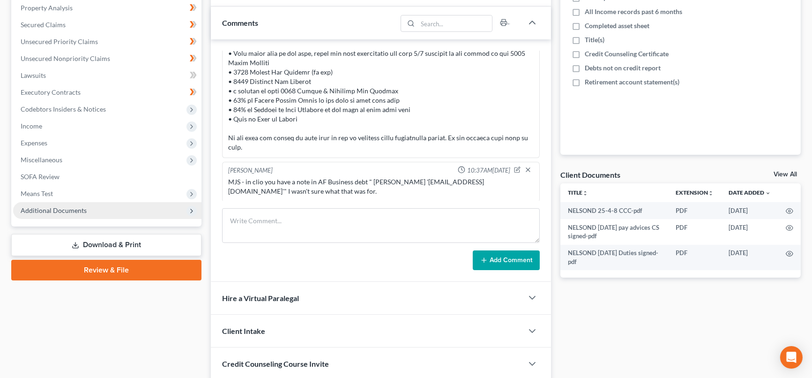
click at [57, 206] on span "Additional Documents" at bounding box center [54, 210] width 66 height 8
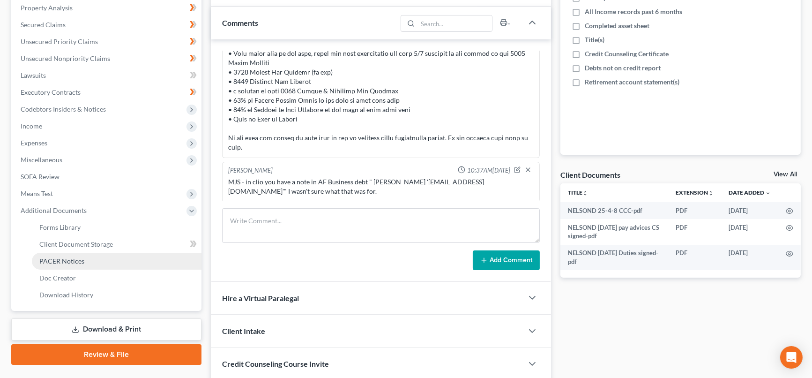
click at [72, 257] on span "PACER Notices" at bounding box center [61, 261] width 45 height 8
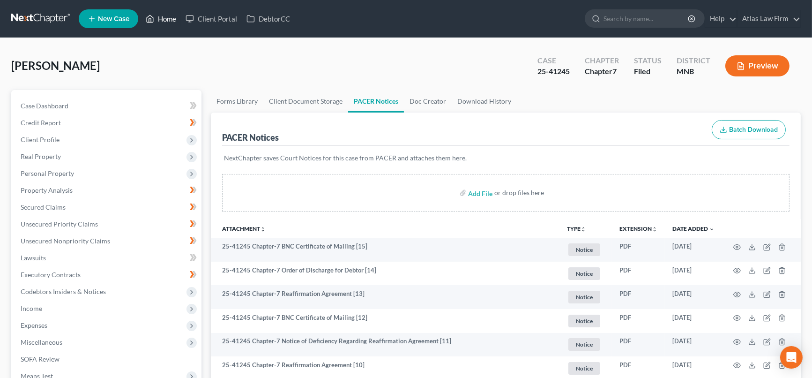
click at [167, 25] on link "Home" at bounding box center [161, 18] width 40 height 17
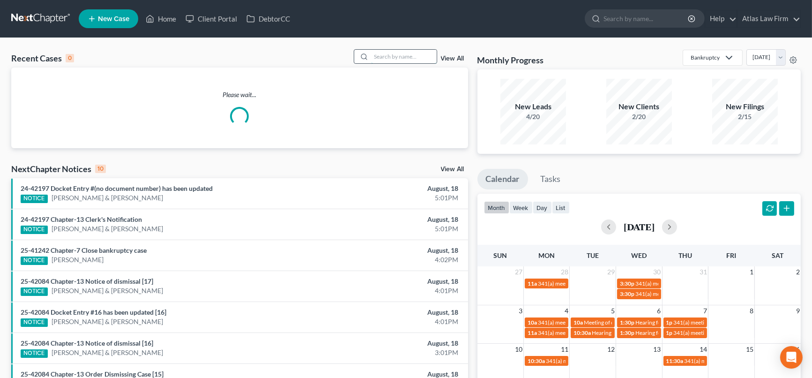
click at [385, 59] on input "search" at bounding box center [404, 57] width 66 height 14
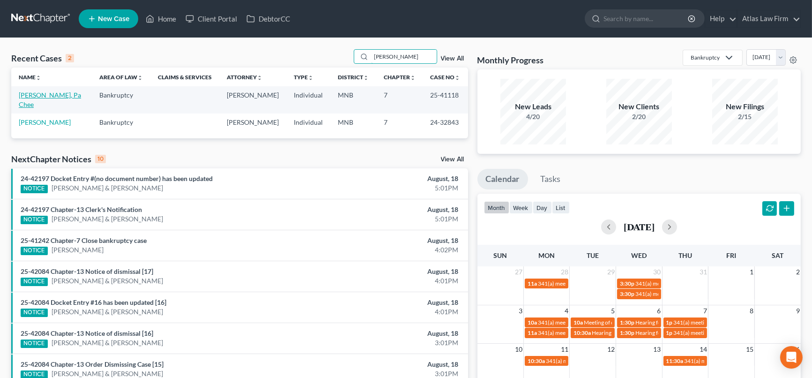
type input "[PERSON_NAME]"
click at [39, 96] on link "[PERSON_NAME], Pa Chee" at bounding box center [50, 99] width 62 height 17
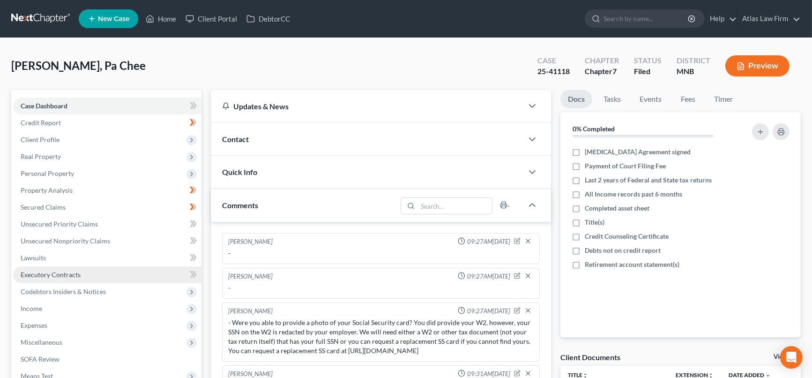
scroll to position [104, 0]
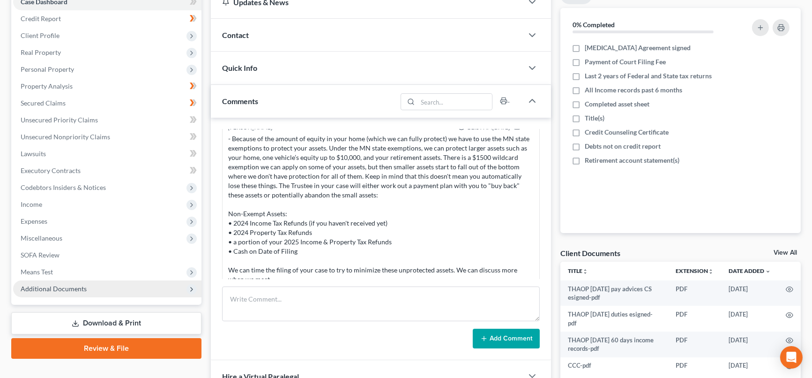
click at [78, 290] on span "Additional Documents" at bounding box center [54, 288] width 66 height 8
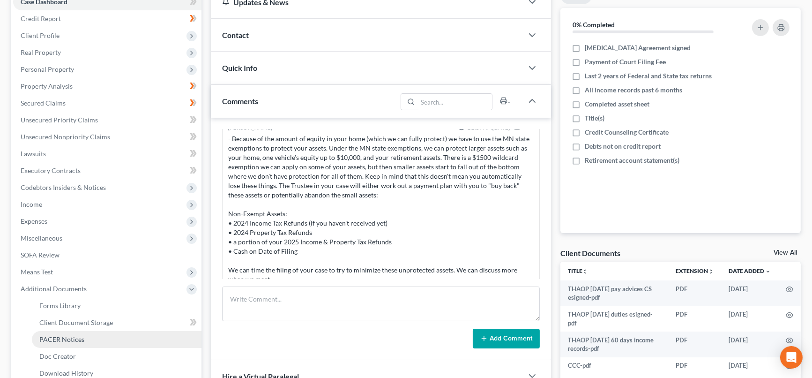
click at [83, 340] on link "PACER Notices" at bounding box center [117, 339] width 170 height 17
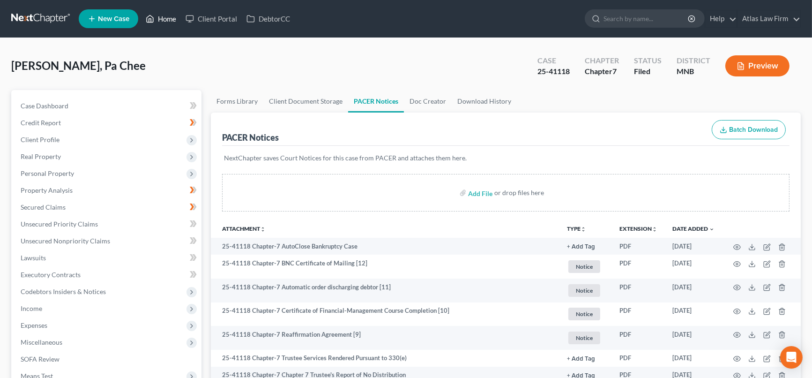
click at [172, 21] on link "Home" at bounding box center [161, 18] width 40 height 17
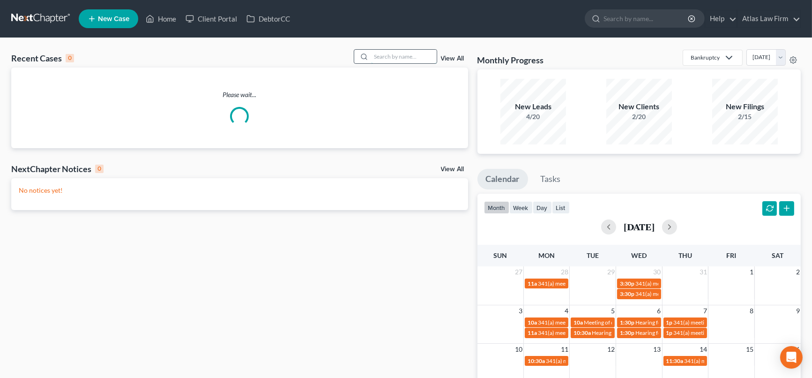
click at [416, 54] on input "search" at bounding box center [404, 57] width 66 height 14
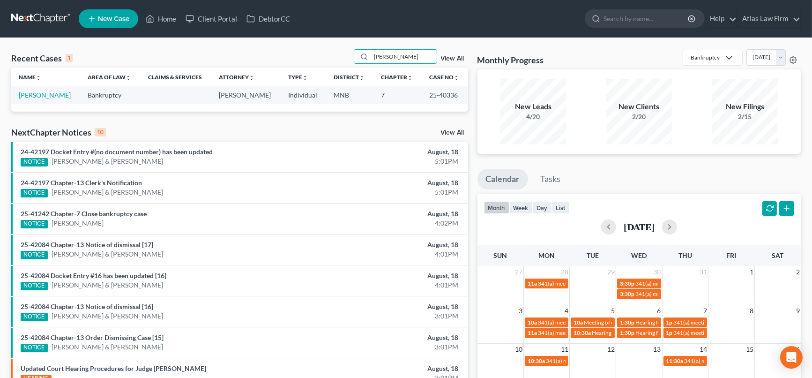
drag, startPoint x: 416, startPoint y: 59, endPoint x: 313, endPoint y: 54, distance: 102.8
click at [313, 54] on div "Recent Cases 1 [PERSON_NAME] View All" at bounding box center [239, 58] width 457 height 18
type input "[PERSON_NAME]"
click at [39, 96] on link "[PERSON_NAME]" at bounding box center [45, 95] width 52 height 8
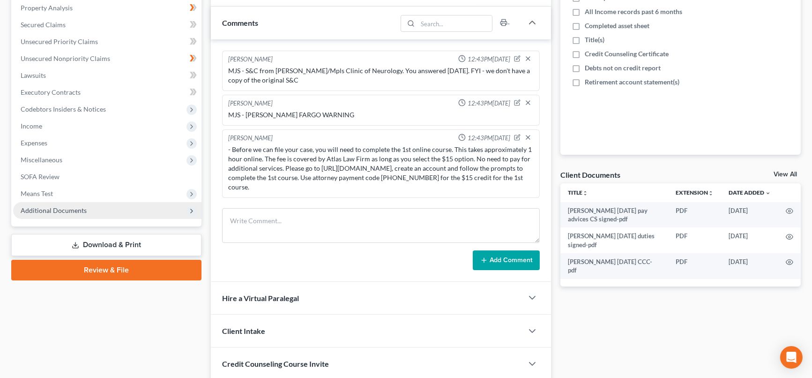
scroll to position [550, 0]
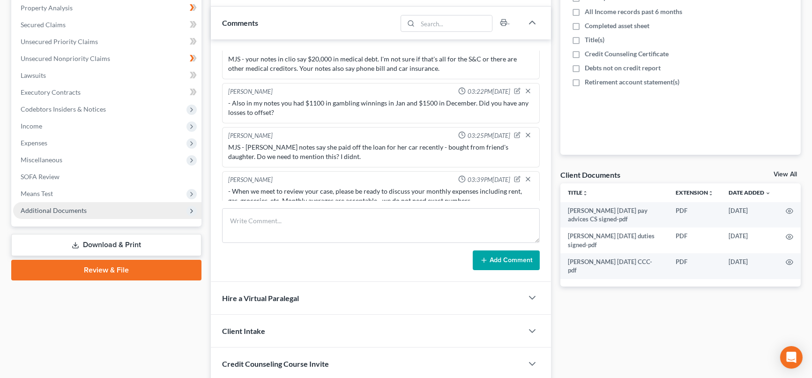
click at [71, 207] on span "Additional Documents" at bounding box center [54, 210] width 66 height 8
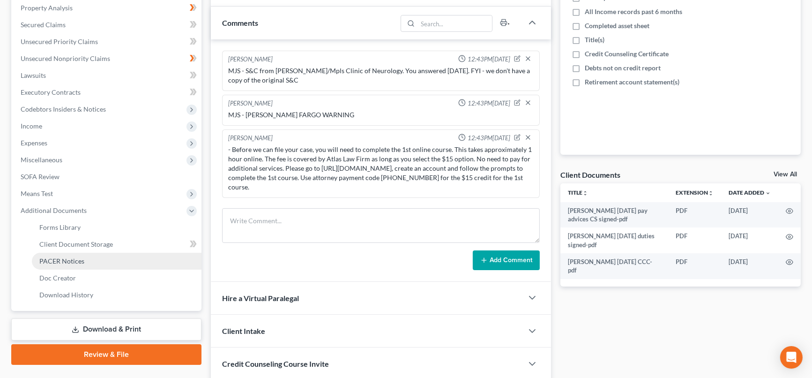
scroll to position [550, 0]
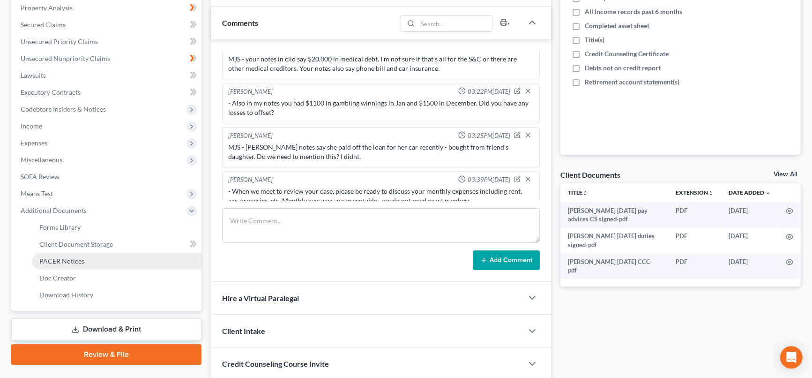
click at [81, 259] on span "PACER Notices" at bounding box center [61, 261] width 45 height 8
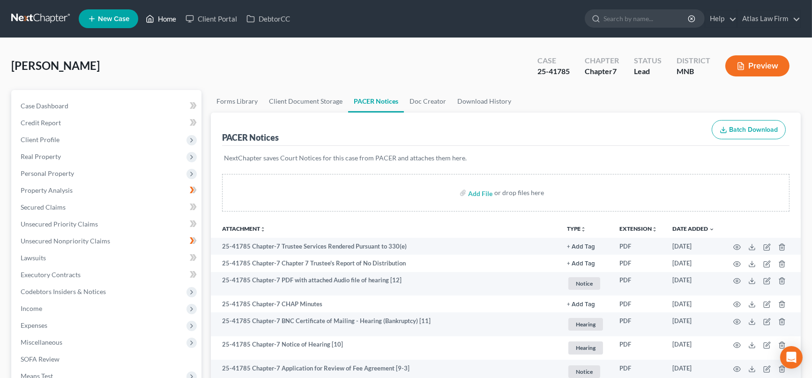
click at [157, 19] on link "Home" at bounding box center [161, 18] width 40 height 17
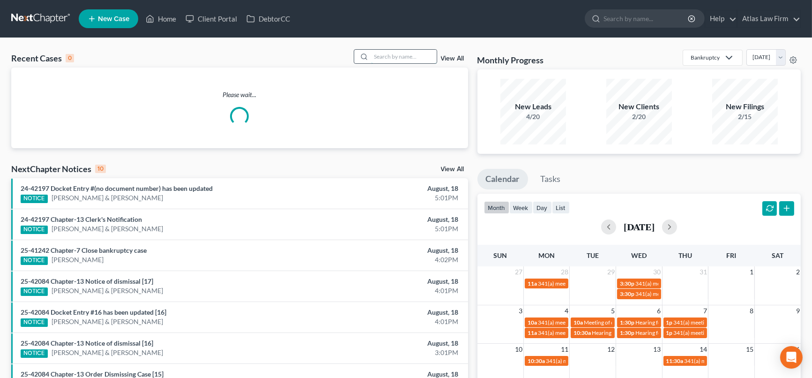
click at [391, 60] on input "search" at bounding box center [404, 57] width 66 height 14
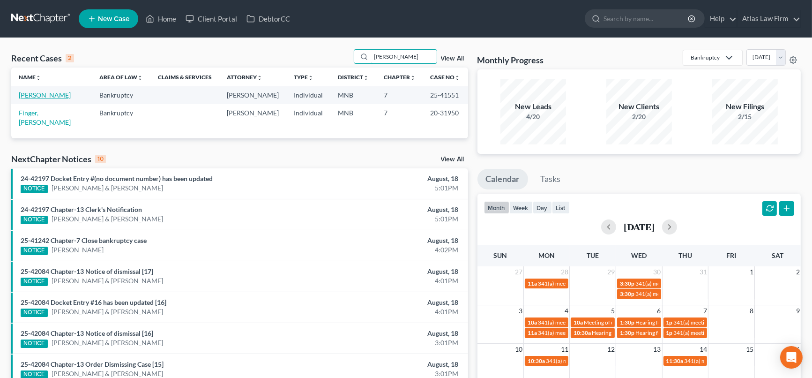
type input "tyler"
click at [46, 93] on link "Tyler, Kathy" at bounding box center [45, 95] width 52 height 8
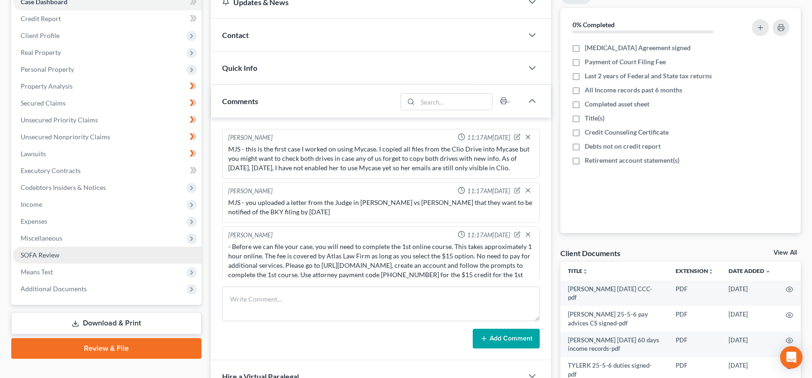
scroll to position [738, 0]
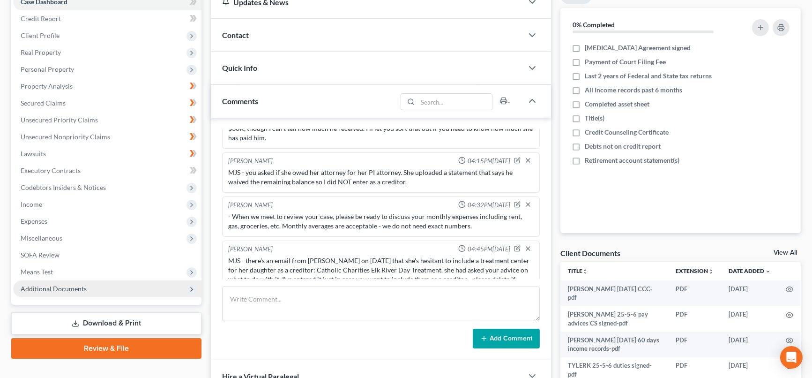
click at [76, 285] on span "Additional Documents" at bounding box center [54, 288] width 66 height 8
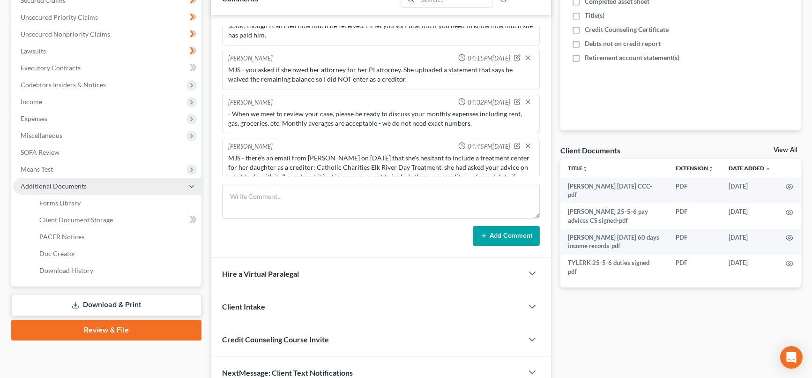
scroll to position [208, 0]
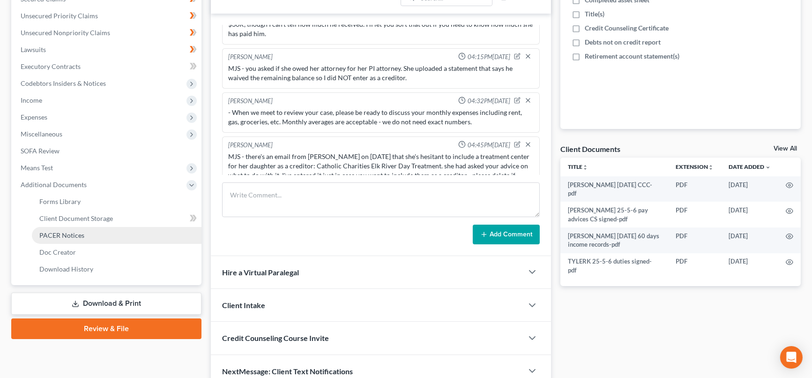
click at [76, 236] on span "PACER Notices" at bounding box center [61, 235] width 45 height 8
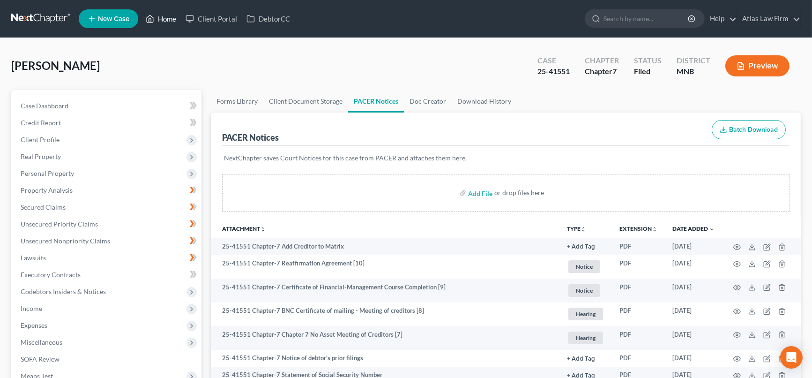
click at [160, 20] on link "Home" at bounding box center [161, 18] width 40 height 17
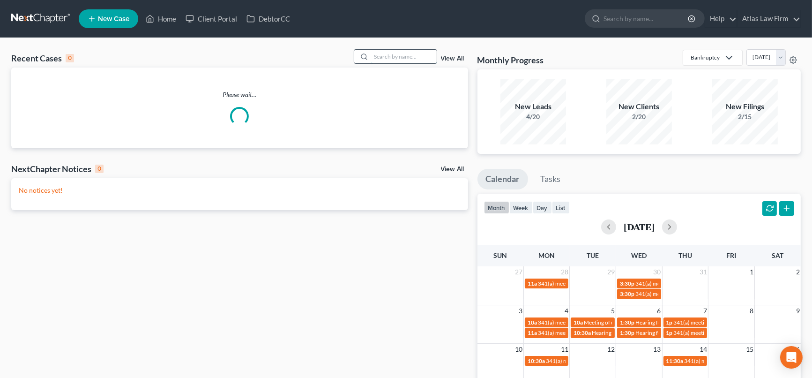
click at [410, 58] on input "search" at bounding box center [404, 57] width 66 height 14
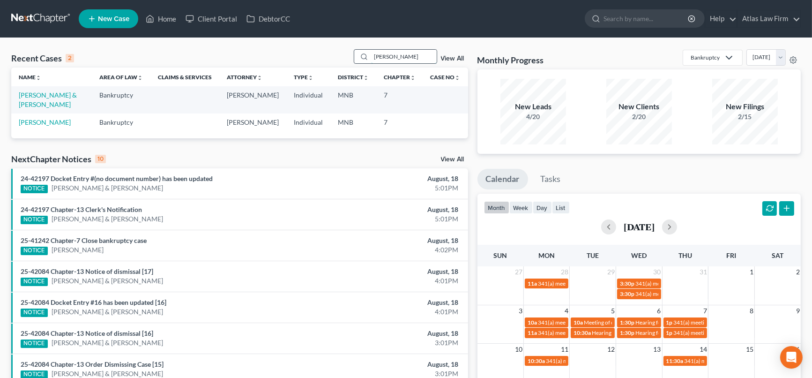
click at [406, 51] on input "wilder" at bounding box center [404, 57] width 66 height 14
drag, startPoint x: 406, startPoint y: 51, endPoint x: 363, endPoint y: 37, distance: 45.0
click at [354, 58] on div "wilder" at bounding box center [395, 56] width 83 height 15
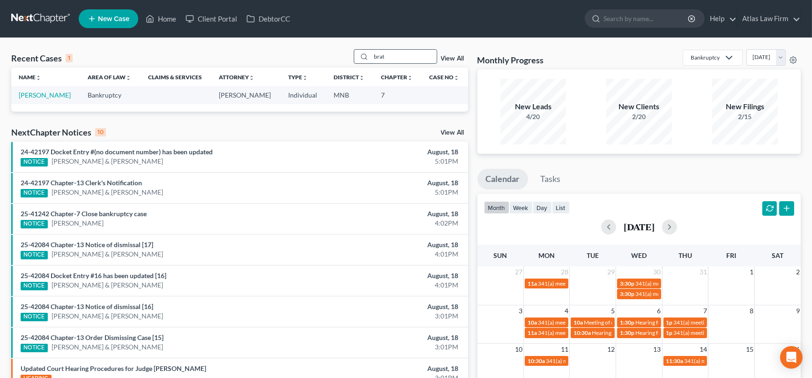
drag, startPoint x: 406, startPoint y: 59, endPoint x: 358, endPoint y: 51, distance: 48.1
click at [358, 51] on div "brat" at bounding box center [395, 56] width 83 height 15
drag, startPoint x: 395, startPoint y: 59, endPoint x: 365, endPoint y: 61, distance: 30.0
click at [366, 60] on div "fraz" at bounding box center [395, 56] width 83 height 15
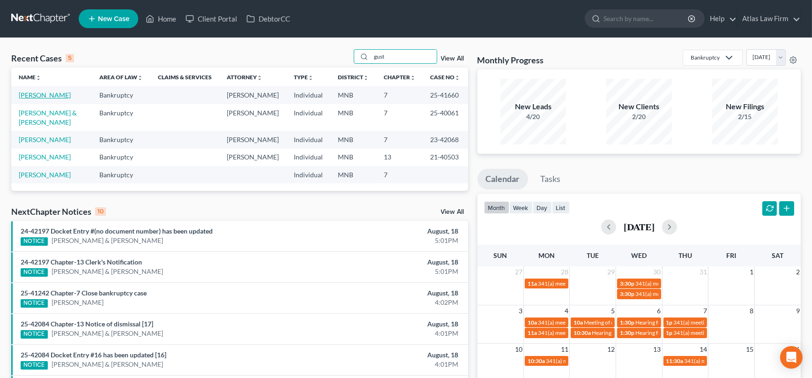
type input "gust"
click at [57, 93] on link "Gustafson, Lucas" at bounding box center [45, 95] width 52 height 8
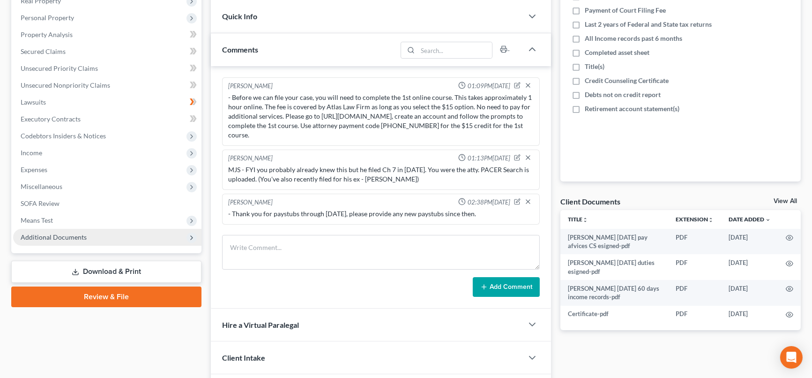
scroll to position [157, 0]
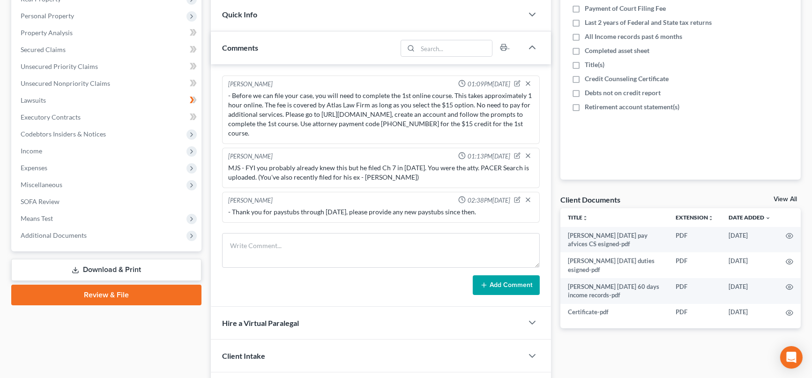
click at [74, 229] on span "Additional Documents" at bounding box center [107, 235] width 188 height 17
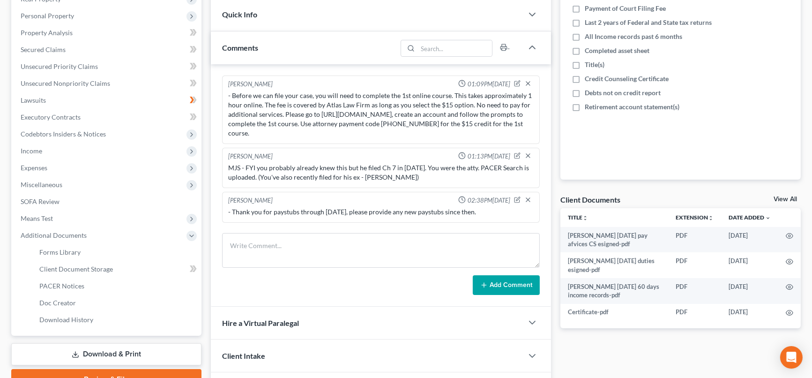
scroll to position [490, 0]
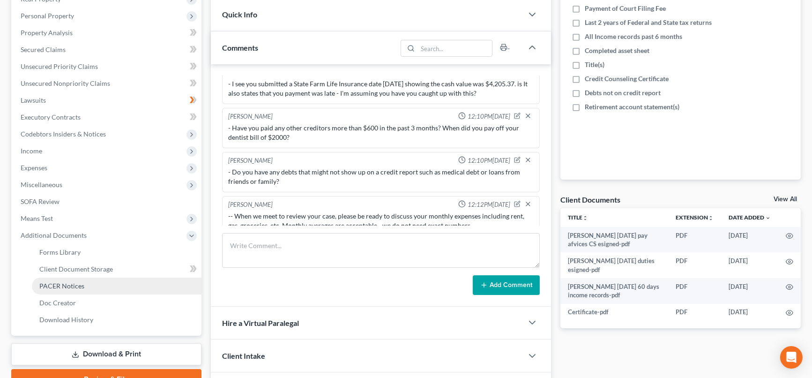
click at [86, 284] on link "PACER Notices" at bounding box center [117, 285] width 170 height 17
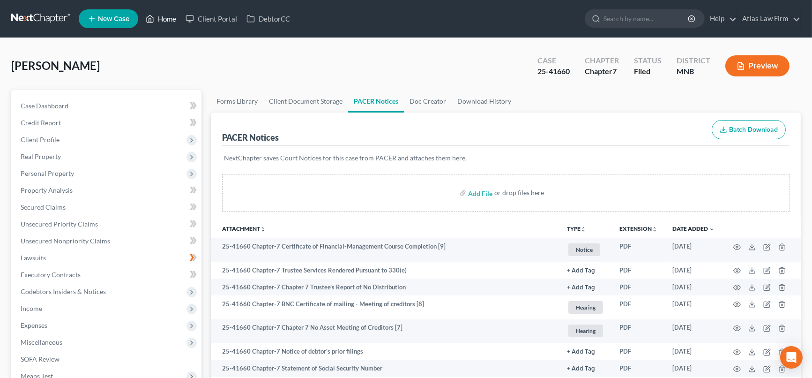
click at [170, 15] on link "Home" at bounding box center [161, 18] width 40 height 17
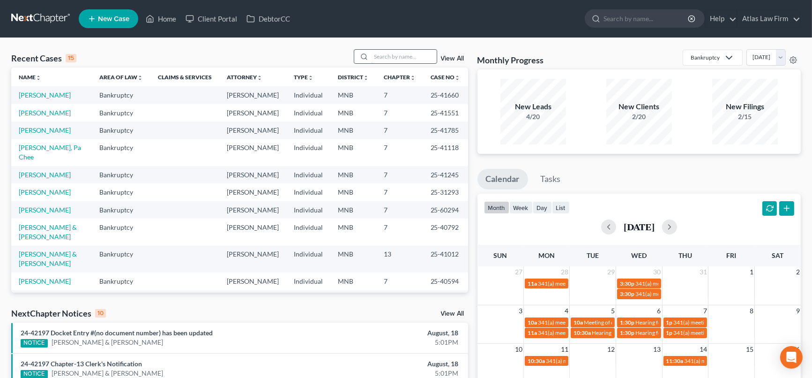
click at [387, 54] on input "search" at bounding box center [404, 57] width 66 height 14
type input "hatton"
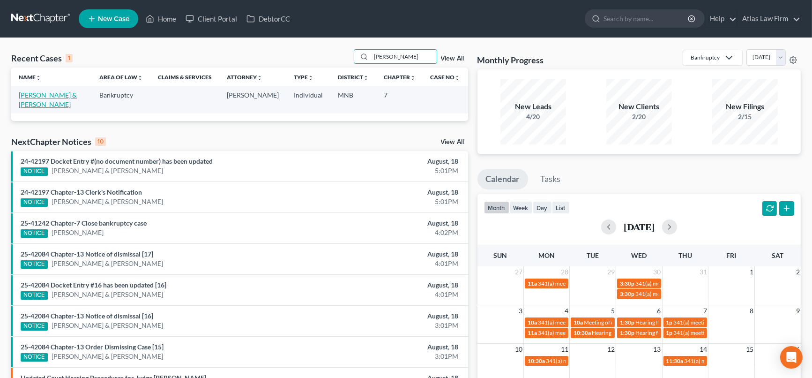
click at [47, 95] on link "Hatton, Bradley & Debbra" at bounding box center [48, 99] width 58 height 17
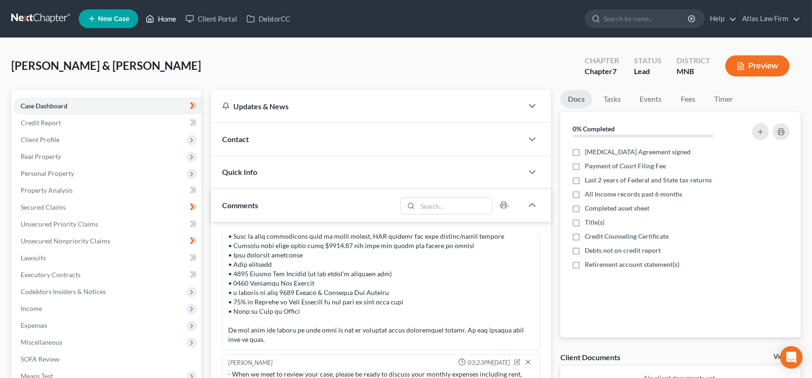
click at [172, 14] on link "Home" at bounding box center [161, 18] width 40 height 17
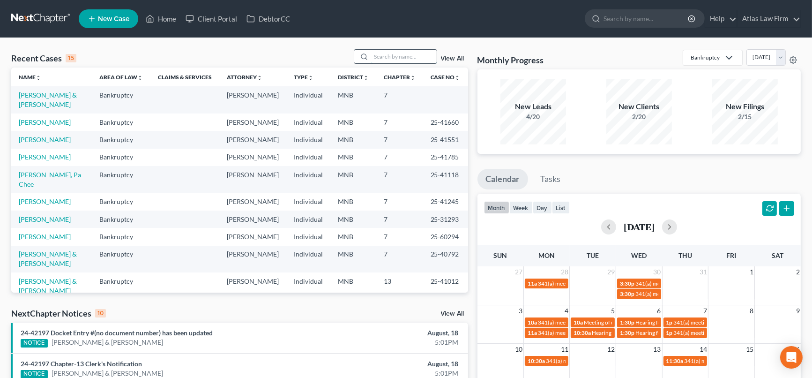
click at [410, 54] on input "search" at bounding box center [404, 57] width 66 height 14
type input "farley"
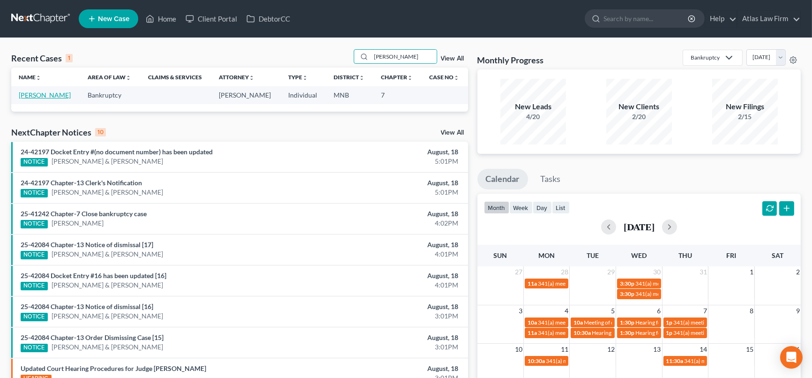
click at [54, 92] on link "[PERSON_NAME]" at bounding box center [45, 95] width 52 height 8
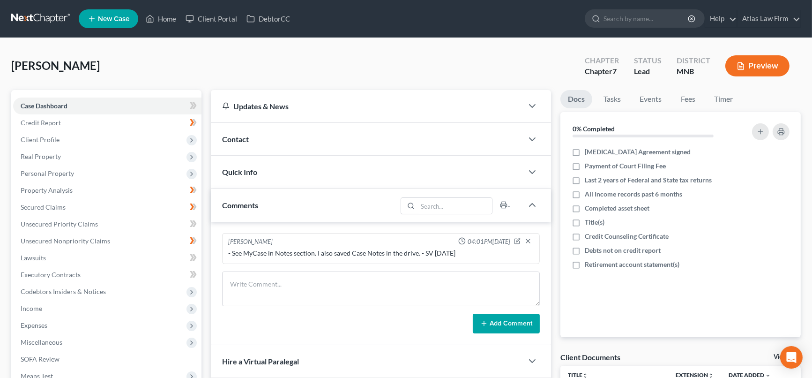
click at [760, 64] on button "Preview" at bounding box center [757, 65] width 64 height 21
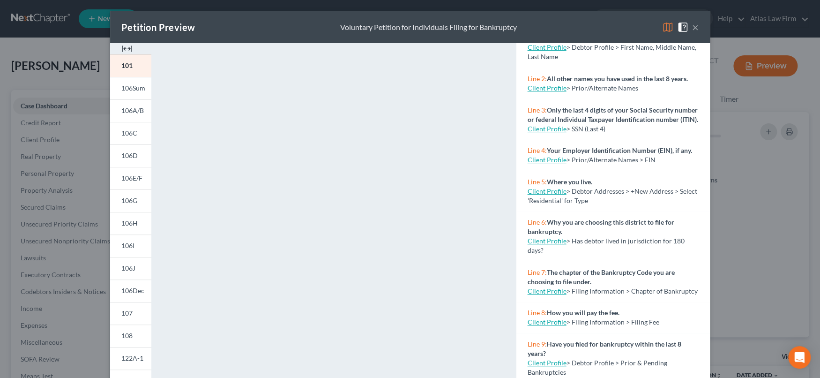
scroll to position [104, 0]
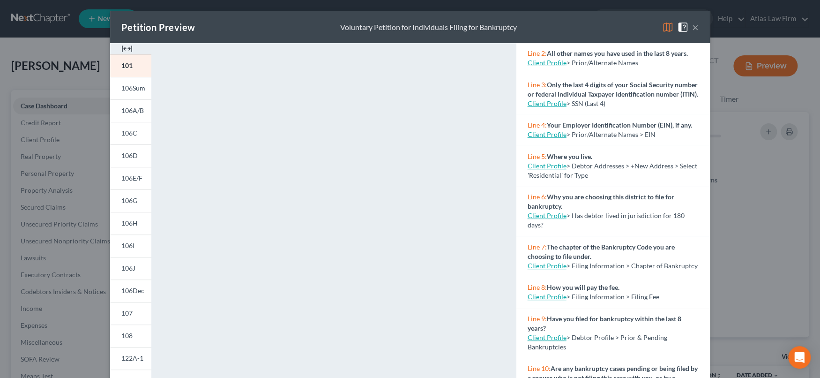
click at [692, 28] on button "×" at bounding box center [695, 27] width 7 height 11
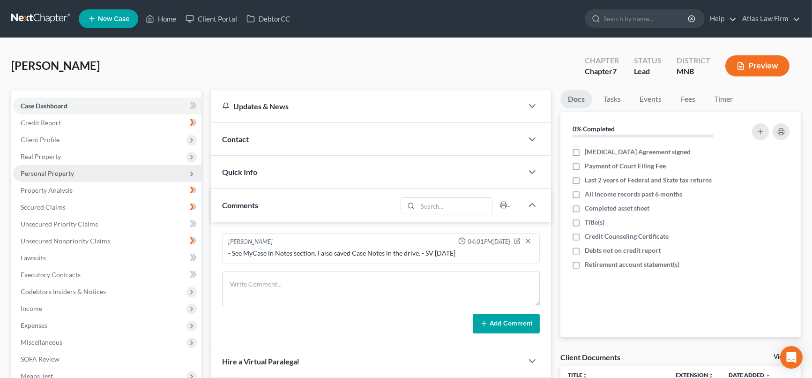
click at [53, 169] on span "Personal Property" at bounding box center [47, 173] width 53 height 8
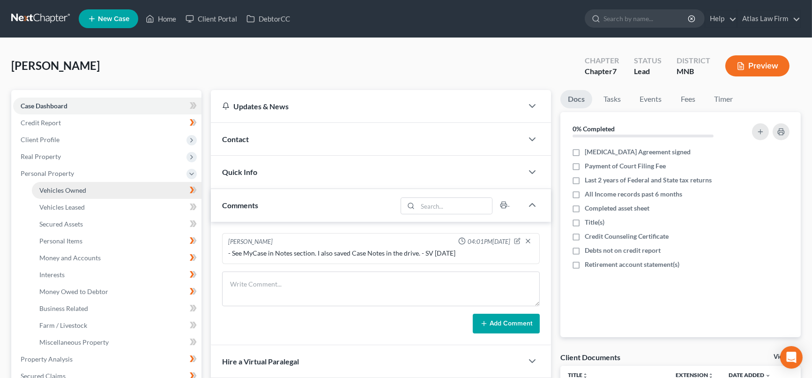
click at [62, 184] on link "Vehicles Owned" at bounding box center [117, 190] width 170 height 17
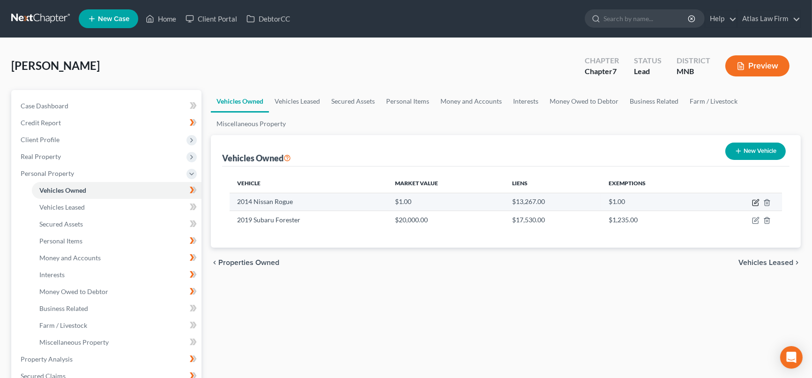
click at [756, 204] on icon "button" at bounding box center [755, 202] width 7 height 7
click at [756, 201] on icon "button" at bounding box center [755, 202] width 7 height 7
select select "0"
select select "12"
select select "2"
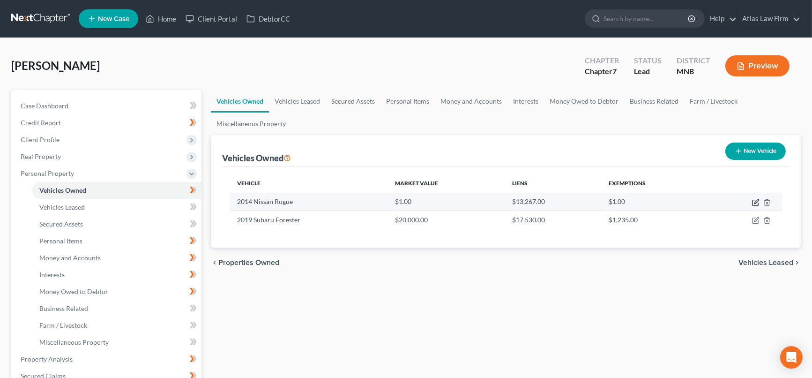
select select "3"
select select "0"
select select "12"
select select "2"
select select "3"
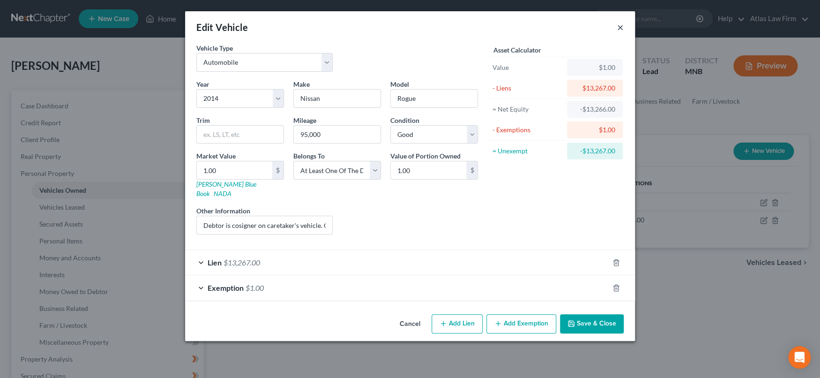
click at [621, 25] on button "×" at bounding box center [620, 27] width 7 height 11
click at [620, 28] on button "×" at bounding box center [620, 27] width 7 height 11
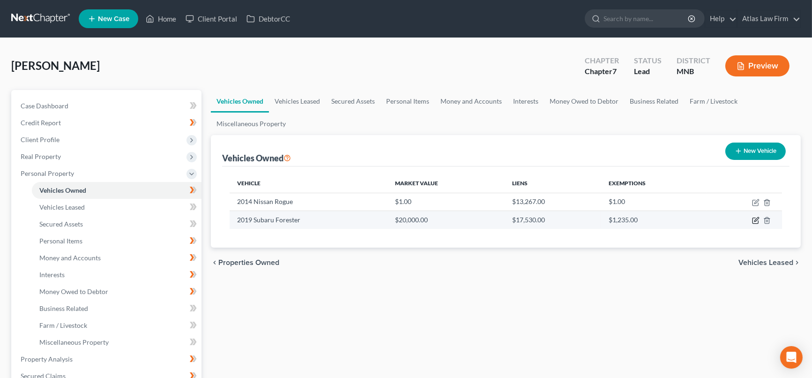
click at [755, 221] on icon "button" at bounding box center [755, 219] width 7 height 7
select select "0"
select select "7"
select select "1"
select select "3"
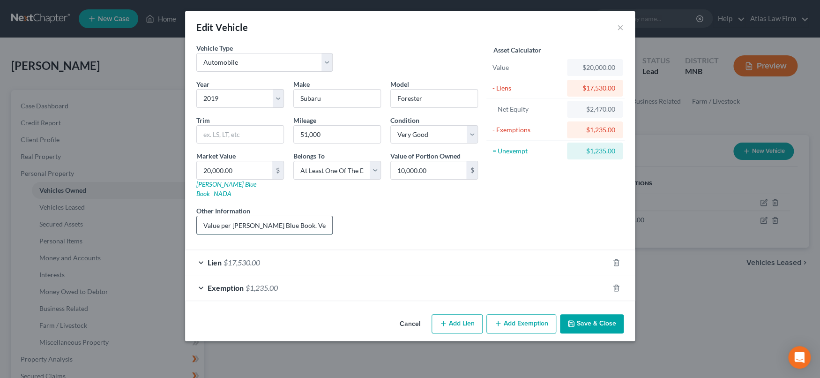
click at [309, 216] on input "Value per [PERSON_NAME] Blue Book. Vehicle has been modified to accommodate tra…" at bounding box center [264, 225] width 135 height 18
click at [621, 27] on button "×" at bounding box center [620, 27] width 7 height 11
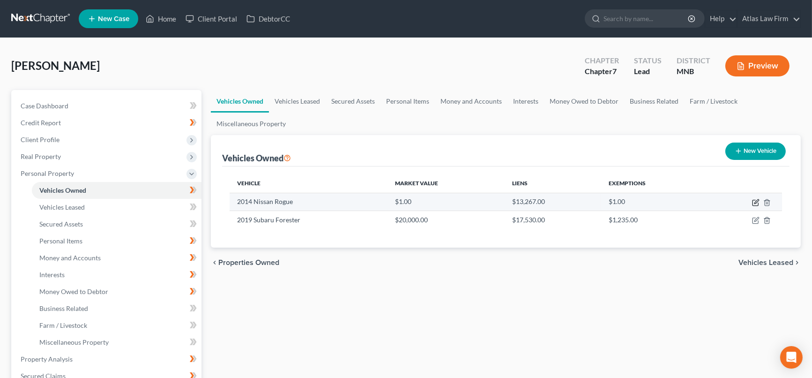
click at [753, 202] on icon "button" at bounding box center [756, 203] width 6 height 6
select select "0"
select select "12"
select select "2"
select select "3"
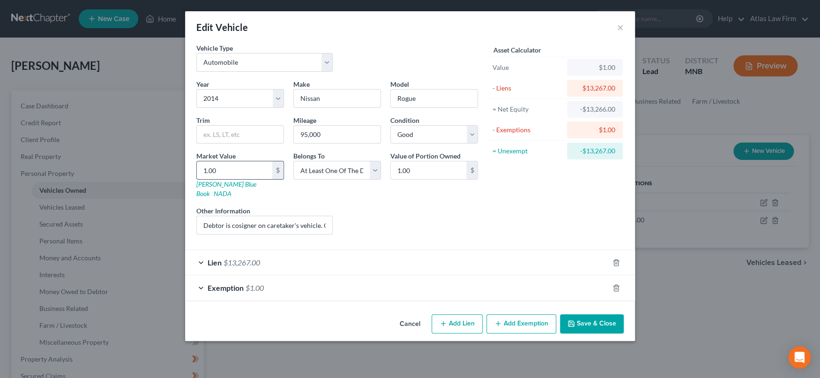
click at [245, 167] on input "1.00" at bounding box center [234, 170] width 75 height 18
type input "6"
type input "6.00"
type input "62"
type input "62.00"
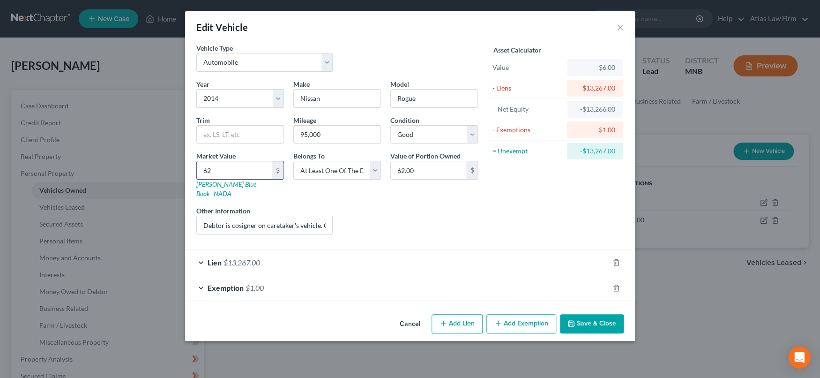
type input "629"
type input "629.00"
type input "6290"
type input "6,290.00"
type input "6,290"
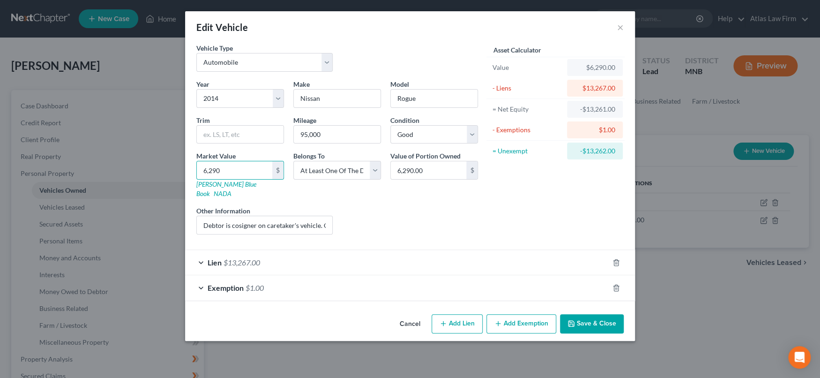
click at [354, 279] on div "Exemption $1.00" at bounding box center [397, 287] width 424 height 25
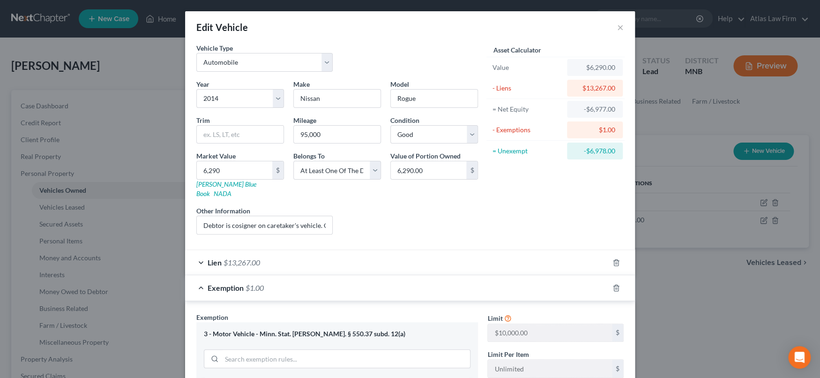
scroll to position [206, 0]
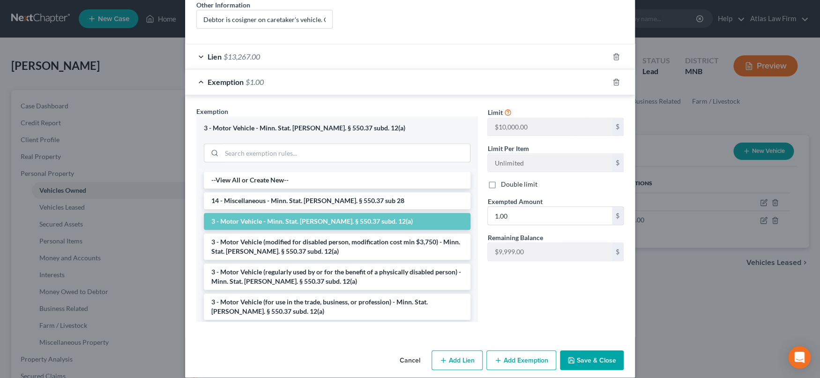
click at [585, 350] on button "Save & Close" at bounding box center [592, 360] width 64 height 20
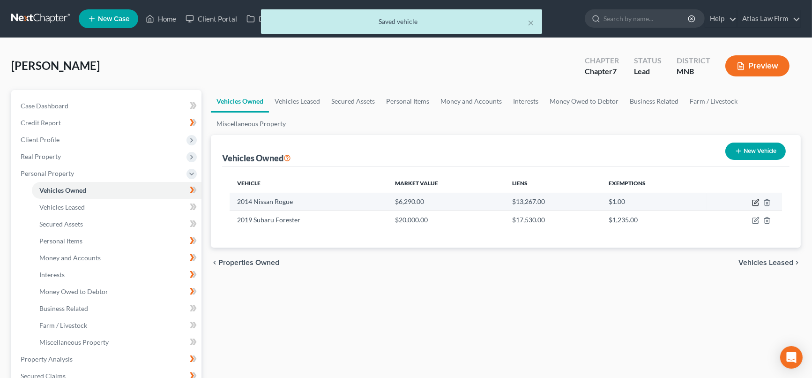
click at [756, 201] on icon "button" at bounding box center [755, 202] width 7 height 7
select select "0"
select select "12"
select select "2"
select select "3"
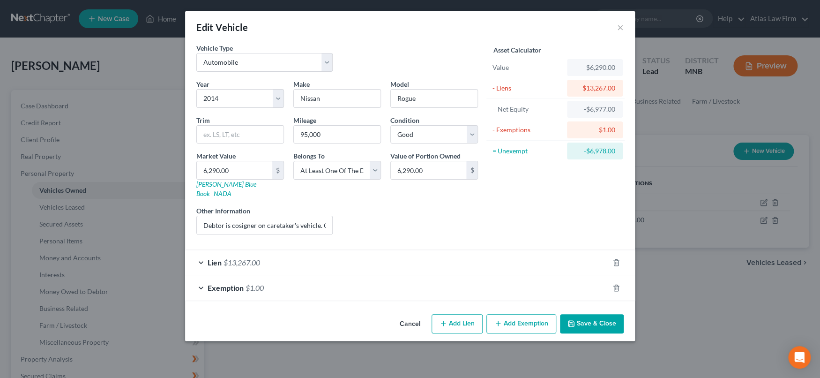
click at [283, 250] on div "Lien $13,267.00" at bounding box center [397, 262] width 424 height 25
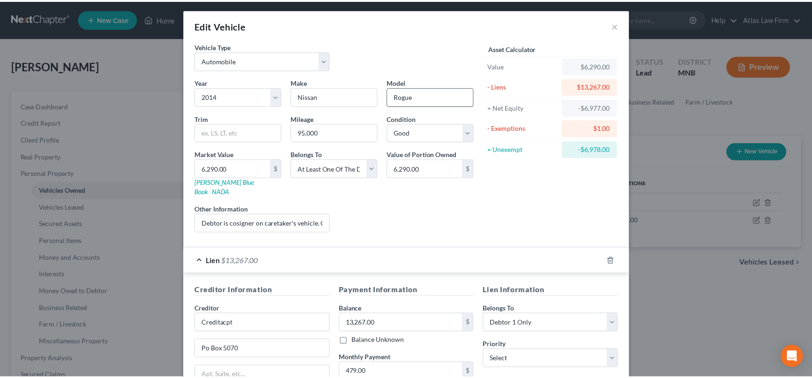
scroll to position [0, 0]
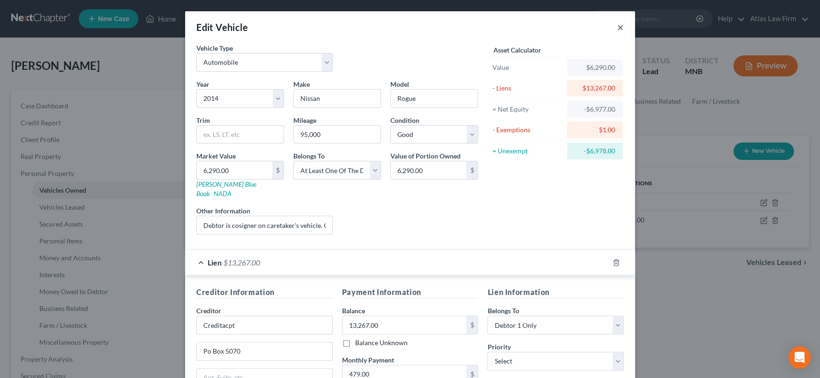
drag, startPoint x: 614, startPoint y: 29, endPoint x: 40, endPoint y: 223, distance: 605.3
click at [617, 29] on button "×" at bounding box center [620, 27] width 7 height 11
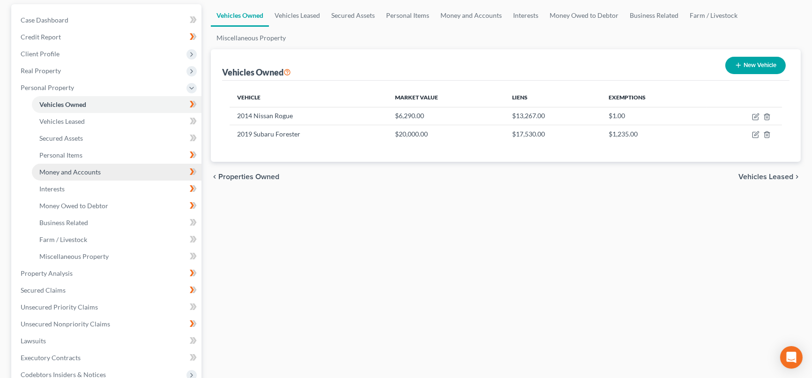
scroll to position [104, 0]
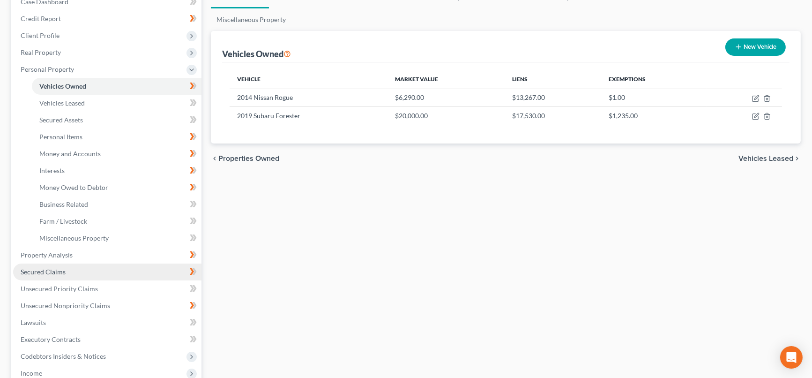
click at [80, 271] on link "Secured Claims" at bounding box center [107, 271] width 188 height 17
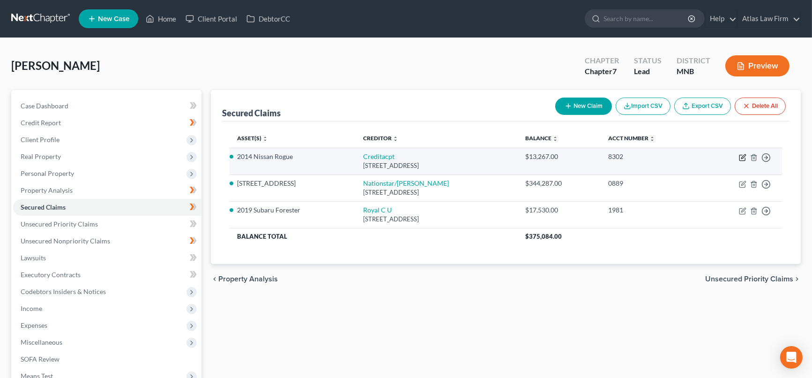
click at [741, 158] on icon "button" at bounding box center [742, 157] width 7 height 7
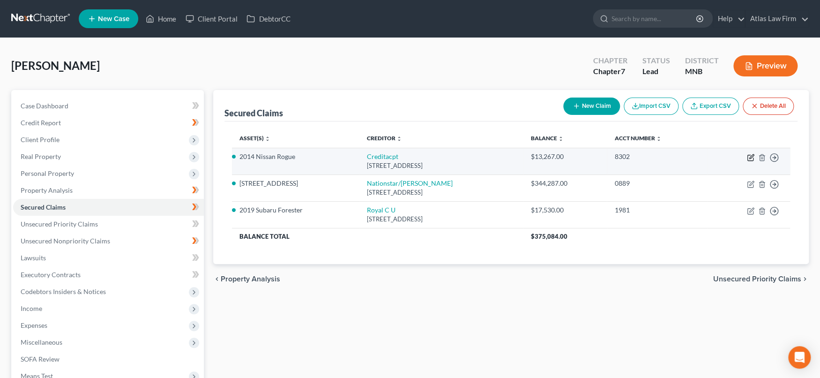
select select "23"
select select "16"
select select "4"
select select "0"
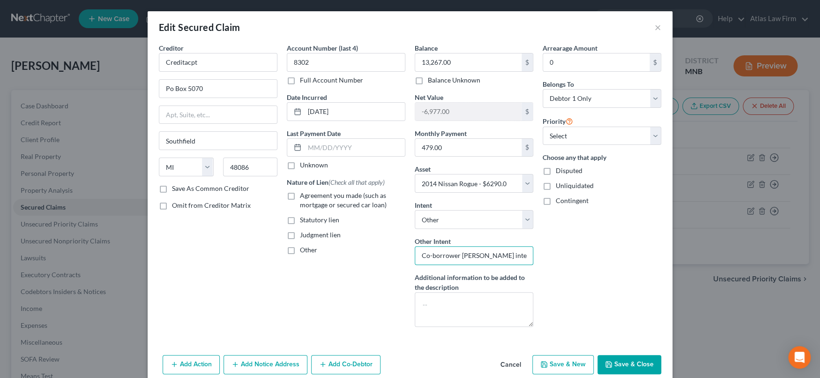
drag, startPoint x: 485, startPoint y: 255, endPoint x: 456, endPoint y: 253, distance: 28.2
click at [456, 253] on input "Co-borrower [PERSON_NAME] intends to retain collateral and make voluntary payme…" at bounding box center [474, 255] width 119 height 19
click at [474, 256] on input "Co-borrower intends to retain collateral and make voluntary payments" at bounding box center [474, 255] width 119 height 19
type input "Co-borrower intends to retain collateral and make voluntary payments"
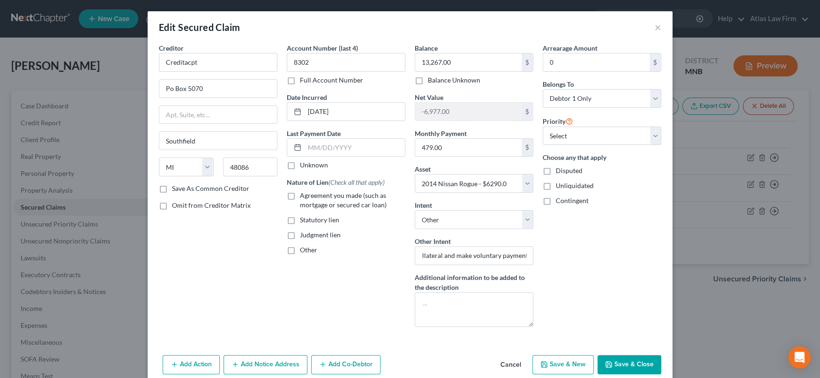
click at [300, 198] on label "Agreement you made (such as mortgage or secured car loan)" at bounding box center [352, 200] width 105 height 19
click at [304, 197] on input "Agreement you made (such as mortgage or secured car loan)" at bounding box center [307, 194] width 6 height 6
checkbox input "true"
click at [619, 362] on button "Save & Close" at bounding box center [629, 365] width 64 height 20
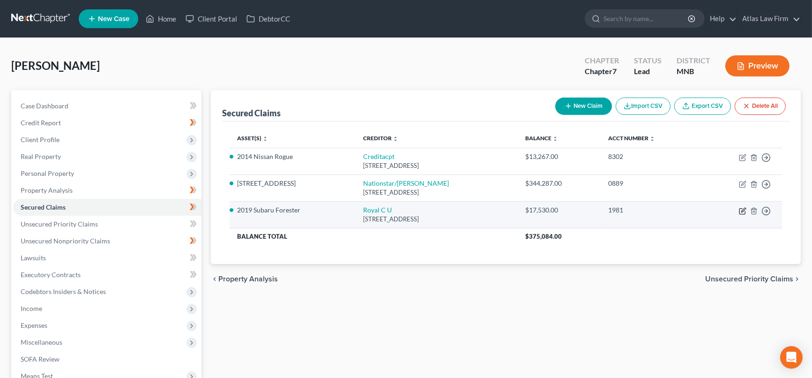
click at [742, 210] on icon "button" at bounding box center [742, 210] width 7 height 7
select select "52"
select select "18"
select select "2"
select select "3"
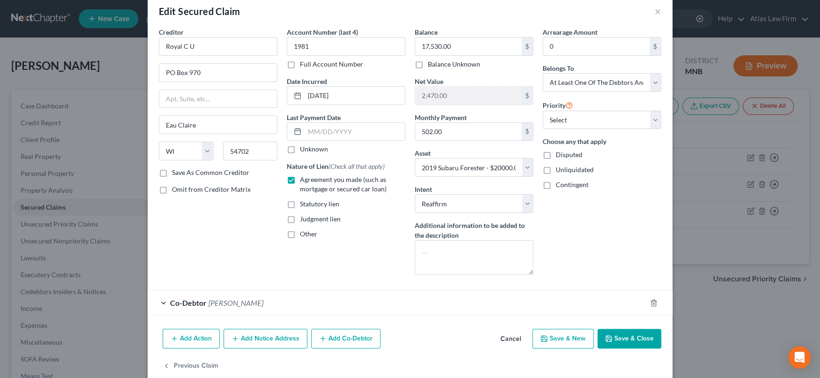
scroll to position [31, 0]
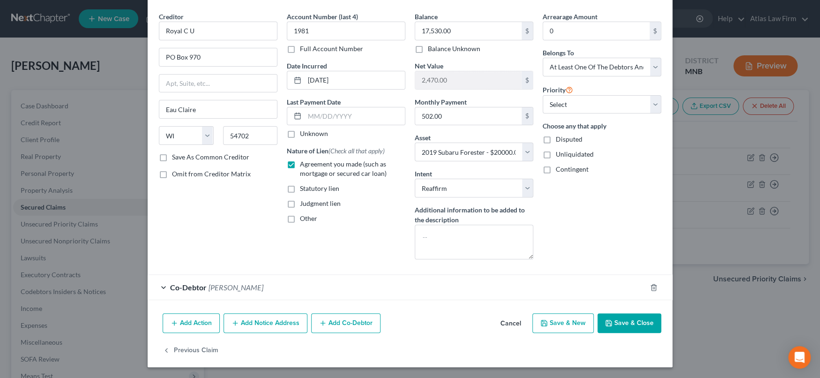
click at [643, 321] on button "Save & Close" at bounding box center [629, 323] width 64 height 20
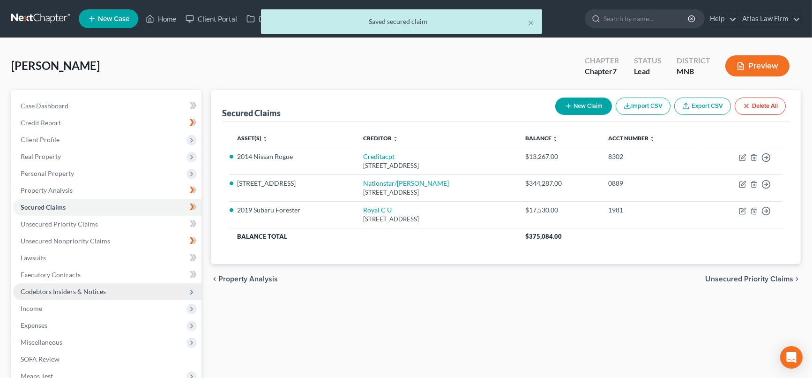
click at [68, 289] on span "Codebtors Insiders & Notices" at bounding box center [63, 291] width 85 height 8
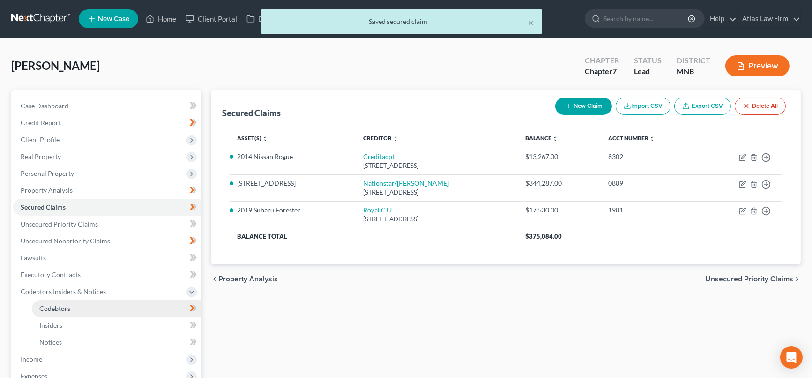
click at [71, 308] on link "Codebtors" at bounding box center [117, 308] width 170 height 17
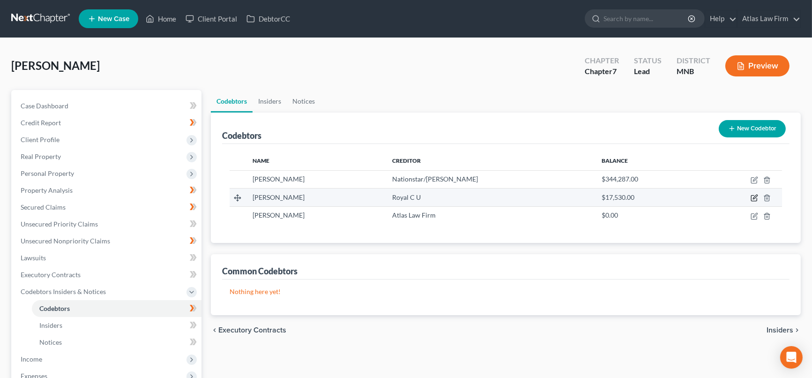
click at [755, 198] on icon "button" at bounding box center [755, 197] width 4 height 4
select select "24"
select select "7"
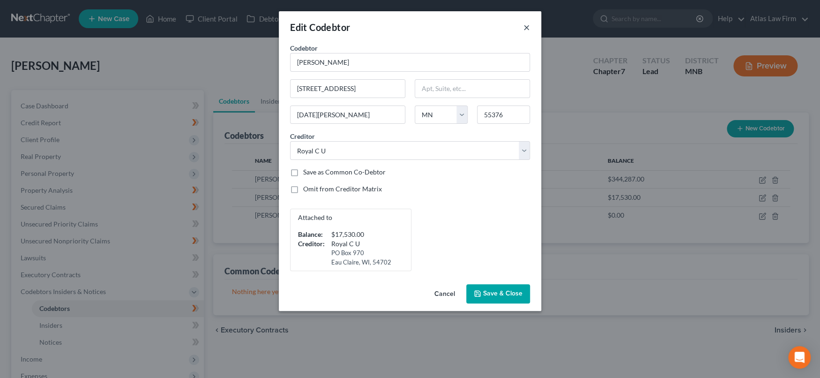
click at [528, 26] on button "×" at bounding box center [526, 27] width 7 height 11
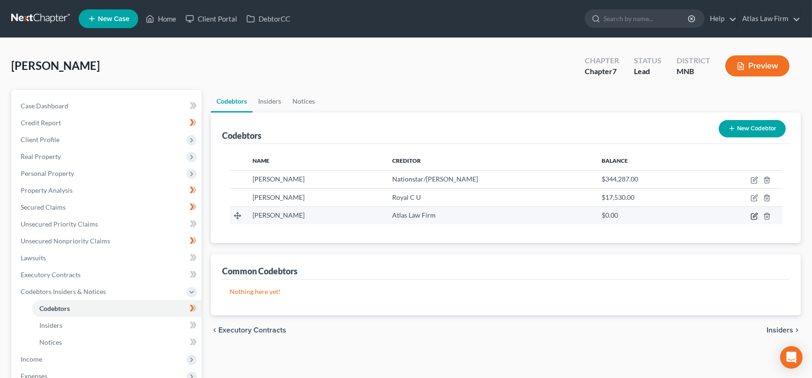
click at [755, 215] on icon "button" at bounding box center [755, 215] width 4 height 4
select select "24"
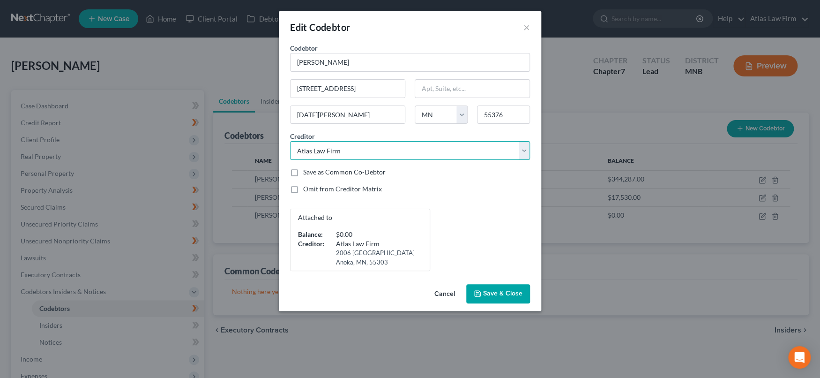
click at [524, 150] on select "Select Syncb/Amazon Plcc Discover Capital One Bank Usa Fnb Omaha Credit One Ban…" at bounding box center [410, 150] width 240 height 19
select select "11"
click at [290, 141] on select "Select Syncb/Amazon Plcc Discover Capital One Bank Usa Fnb Omaha Credit One Ban…" at bounding box center [410, 150] width 240 height 19
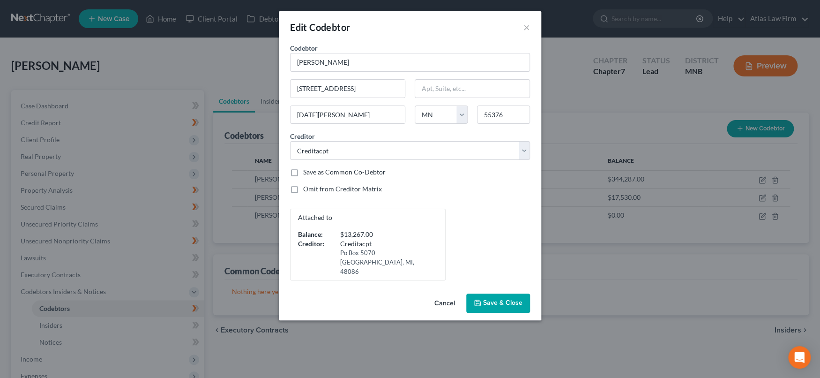
click at [484, 299] on span "Save & Close" at bounding box center [502, 303] width 39 height 8
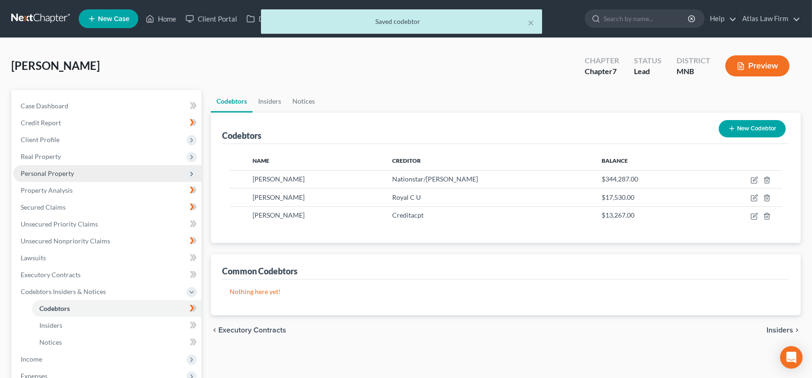
click at [37, 172] on span "Personal Property" at bounding box center [47, 173] width 53 height 8
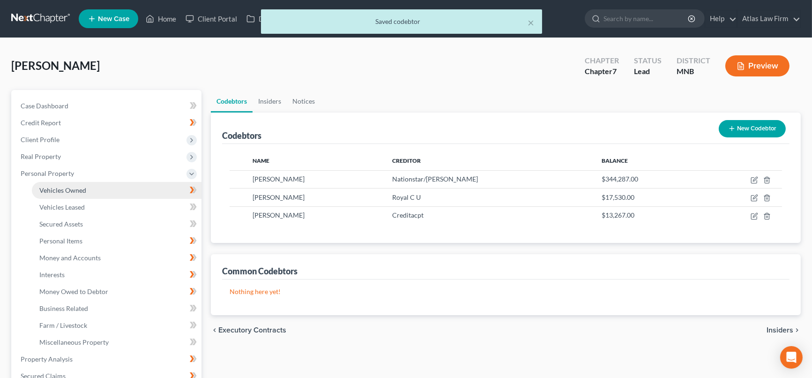
click at [60, 188] on span "Vehicles Owned" at bounding box center [62, 190] width 47 height 8
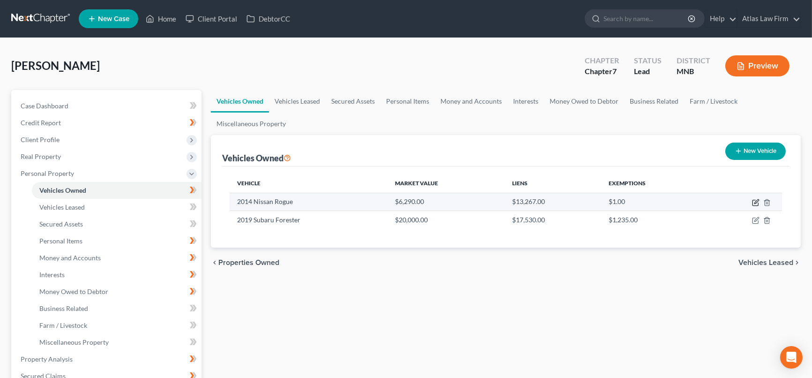
click at [754, 201] on icon "button" at bounding box center [755, 202] width 7 height 7
select select "0"
select select "12"
select select "2"
select select "3"
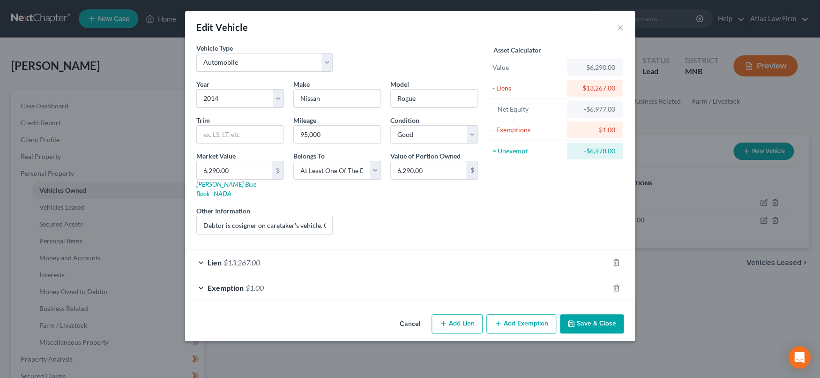
click at [405, 256] on div "Lien $13,267.00" at bounding box center [397, 262] width 424 height 25
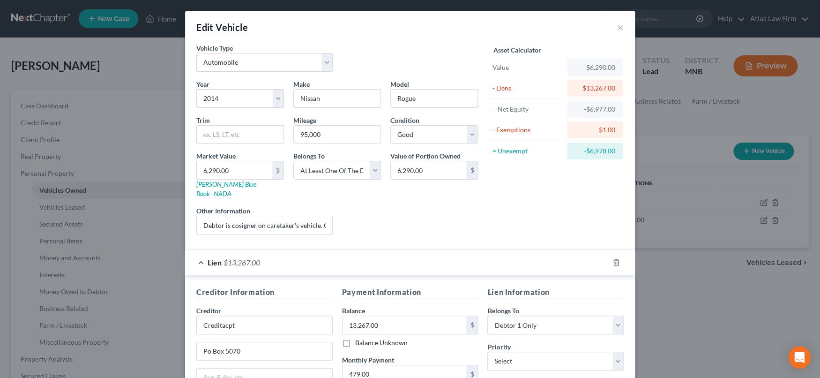
scroll to position [159, 0]
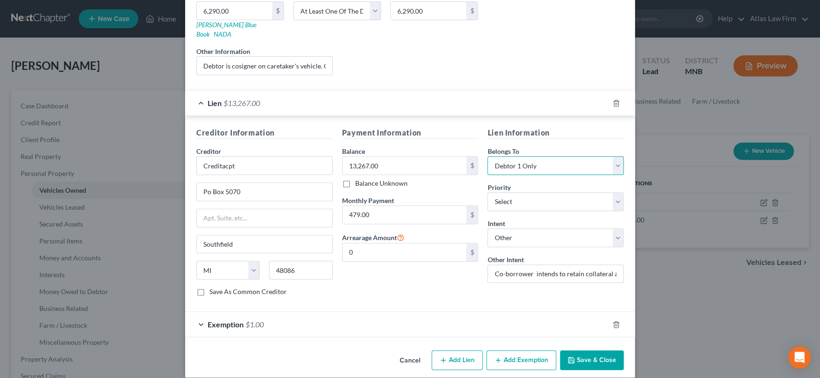
drag, startPoint x: 617, startPoint y: 152, endPoint x: 610, endPoint y: 160, distance: 11.0
click at [617, 156] on select "Select Debtor 1 Only Debtor 2 Only Debtor 1 And Debtor 2 Only At Least One Of T…" at bounding box center [555, 165] width 136 height 19
select select "3"
click at [487, 156] on select "Select Debtor 1 Only Debtor 2 Only Debtor 1 And Debtor 2 Only At Least One Of T…" at bounding box center [555, 165] width 136 height 19
click at [596, 350] on button "Save & Close" at bounding box center [592, 360] width 64 height 20
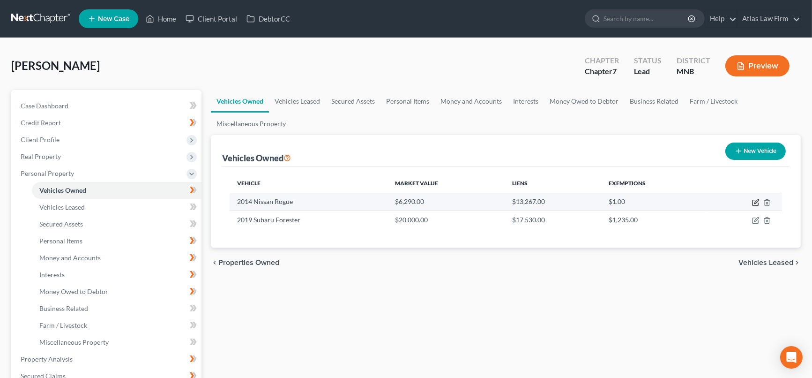
click at [758, 199] on icon "button" at bounding box center [755, 202] width 7 height 7
select select "0"
select select "12"
select select "2"
select select "3"
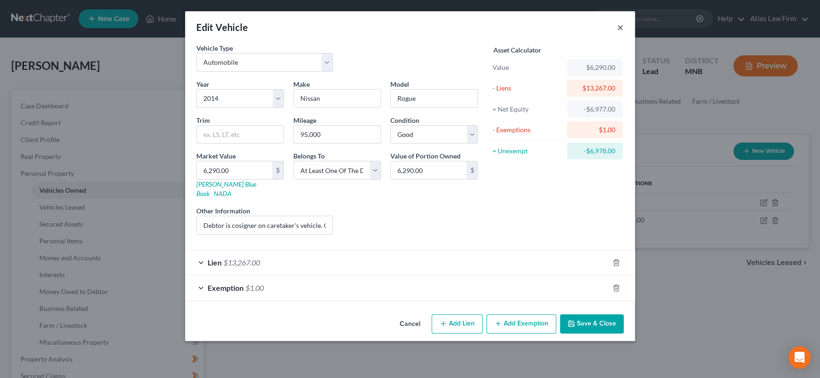
click at [619, 28] on button "×" at bounding box center [620, 27] width 7 height 11
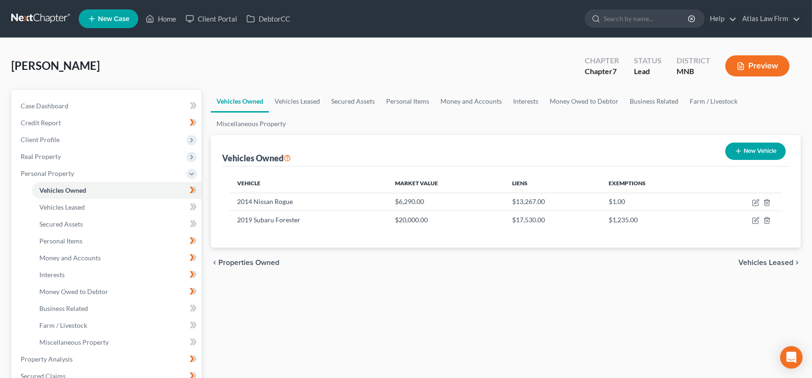
click at [738, 67] on icon "button" at bounding box center [741, 66] width 8 height 8
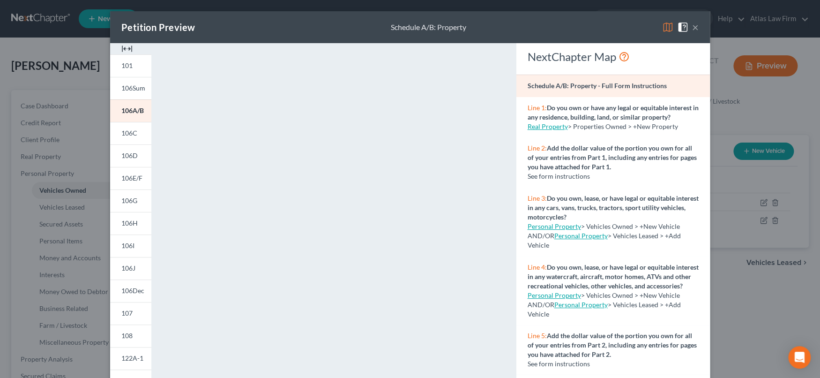
click at [692, 28] on button "×" at bounding box center [695, 27] width 7 height 11
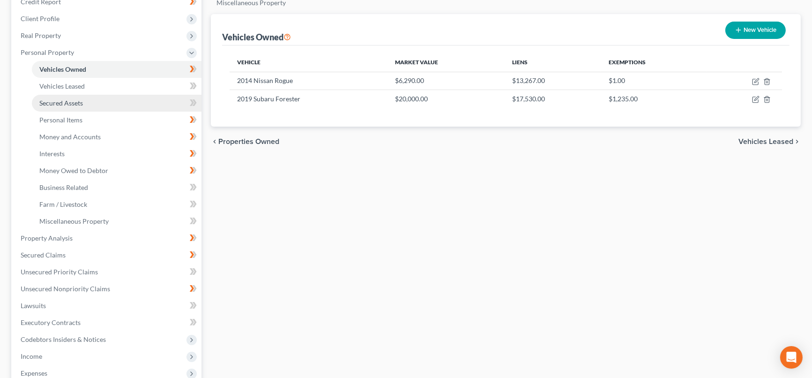
scroll to position [208, 0]
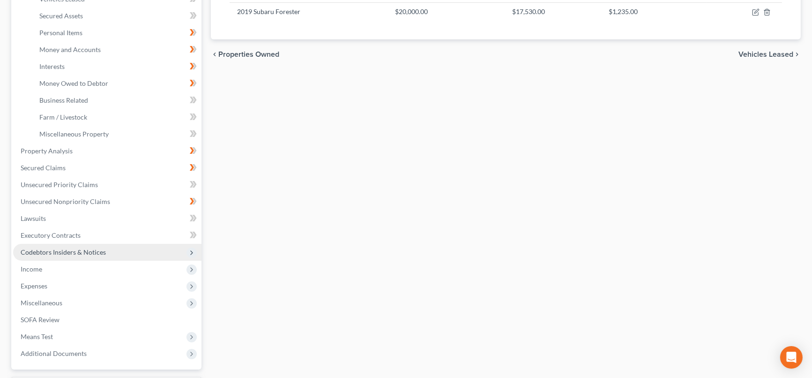
click at [68, 253] on span "Codebtors Insiders & Notices" at bounding box center [63, 252] width 85 height 8
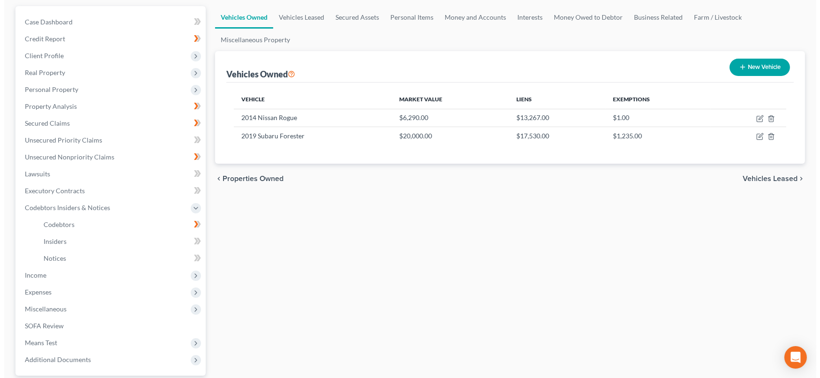
scroll to position [0, 0]
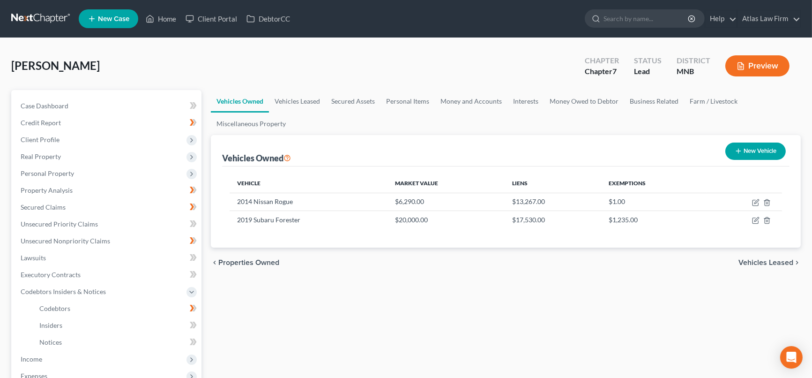
click at [760, 67] on button "Preview" at bounding box center [757, 65] width 64 height 21
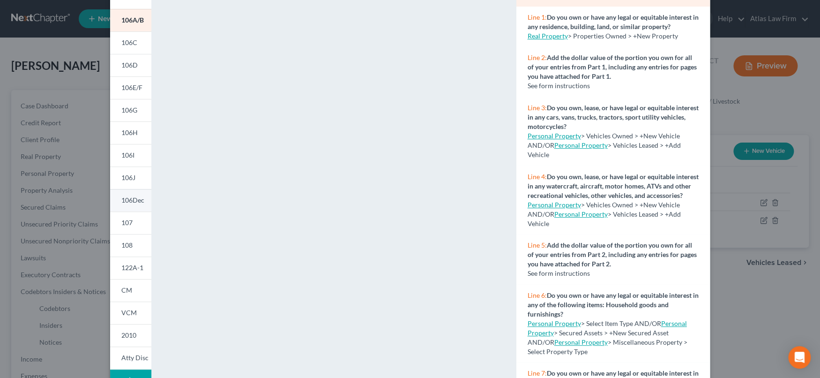
scroll to position [151, 0]
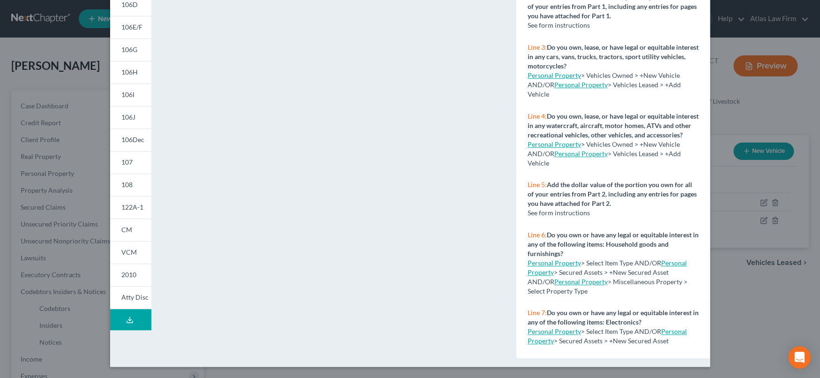
drag, startPoint x: 124, startPoint y: 71, endPoint x: 279, endPoint y: 102, distance: 158.1
click at [124, 71] on span "106H" at bounding box center [129, 72] width 16 height 8
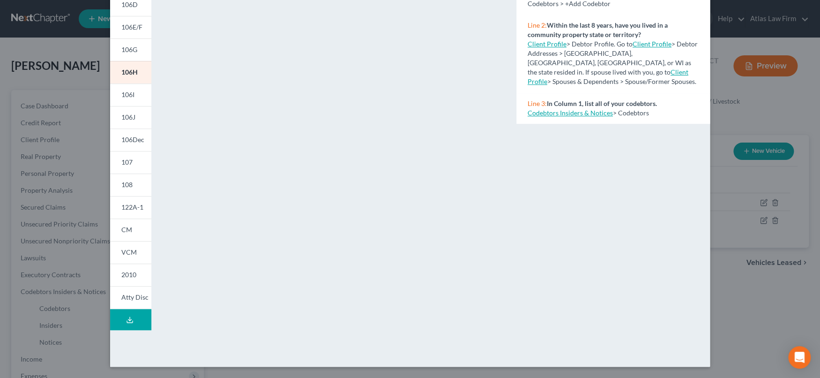
scroll to position [0, 0]
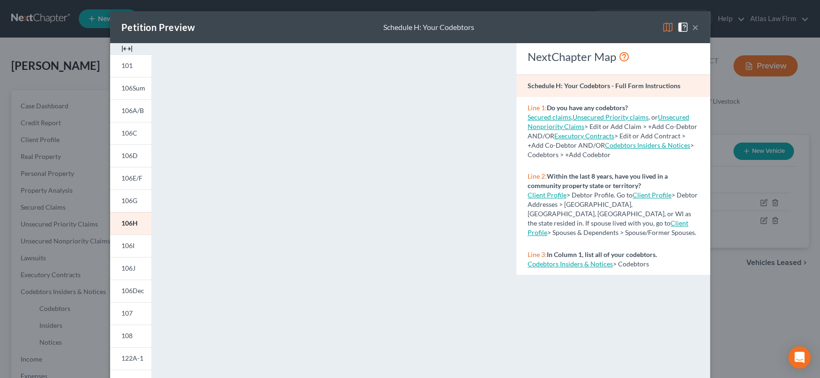
click at [692, 28] on button "×" at bounding box center [695, 27] width 7 height 11
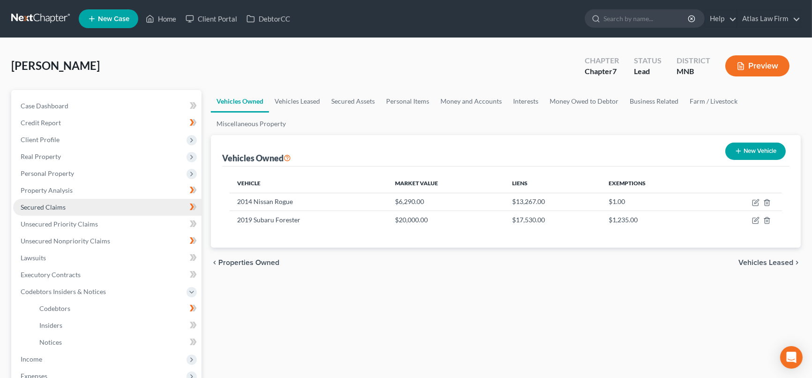
click at [50, 207] on span "Secured Claims" at bounding box center [43, 207] width 45 height 8
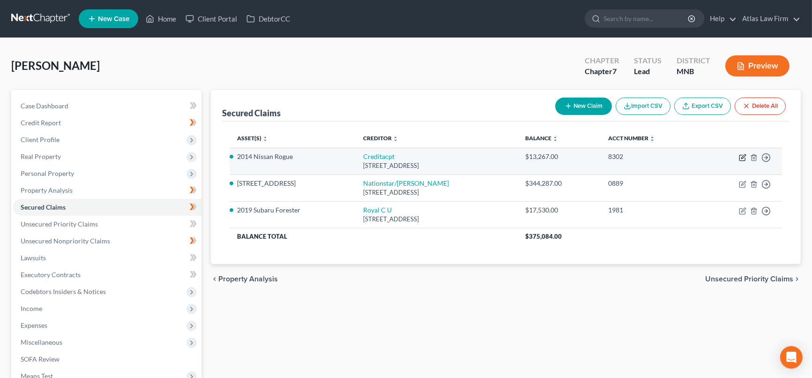
click at [743, 155] on icon "button" at bounding box center [743, 156] width 4 height 4
select select "23"
select select "16"
select select "4"
select select "3"
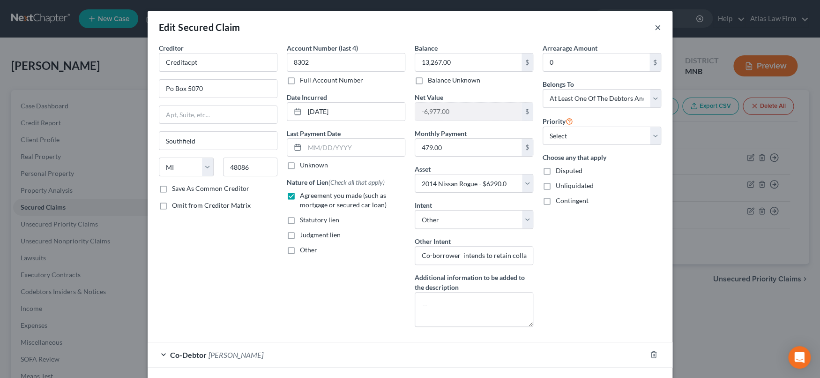
click at [655, 27] on button "×" at bounding box center [658, 27] width 7 height 11
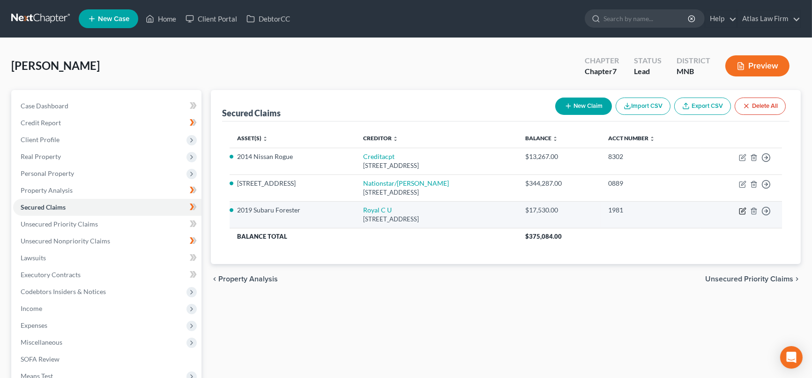
click at [741, 209] on icon "button" at bounding box center [743, 210] width 4 height 4
select select "52"
select select "18"
select select "2"
select select "3"
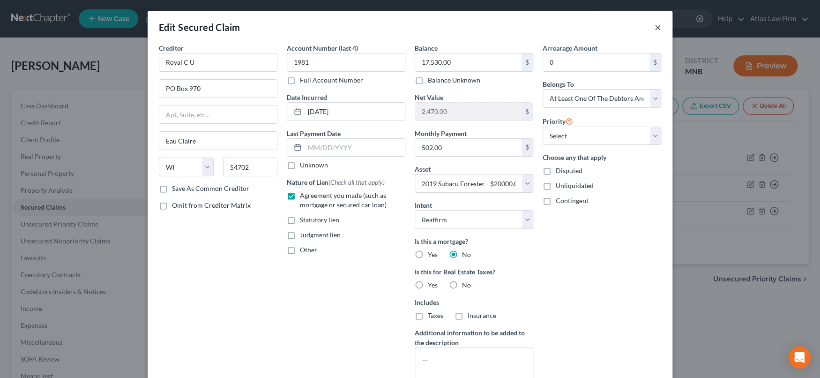
click at [656, 24] on button "×" at bounding box center [658, 27] width 7 height 11
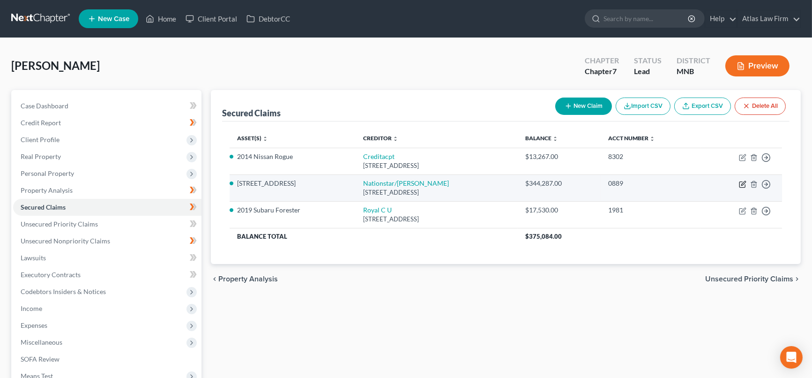
click at [742, 184] on icon "button" at bounding box center [743, 183] width 4 height 4
select select "45"
select select "11"
select select "2"
select select "0"
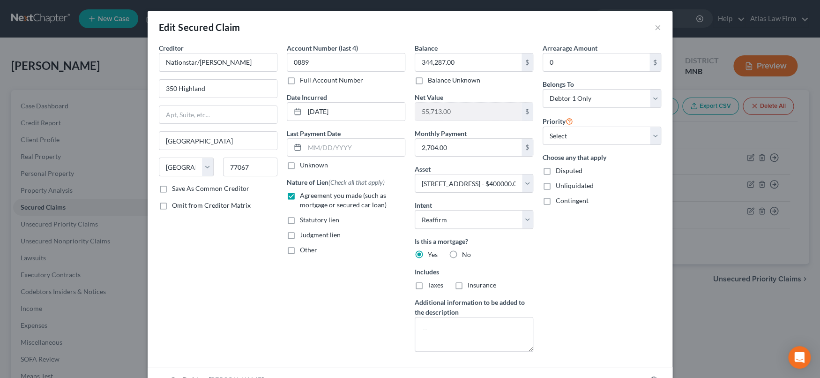
click at [658, 24] on div "Edit Secured Claim ×" at bounding box center [410, 27] width 525 height 32
click at [655, 29] on button "×" at bounding box center [658, 27] width 7 height 11
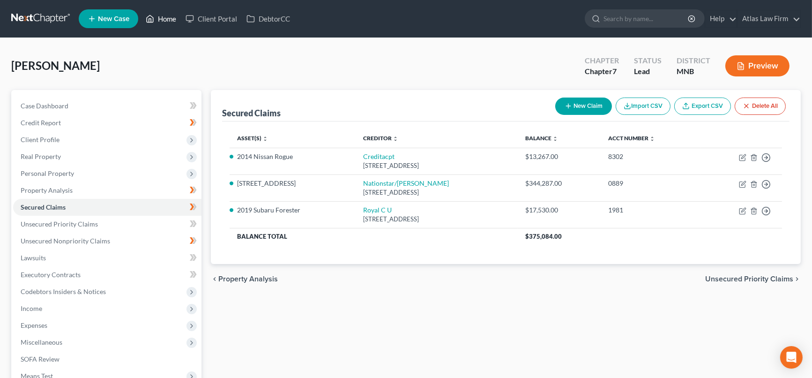
click at [173, 21] on link "Home" at bounding box center [161, 18] width 40 height 17
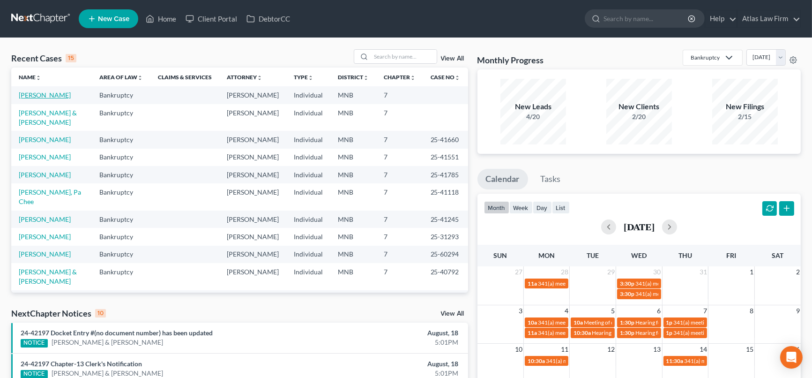
click at [33, 97] on link "[PERSON_NAME]" at bounding box center [45, 95] width 52 height 8
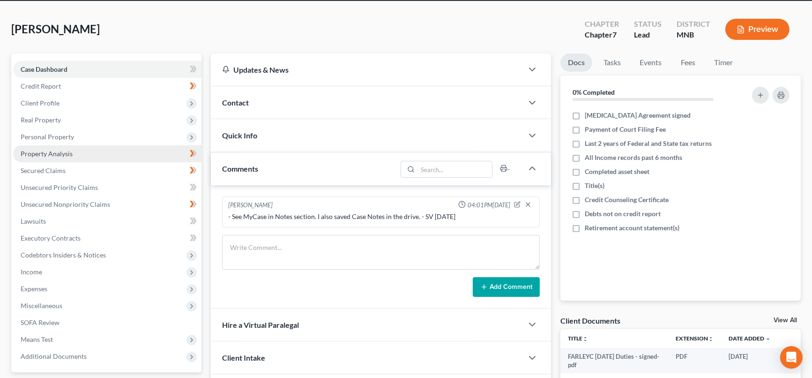
scroll to position [133, 0]
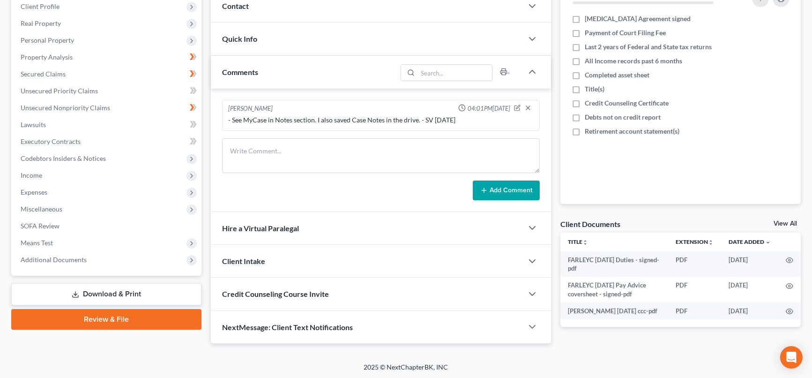
click at [116, 321] on link "Review & File" at bounding box center [106, 319] width 190 height 21
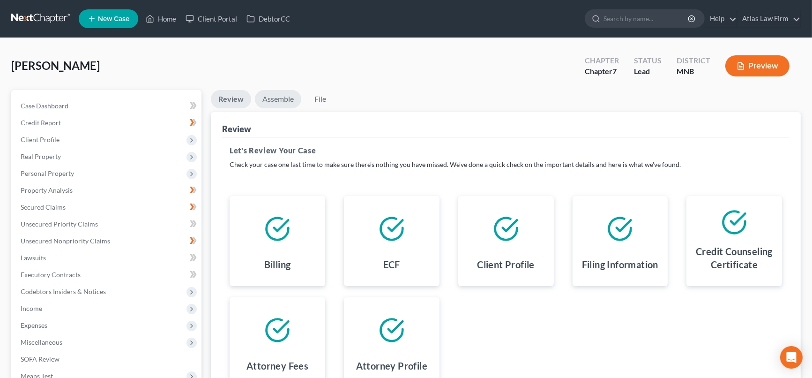
click at [284, 95] on link "Assemble" at bounding box center [278, 99] width 46 height 18
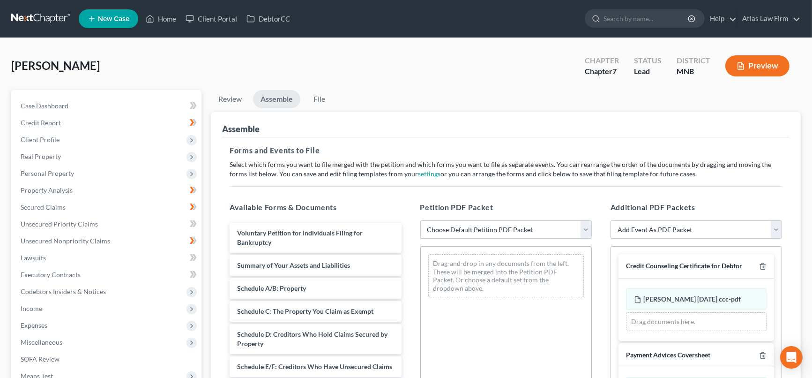
click at [588, 228] on select "Choose Default Petition PDF Packet Emergency Filing (Voluntary Petition and Cre…" at bounding box center [506, 229] width 172 height 19
click at [420, 220] on select "Choose Default Petition PDF Packet Emergency Filing (Voluntary Petition and Cre…" at bounding box center [506, 229] width 172 height 19
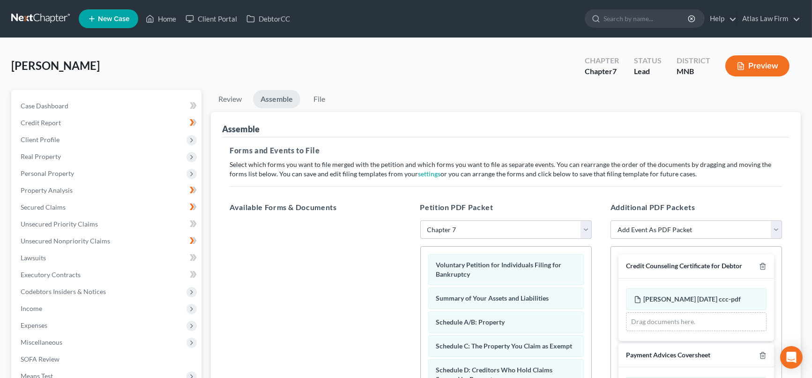
drag, startPoint x: 582, startPoint y: 226, endPoint x: 577, endPoint y: 235, distance: 9.9
click at [582, 226] on select "Choose Default Petition PDF Packet Emergency Filing (Voluntary Petition and Cre…" at bounding box center [506, 229] width 172 height 19
click at [420, 220] on select "Choose Default Petition PDF Packet Emergency Filing (Voluntary Petition and Cre…" at bounding box center [506, 229] width 172 height 19
drag, startPoint x: 583, startPoint y: 228, endPoint x: 578, endPoint y: 236, distance: 8.8
click at [583, 228] on select "Choose Default Petition PDF Packet Emergency Filing (Voluntary Petition and Cre…" at bounding box center [506, 229] width 172 height 19
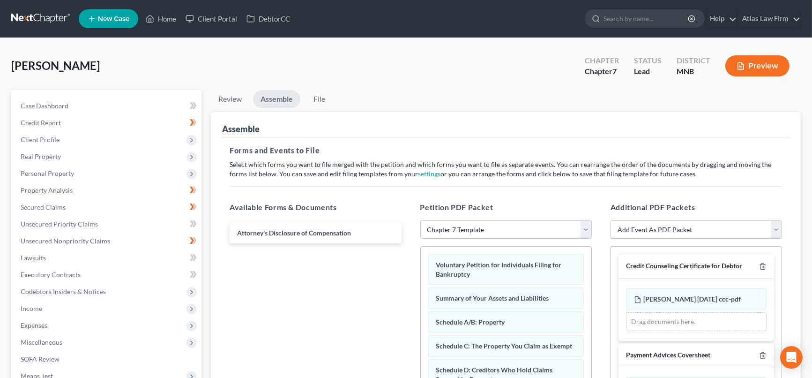
select select "2"
click at [420, 220] on select "Choose Default Petition PDF Packet Emergency Filing (Voluntary Petition and Cre…" at bounding box center [506, 229] width 172 height 19
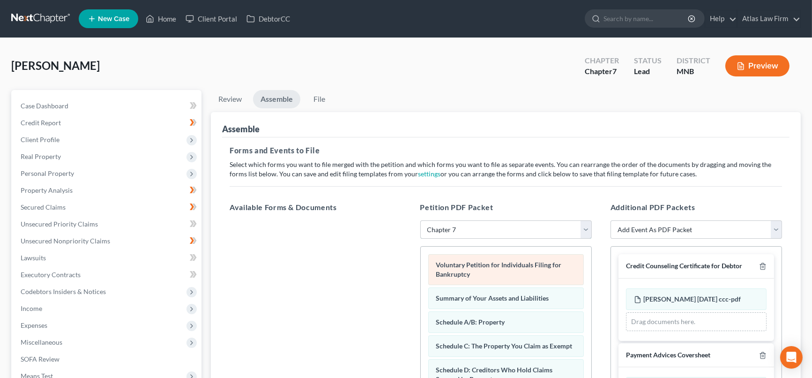
scroll to position [323, 0]
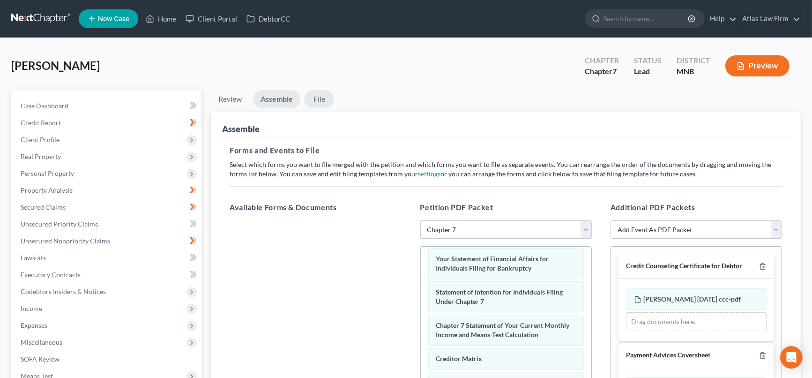
click at [314, 98] on link "File" at bounding box center [319, 99] width 30 height 18
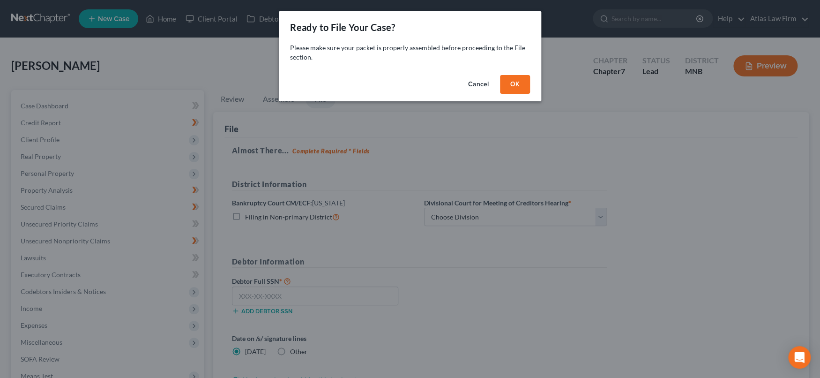
click at [513, 85] on button "OK" at bounding box center [515, 84] width 30 height 19
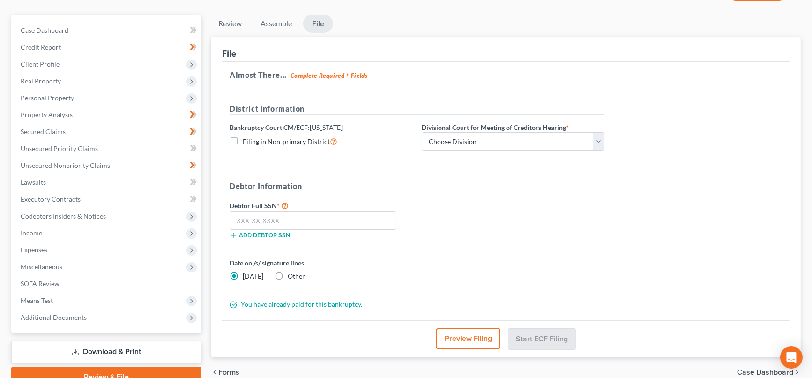
scroll to position [104, 0]
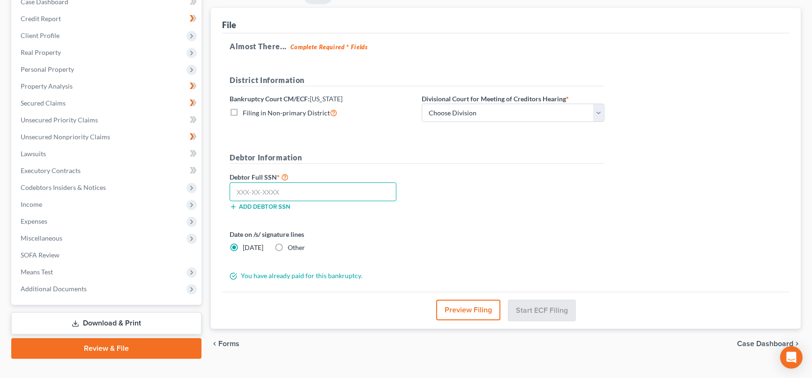
click at [346, 192] on input "text" at bounding box center [313, 191] width 167 height 19
click at [302, 193] on input "text" at bounding box center [313, 191] width 167 height 19
type input "483-88-0626"
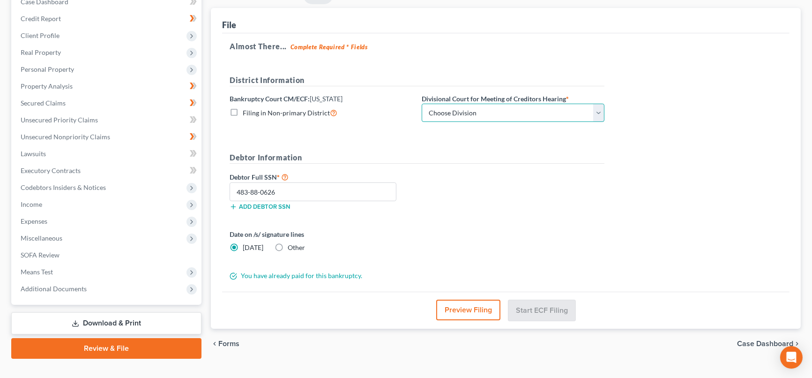
click at [597, 112] on select "Choose Division Duluth Duluth/ St. Paul* Fergus Falls Minneapolis Minneapolis/F…" at bounding box center [513, 113] width 183 height 19
click at [422, 104] on select "Choose Division Duluth Duluth/ St. Paul* Fergus Falls Minneapolis Minneapolis/F…" at bounding box center [513, 113] width 183 height 19
drag, startPoint x: 602, startPoint y: 112, endPoint x: 592, endPoint y: 120, distance: 13.0
click at [602, 112] on select "Choose Division Duluth Duluth/ St. Paul* Fergus Falls Minneapolis Minneapolis/F…" at bounding box center [513, 113] width 183 height 19
select select "3"
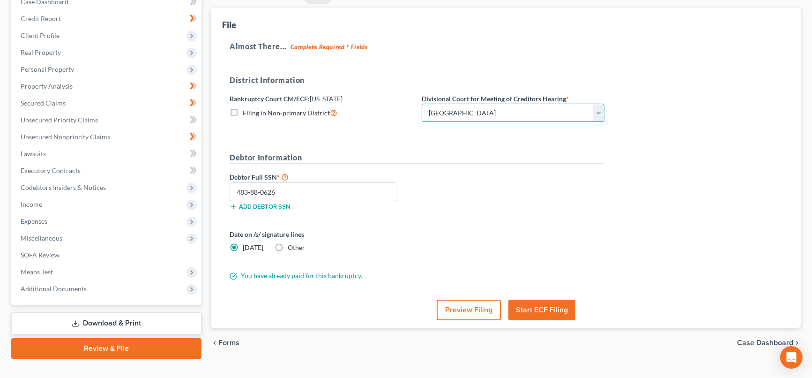
click at [422, 104] on select "Choose Division Duluth Duluth/ St. Paul* Fergus Falls Minneapolis Minneapolis/F…" at bounding box center [513, 113] width 183 height 19
click at [597, 113] on select "Choose Division Duluth Duluth/ St. Paul* Fergus Falls Minneapolis Minneapolis/F…" at bounding box center [513, 113] width 183 height 19
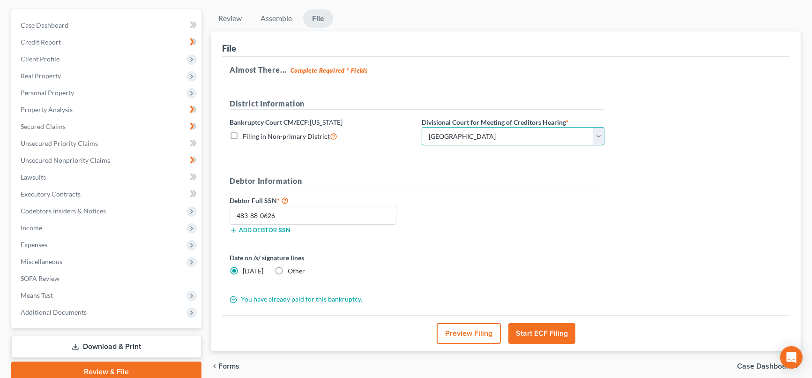
scroll to position [119, 0]
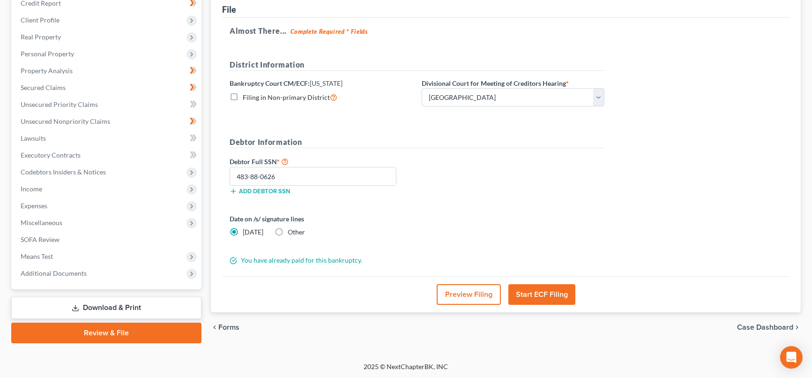
click at [555, 295] on button "Start ECF Filing" at bounding box center [541, 294] width 67 height 21
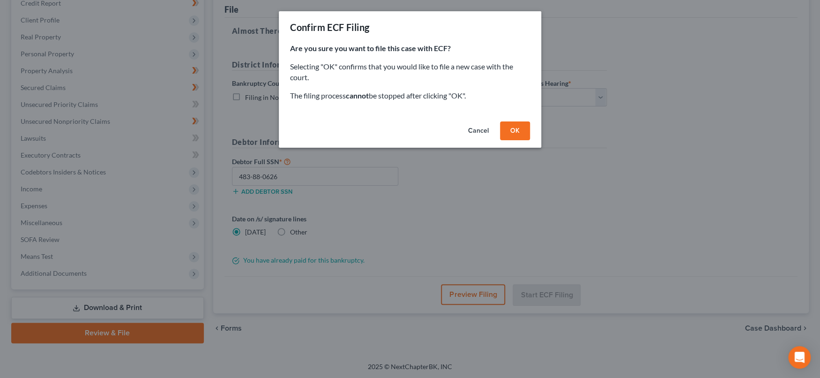
click at [514, 128] on button "OK" at bounding box center [515, 130] width 30 height 19
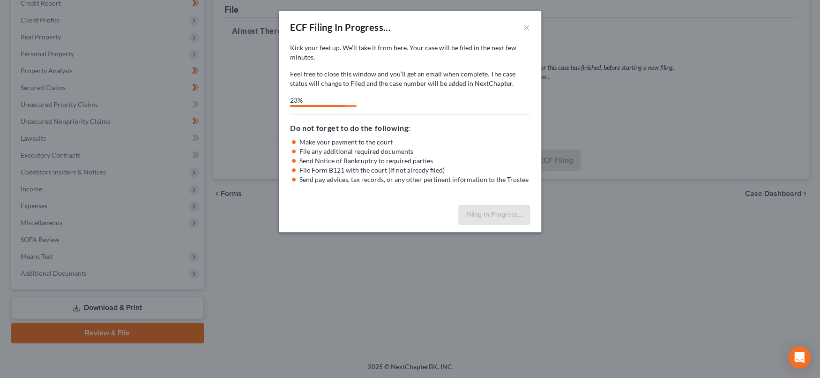
select select "4"
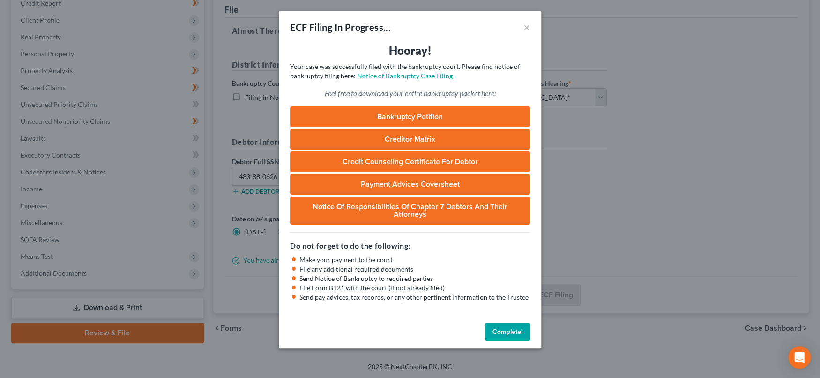
click at [418, 120] on link "Bankruptcy Petition" at bounding box center [410, 116] width 240 height 21
click at [521, 334] on button "Complete!" at bounding box center [507, 331] width 45 height 19
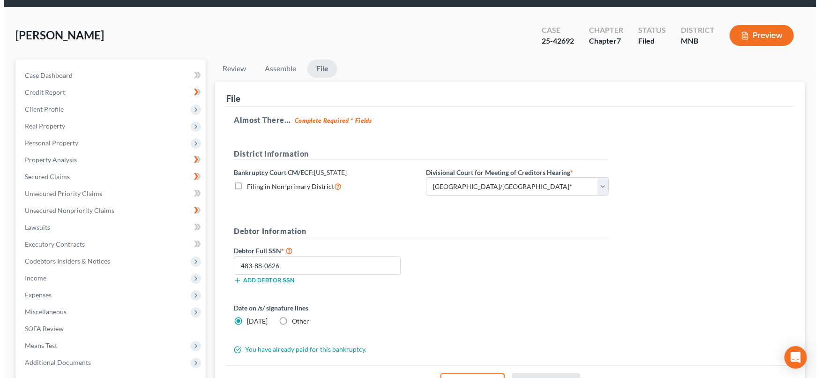
scroll to position [0, 0]
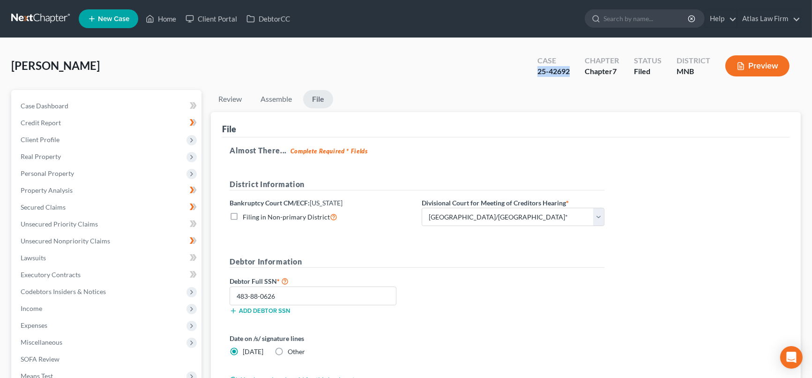
drag, startPoint x: 572, startPoint y: 71, endPoint x: 540, endPoint y: 68, distance: 32.0
click at [540, 68] on div "Case 25-42692" at bounding box center [553, 67] width 47 height 28
copy div "25-42692"
click at [760, 70] on button "Preview" at bounding box center [757, 65] width 64 height 21
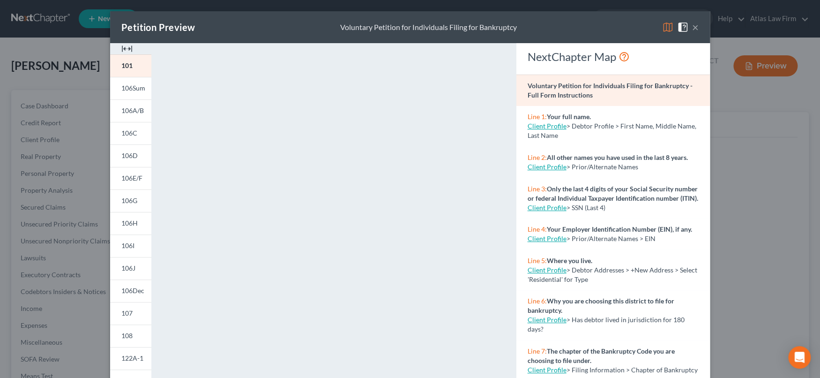
click at [693, 26] on button "×" at bounding box center [695, 27] width 7 height 11
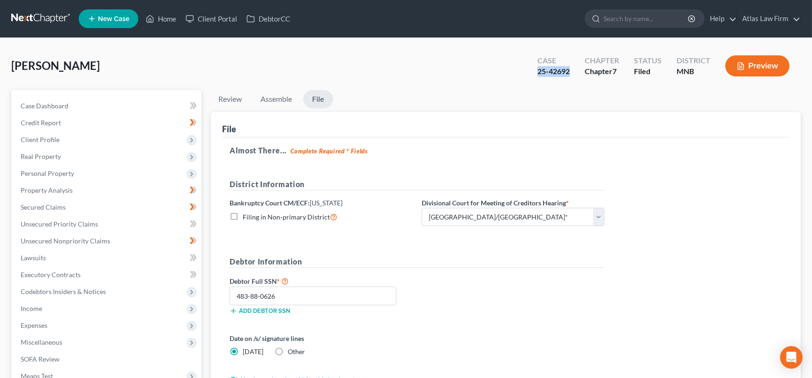
click at [743, 60] on button "Preview" at bounding box center [757, 65] width 64 height 21
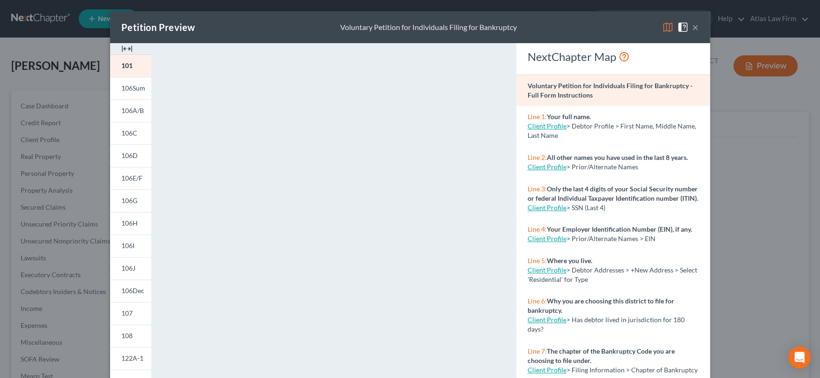
click at [692, 26] on button "×" at bounding box center [695, 27] width 7 height 11
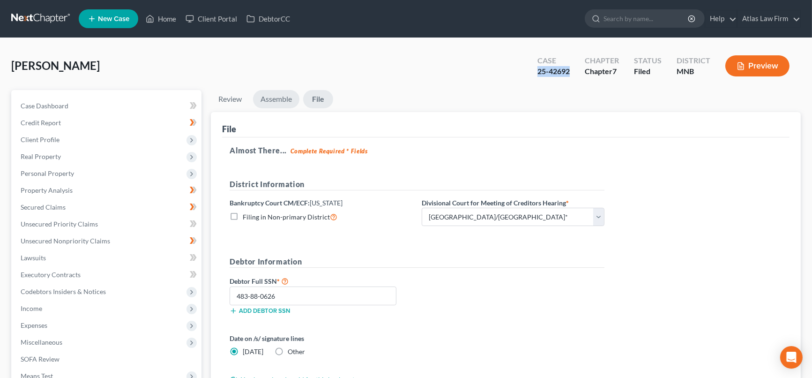
click at [284, 99] on link "Assemble" at bounding box center [276, 99] width 46 height 18
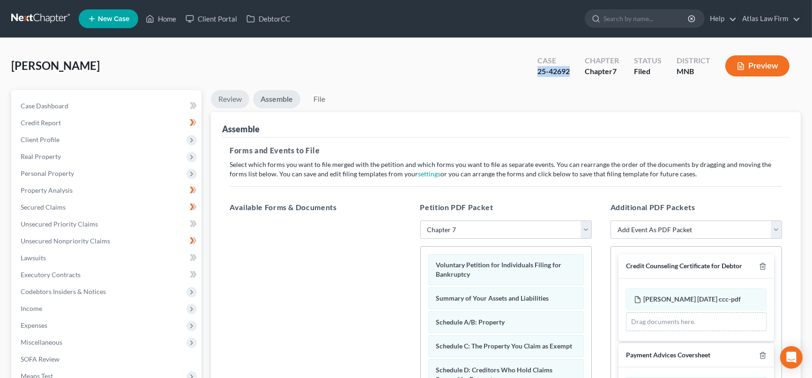
click at [229, 97] on link "Review" at bounding box center [230, 99] width 38 height 18
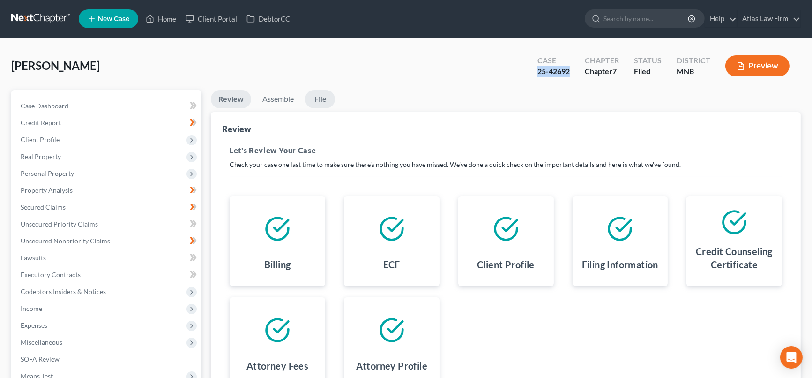
click at [322, 100] on link "File" at bounding box center [320, 99] width 30 height 18
